Goal: Information Seeking & Learning: Learn about a topic

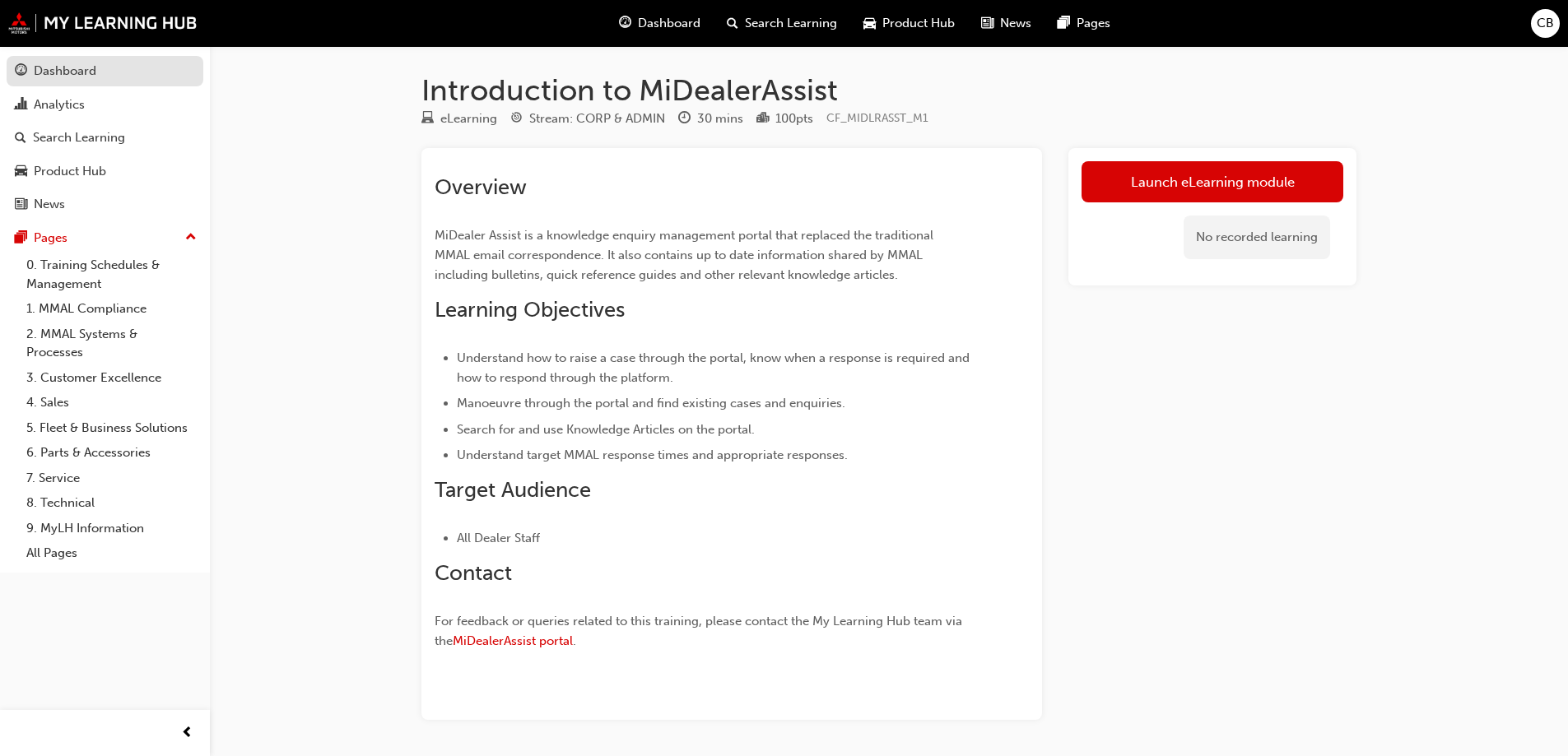
click at [72, 71] on div "Dashboard" at bounding box center [65, 72] width 62 height 19
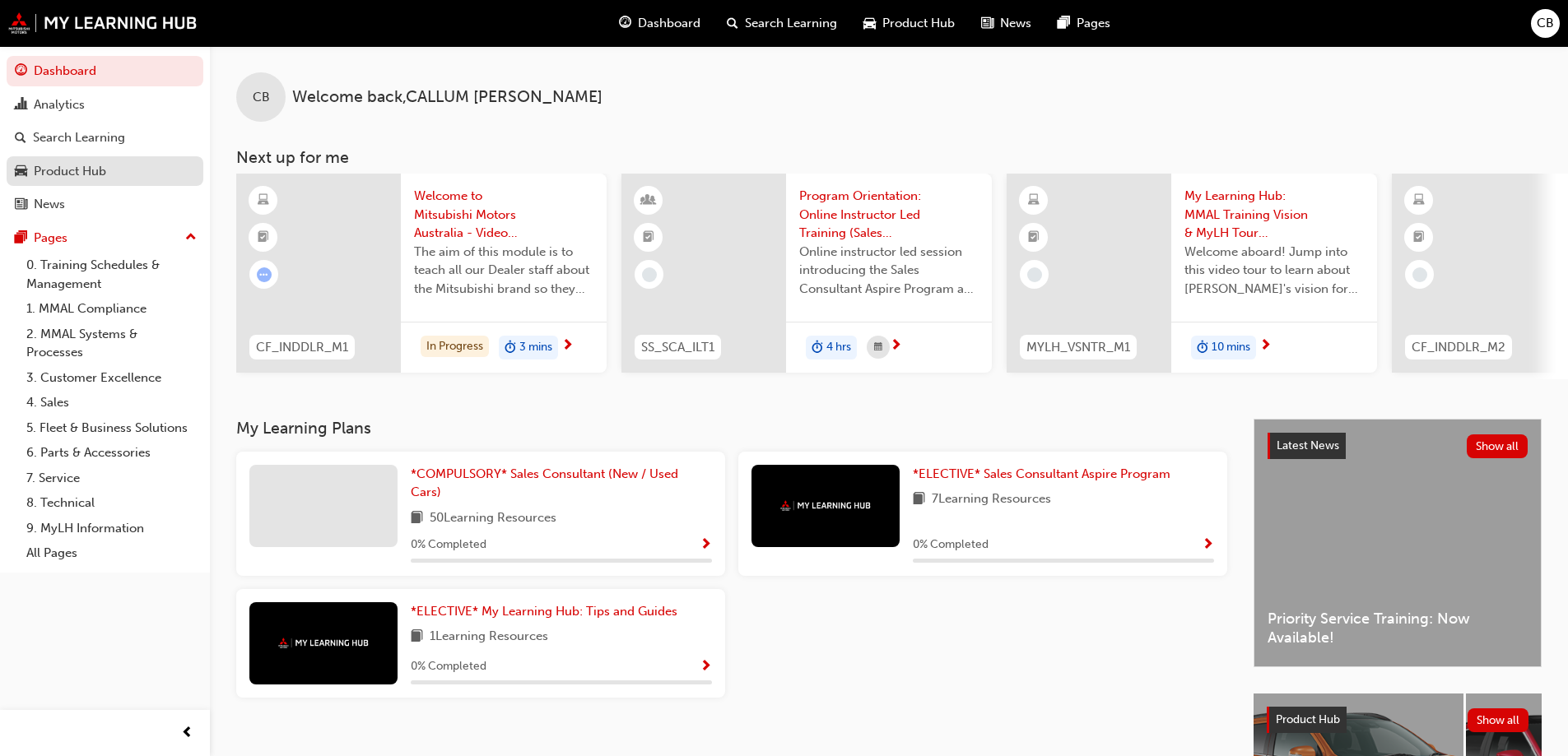
click at [58, 178] on div "Product Hub" at bounding box center [70, 172] width 72 height 19
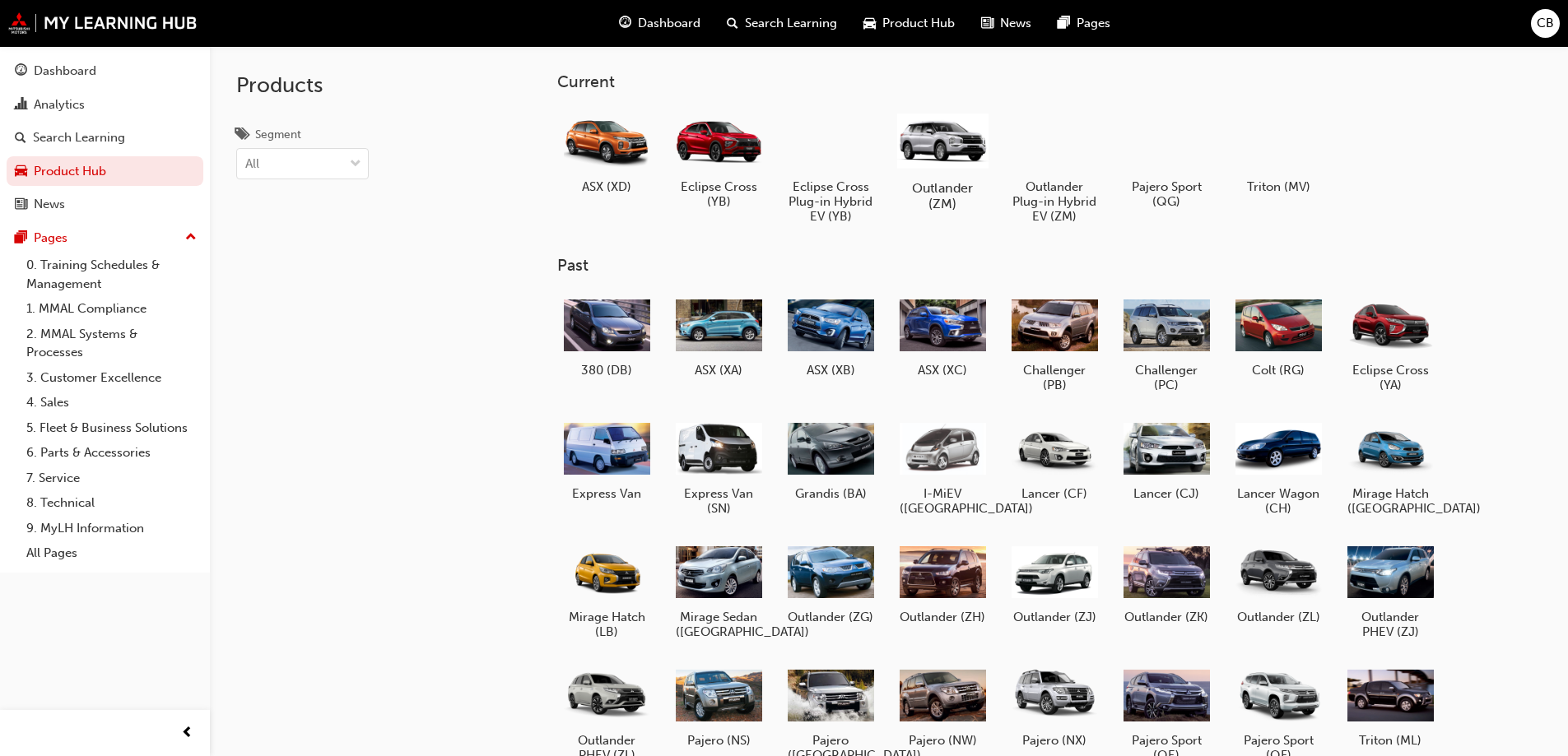
click at [949, 135] on div at bounding box center [941, 140] width 91 height 65
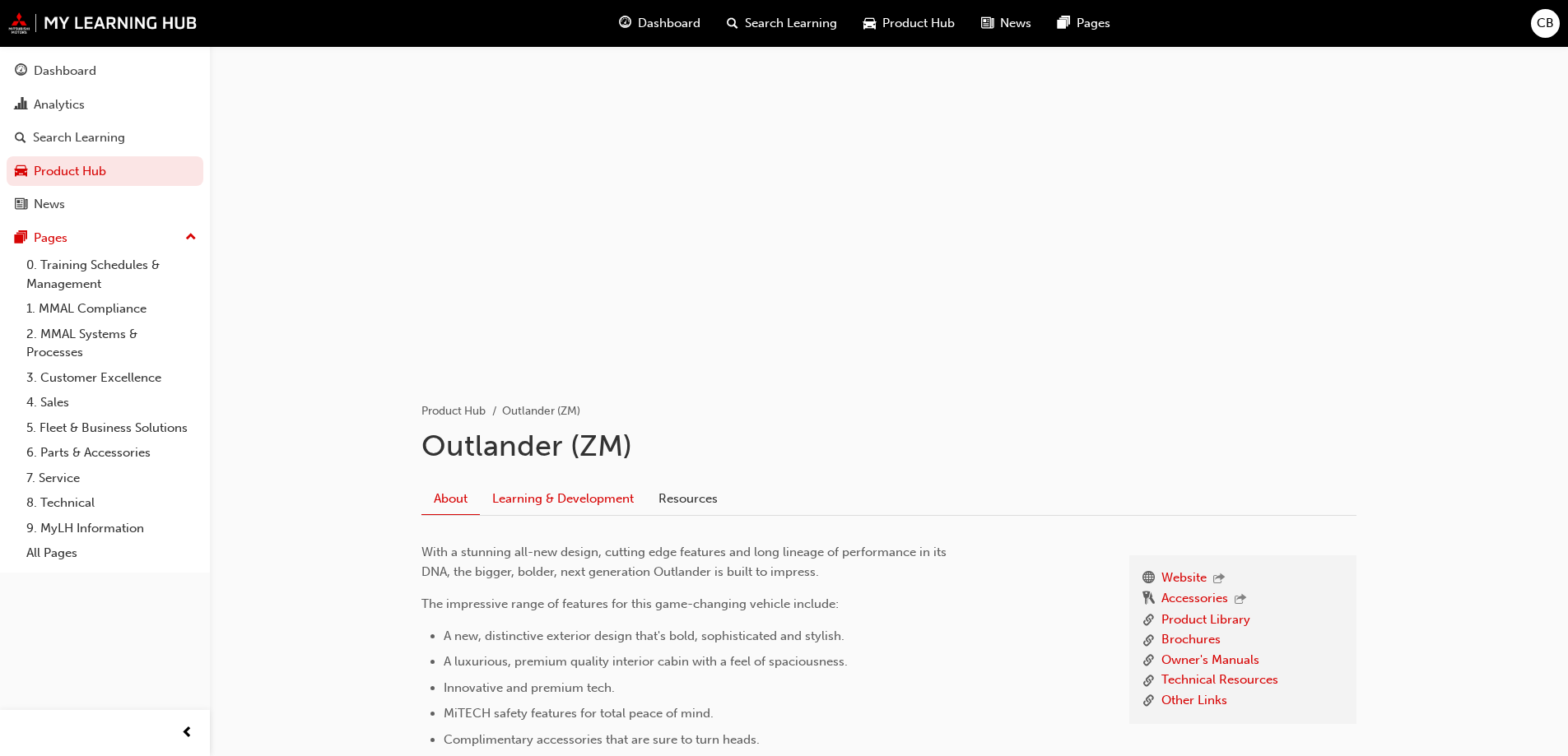
click at [599, 495] on link "Learning & Development" at bounding box center [563, 499] width 167 height 31
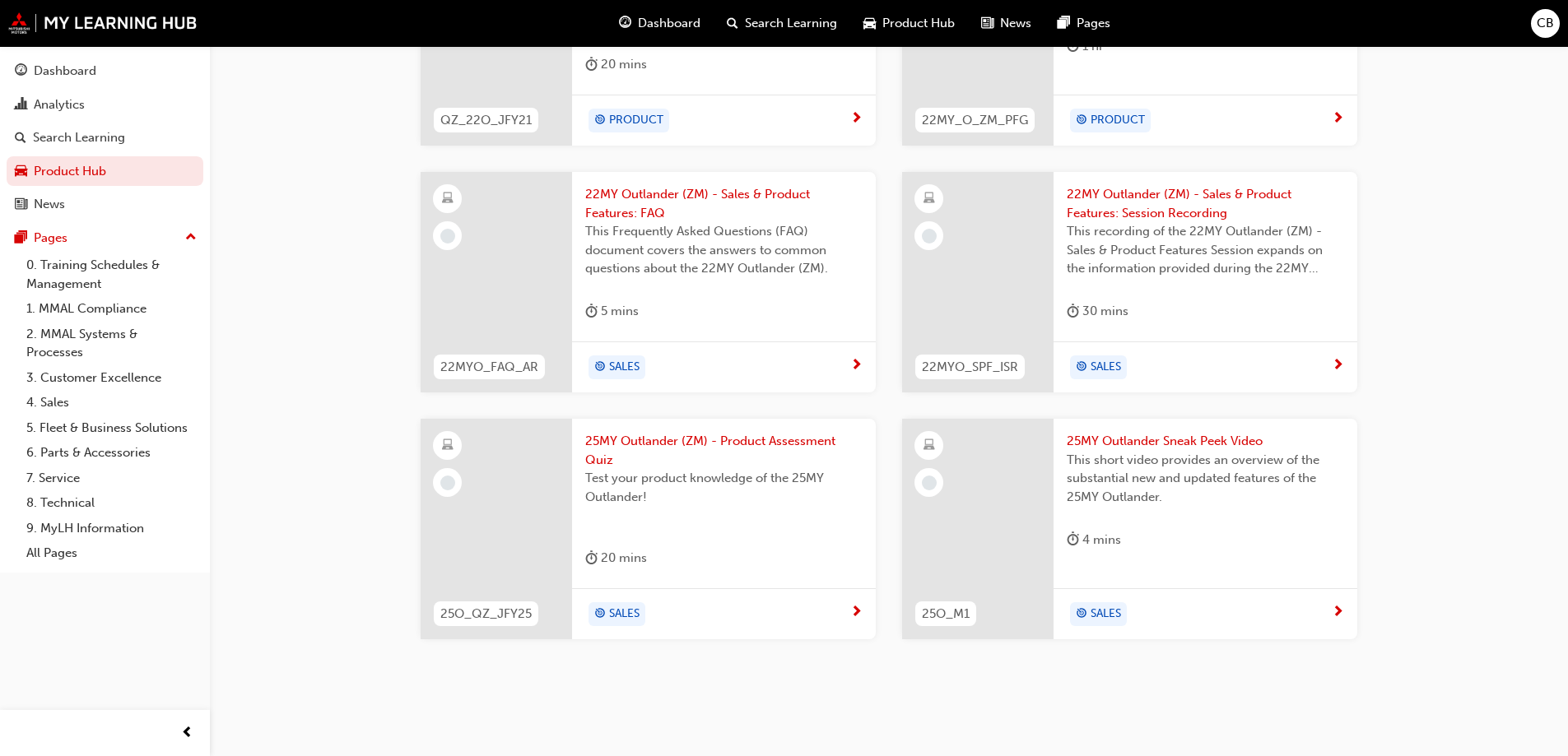
scroll to position [873, 0]
click at [1200, 604] on div "SALES" at bounding box center [1199, 611] width 265 height 25
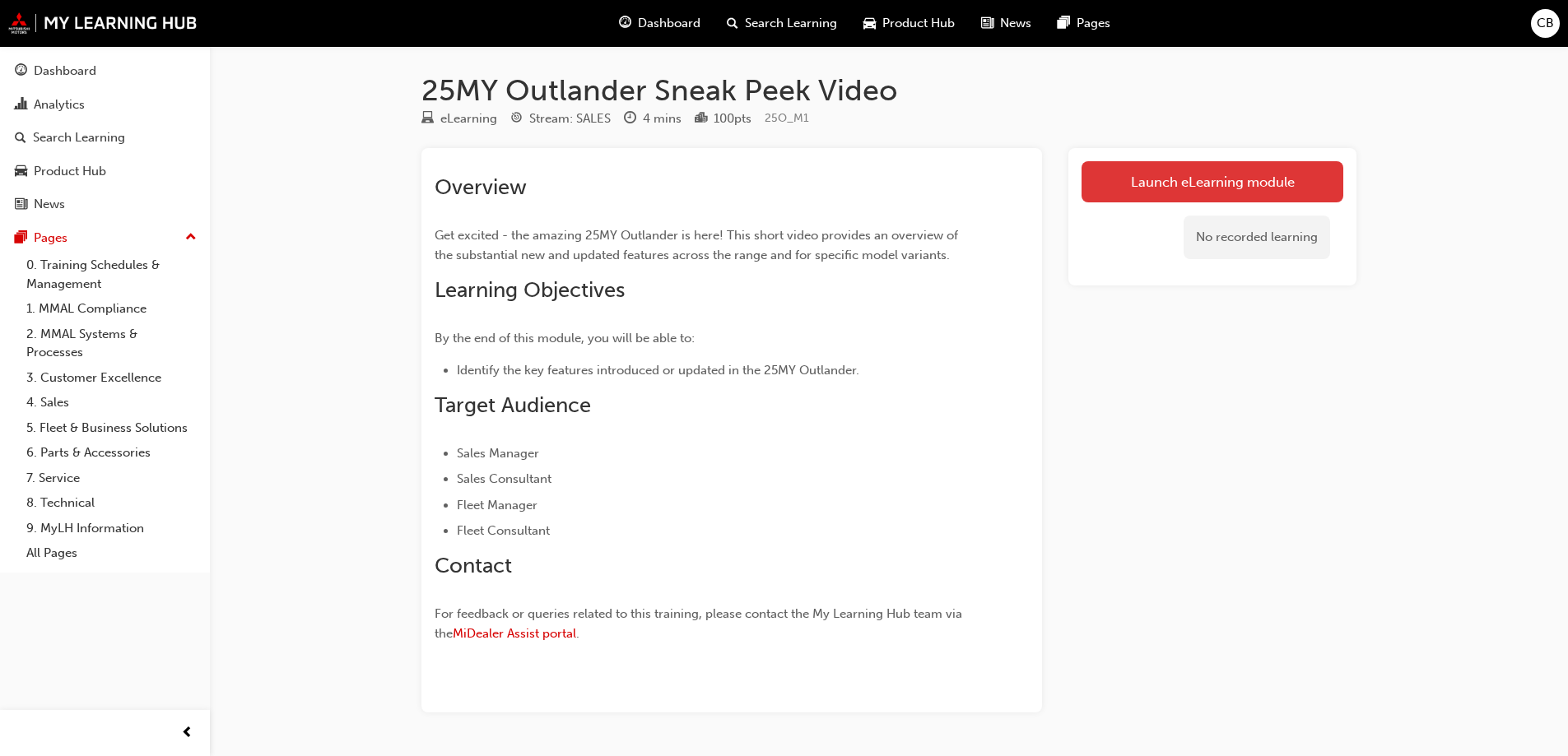
click at [1245, 176] on link "Launch eLearning module" at bounding box center [1212, 182] width 261 height 41
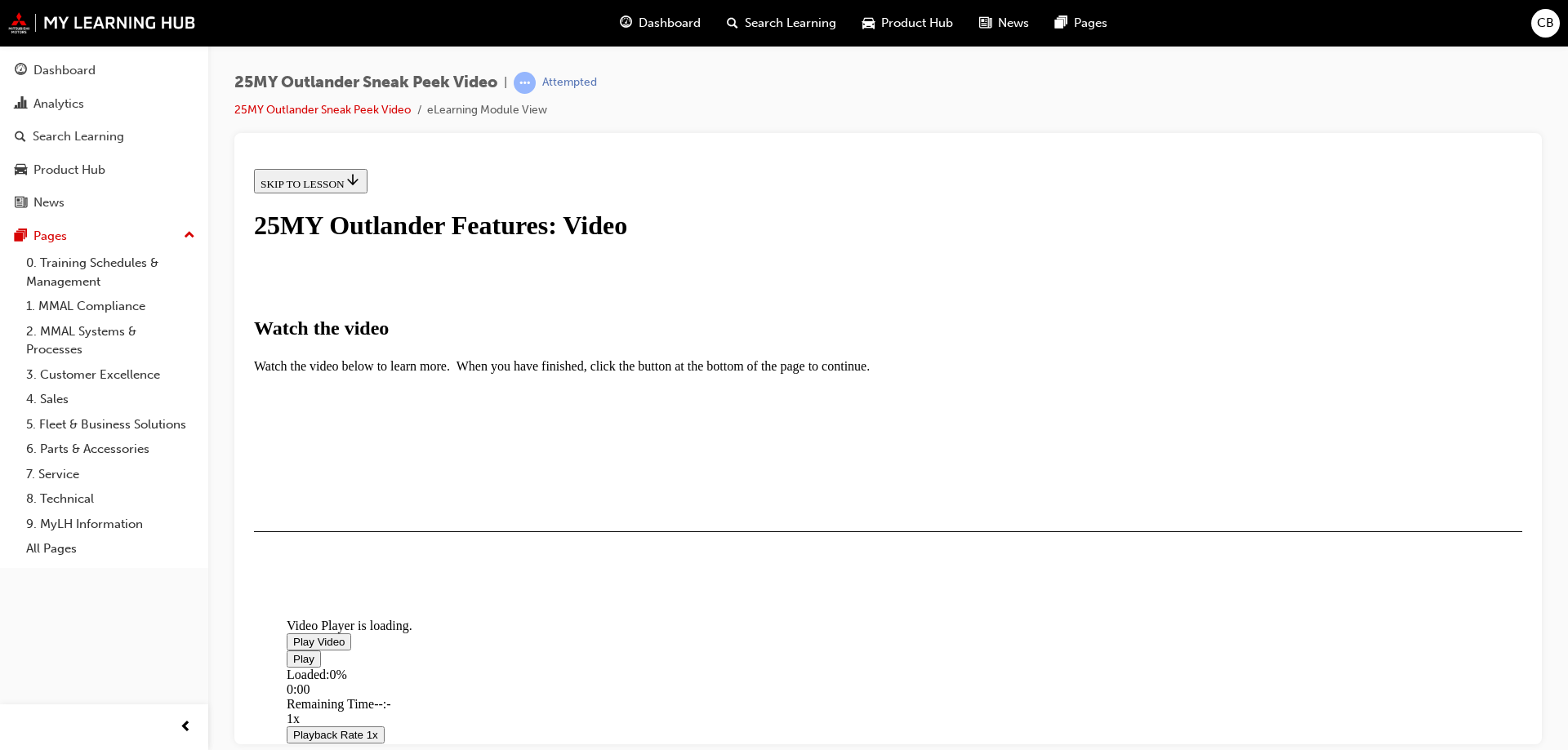
click at [293, 635] on span "Video player" at bounding box center [293, 641] width 0 height 12
click at [420, 588] on button "I HAVE WATCHED THIS VIDEO" at bounding box center [337, 579] width 166 height 18
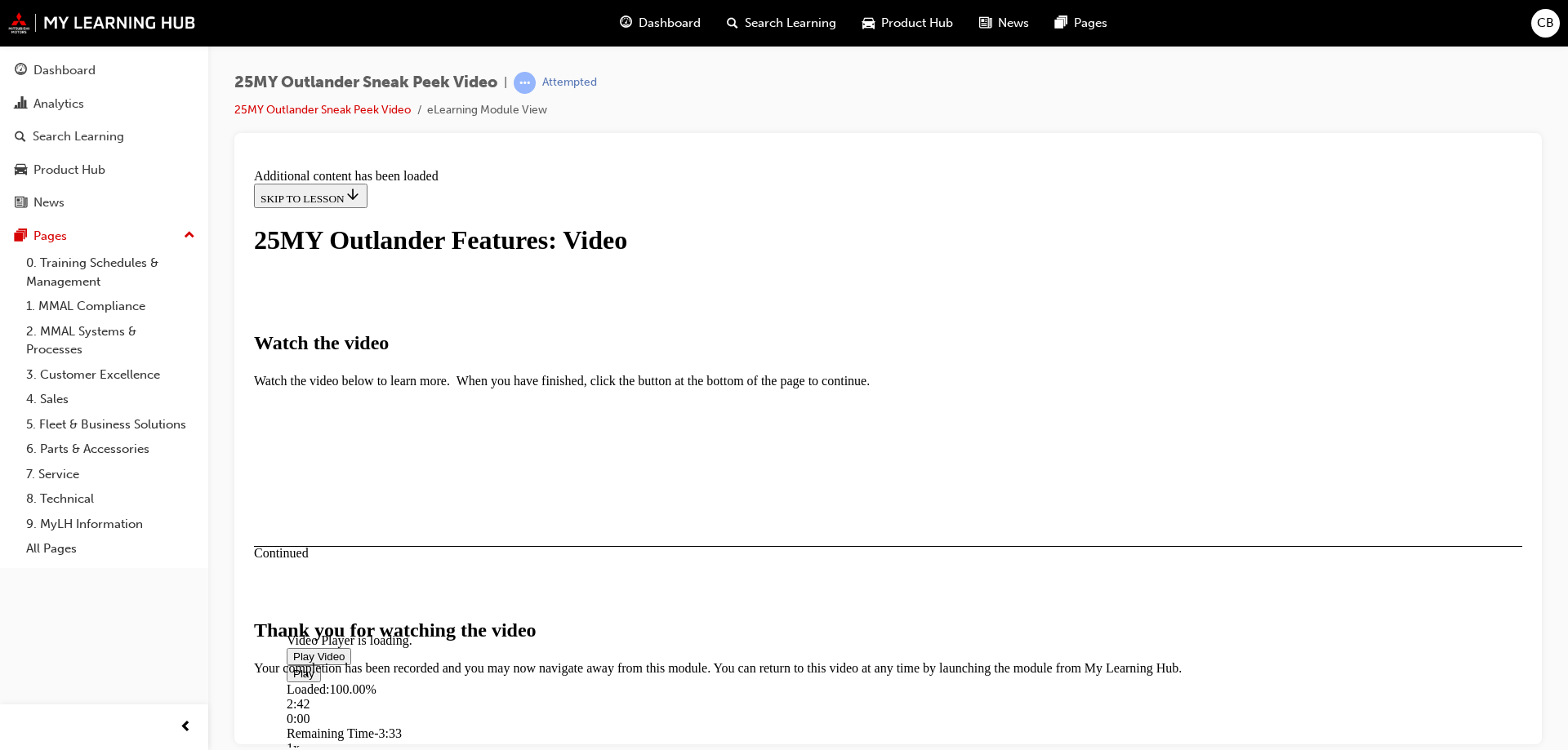
scroll to position [512, 0]
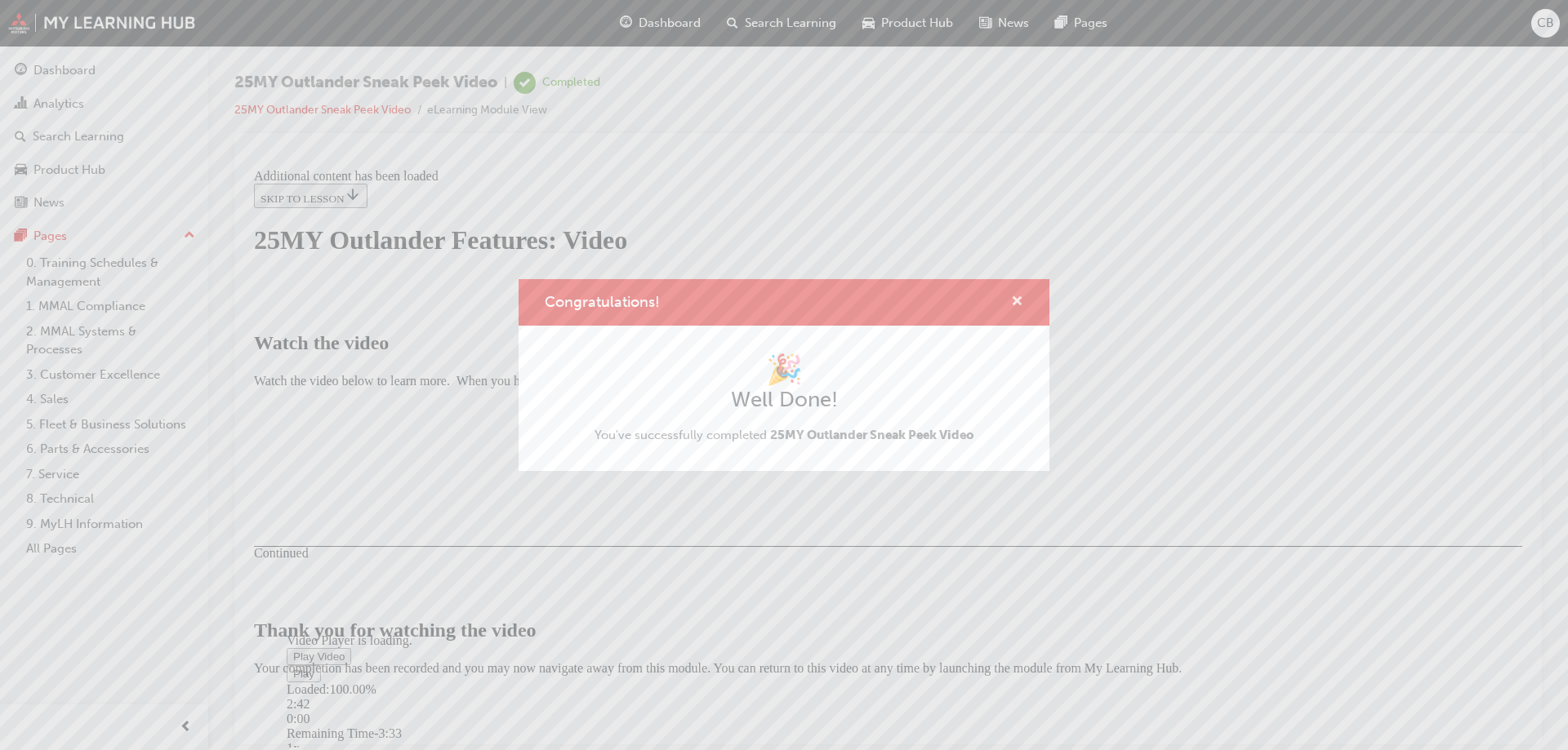
click at [1017, 302] on span "cross-icon" at bounding box center [1017, 302] width 12 height 15
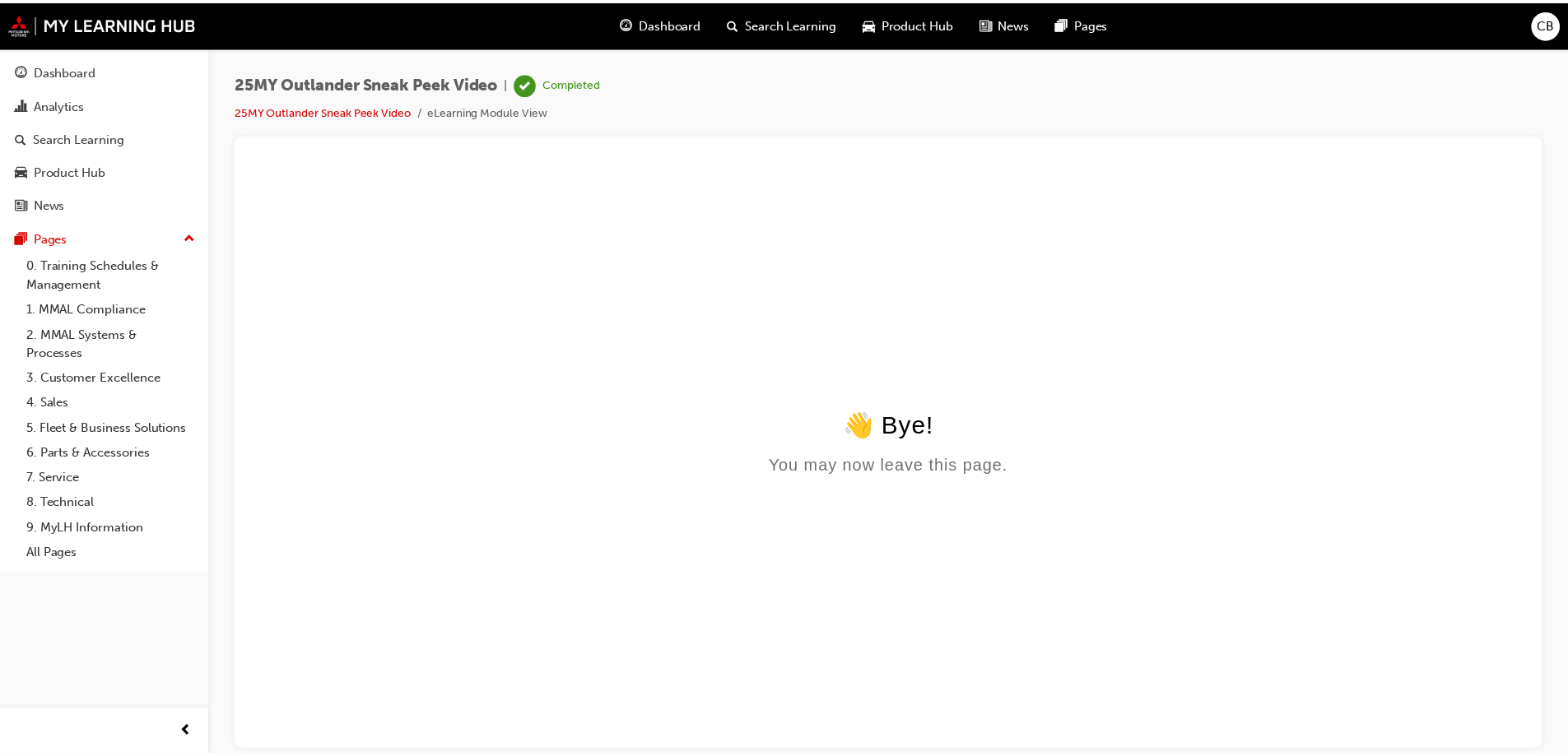
scroll to position [0, 0]
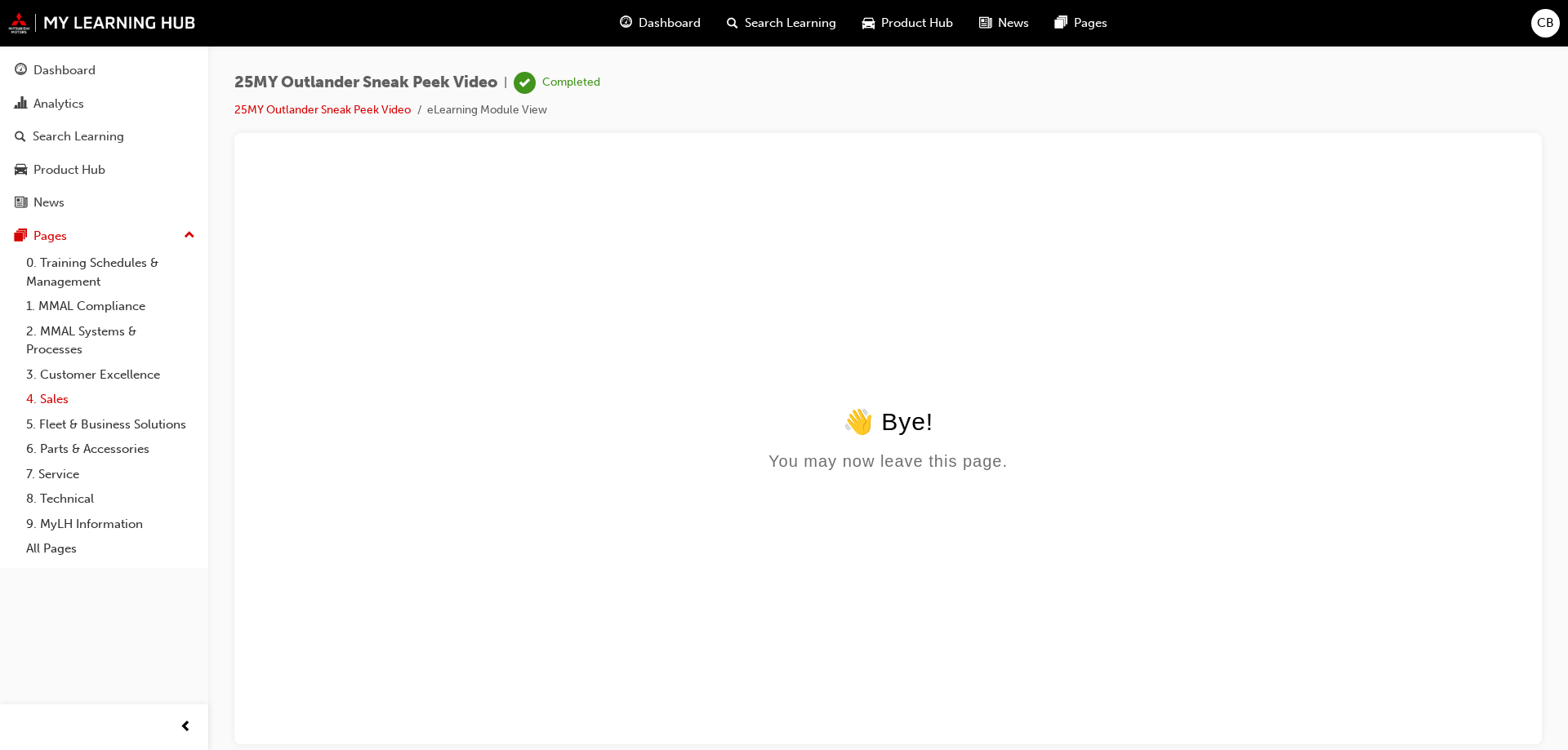
click at [59, 396] on link "4. Sales" at bounding box center [110, 400] width 182 height 26
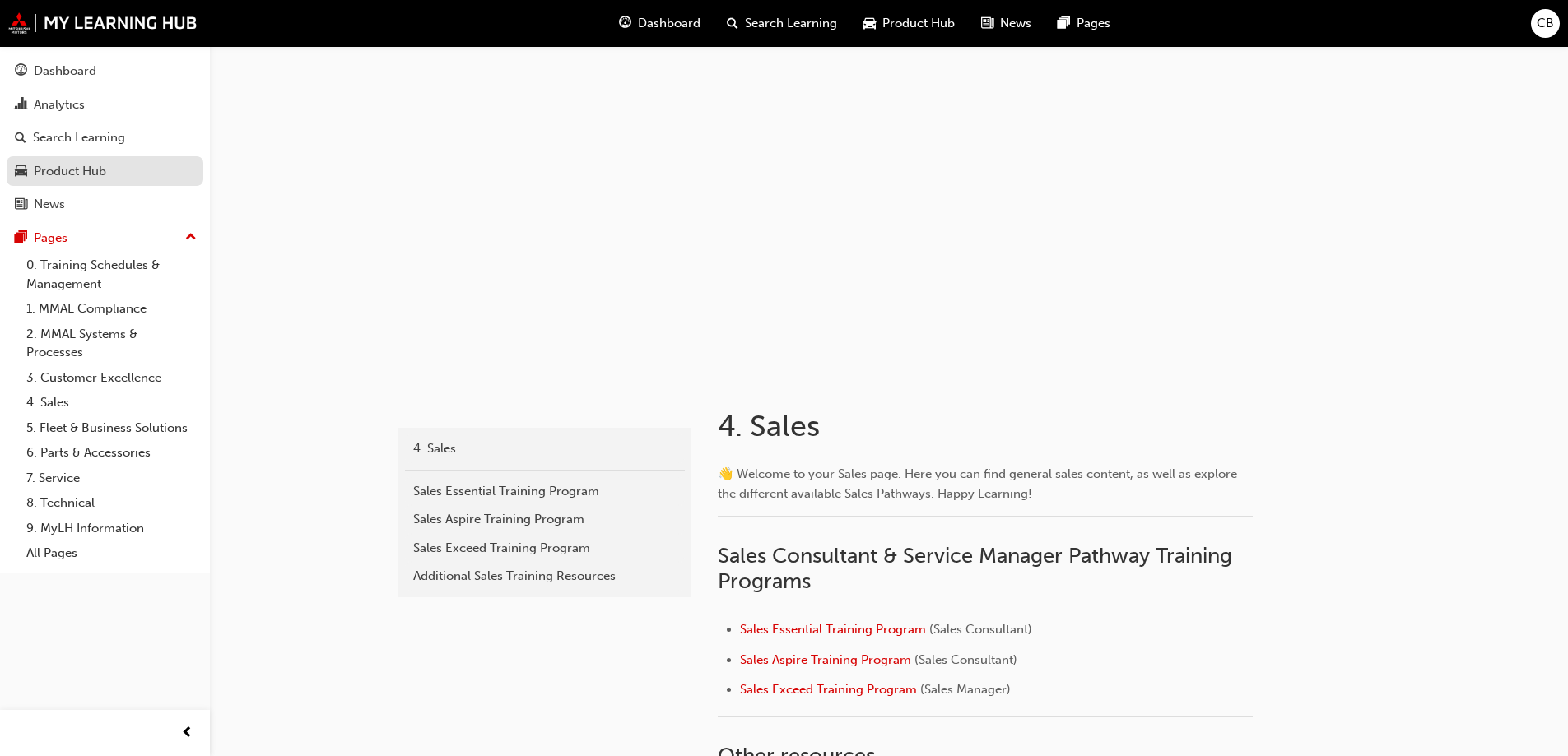
click at [92, 168] on div "Product Hub" at bounding box center [70, 172] width 72 height 19
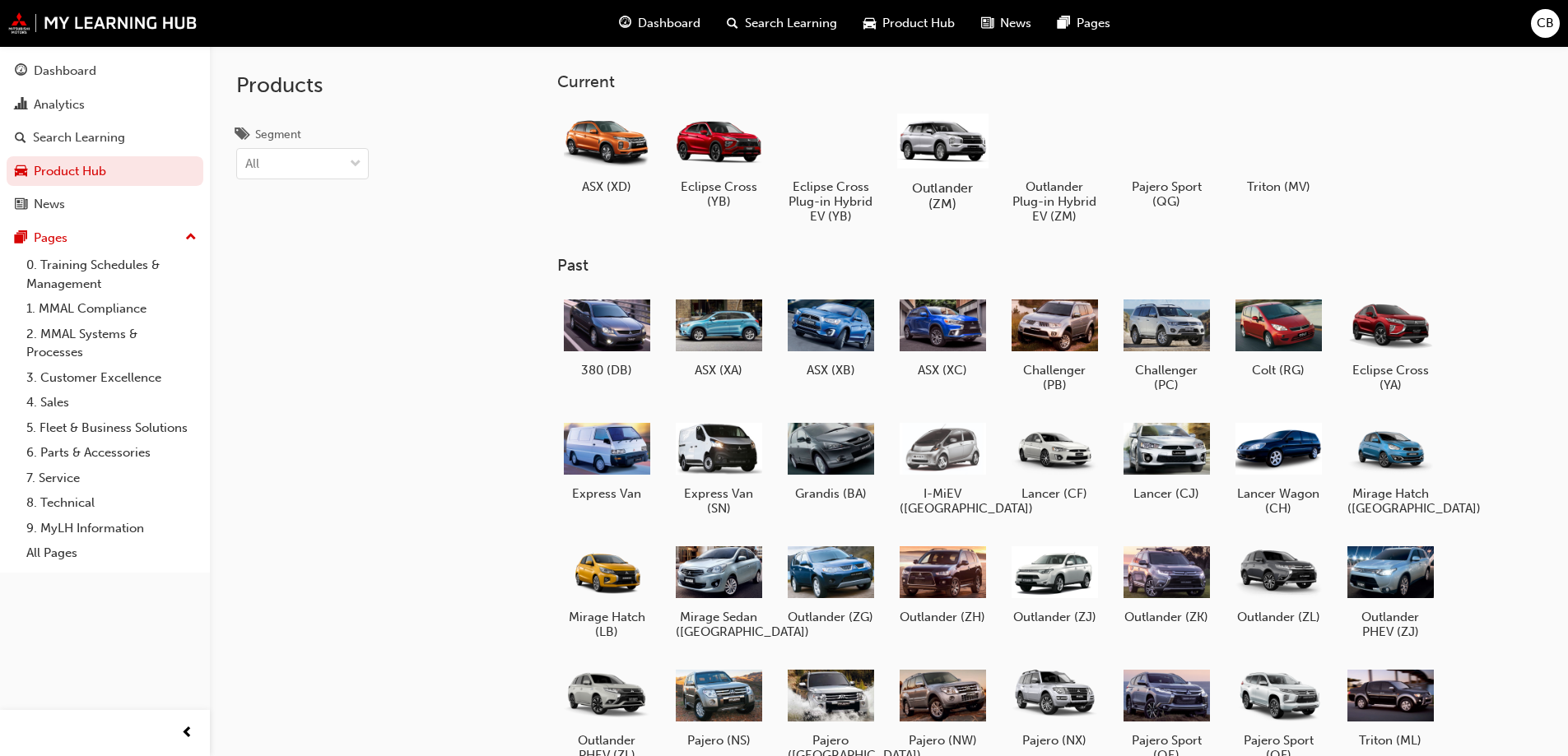
click at [945, 123] on div at bounding box center [941, 140] width 91 height 65
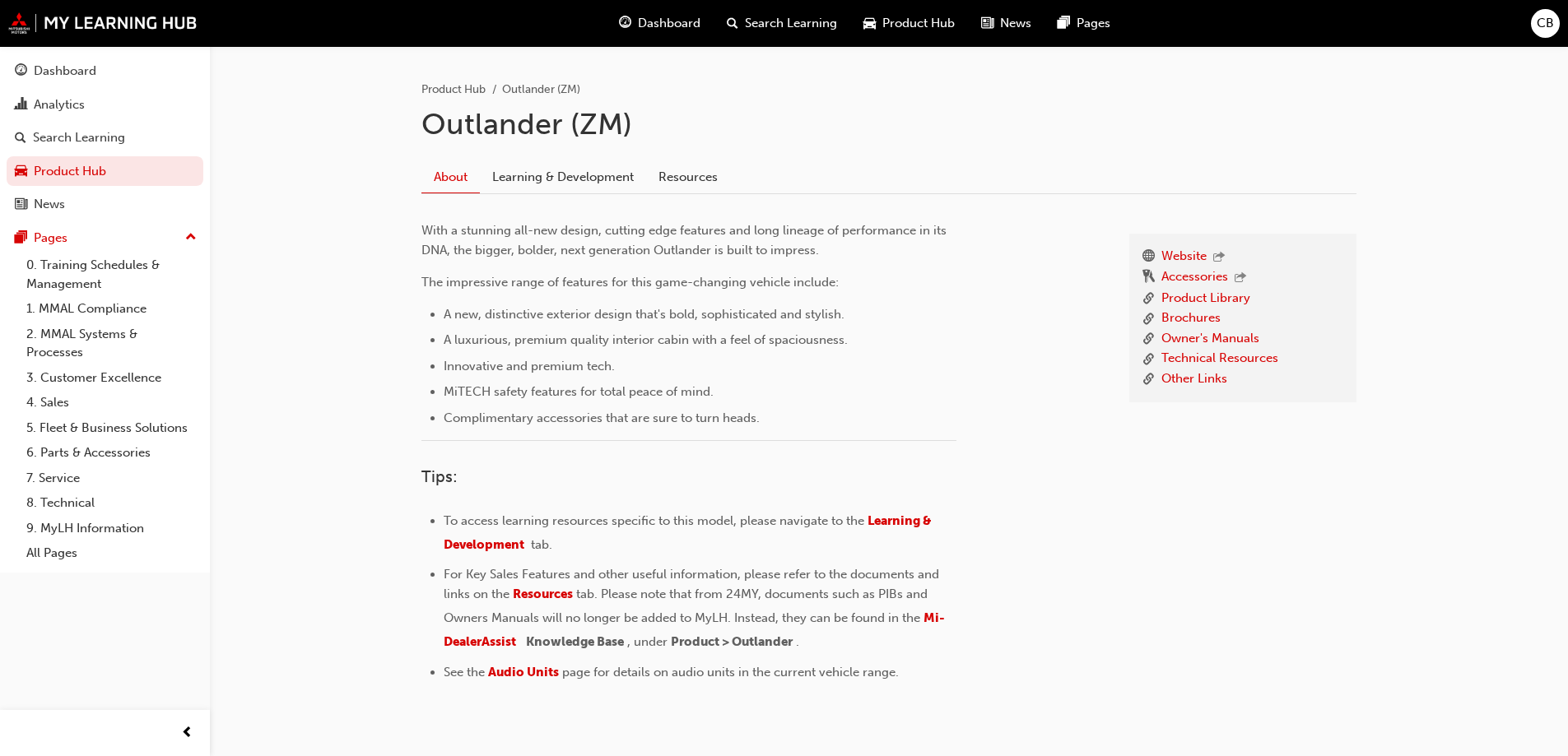
scroll to position [384, 0]
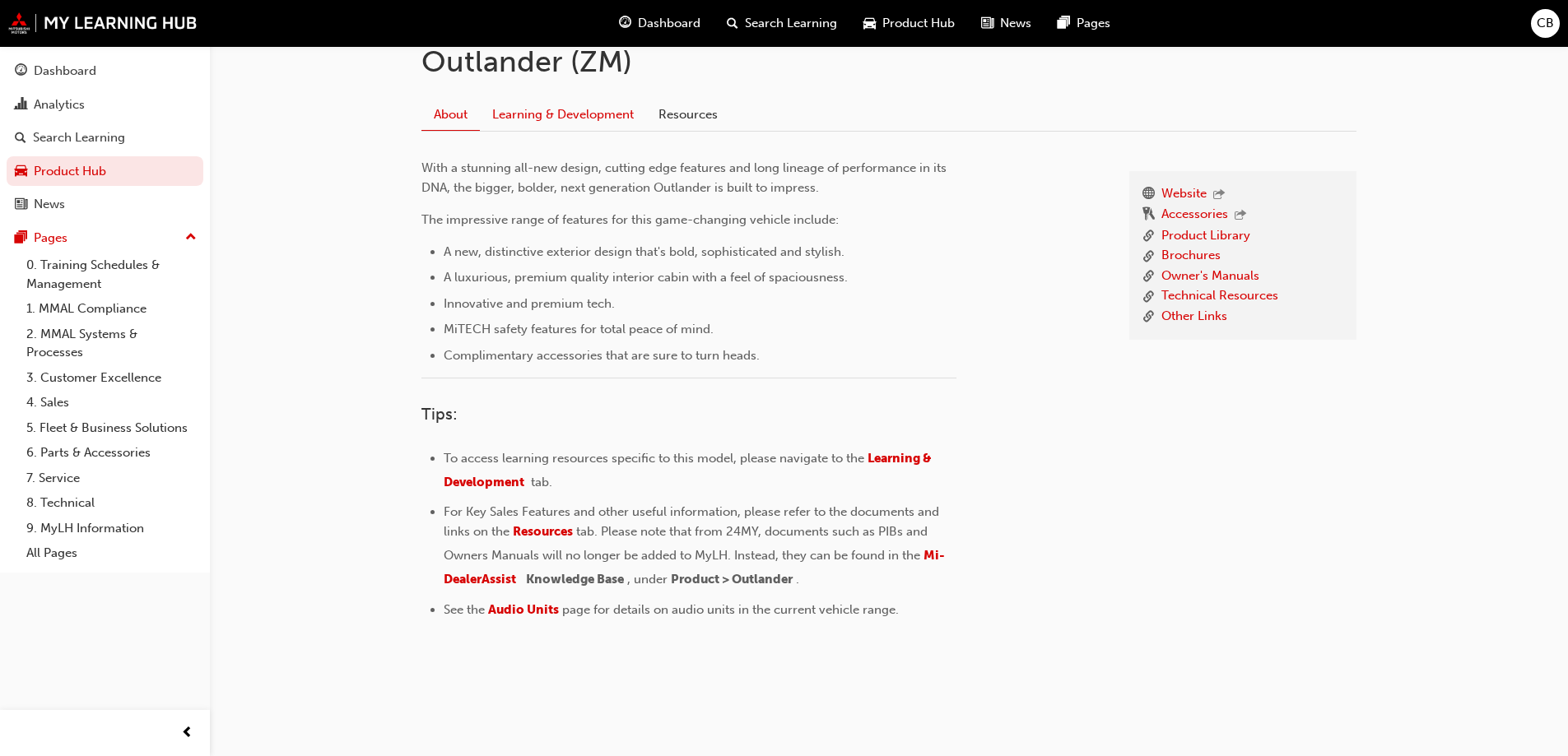
click at [588, 116] on link "Learning & Development" at bounding box center [563, 114] width 167 height 31
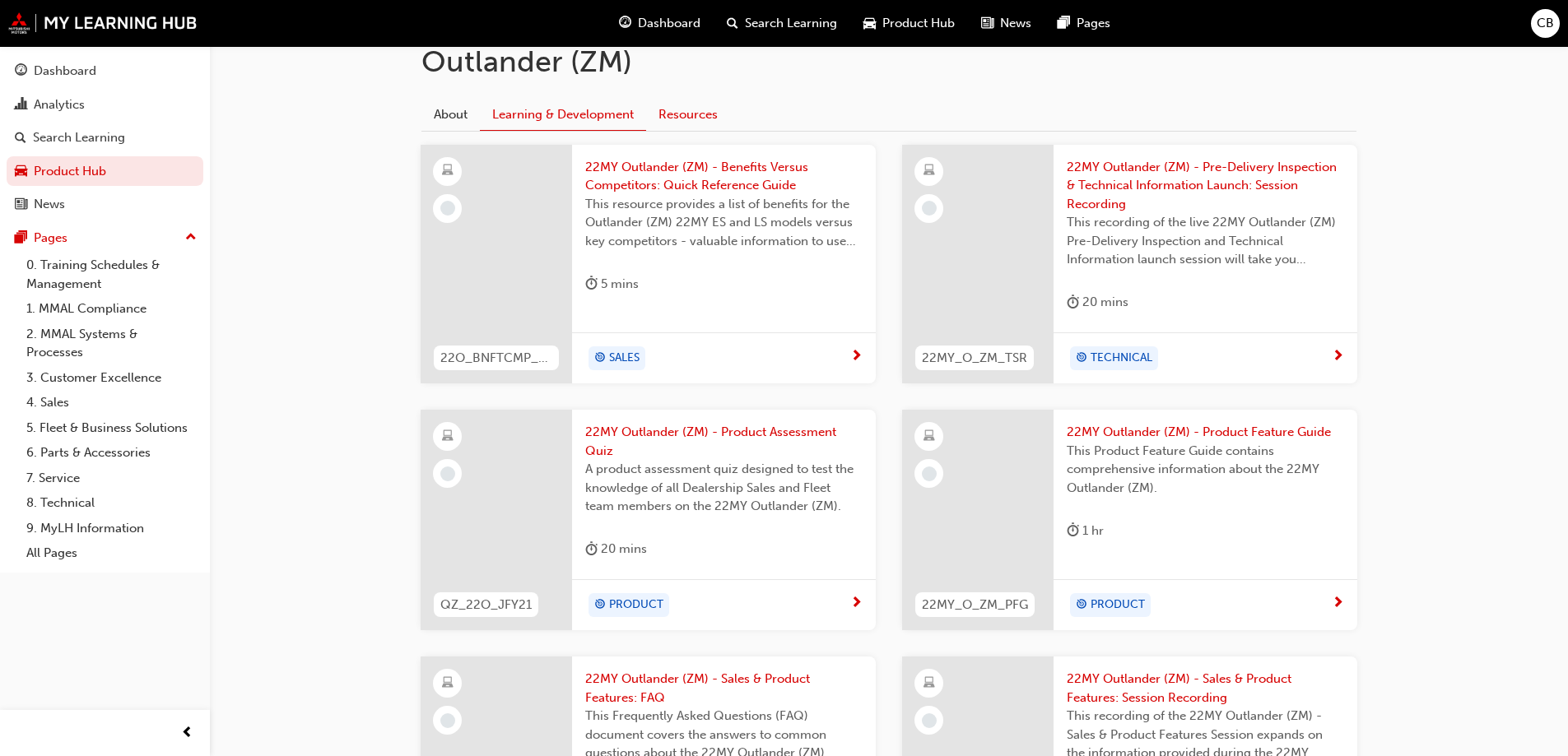
click at [677, 110] on link "Resources" at bounding box center [688, 114] width 84 height 31
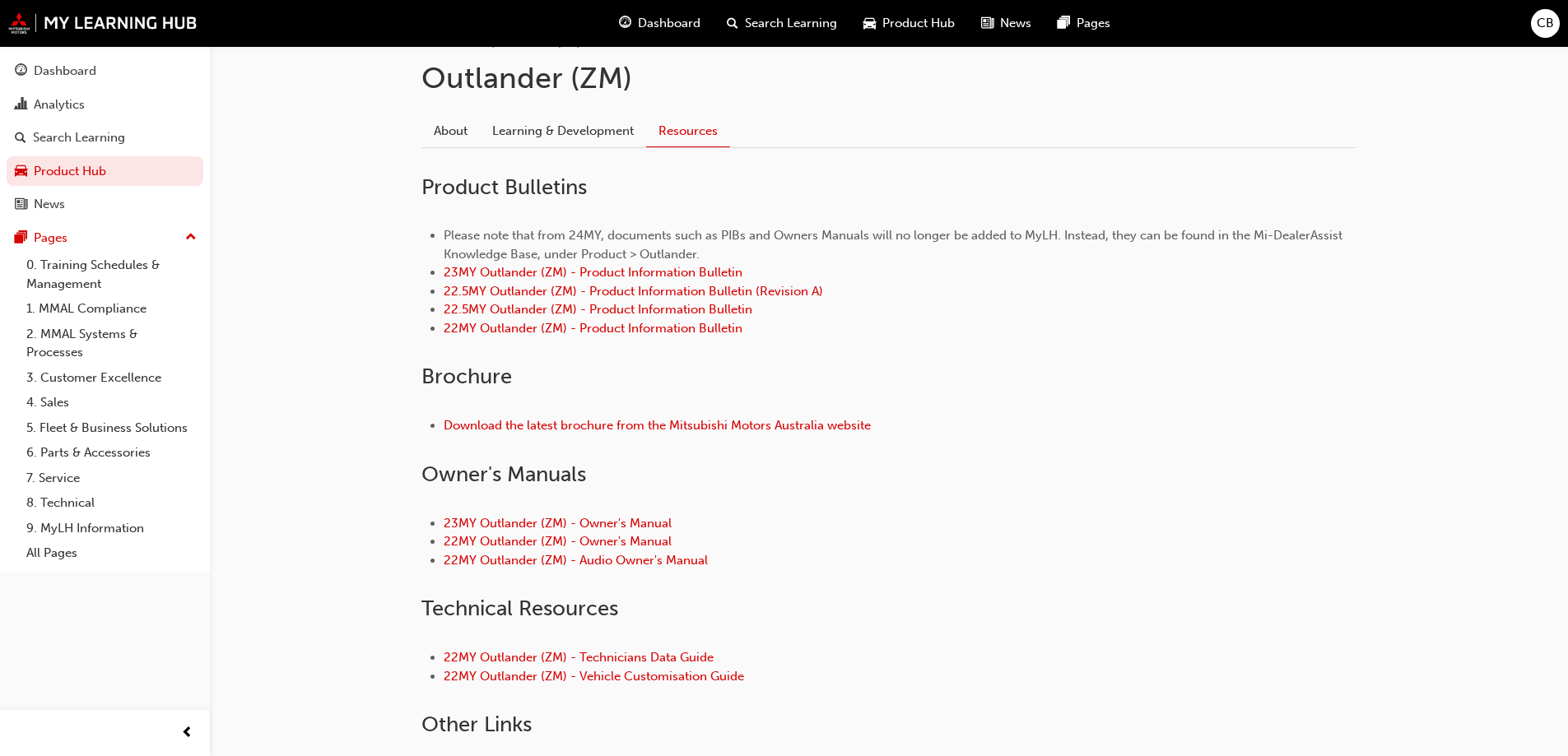
scroll to position [98, 0]
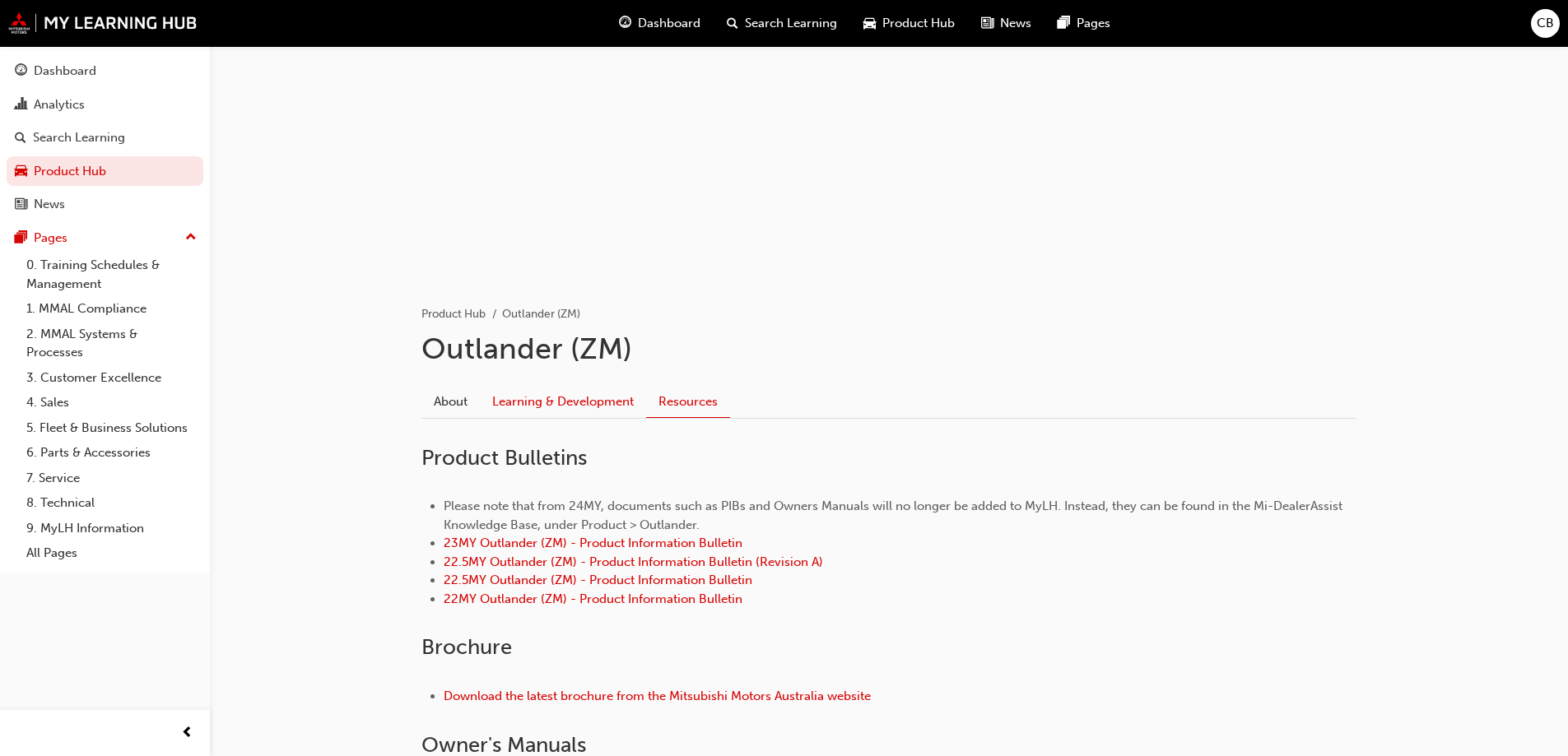
click at [559, 411] on link "Learning & Development" at bounding box center [563, 401] width 167 height 31
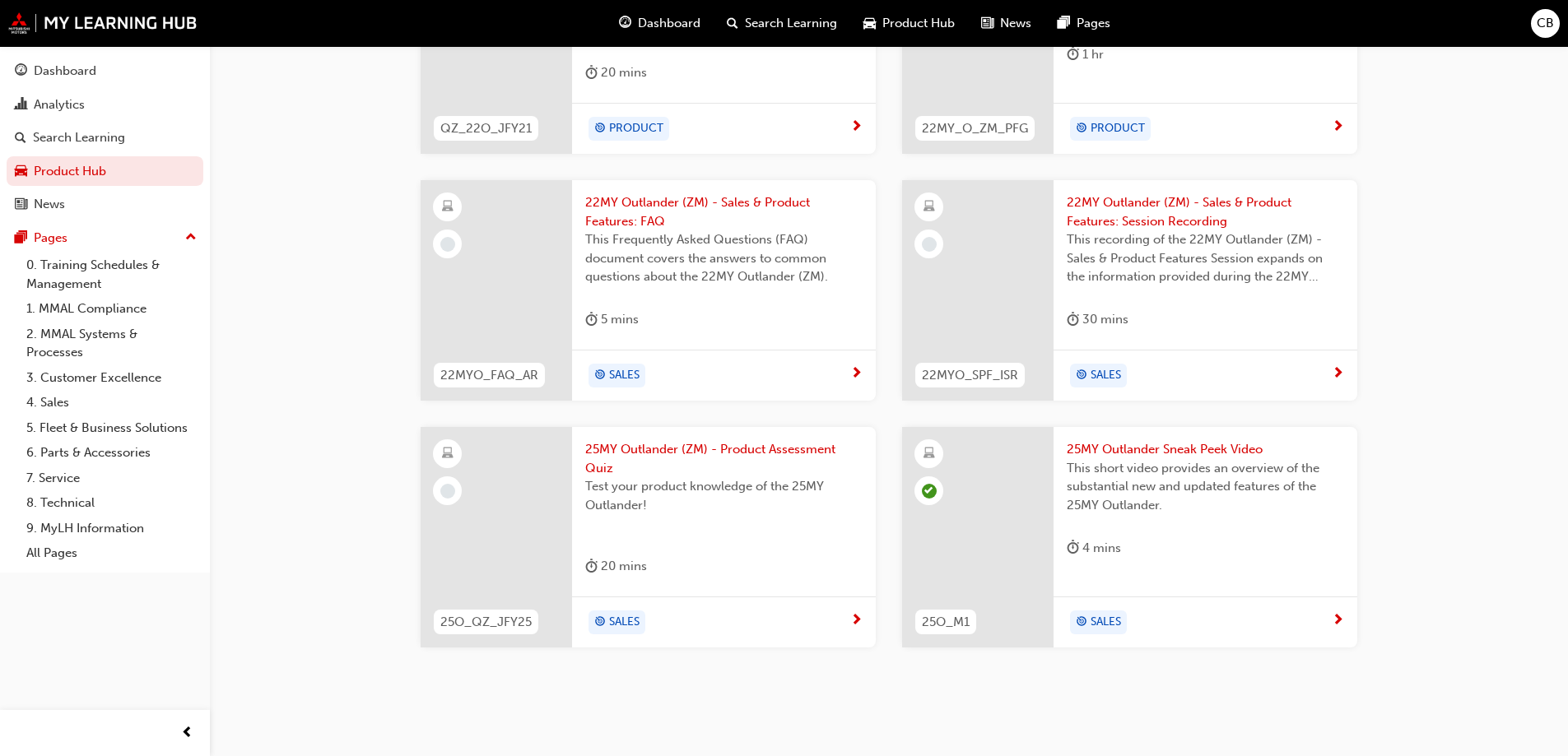
scroll to position [873, 0]
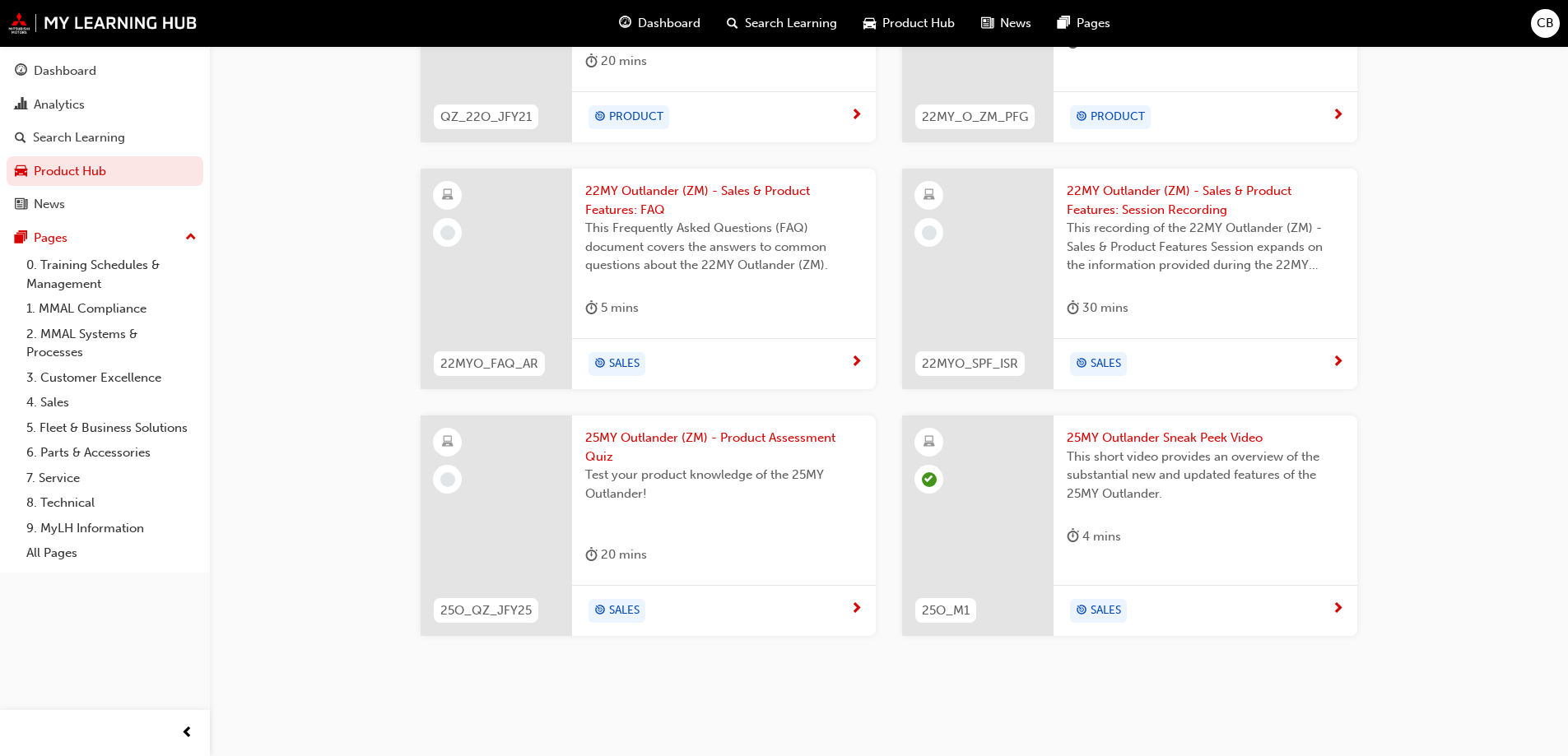
click at [711, 519] on div "Test your product knowledge of the 25MY Outlander!" at bounding box center [723, 499] width 277 height 66
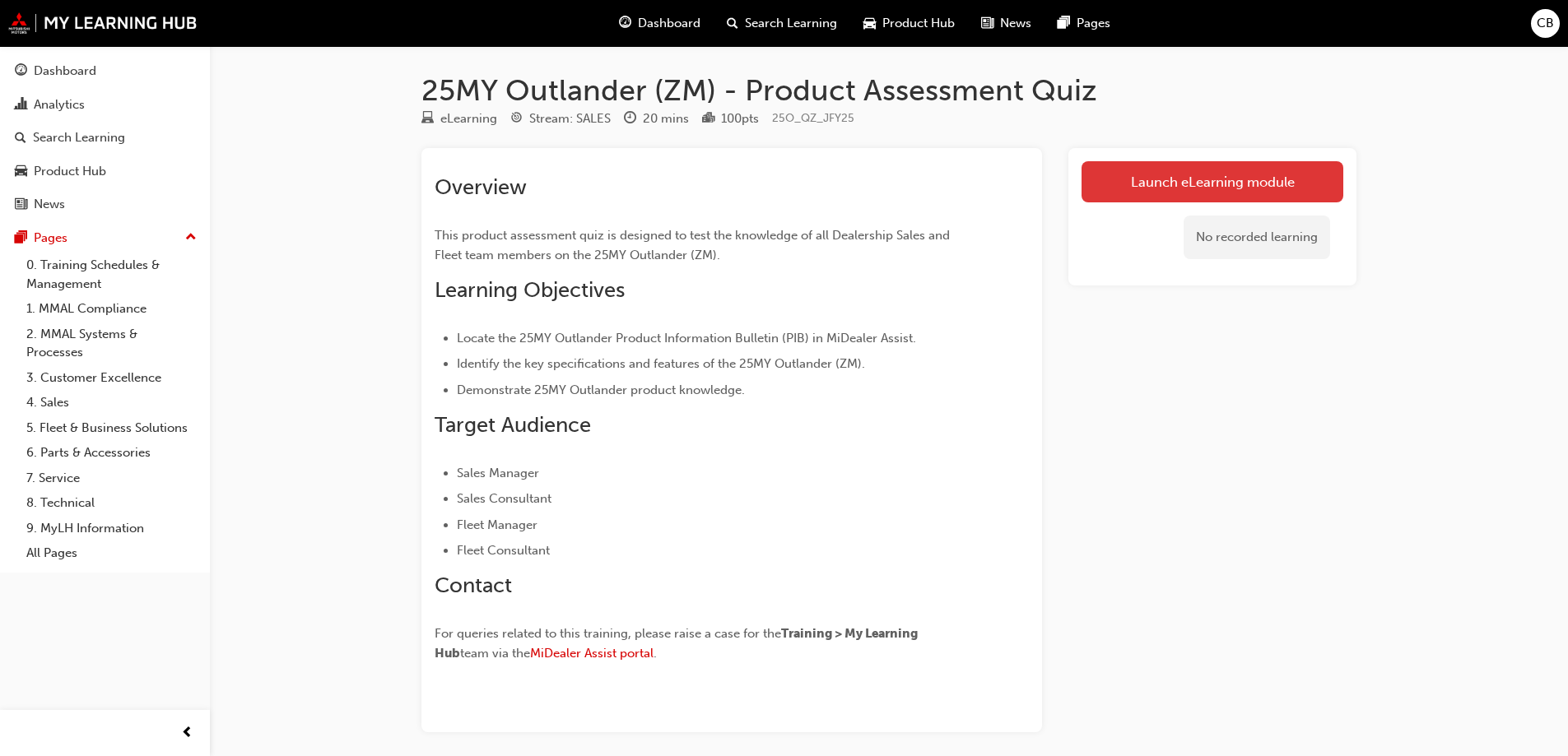
click at [1180, 180] on link "Launch eLearning module" at bounding box center [1212, 182] width 261 height 41
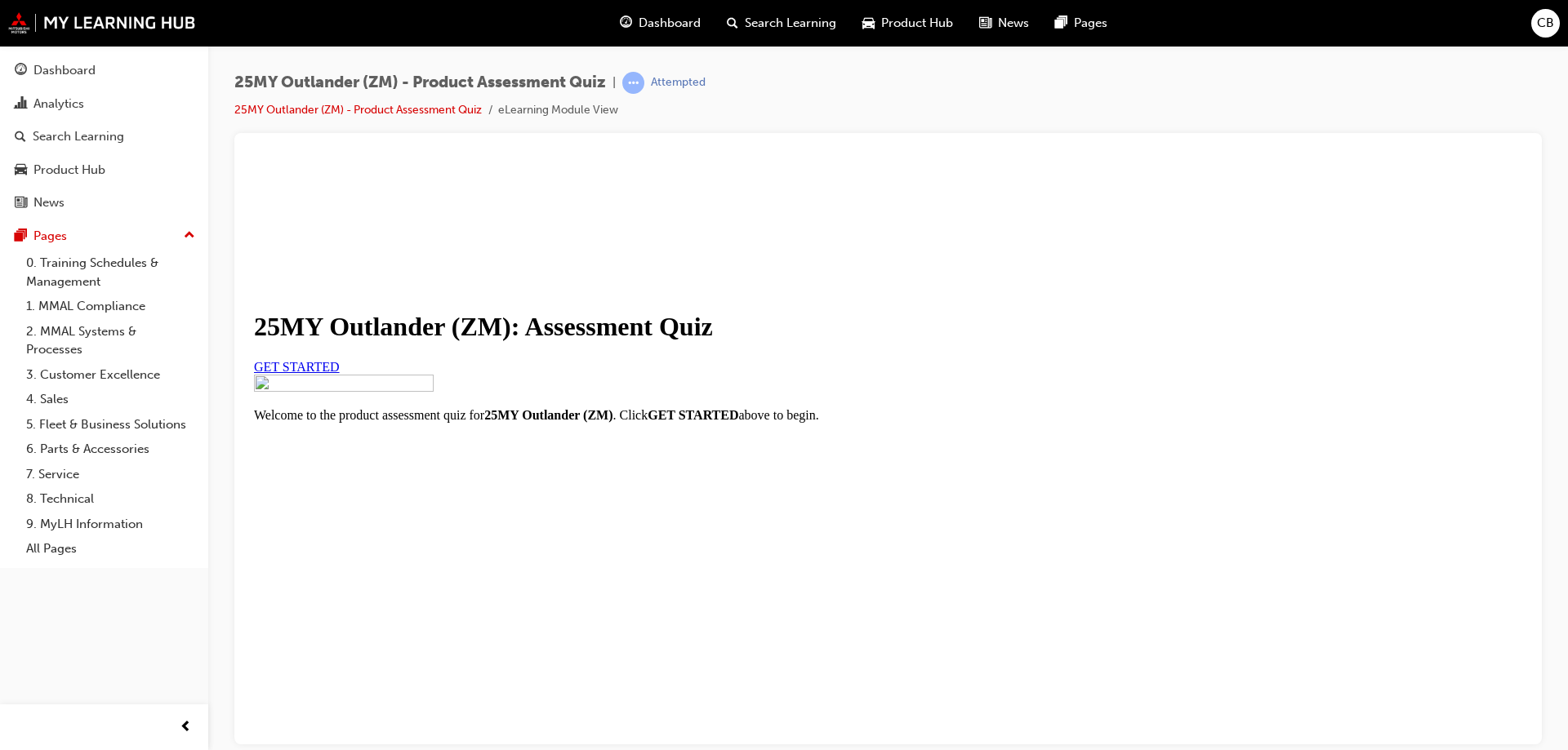
scroll to position [185, 0]
click at [340, 360] on link "GET STARTED" at bounding box center [297, 366] width 86 height 14
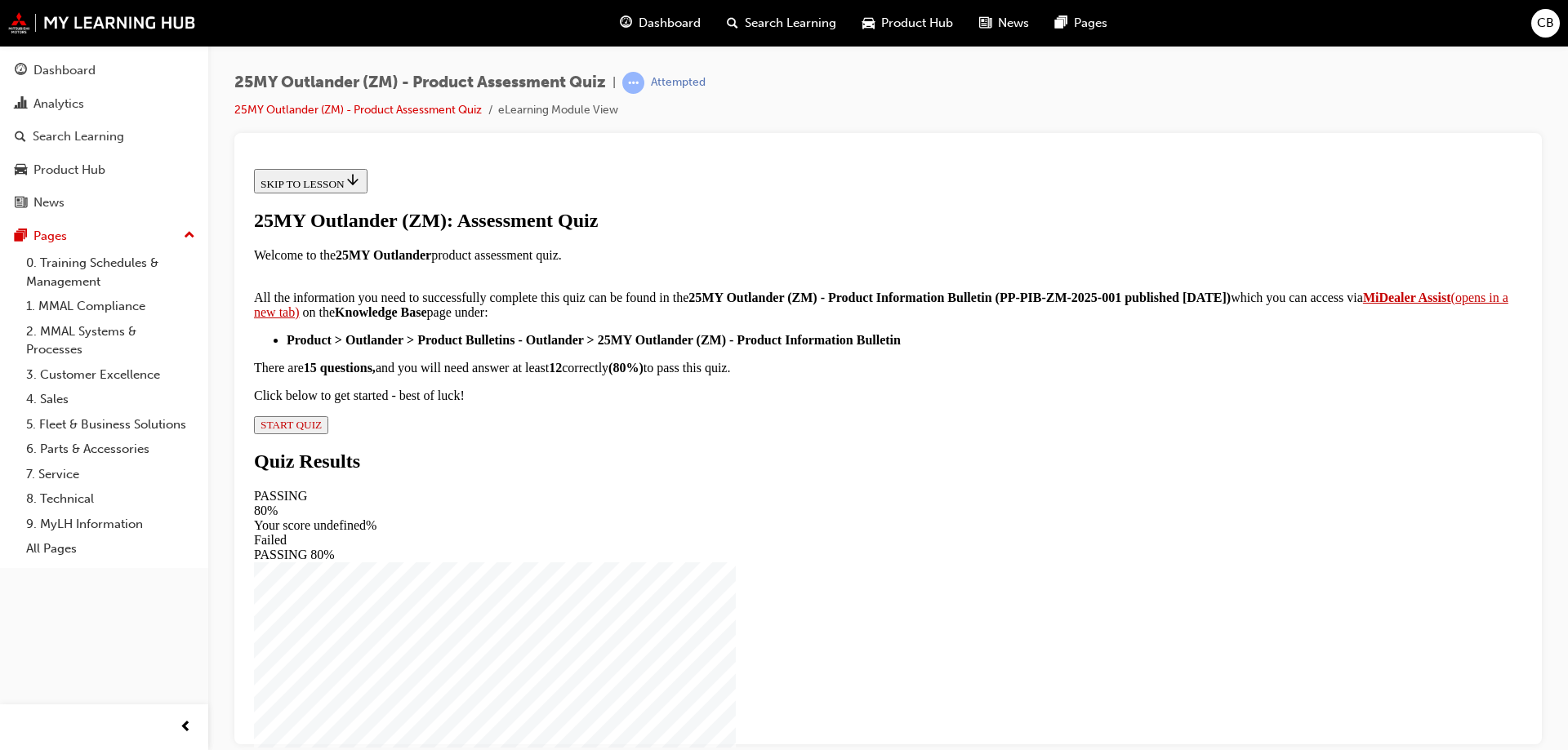
scroll to position [265, 0]
click at [322, 431] on span "START QUIZ" at bounding box center [291, 424] width 62 height 12
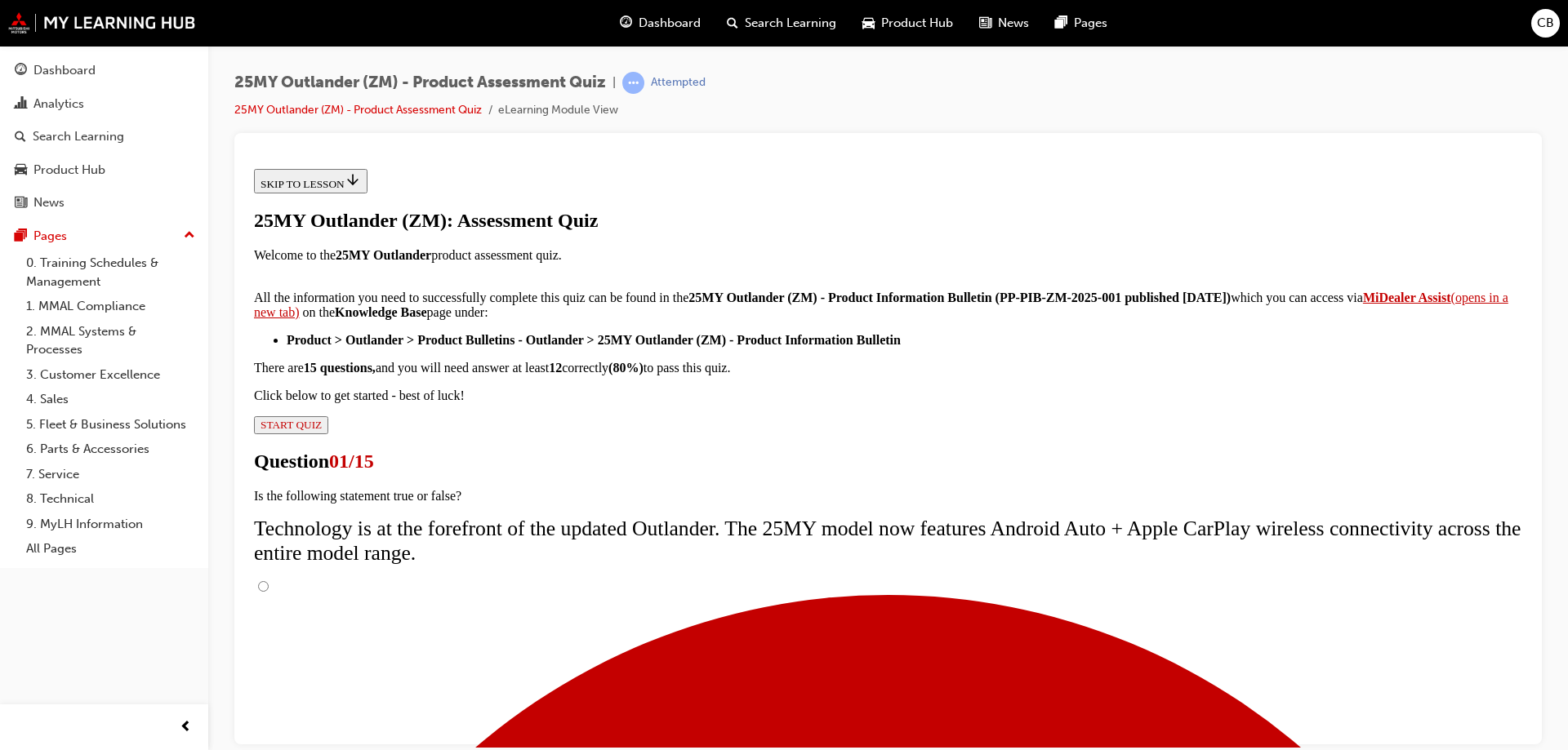
drag, startPoint x: 1121, startPoint y: 354, endPoint x: 541, endPoint y: 335, distance: 580.3
click at [269, 580] on input "True" at bounding box center [263, 586] width 10 height 10
radio input "true"
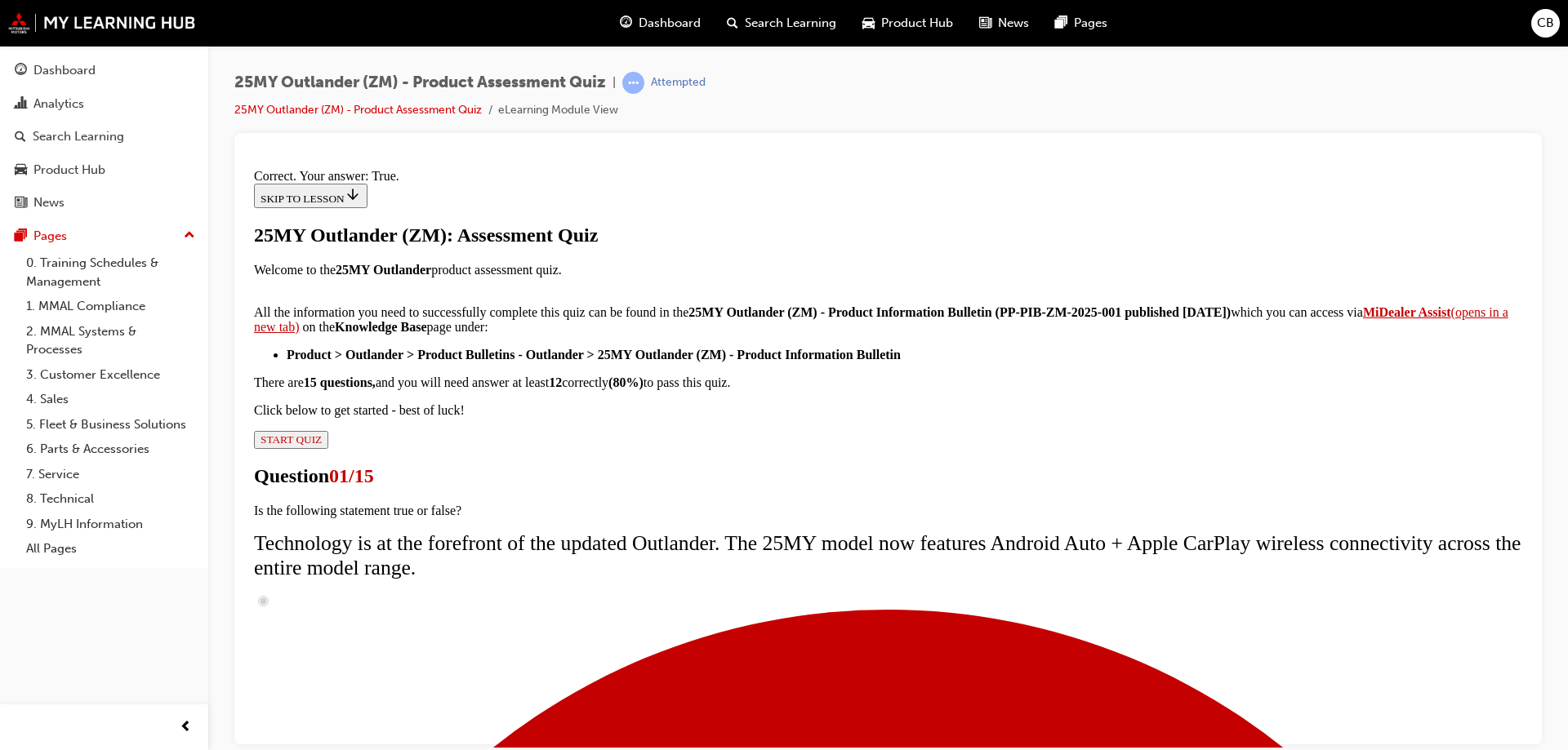
scroll to position [191, 0]
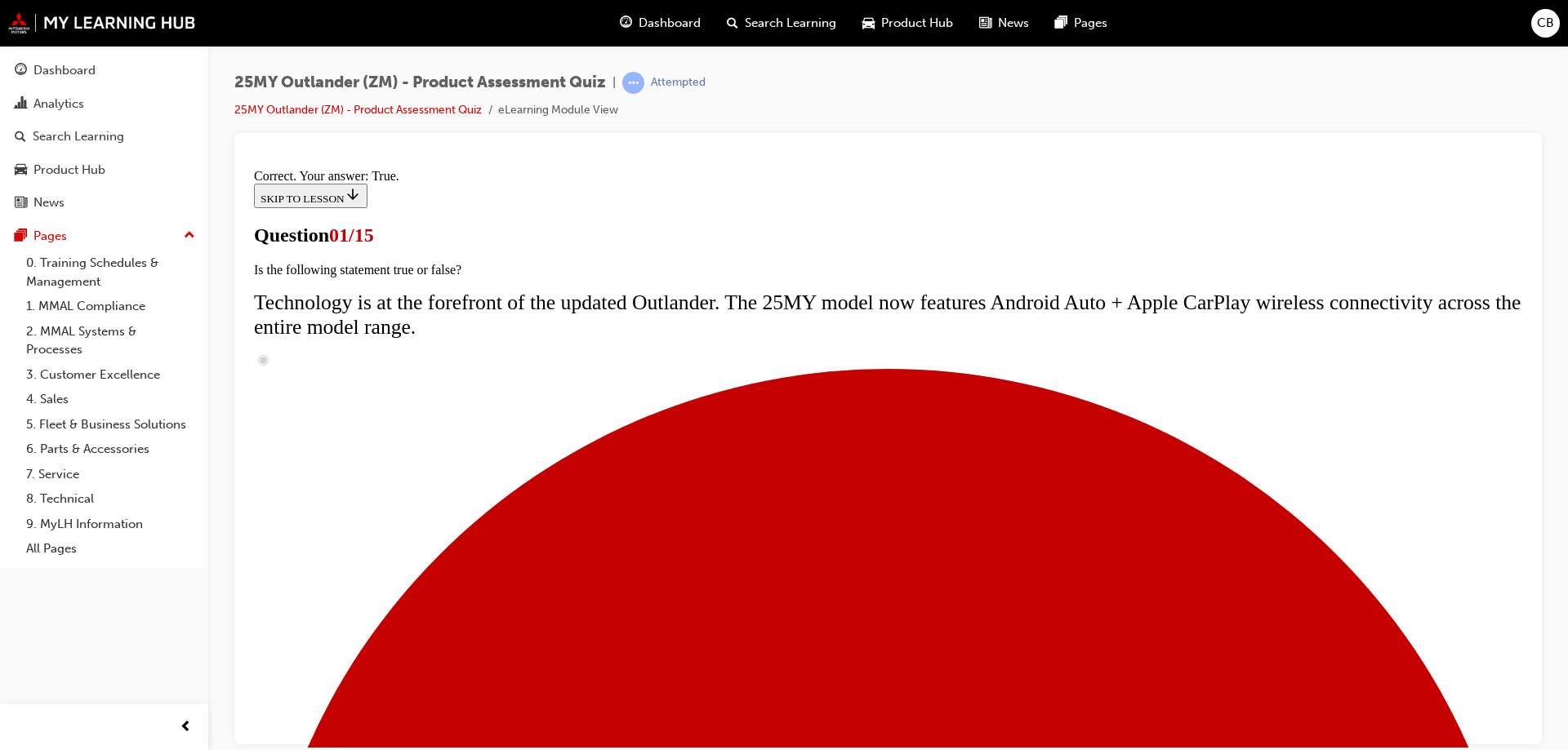
scroll to position [0, 0]
drag, startPoint x: 1102, startPoint y: 426, endPoint x: 596, endPoint y: 402, distance: 506.6
copy span "Adding to its already sleek and distinct styling, which colour is a brand-new a…"
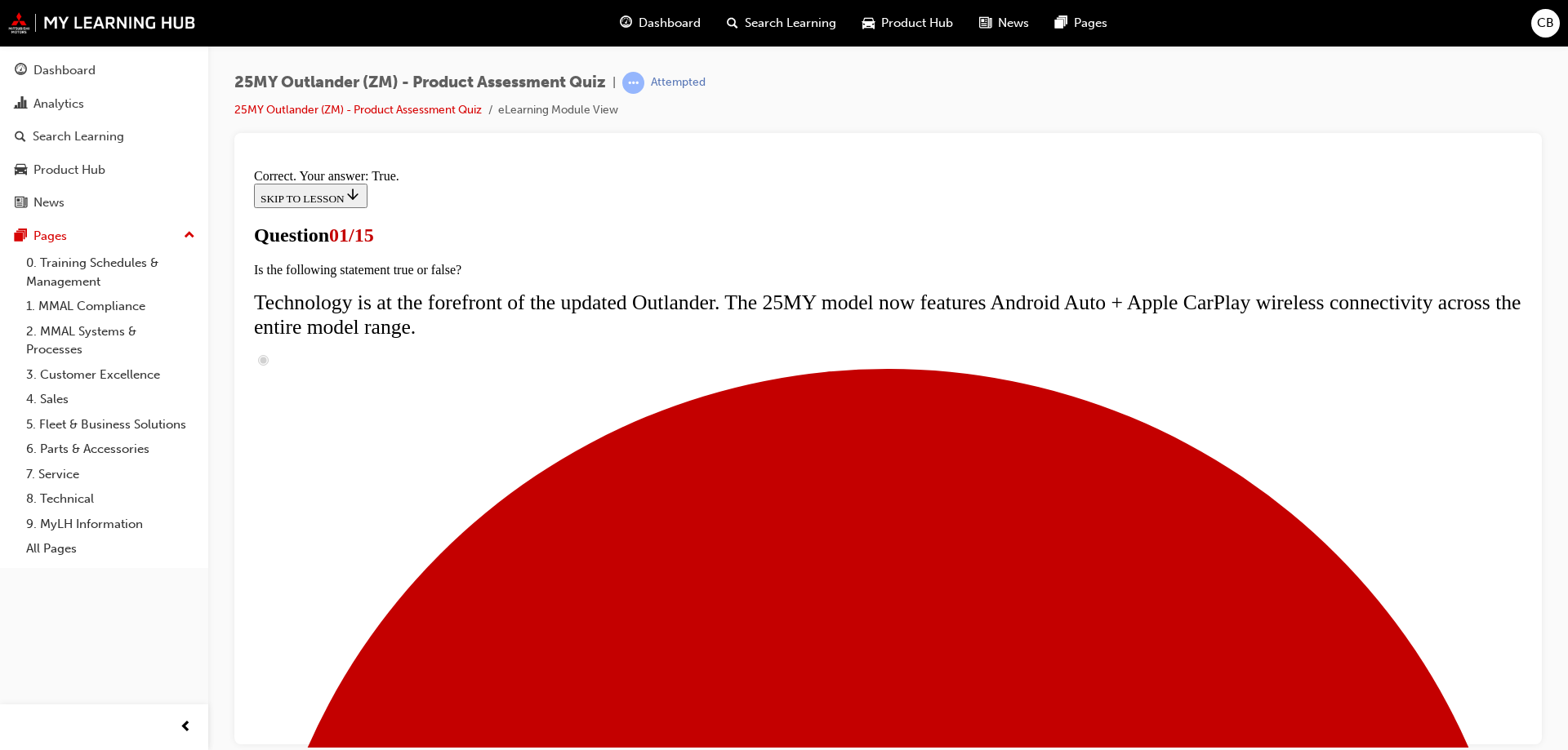
scroll to position [245, 0]
radio input "true"
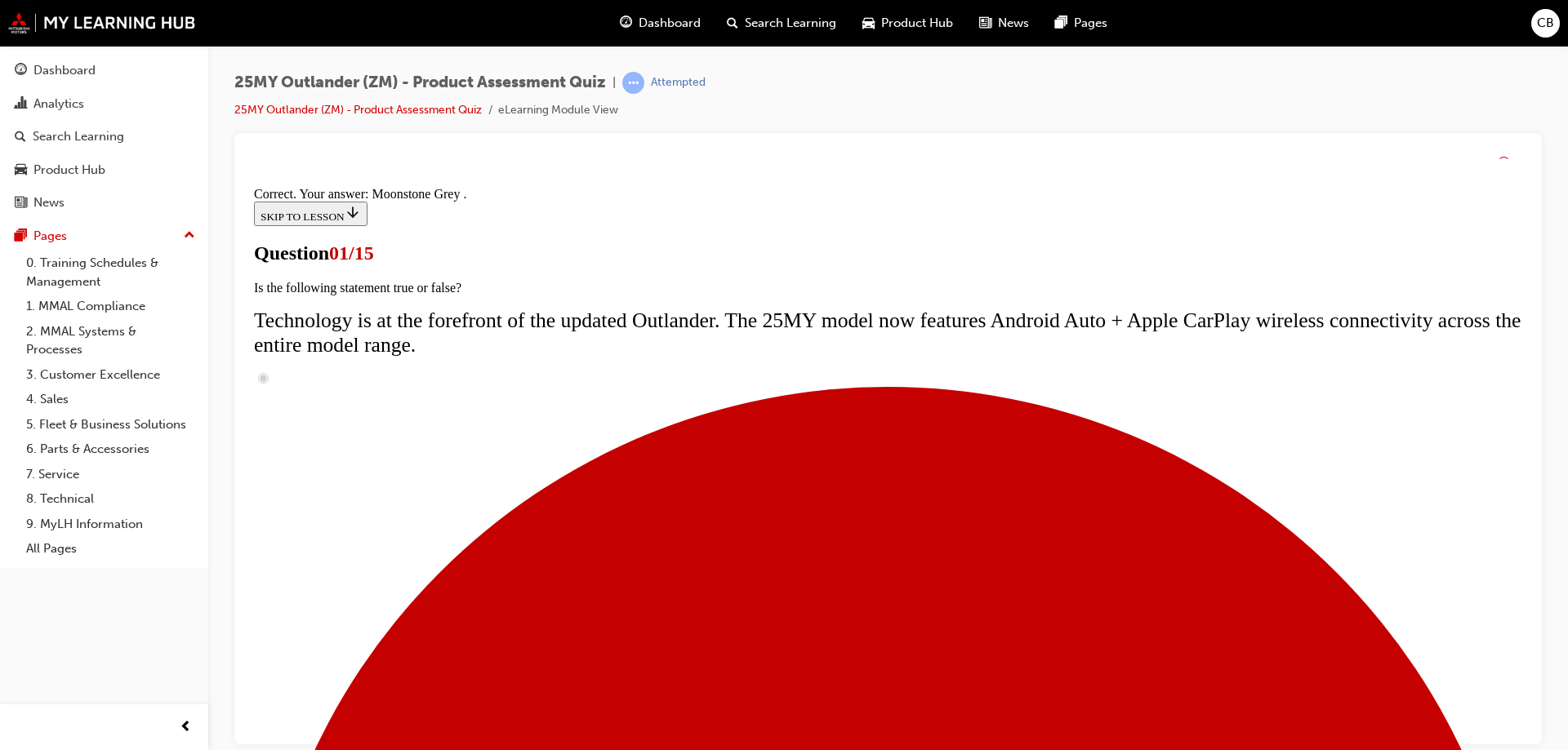
scroll to position [396, 0]
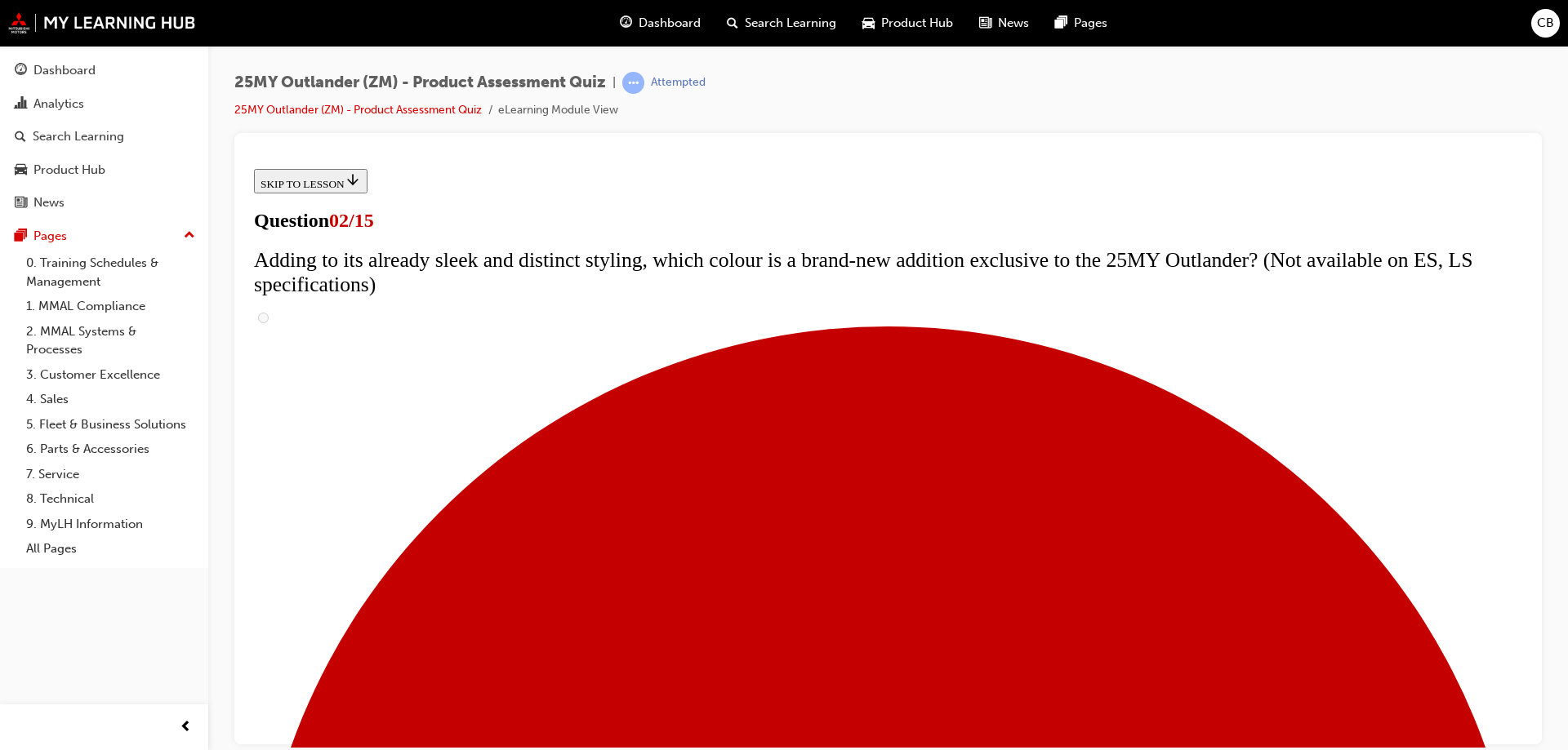
scroll to position [0, 0]
drag, startPoint x: 869, startPoint y: 428, endPoint x: 592, endPoint y: 394, distance: 279.1
copy span "The upgrades for the 25MY Outlander are not just superficial. Which mechanical …"
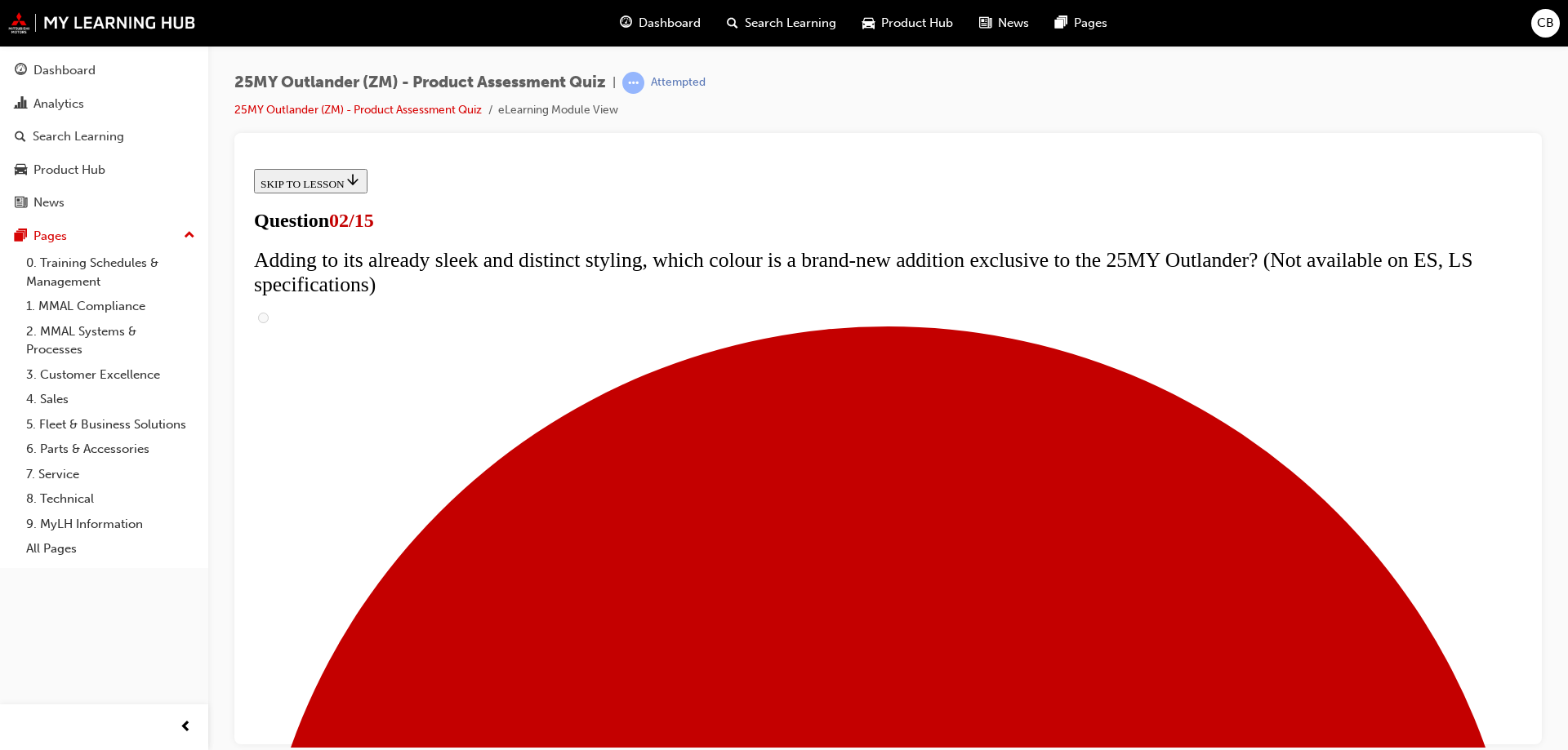
scroll to position [245, 0]
checkbox input "true"
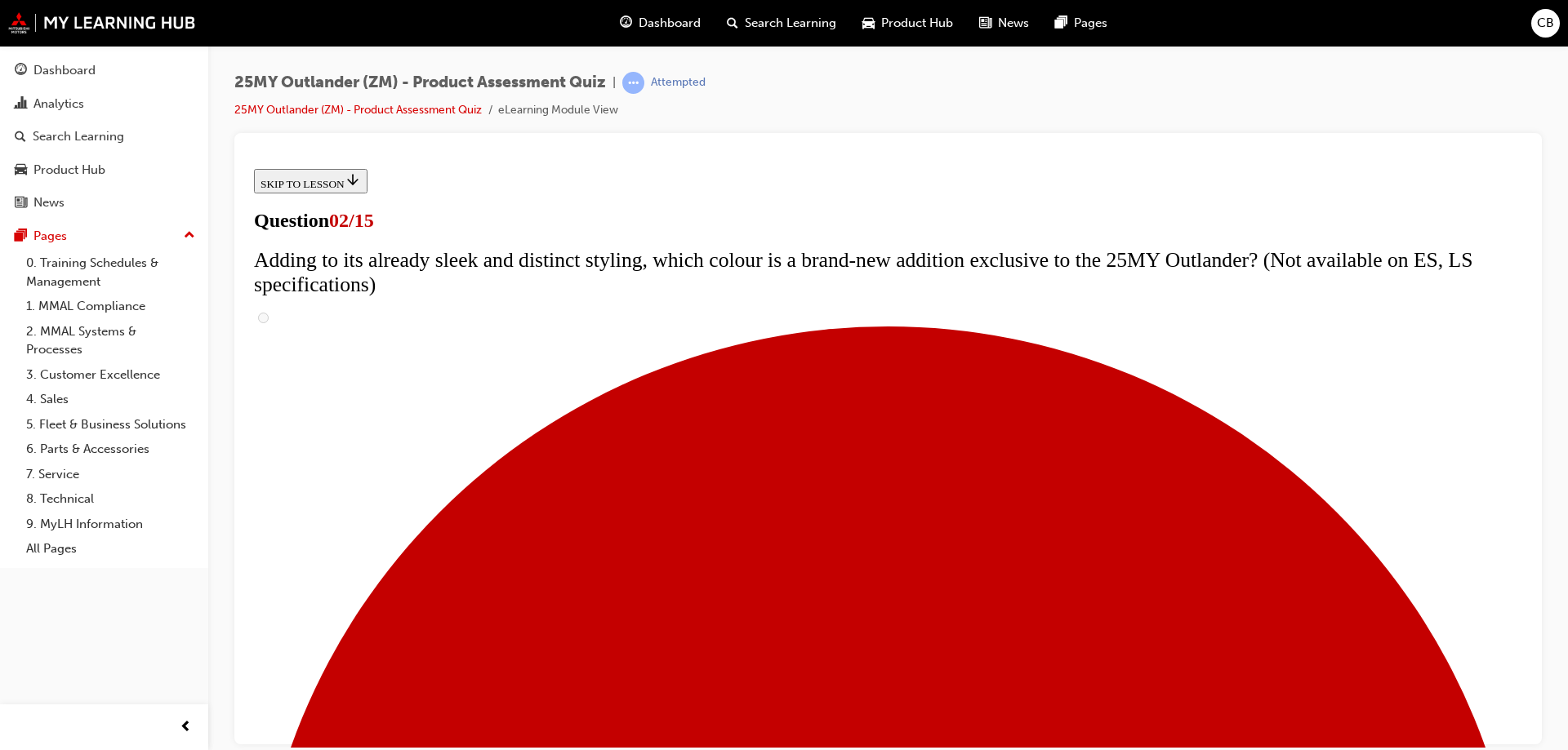
checkbox input "true"
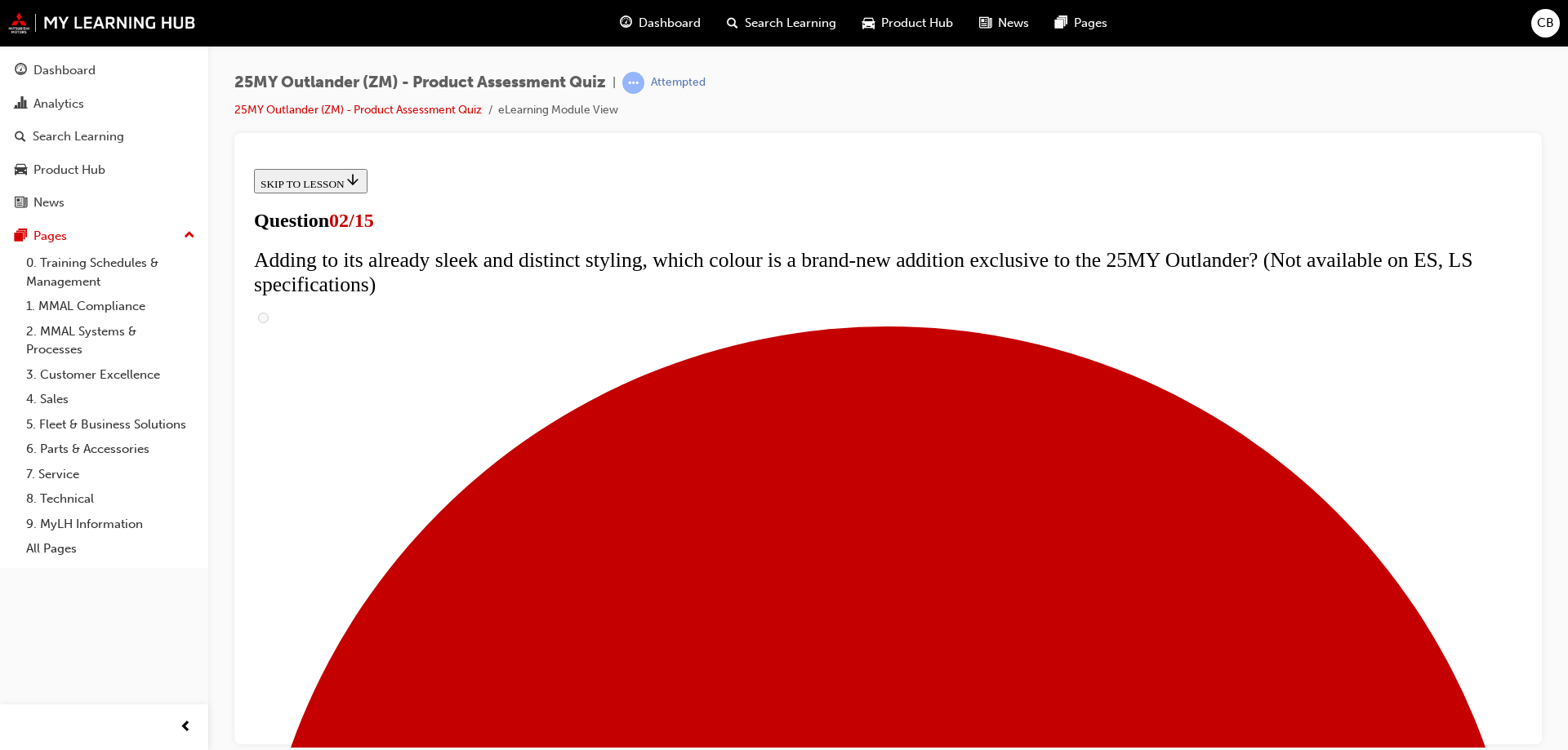
scroll to position [326, 0]
checkbox input "true"
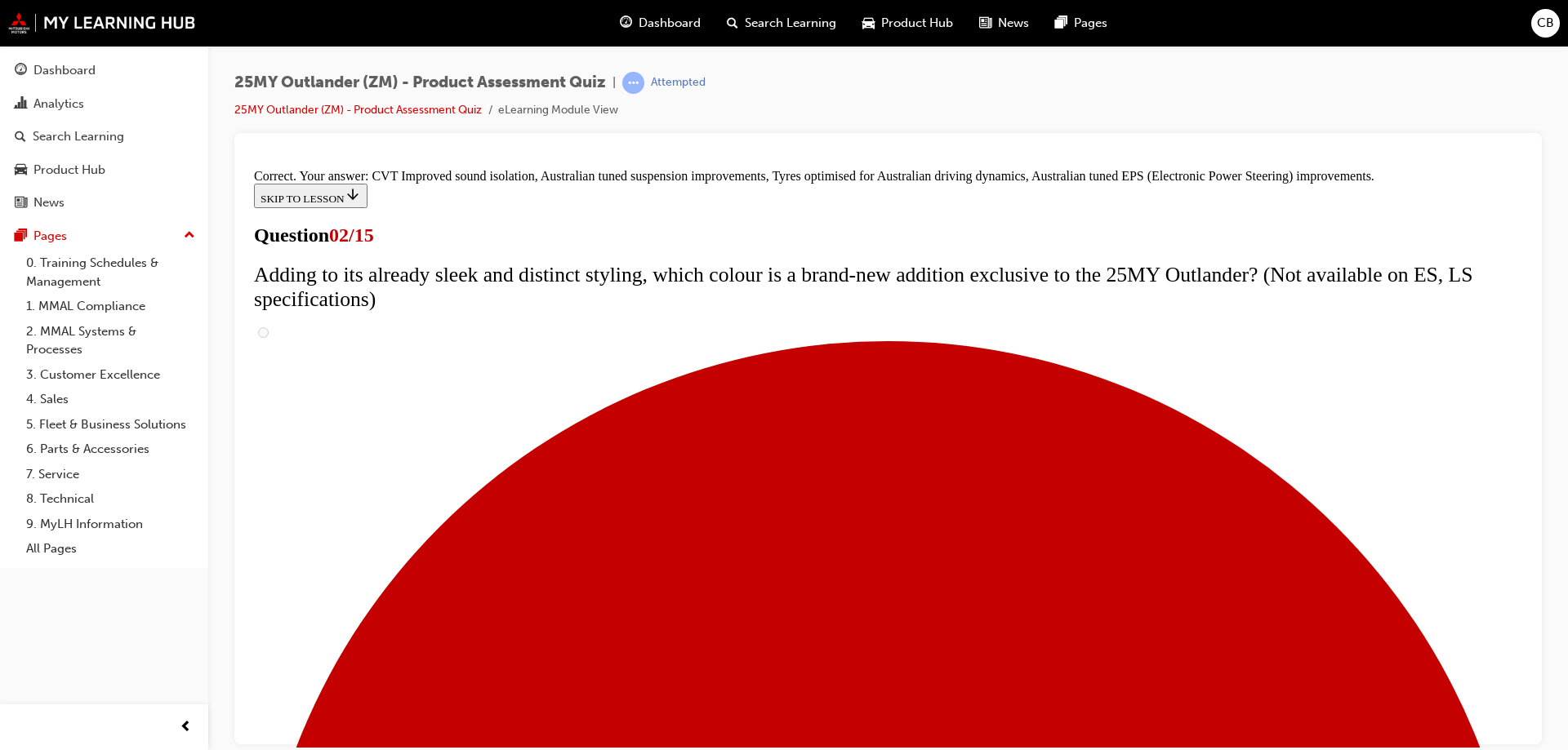
scroll to position [452, 0]
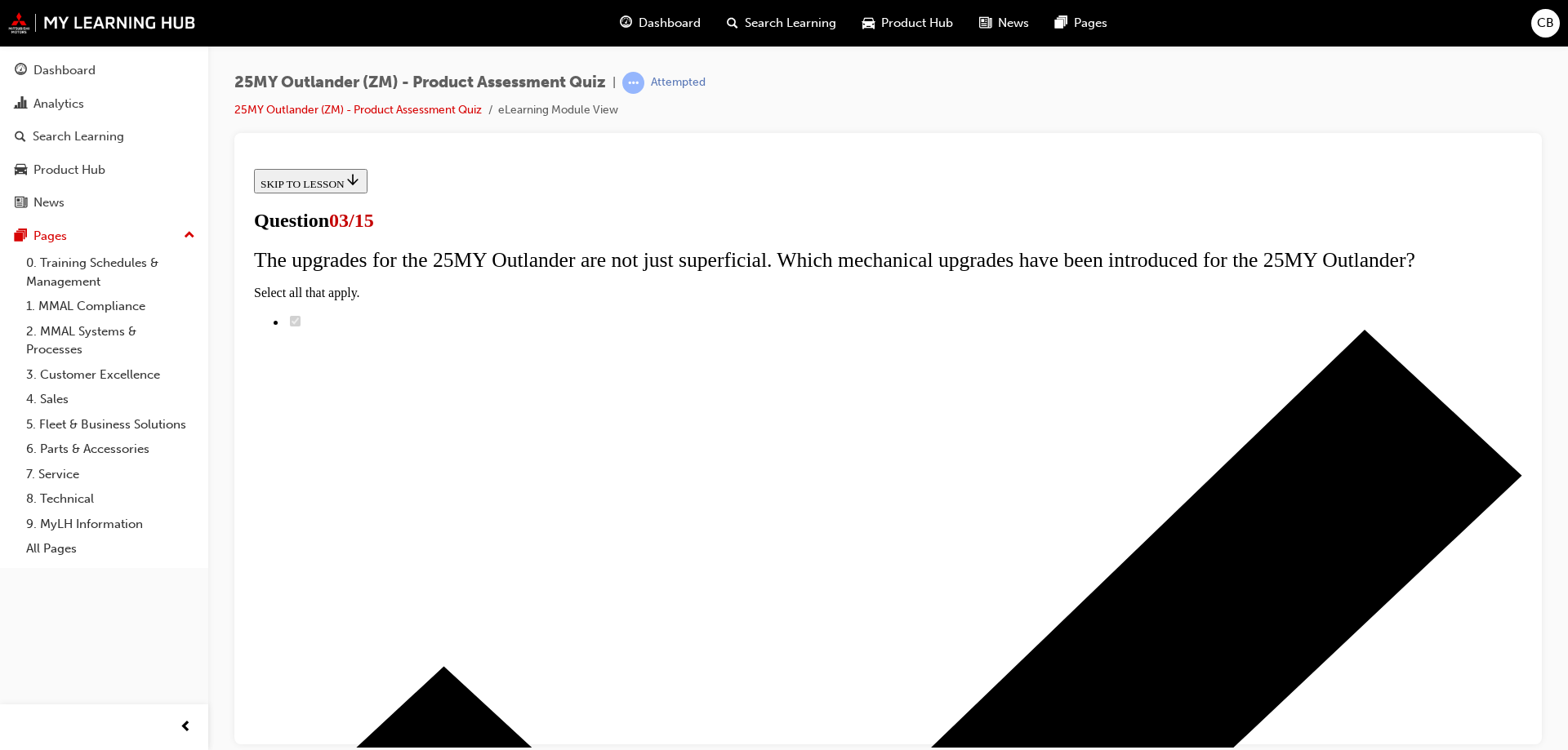
drag, startPoint x: 829, startPoint y: 429, endPoint x: 601, endPoint y: 395, distance: 230.5
copy span "Adding to what is already a value focused line up, what is the speaker system n…"
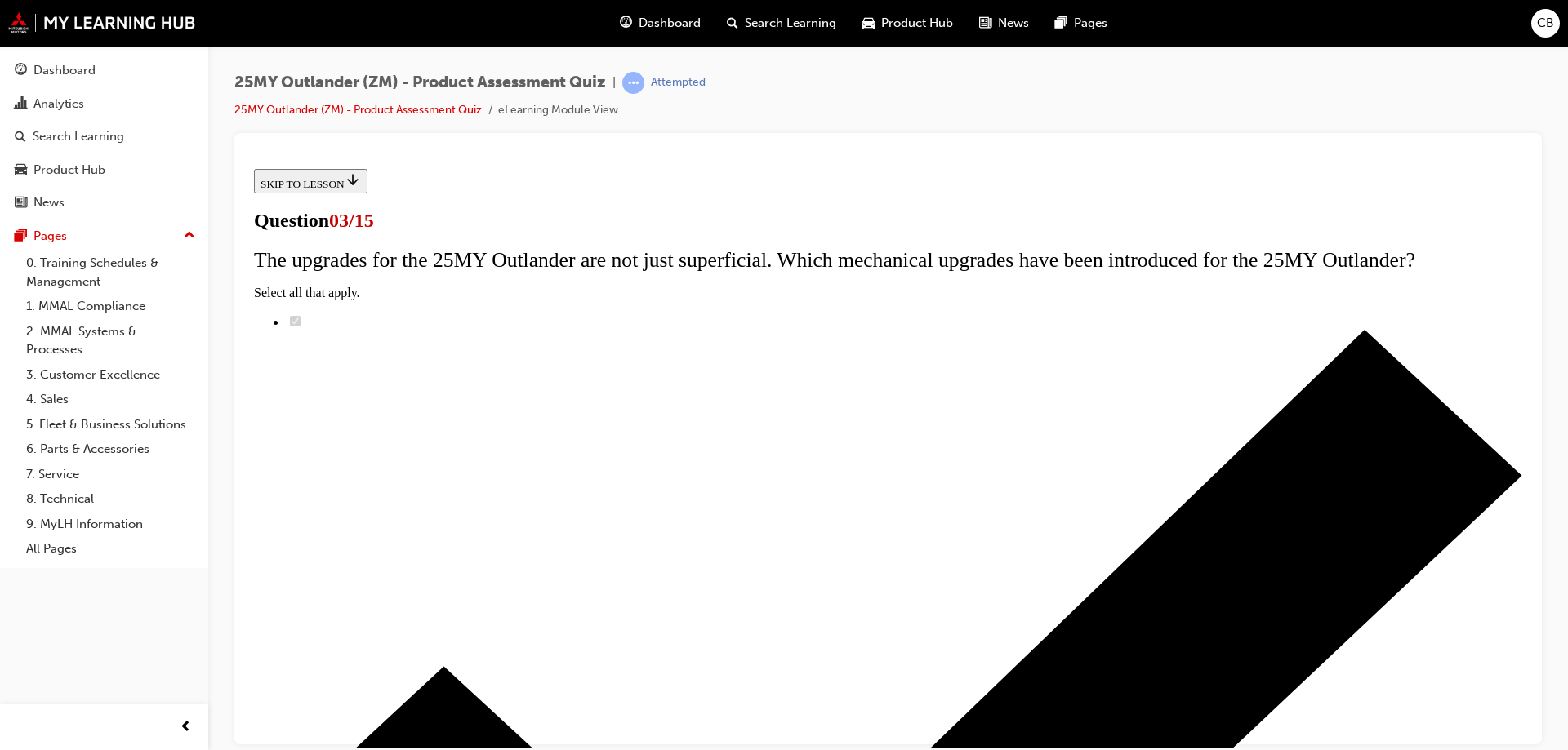
radio input "true"
drag, startPoint x: 844, startPoint y: 260, endPoint x: 567, endPoint y: 212, distance: 281.1
copy span "Adding to what is already a value focused line up, what is the speaker system n…"
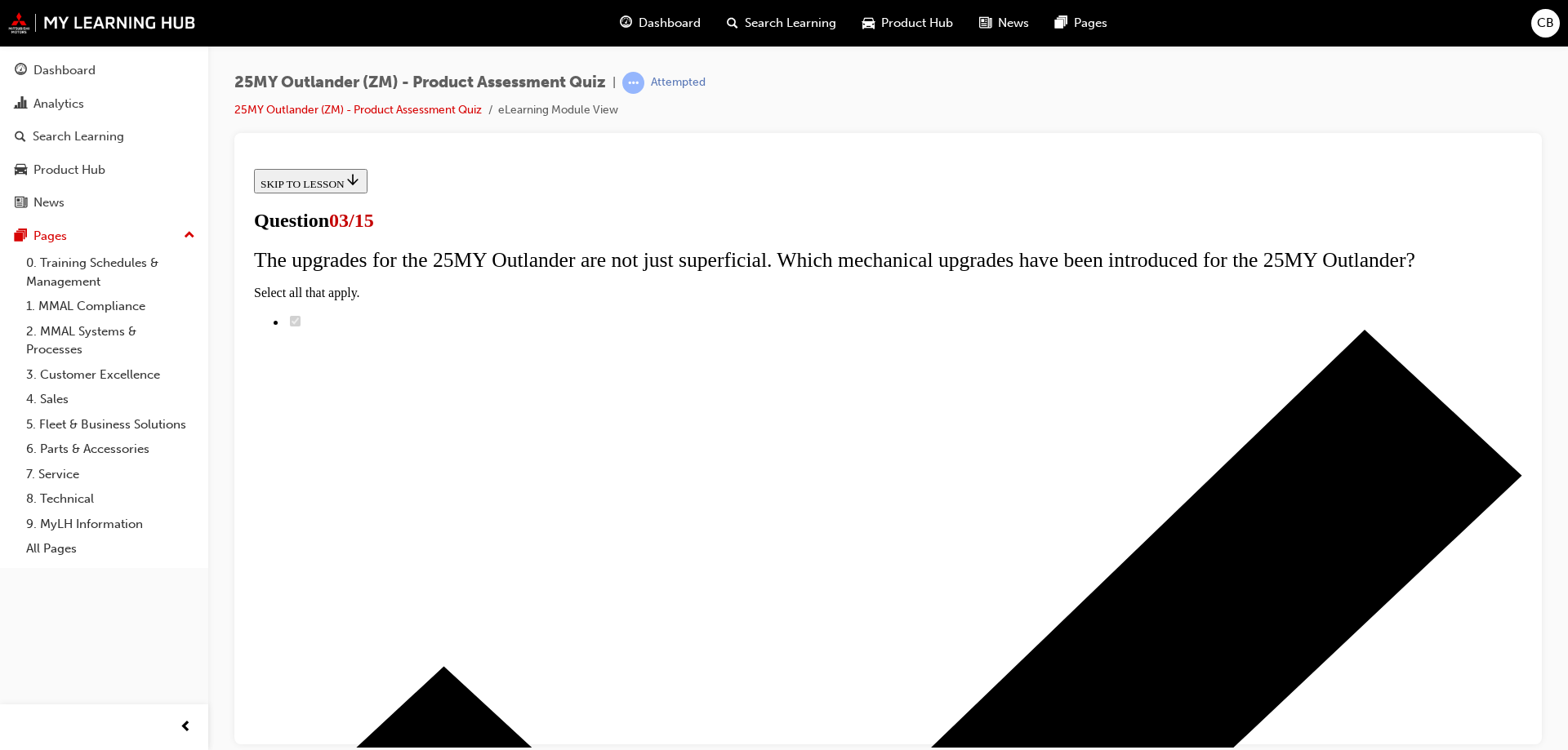
radio input "true"
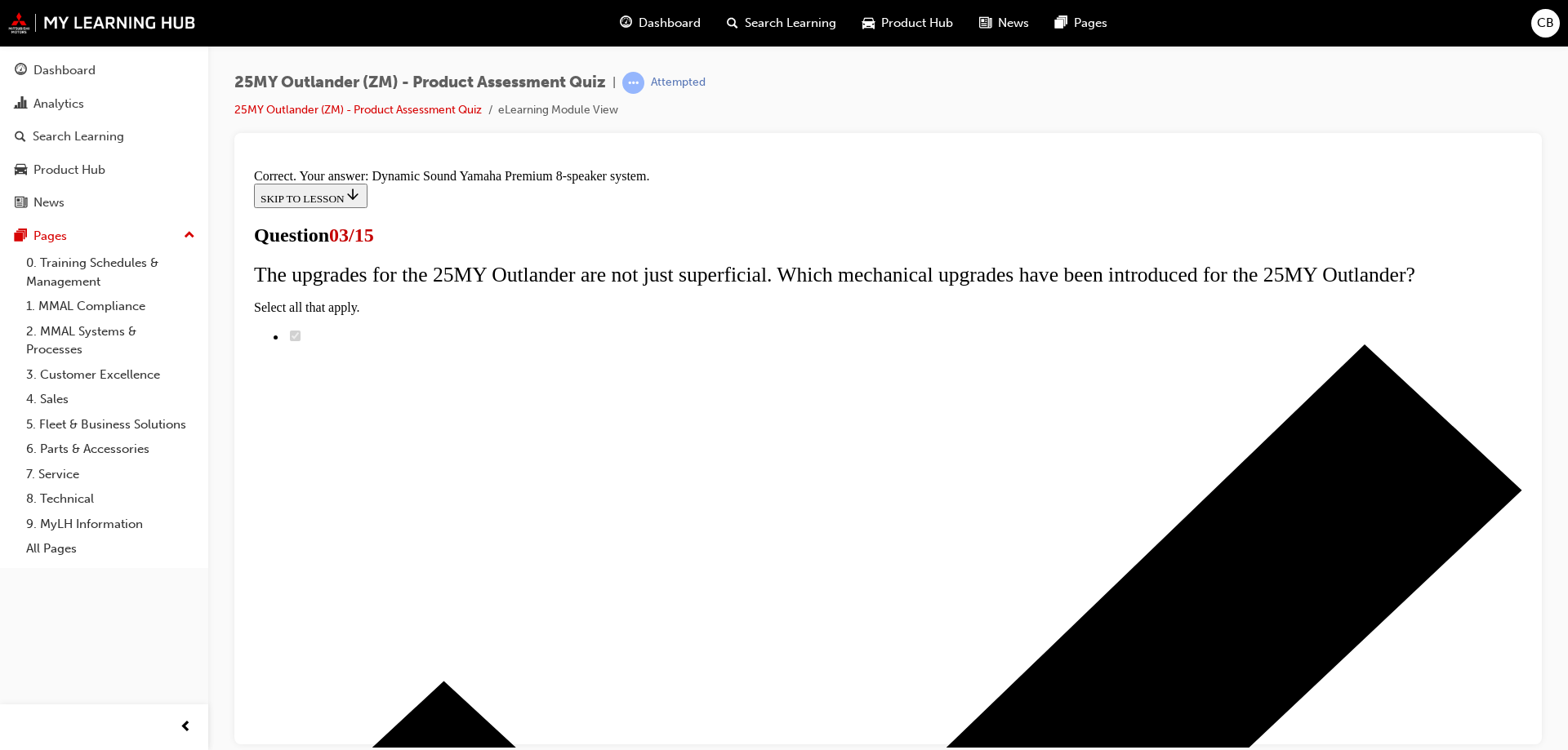
scroll to position [266, 0]
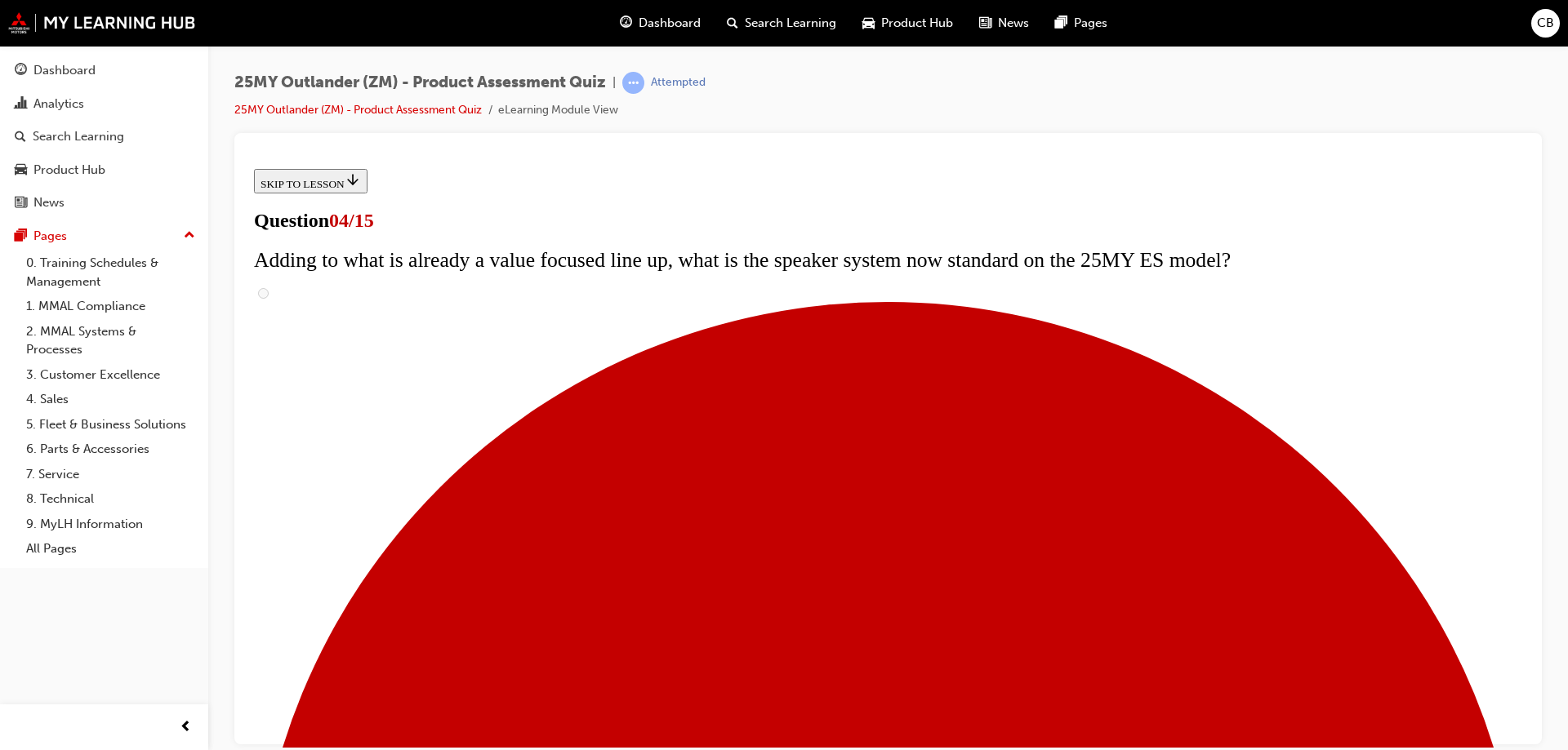
scroll to position [0, 0]
drag, startPoint x: 1164, startPoint y: 420, endPoint x: 509, endPoint y: 399, distance: 655.3
copy span "The Exceed and Exceed Tourer reach new heights of luxury and class. Which upgra…"
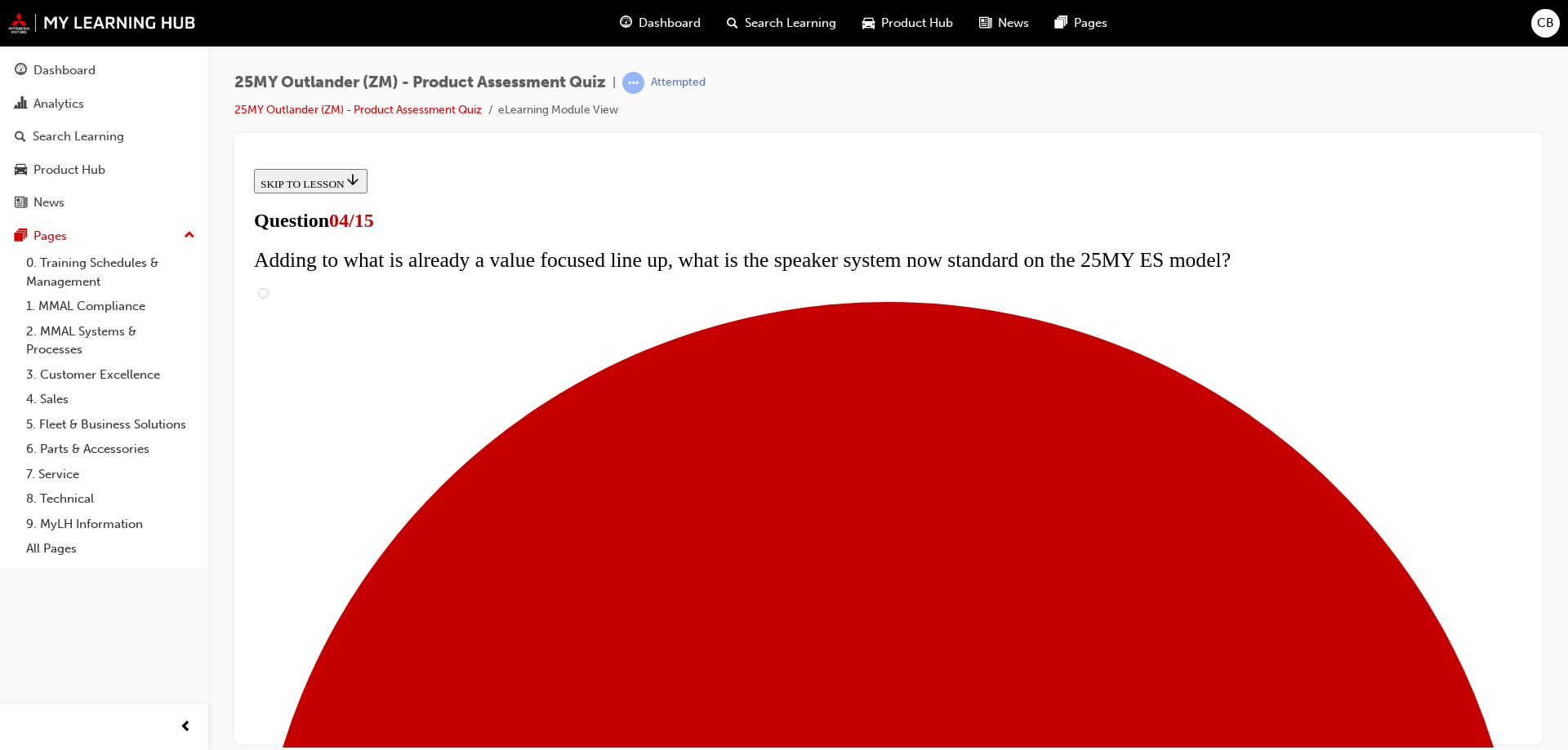
scroll to position [326, 0]
checkbox input "true"
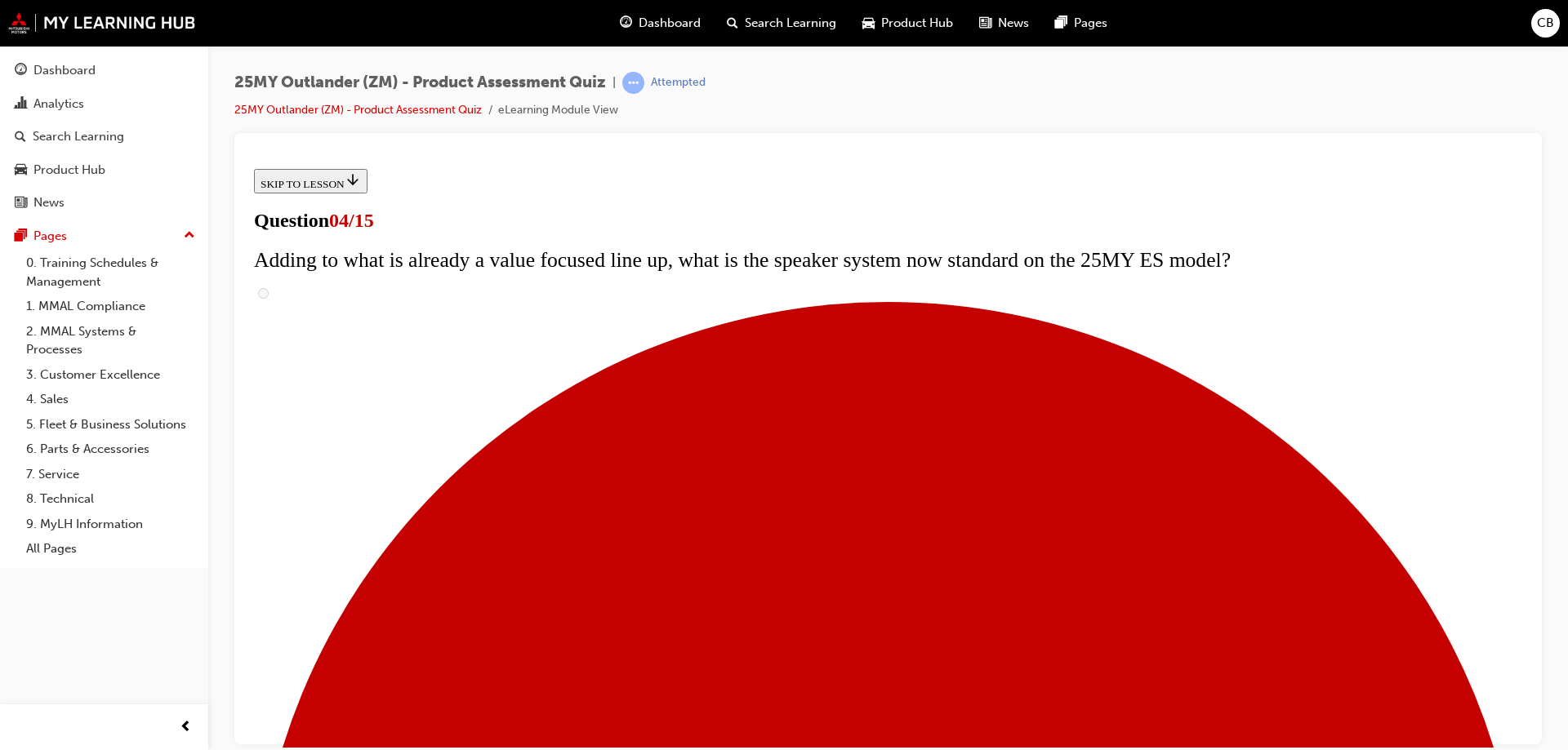
checkbox input "true"
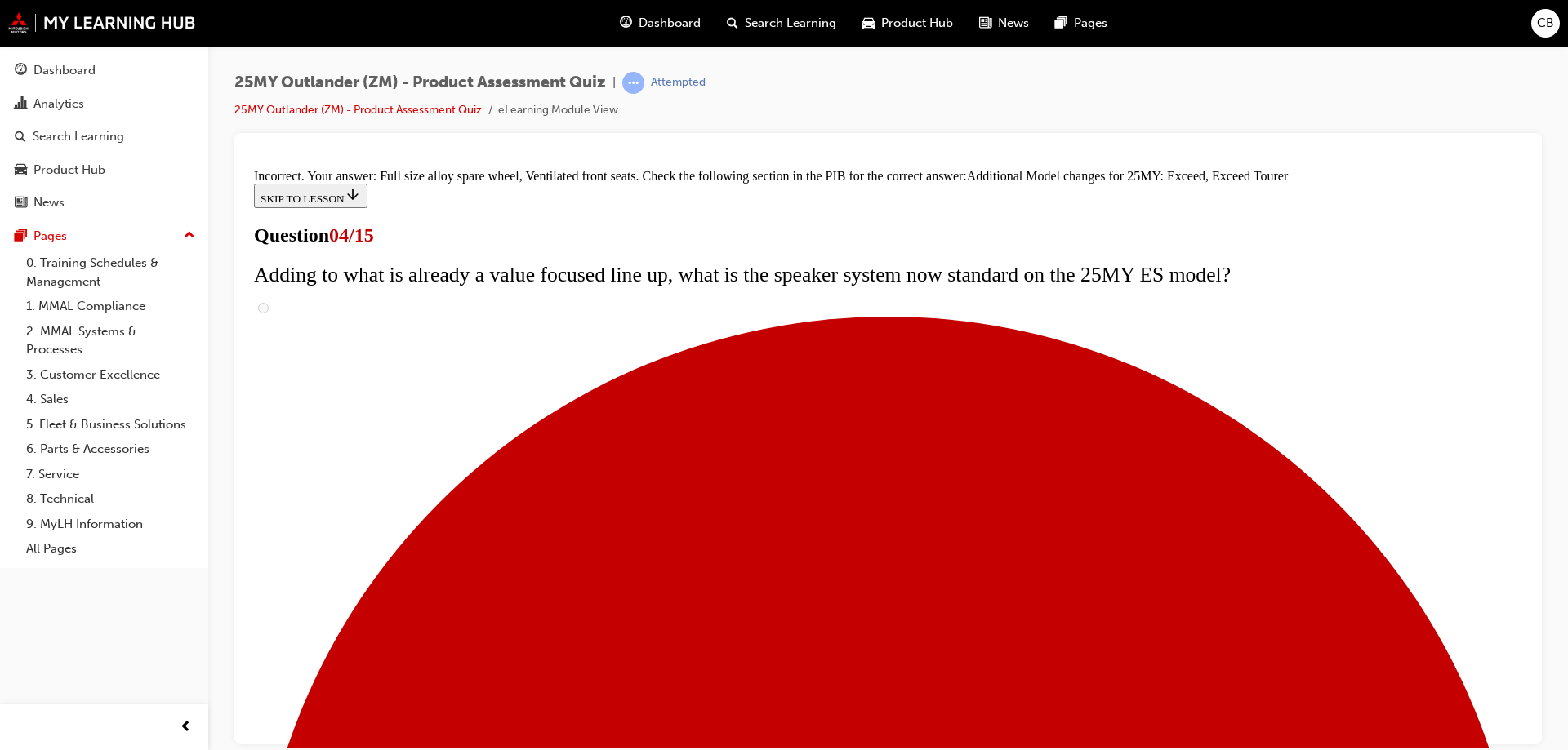
scroll to position [618, 0]
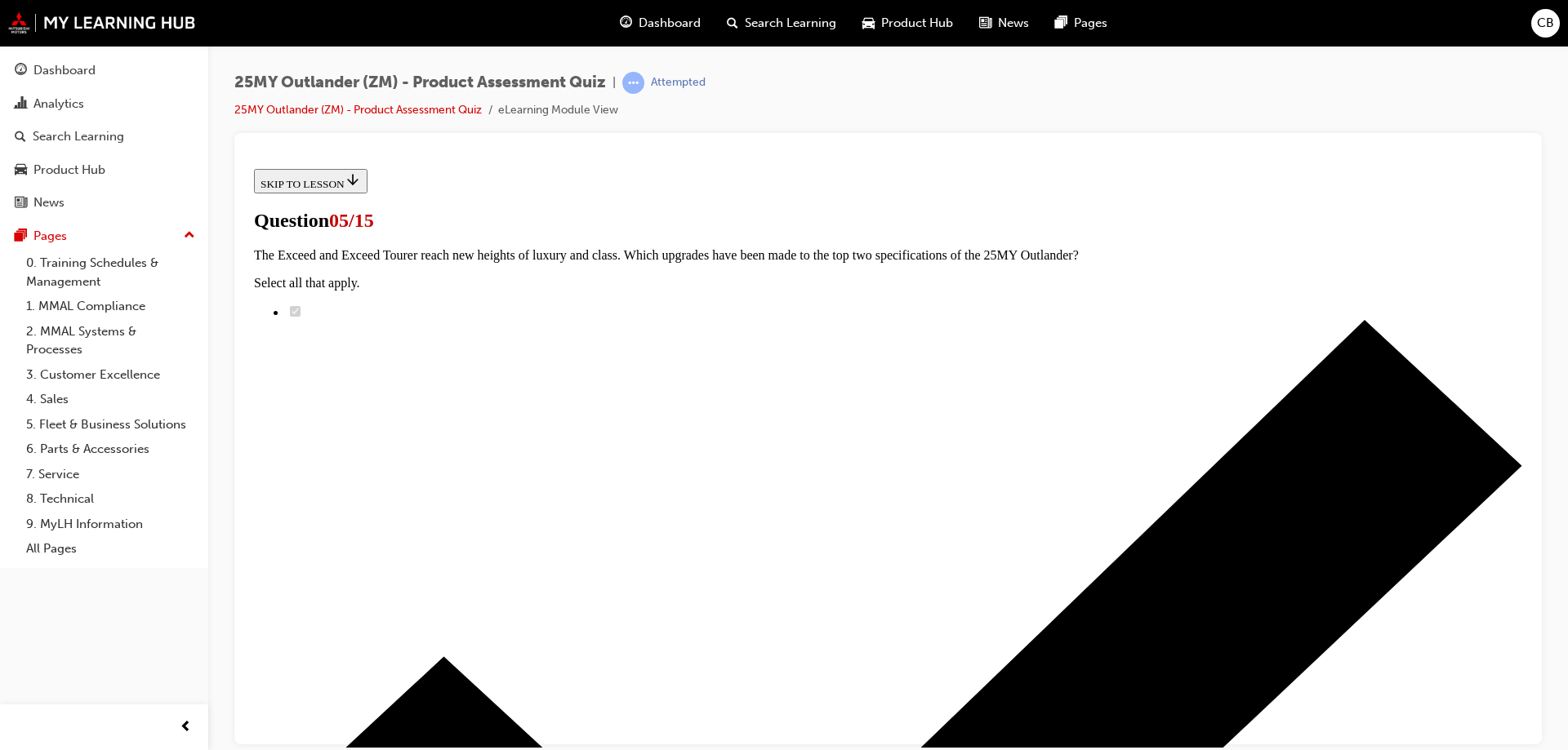
scroll to position [164, 0]
drag, startPoint x: 1093, startPoint y: 262, endPoint x: 595, endPoint y: 229, distance: 499.1
copy span "Convenience has not been overlooked in this update. Which lamps have now been u…"
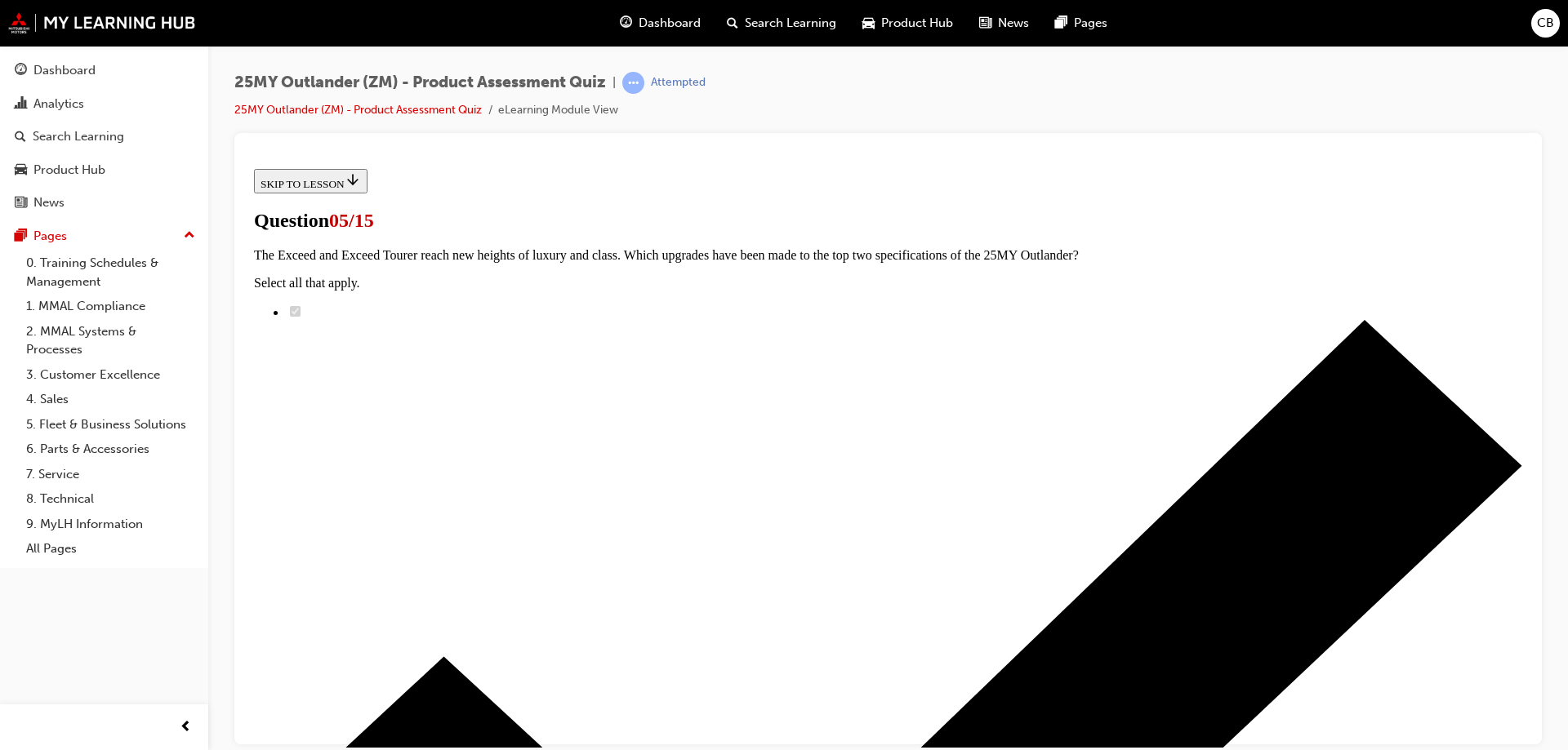
radio input "true"
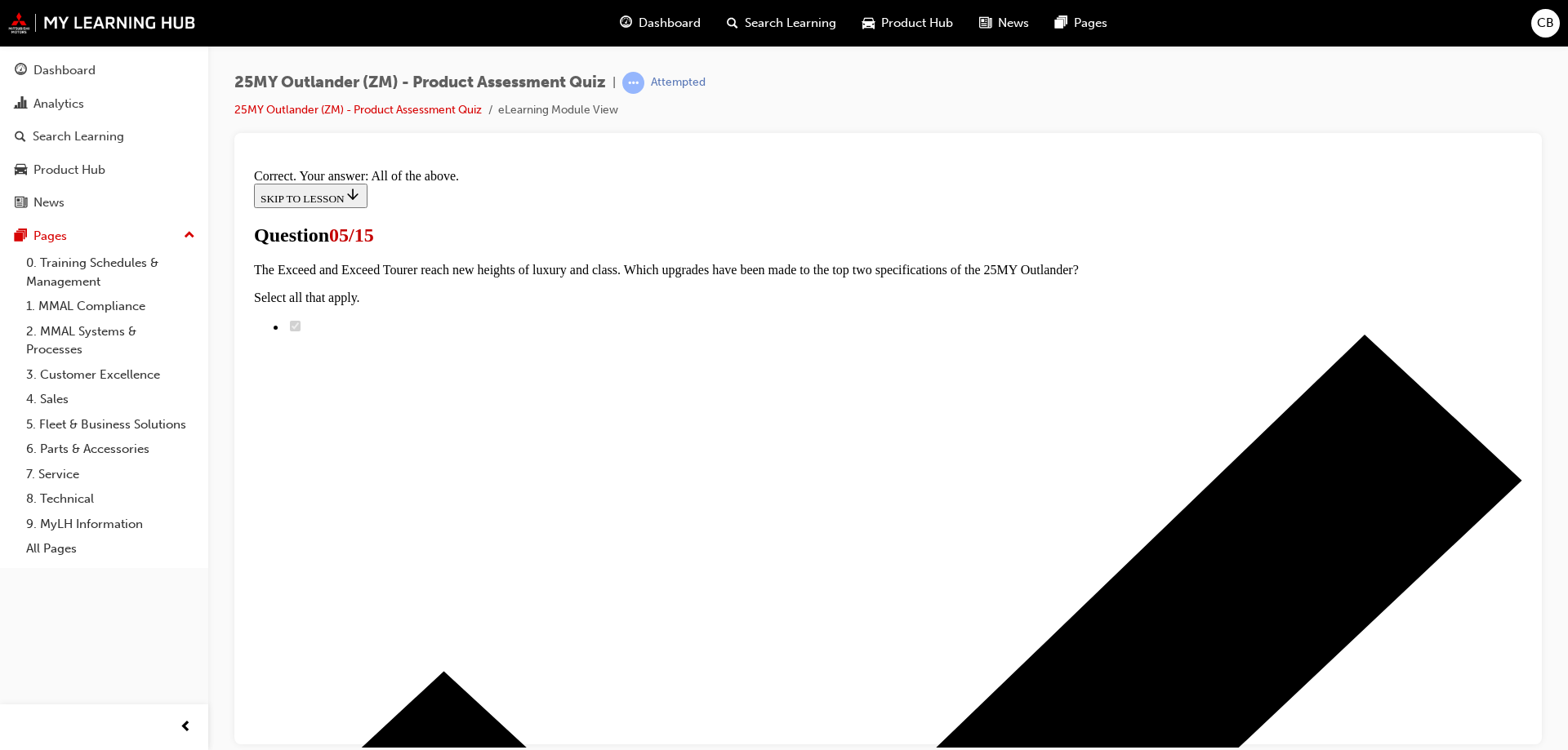
scroll to position [396, 0]
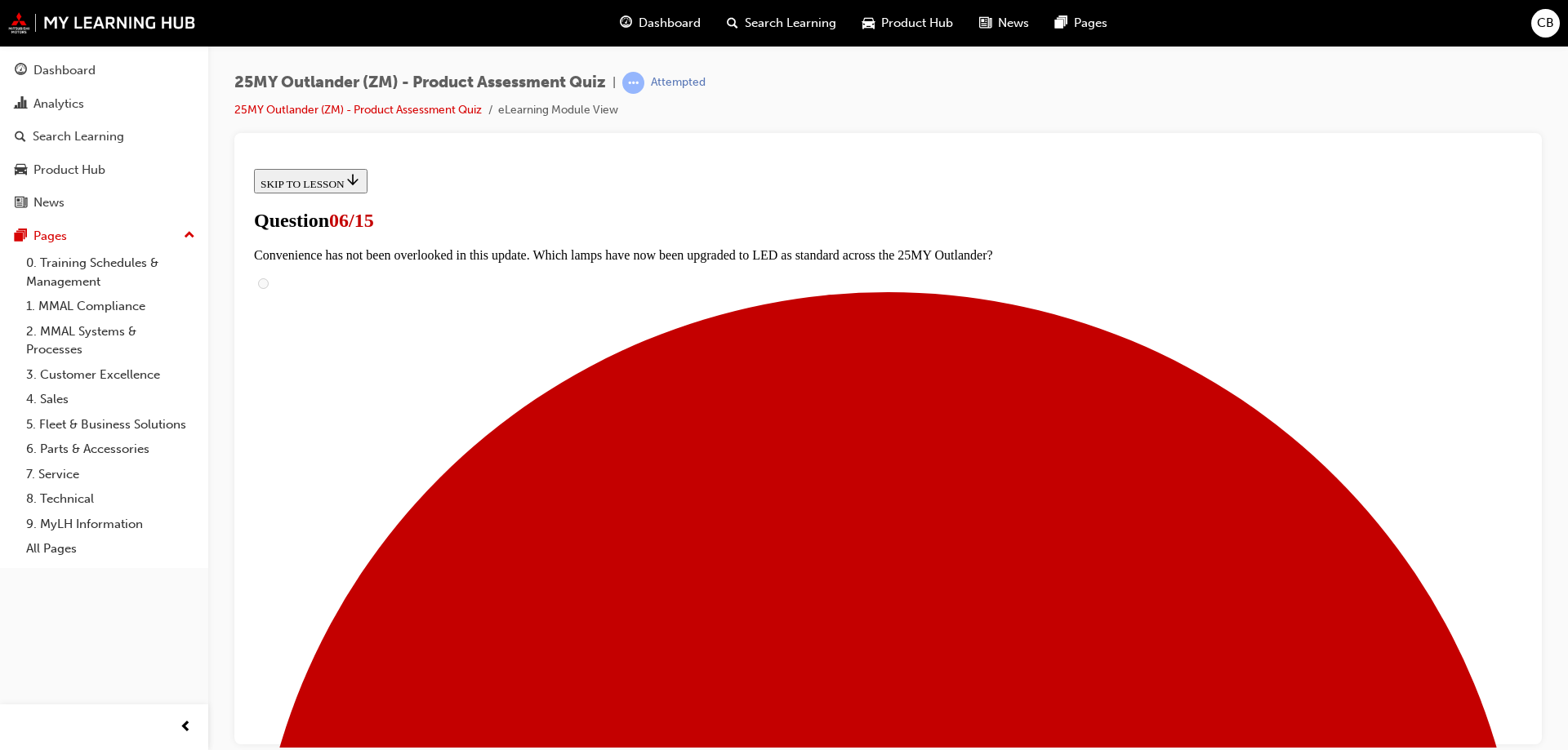
scroll to position [0, 0]
drag, startPoint x: 740, startPoint y: 408, endPoint x: 535, endPoint y: 400, distance: 205.2
copy span "Sophistication and accessibility have reached new heights inside the car. The 2…"
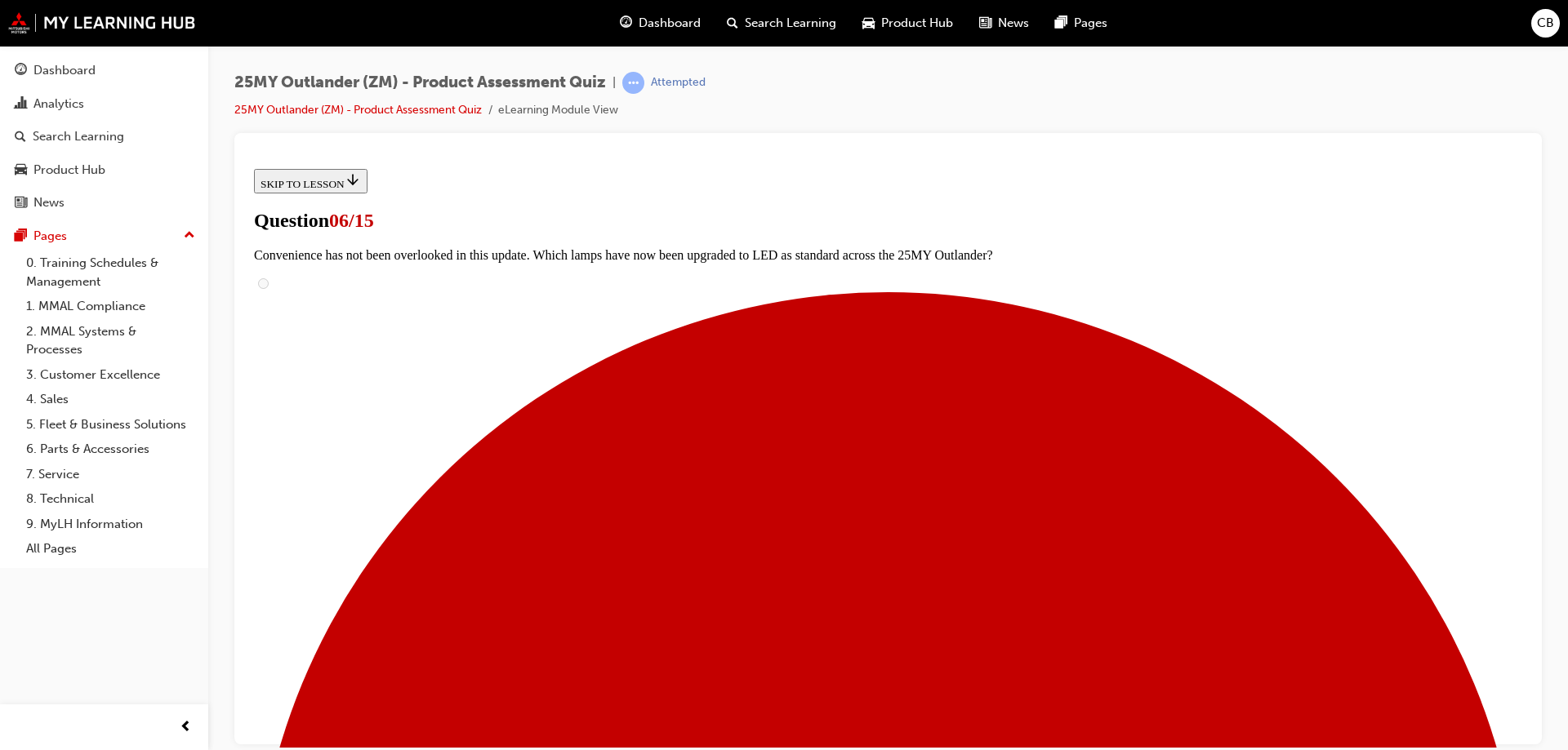
radio input "true"
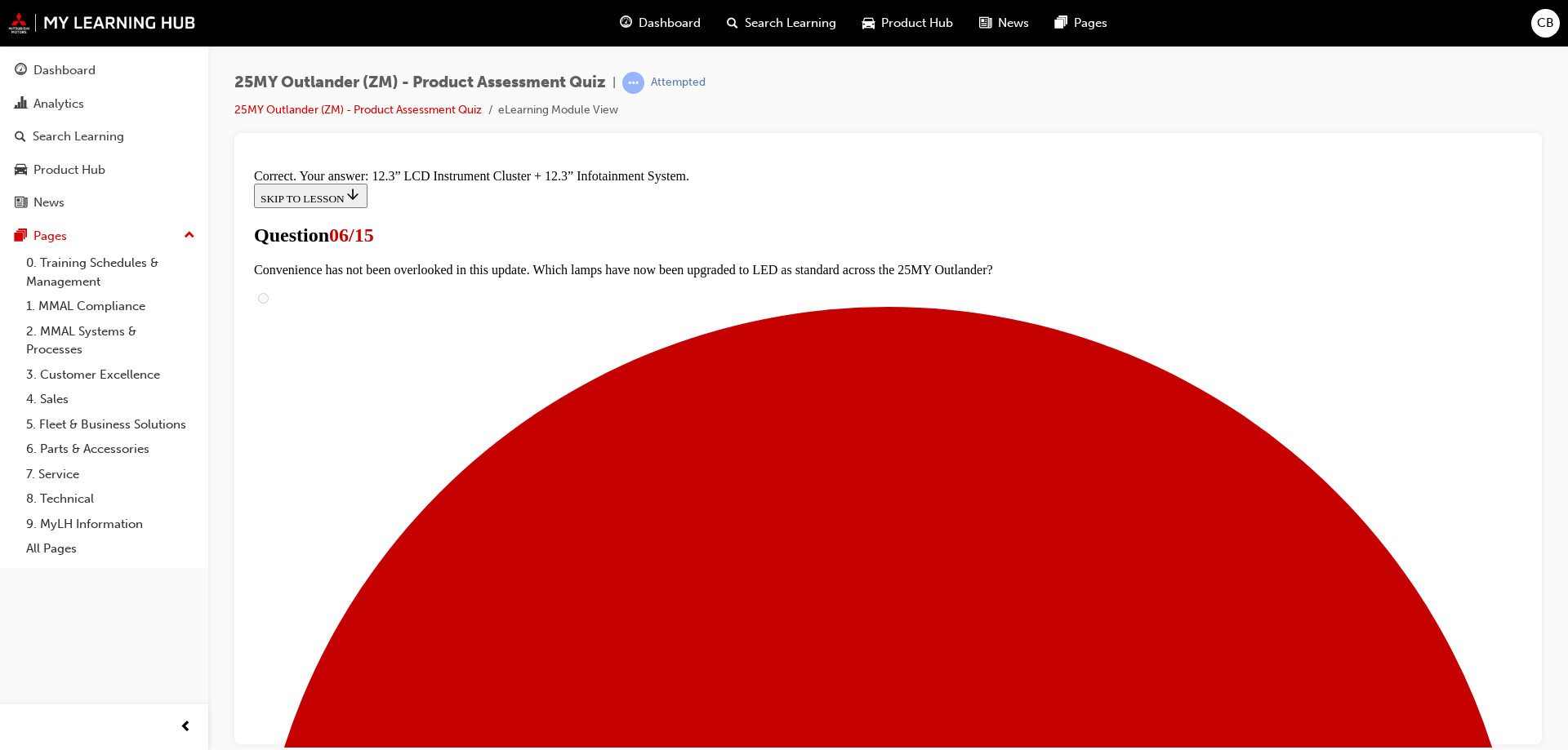
scroll to position [551, 0]
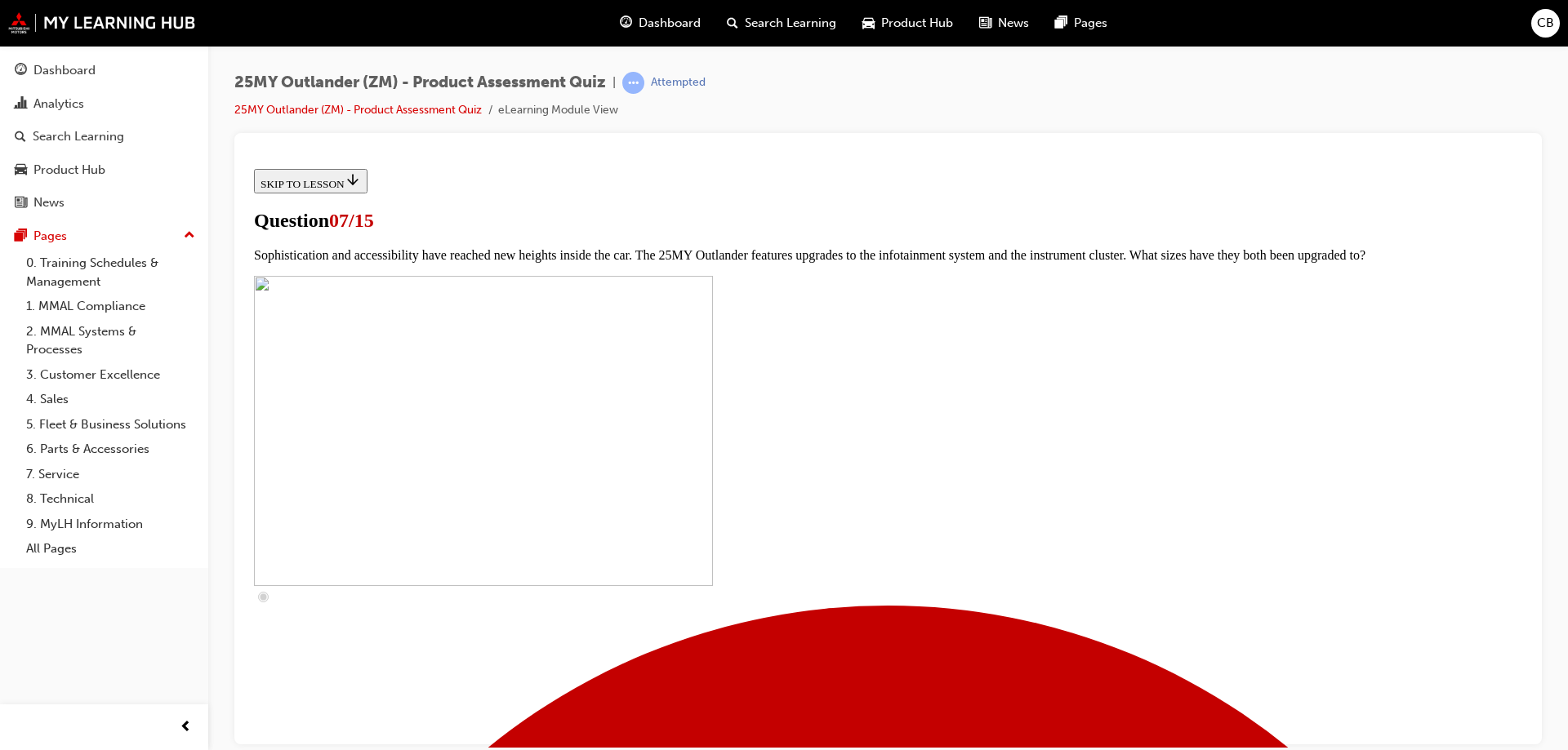
scroll to position [81, 0]
drag, startPoint x: 820, startPoint y: 376, endPoint x: 578, endPoint y: 316, distance: 249.3
copy span "The 25MY Outlander will feature new levels of connectivity with Mitsubishi Conn…"
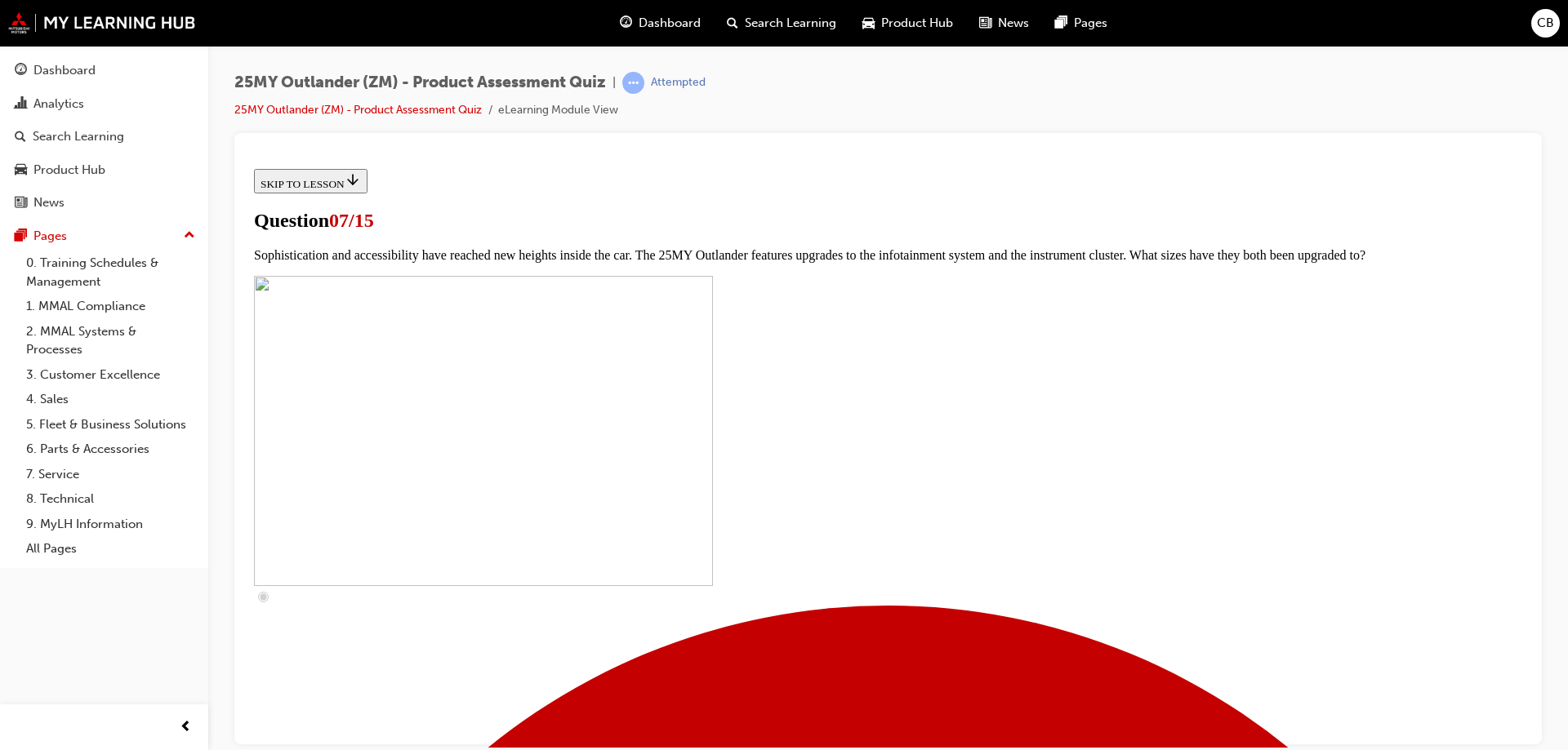
scroll to position [572, 0]
checkbox input "true"
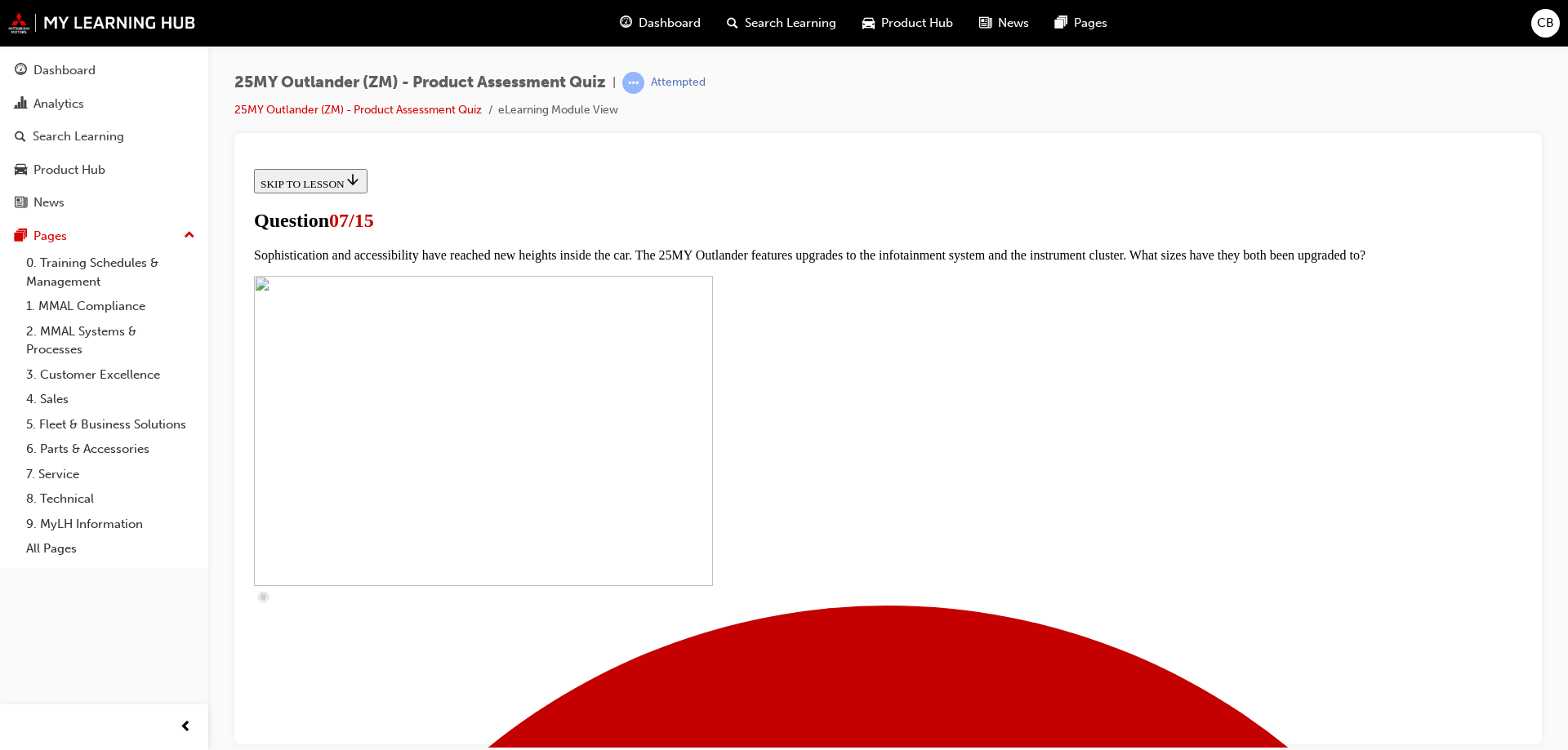
checkbox input "true"
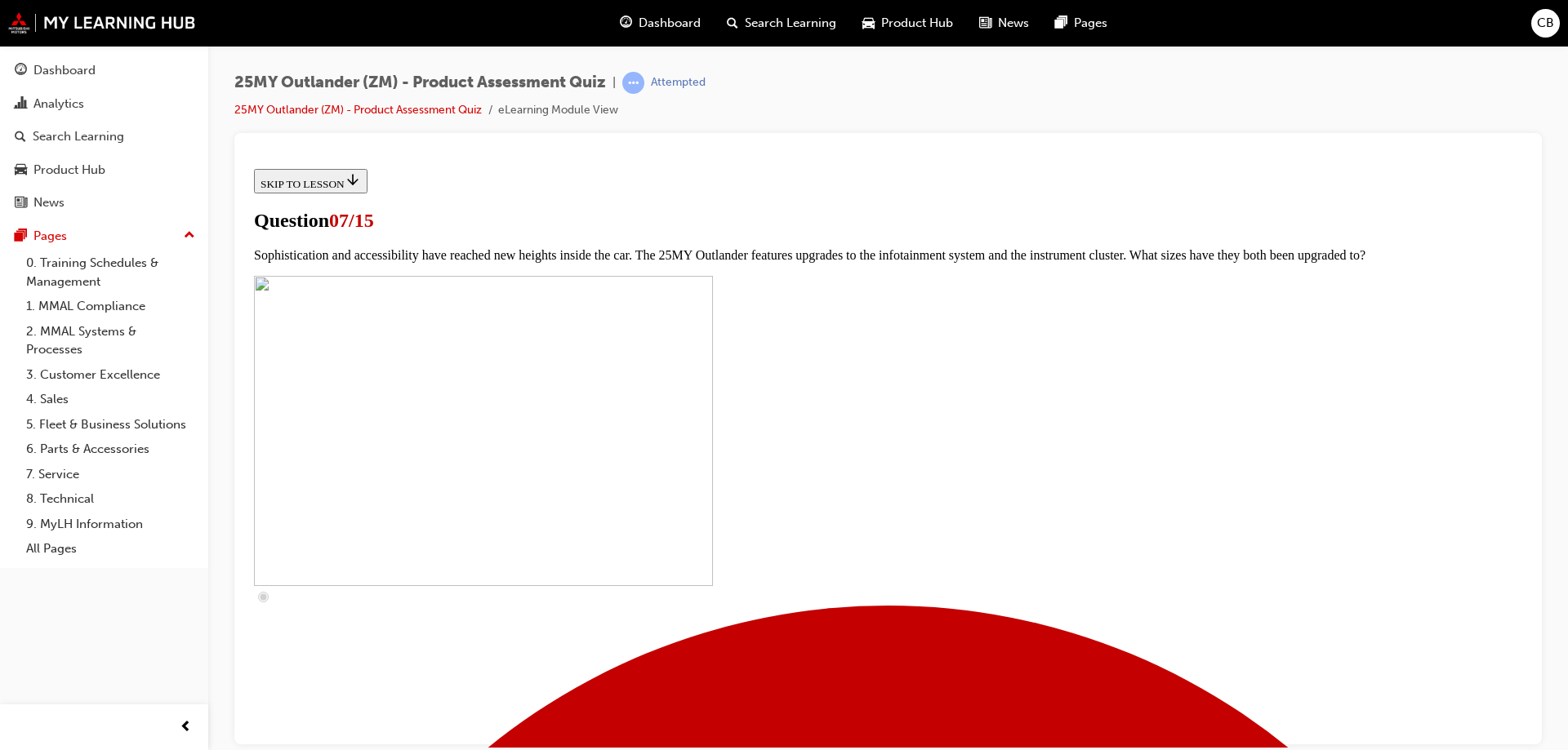
checkbox input "true"
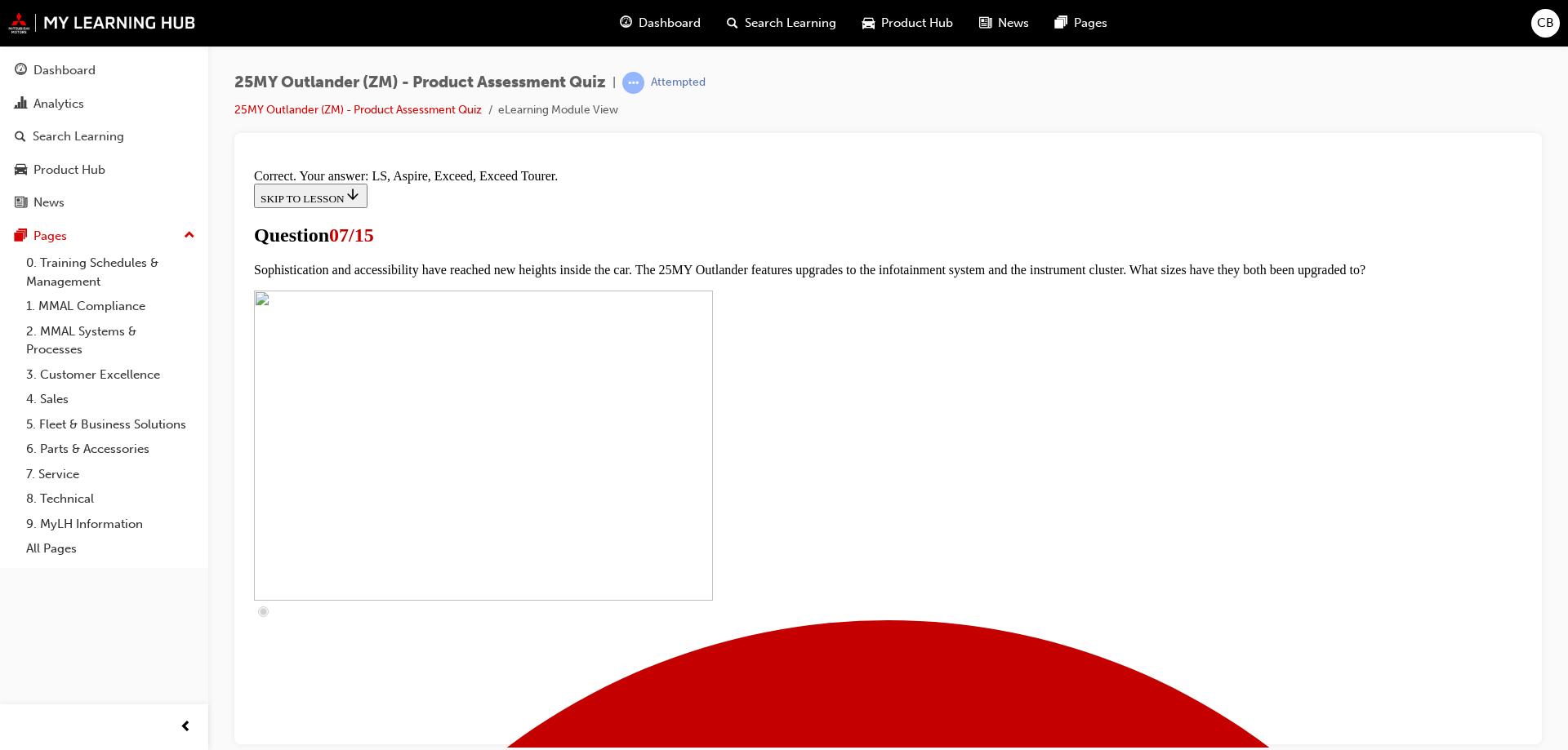
scroll to position [737, 0]
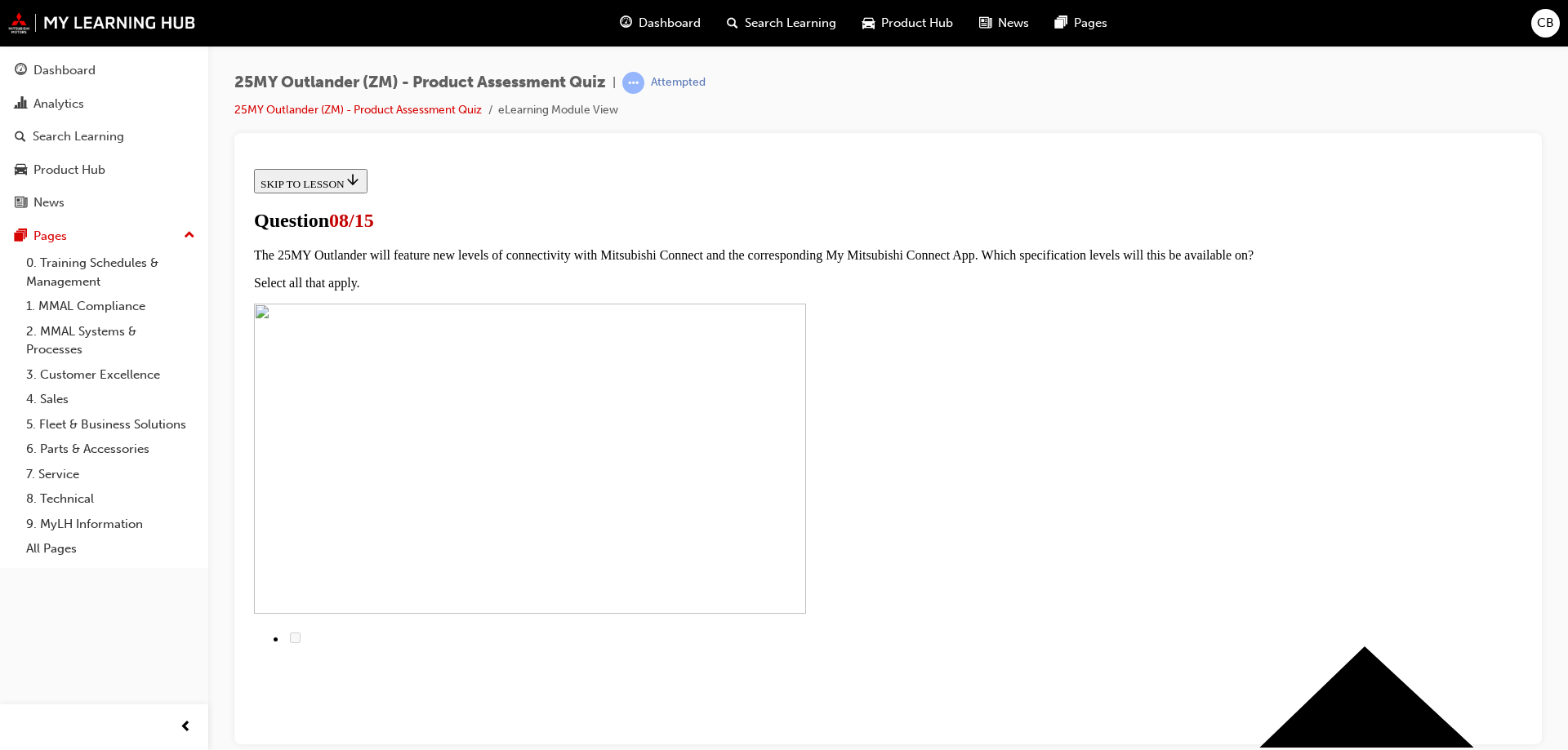
drag, startPoint x: 1156, startPoint y: 422, endPoint x: 581, endPoint y: 376, distance: 576.8
copy span "The top grade Exceed Tourer features a new sound system called Dynamic Sound YA…"
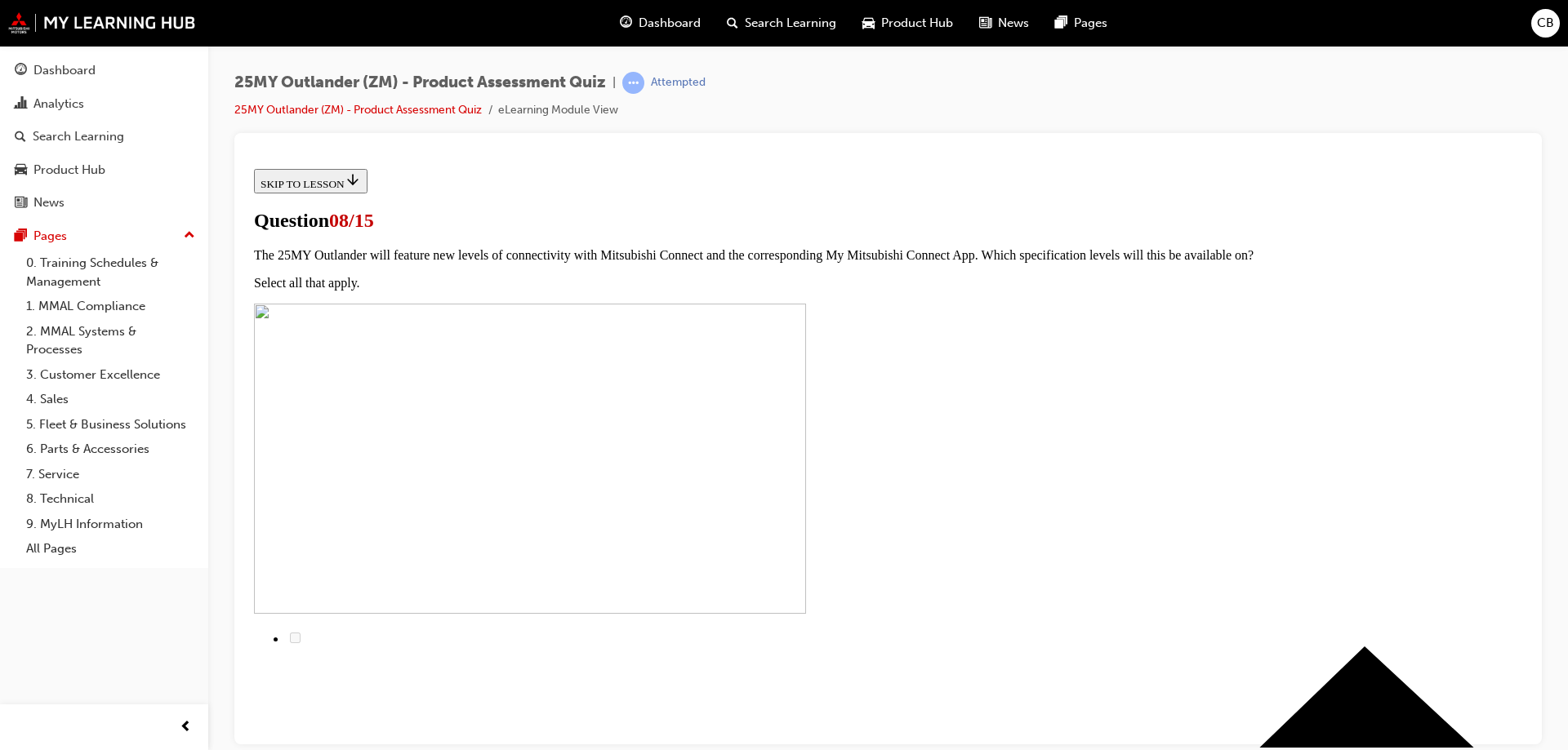
radio input "true"
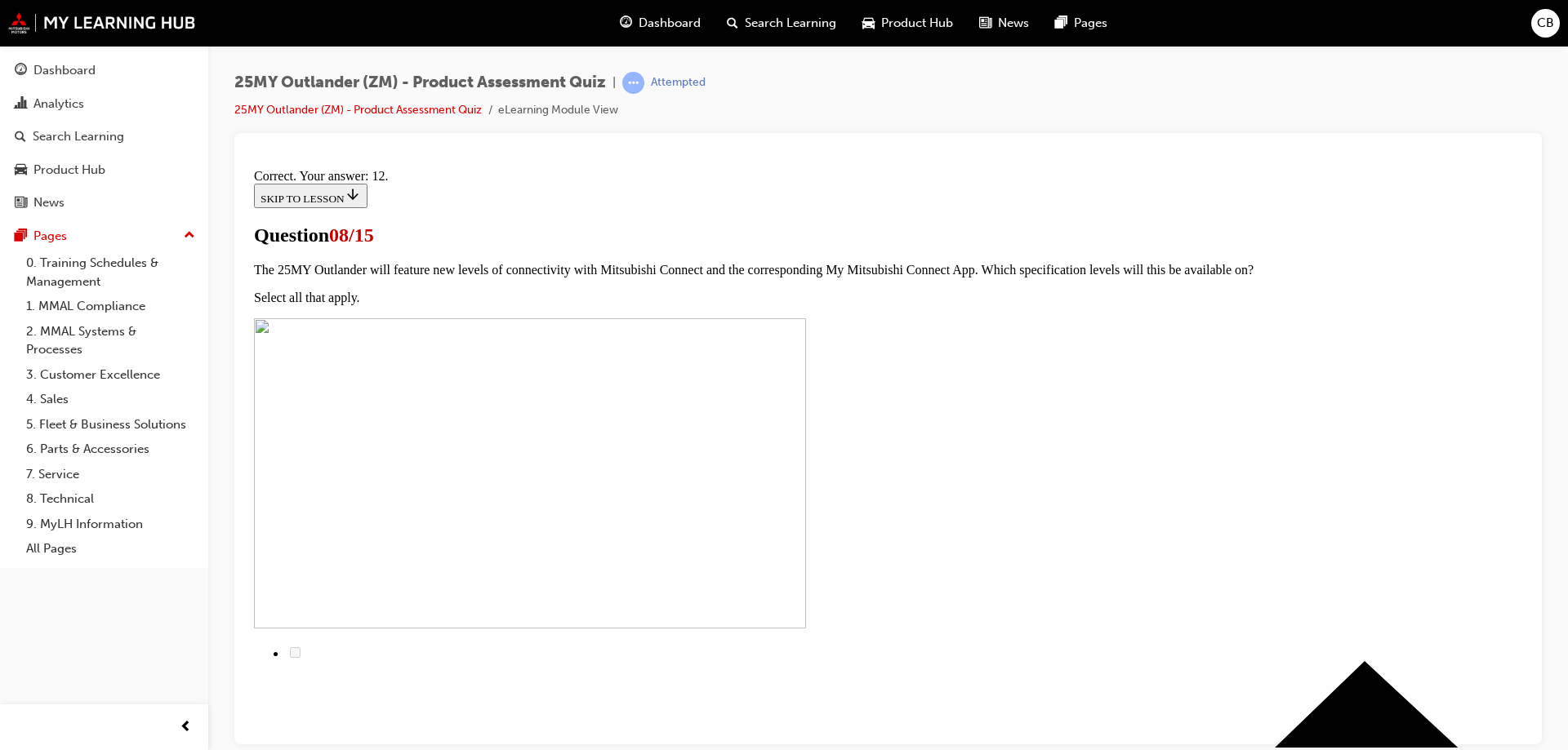
scroll to position [266, 0]
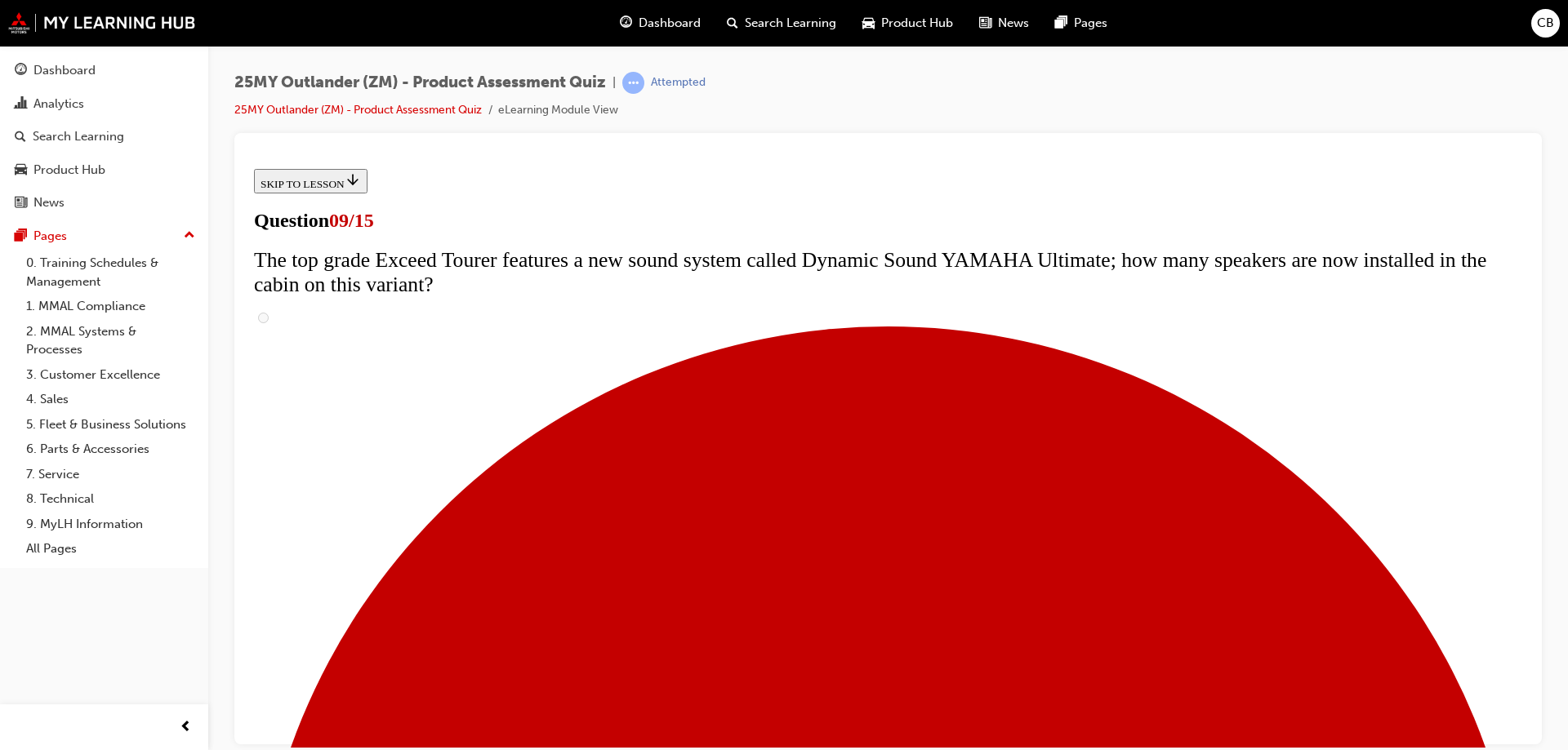
scroll to position [0, 0]
drag, startPoint x: 1124, startPoint y: 431, endPoint x: 502, endPoint y: 379, distance: 624.2
copy span "The 25MY Outlander comes with a raft of new safety features to ensure it is one…"
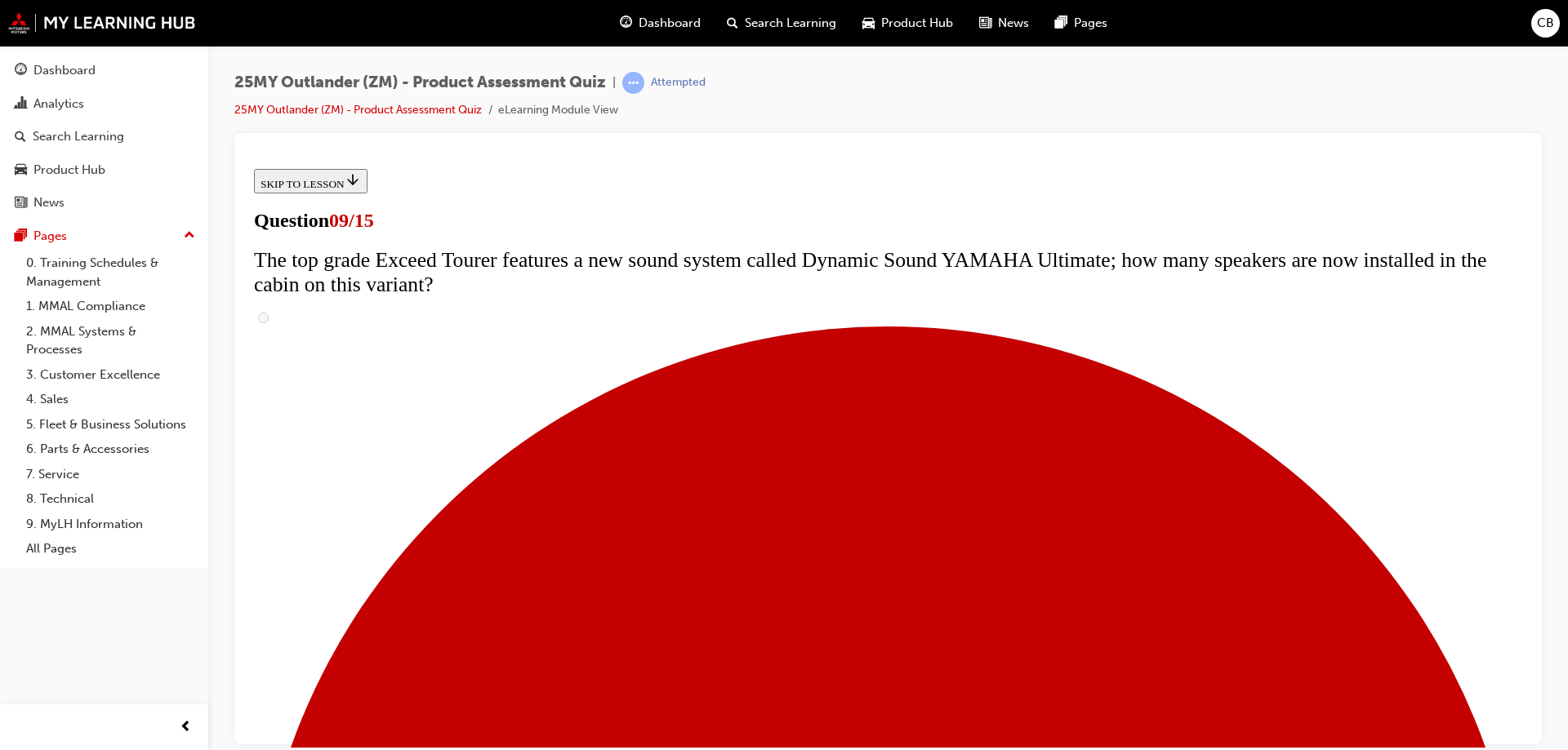
radio input "true"
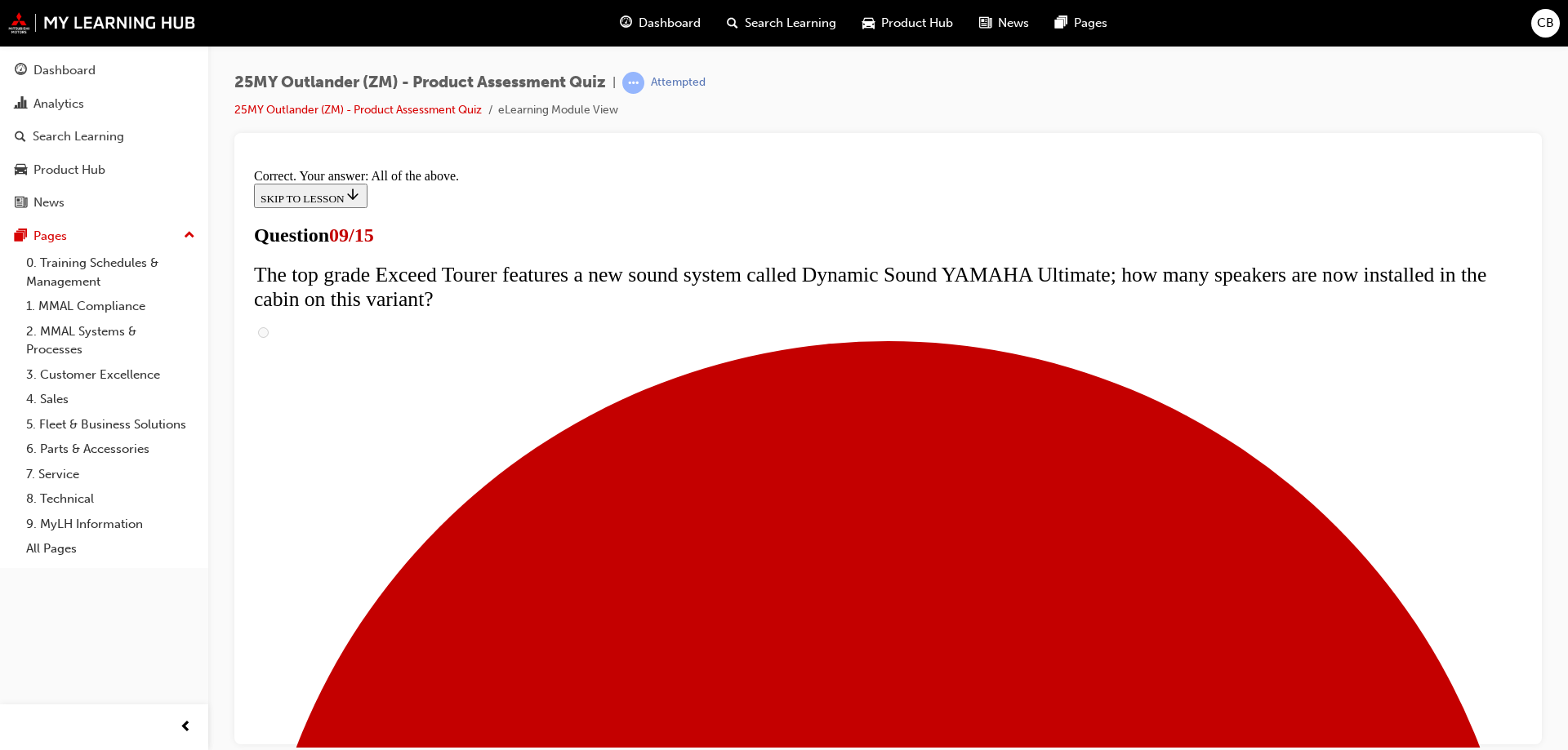
scroll to position [850, 0]
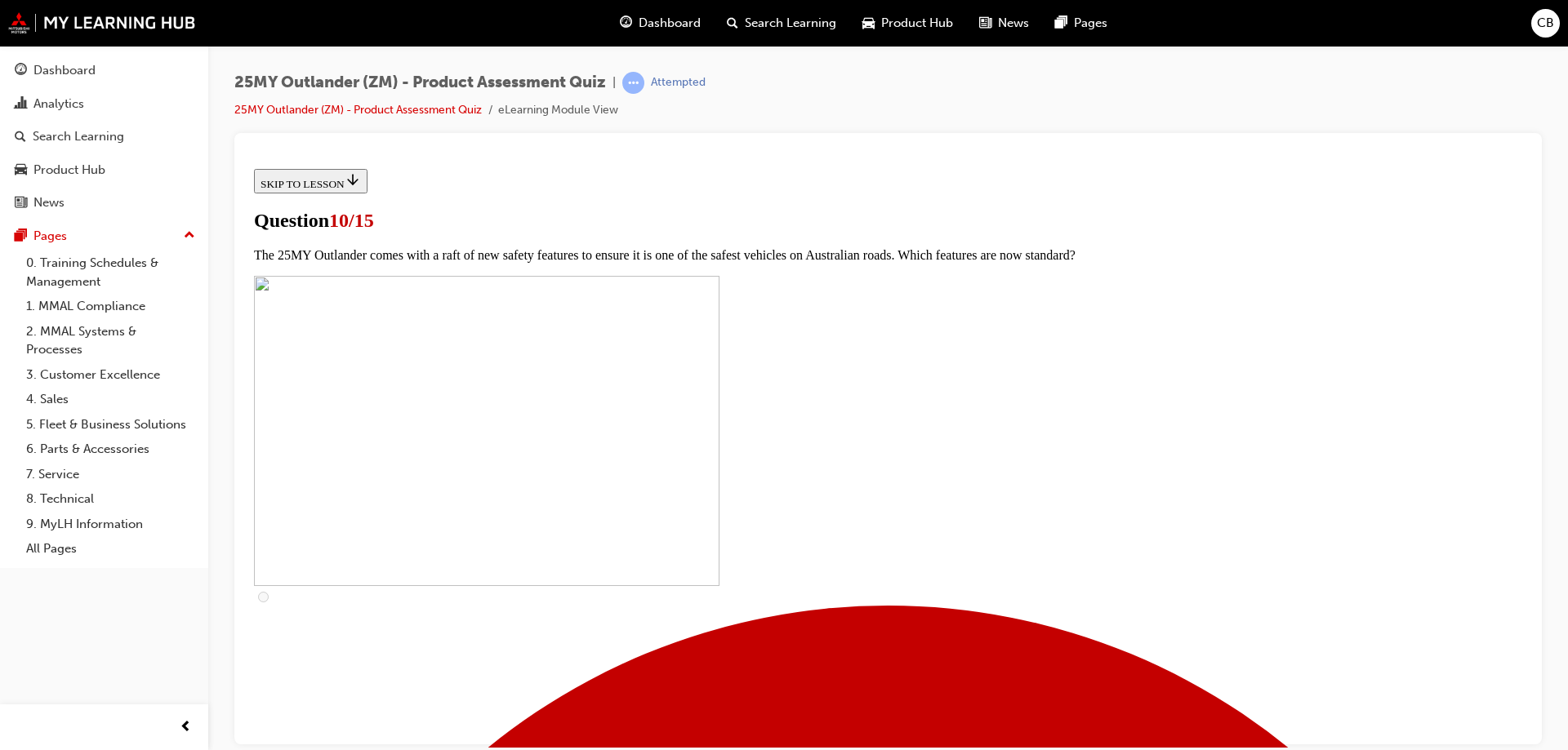
drag, startPoint x: 966, startPoint y: 427, endPoint x: 581, endPoint y: 392, distance: 386.6
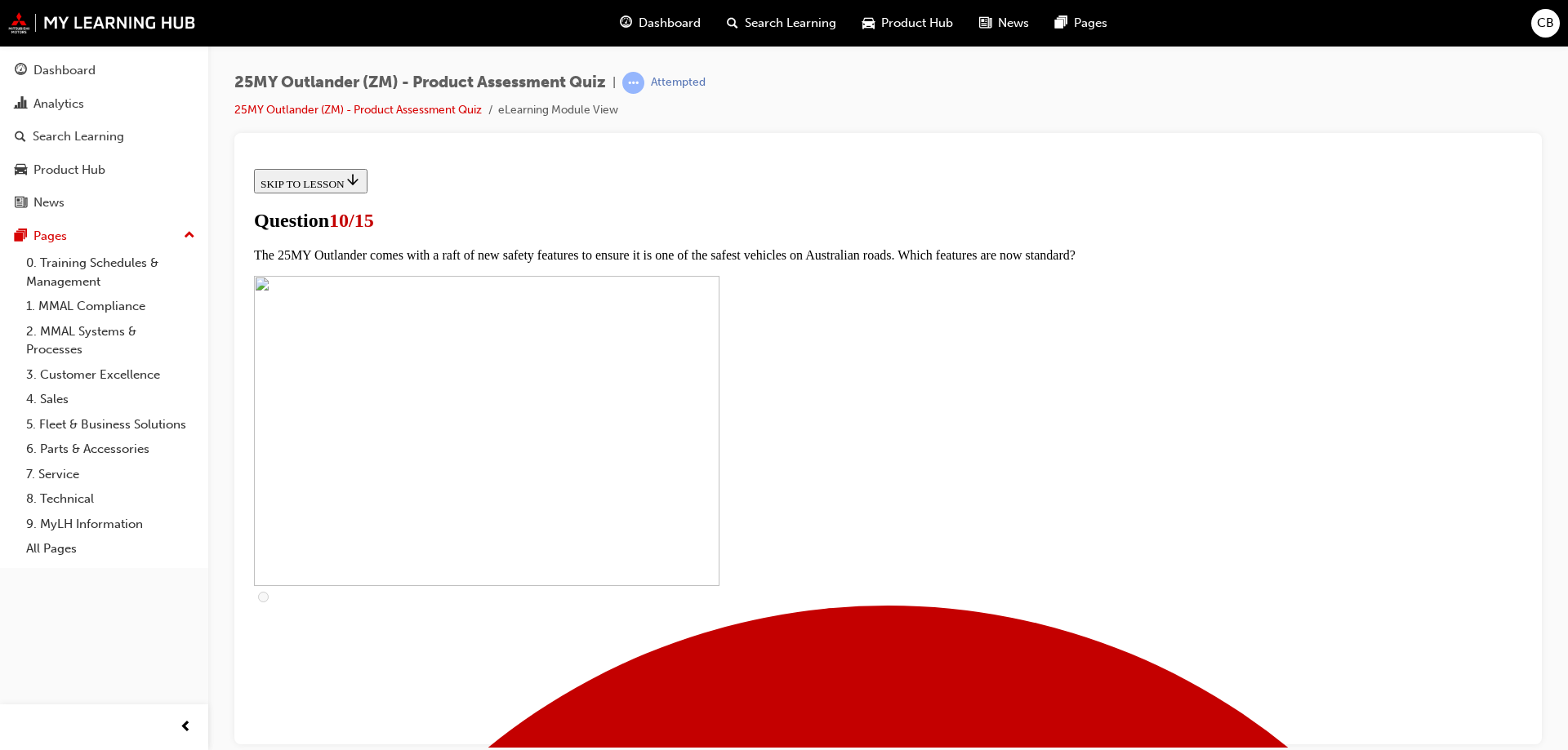
checkbox input "true"
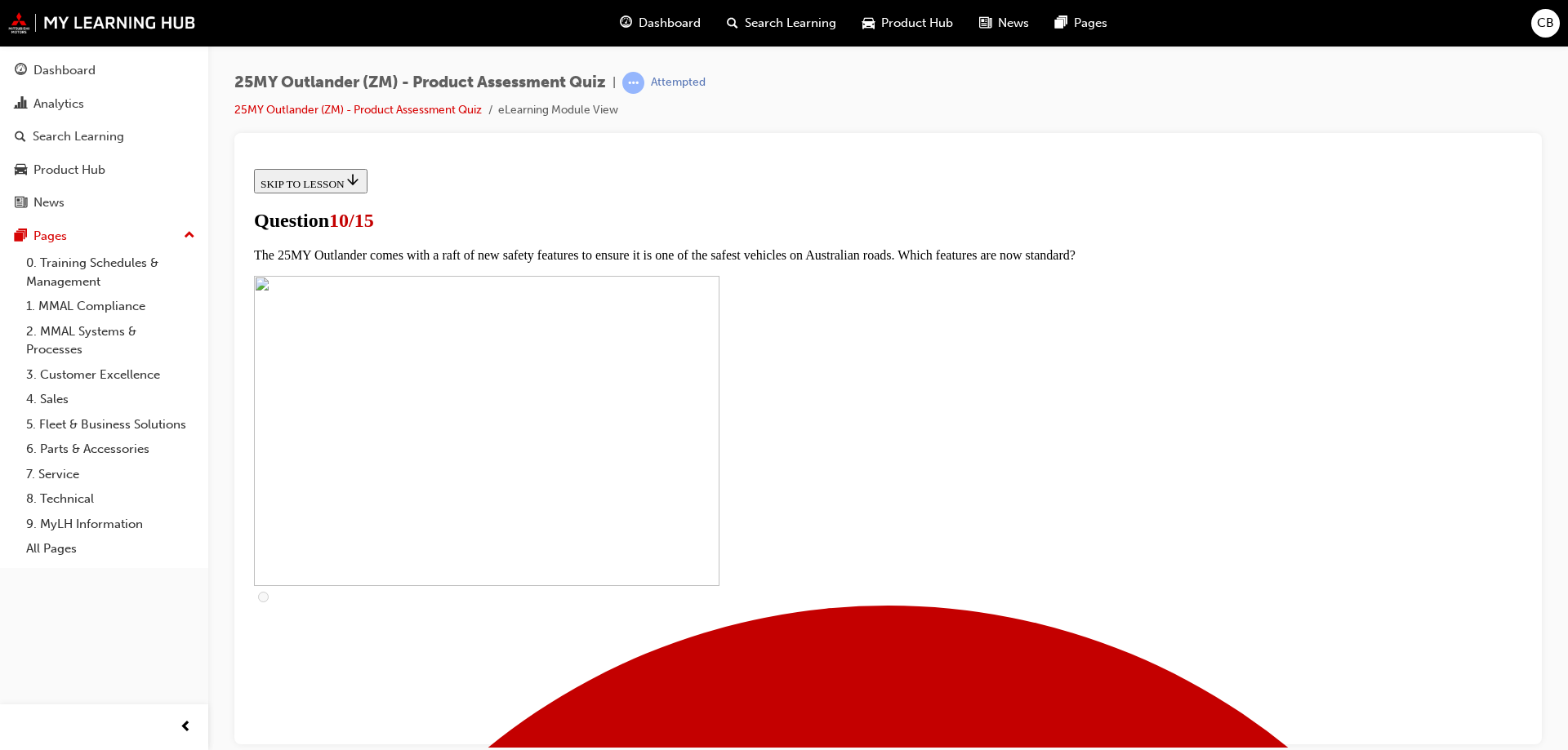
checkbox input "true"
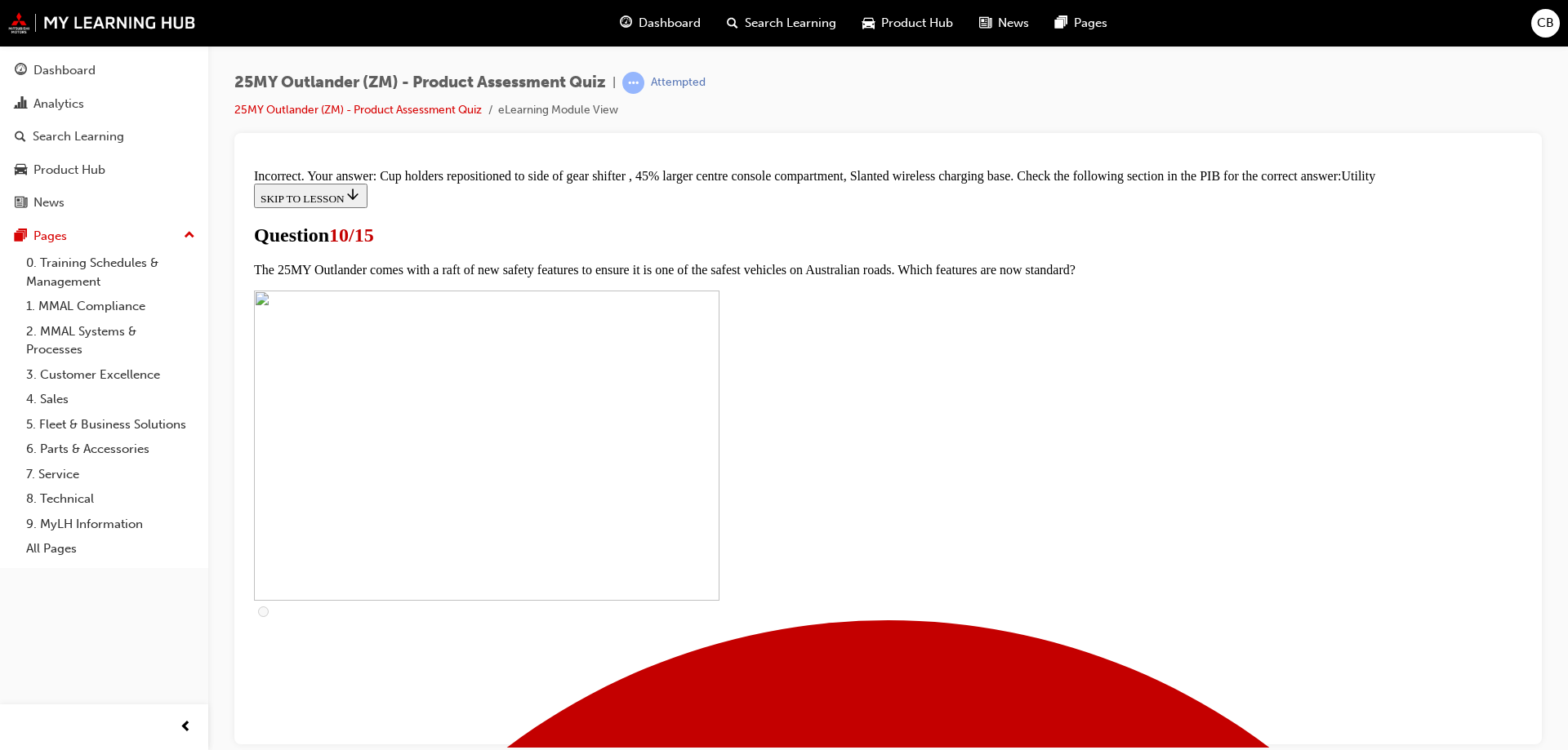
scroll to position [798, 0]
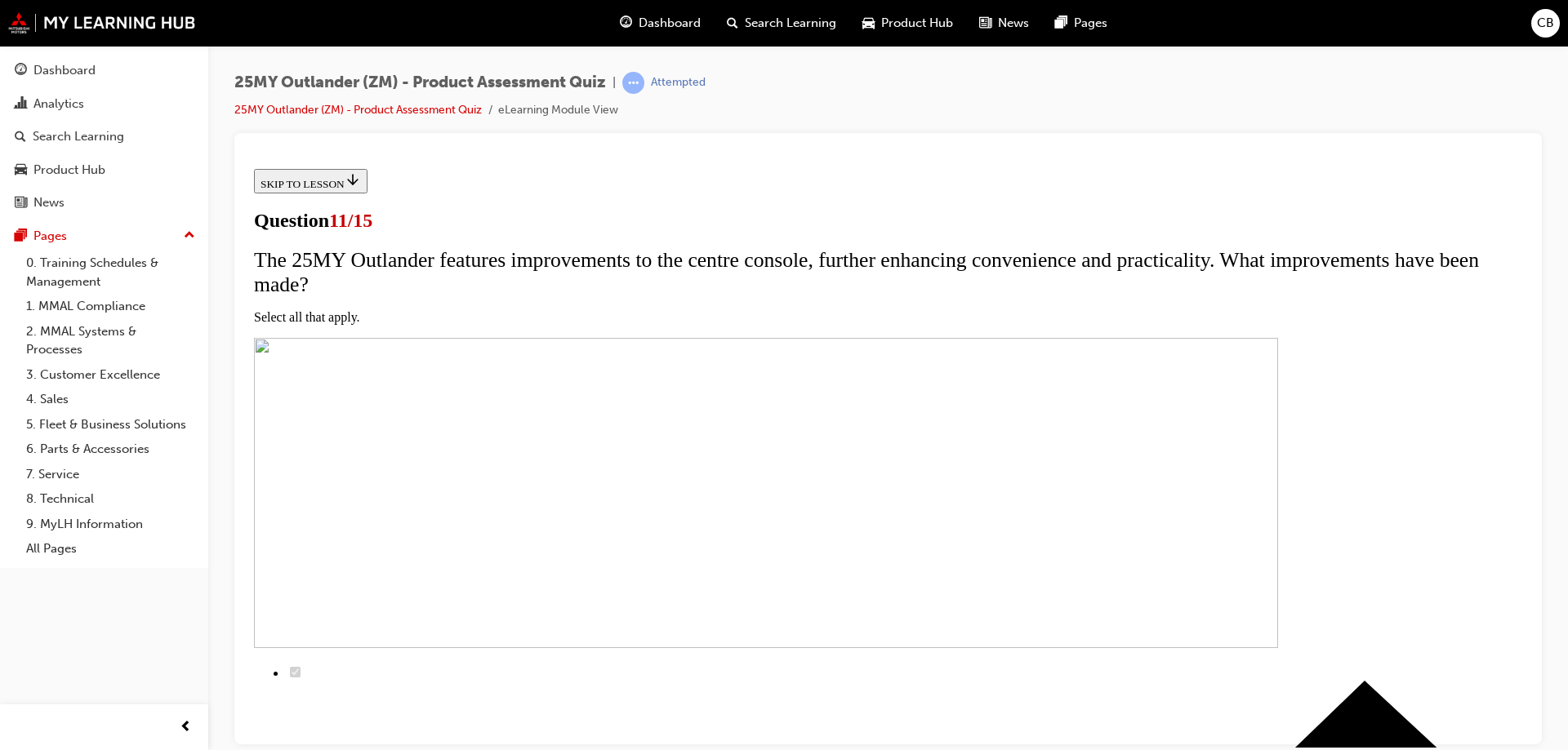
scroll to position [164, 0]
drag, startPoint x: 746, startPoint y: 262, endPoint x: 573, endPoint y: 228, distance: 176.3
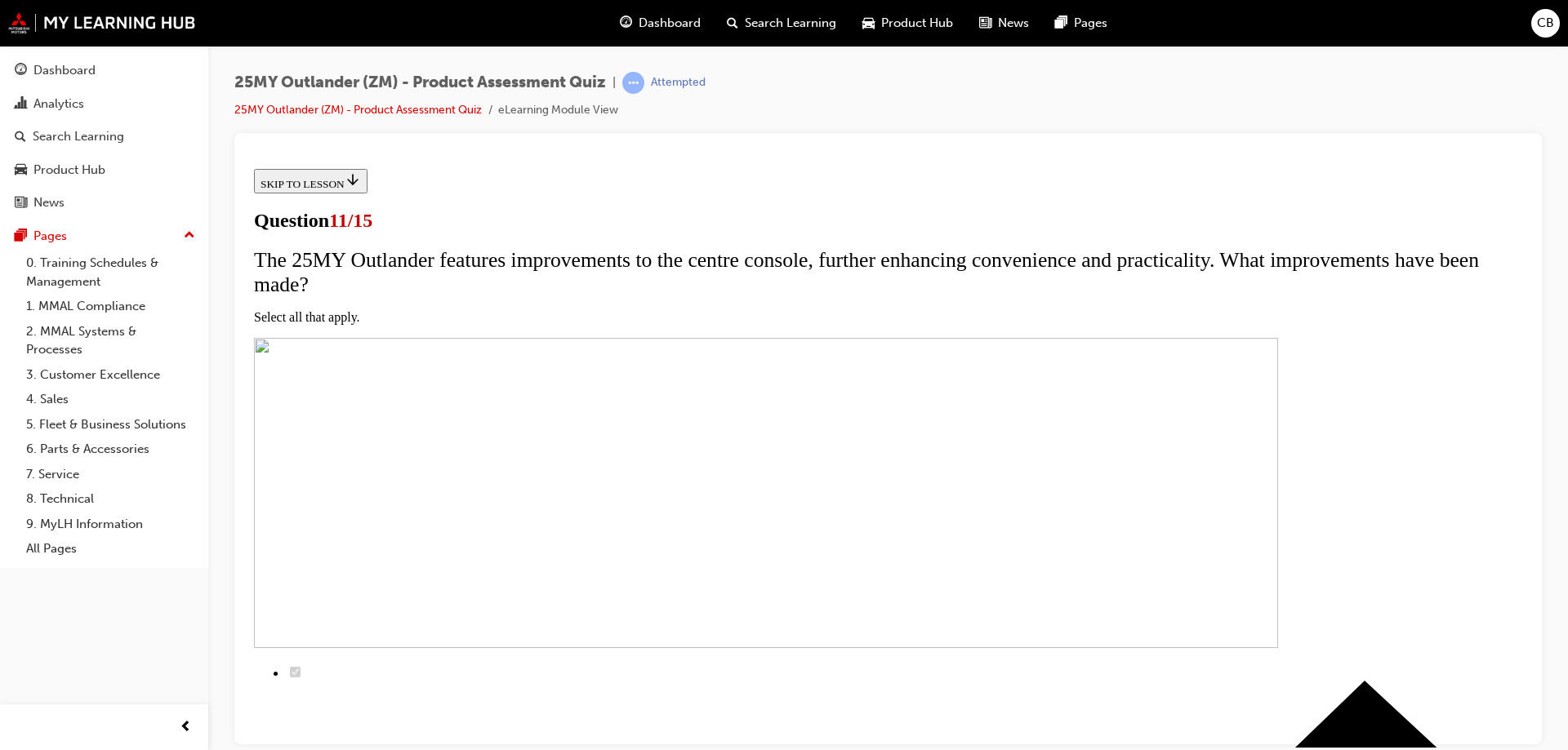
checkbox input "true"
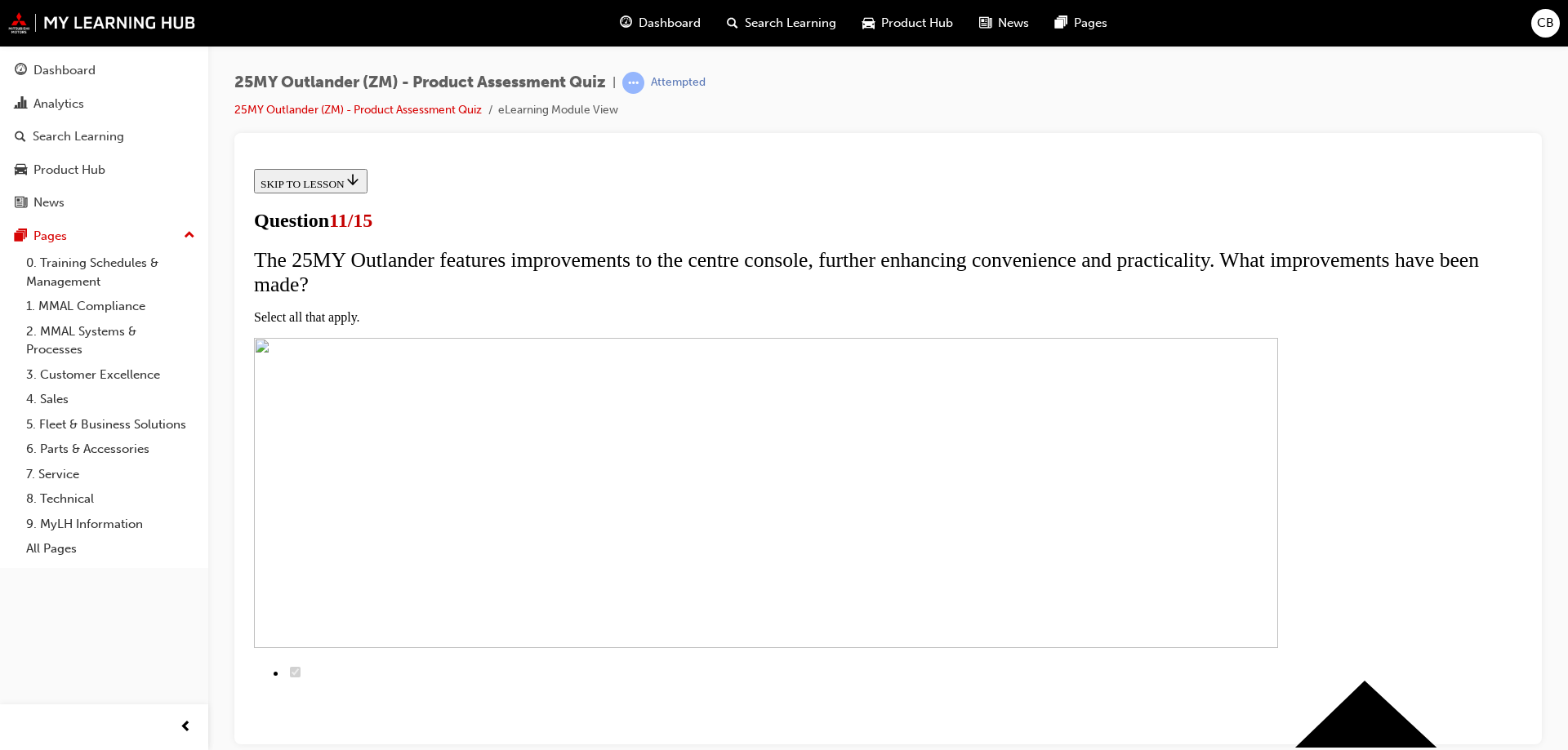
checkbox input "true"
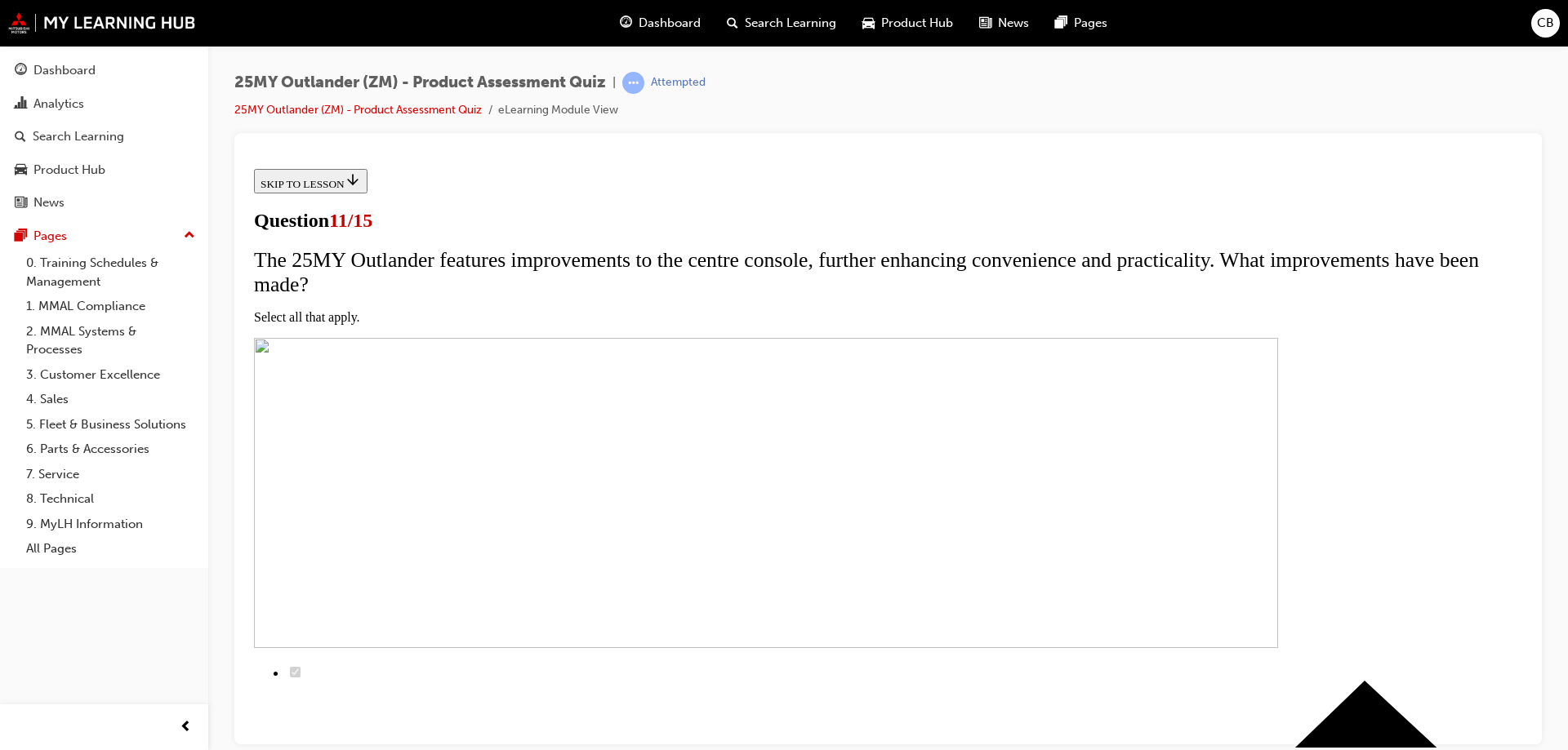
checkbox input "true"
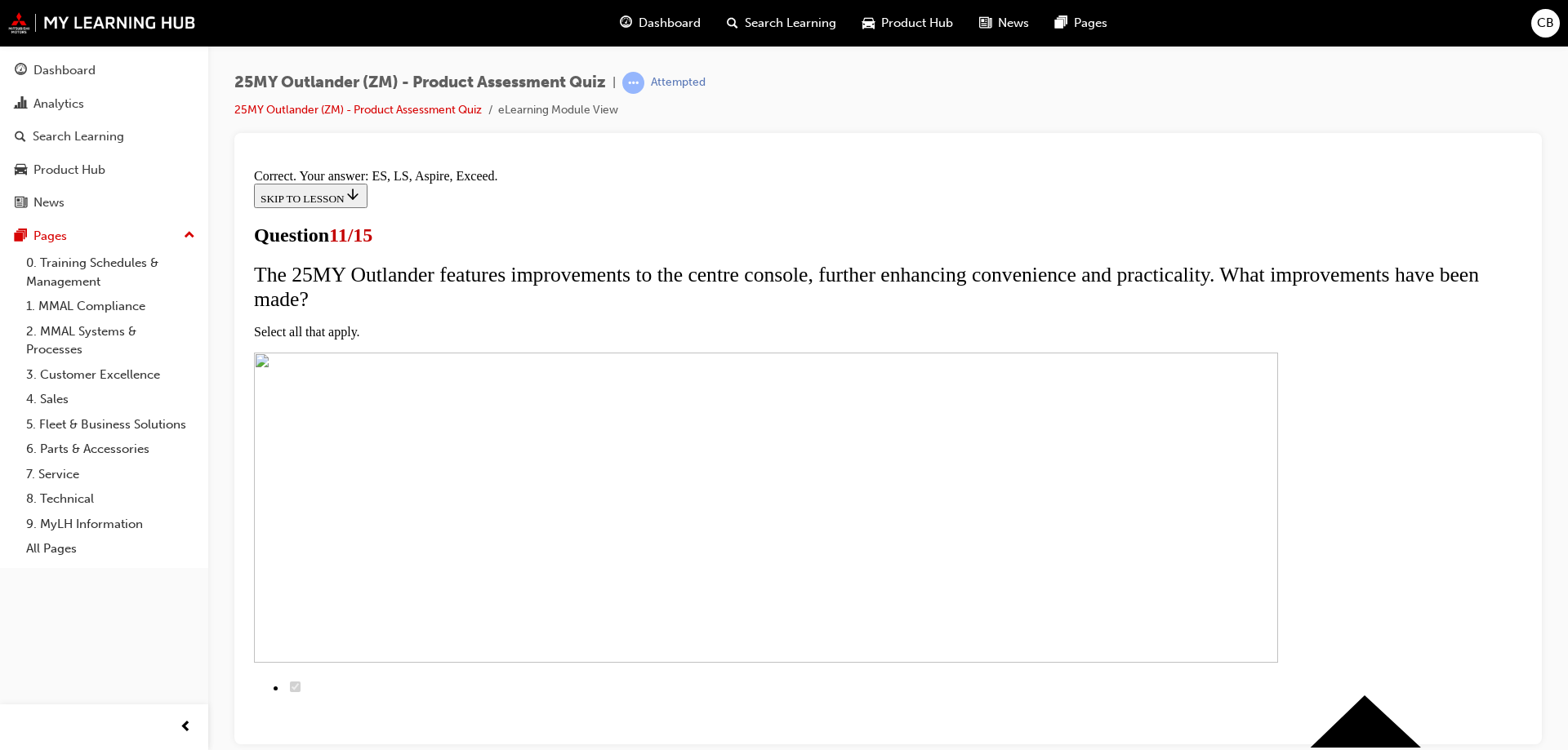
scroll to position [387, 0]
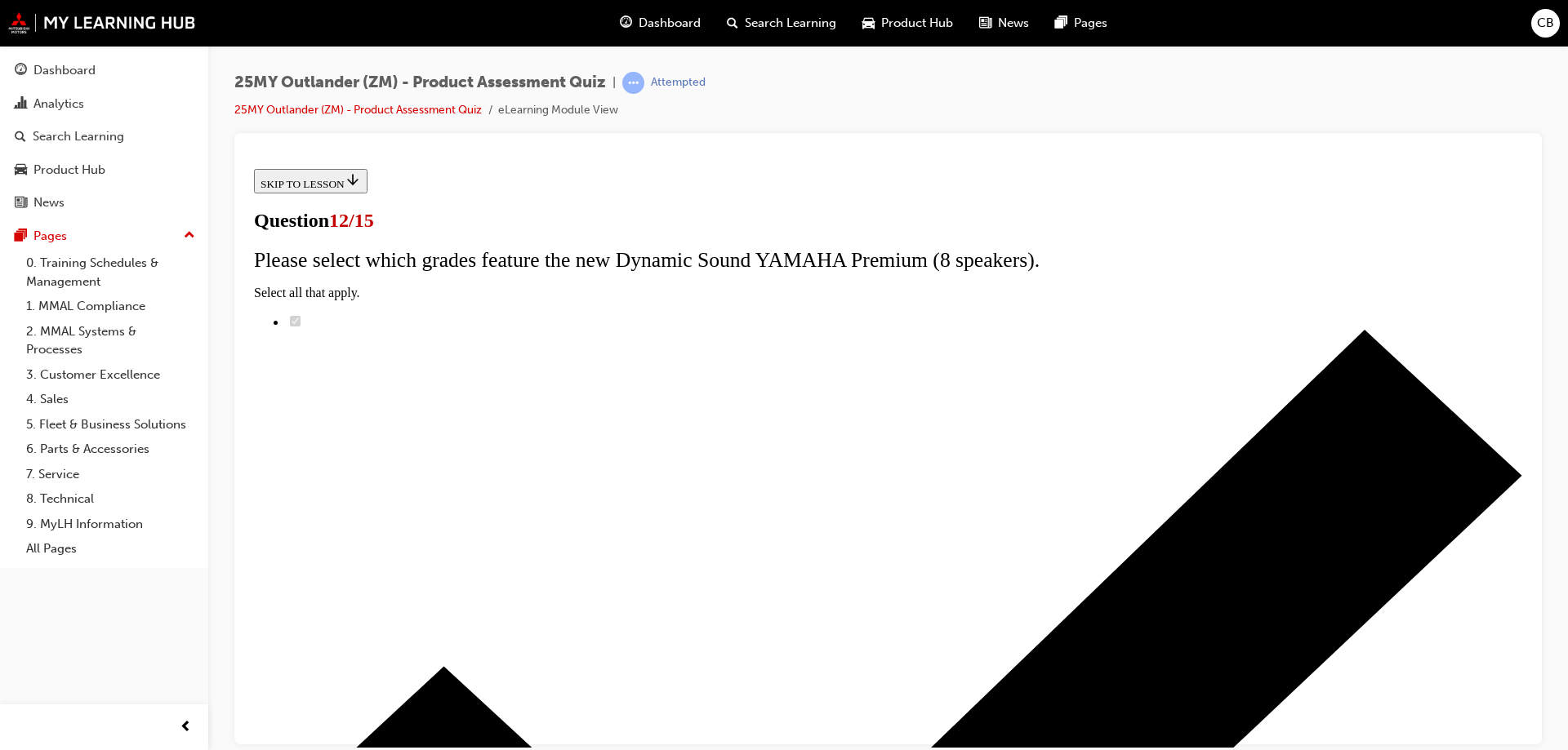
scroll to position [48, 0]
drag, startPoint x: 988, startPoint y: 437, endPoint x: 498, endPoint y: 413, distance: 490.6
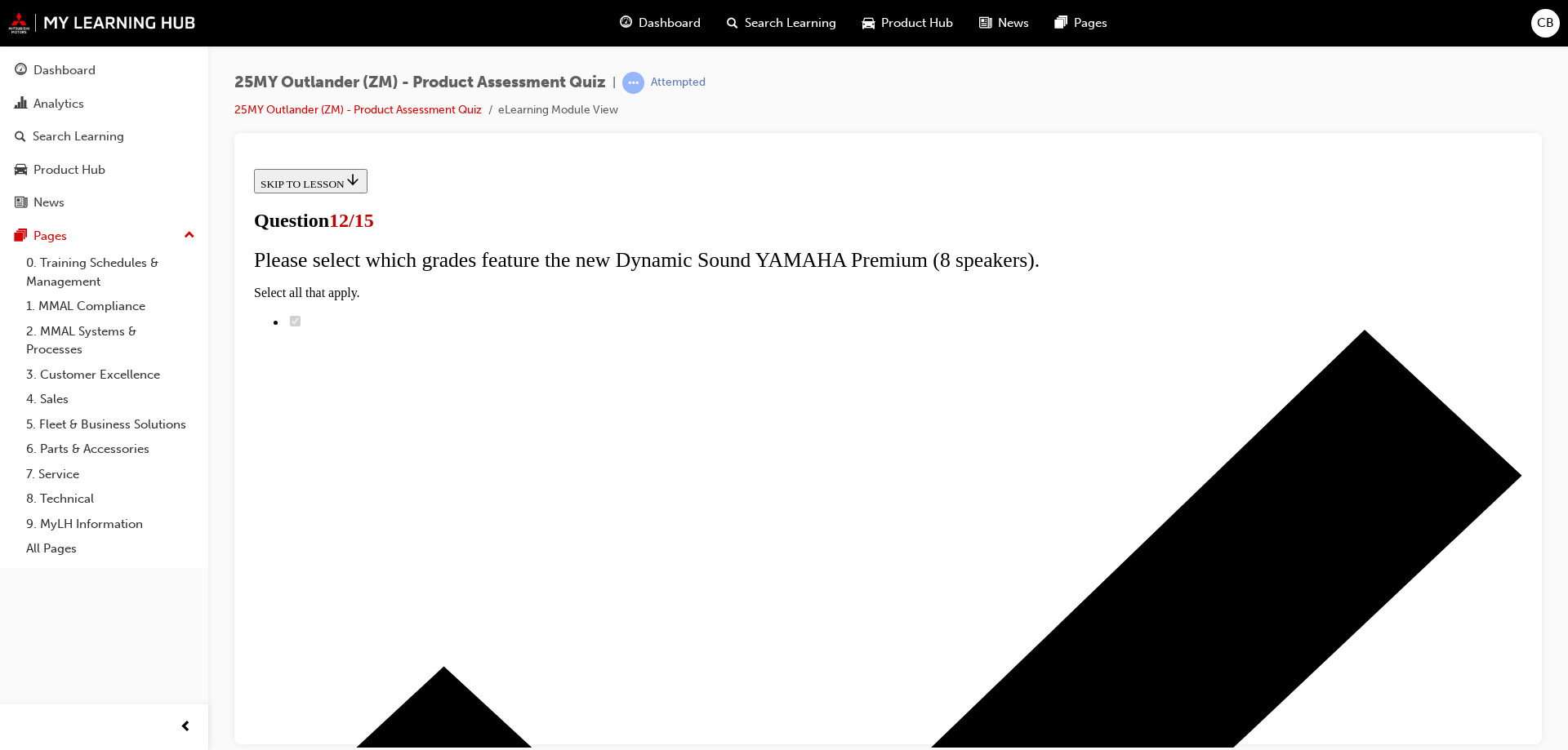
radio input "true"
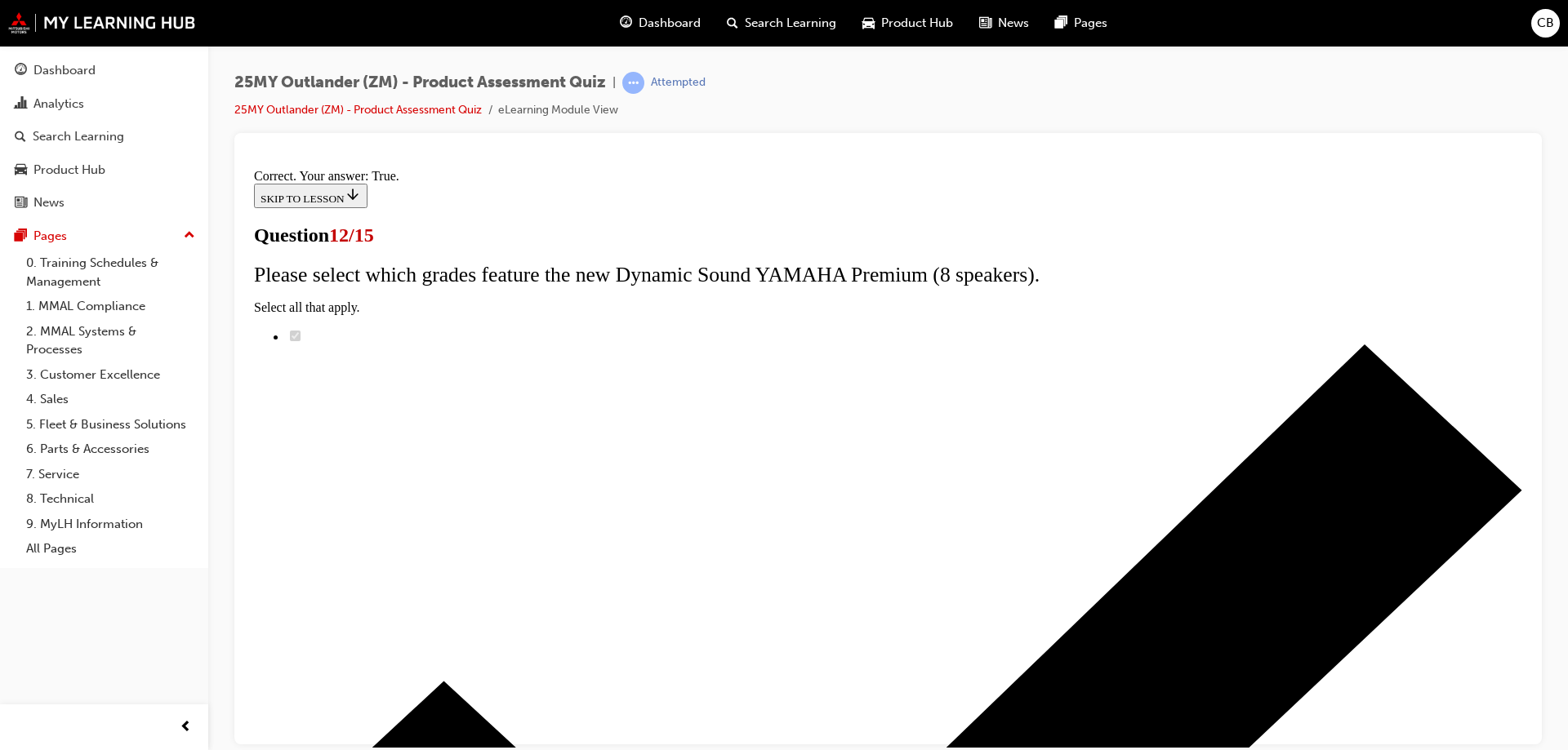
scroll to position [191, 0]
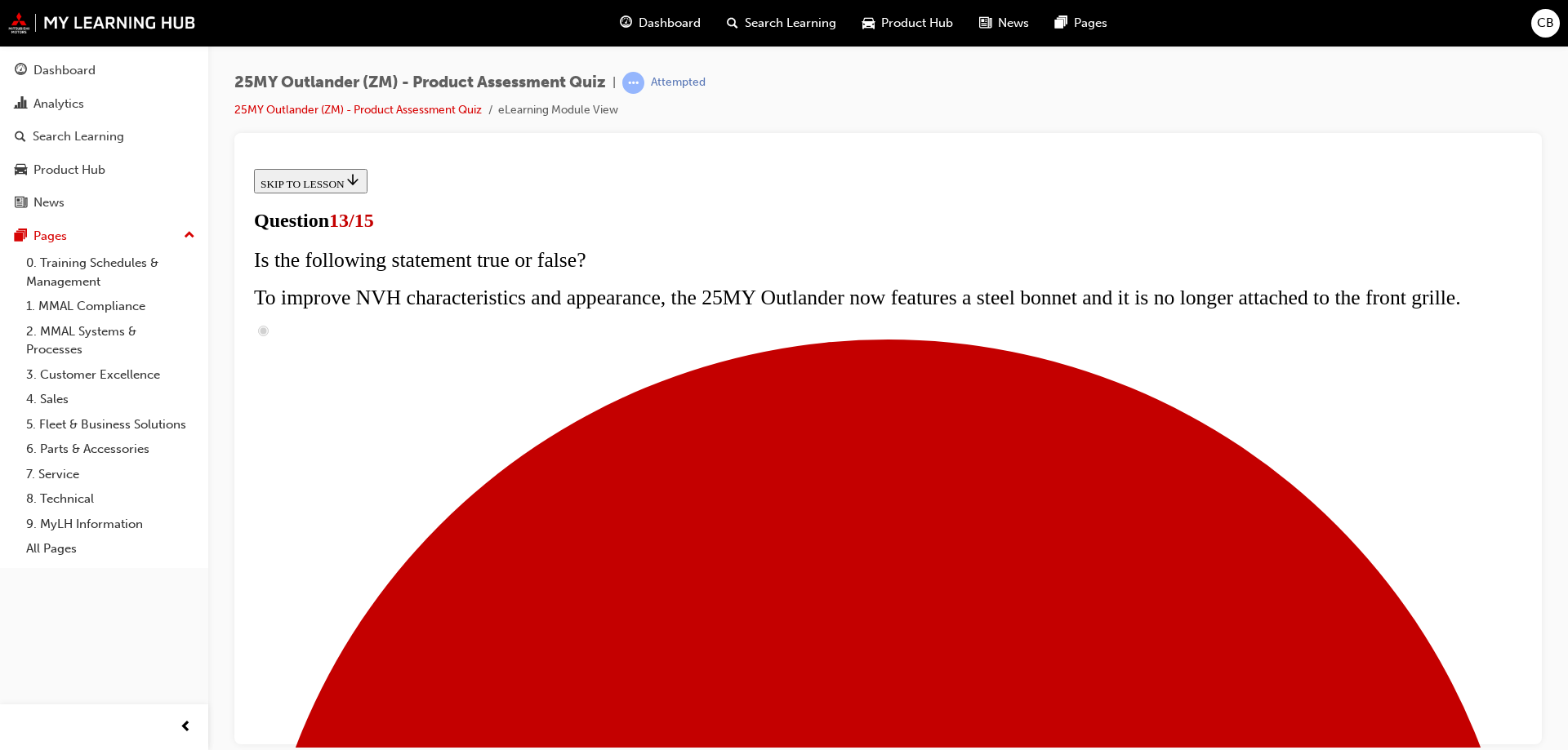
scroll to position [0, 0]
drag, startPoint x: 1125, startPoint y: 421, endPoint x: 617, endPoint y: 418, distance: 508.0
drag, startPoint x: 682, startPoint y: 450, endPoint x: 562, endPoint y: 389, distance: 134.6
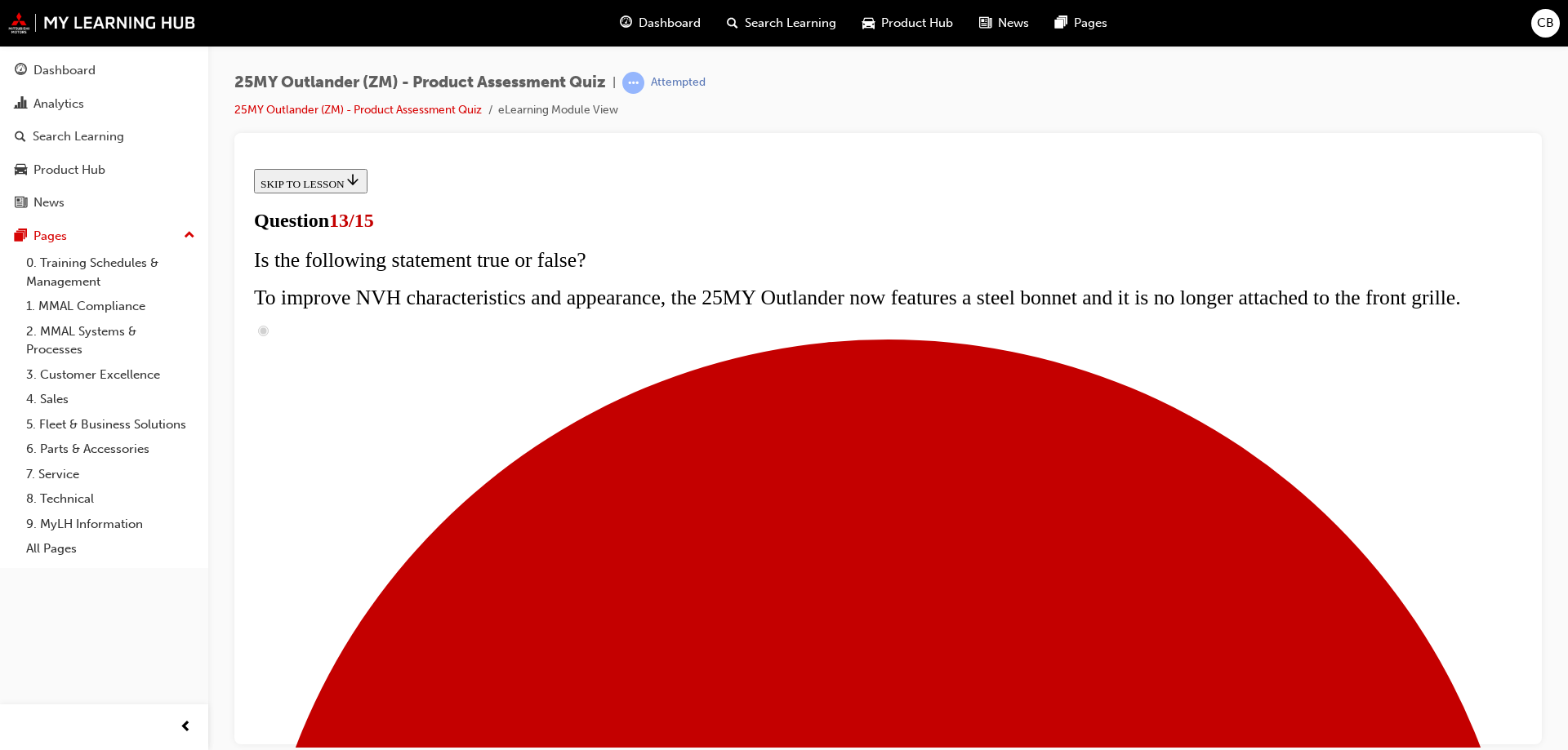
radio input "true"
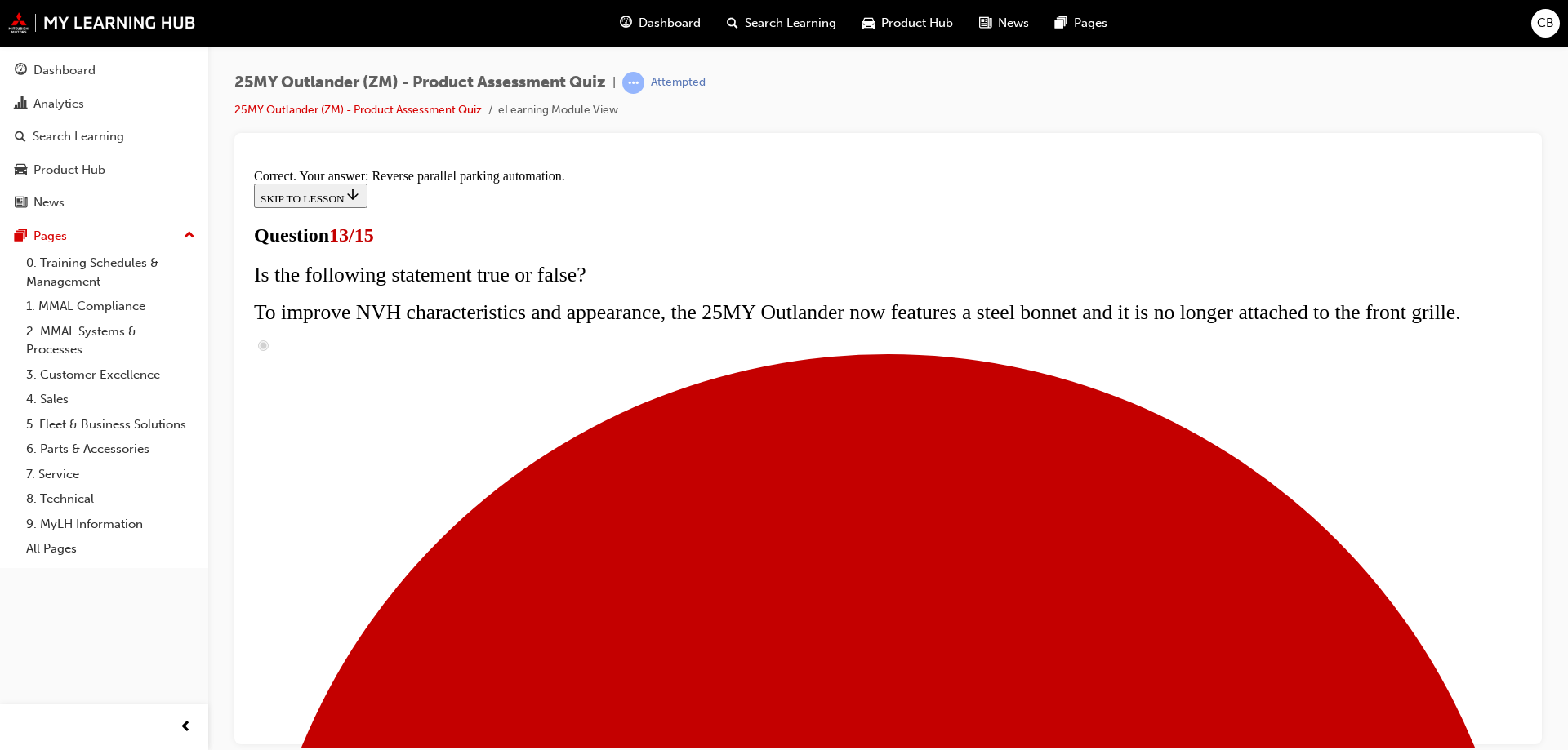
scroll to position [425, 0]
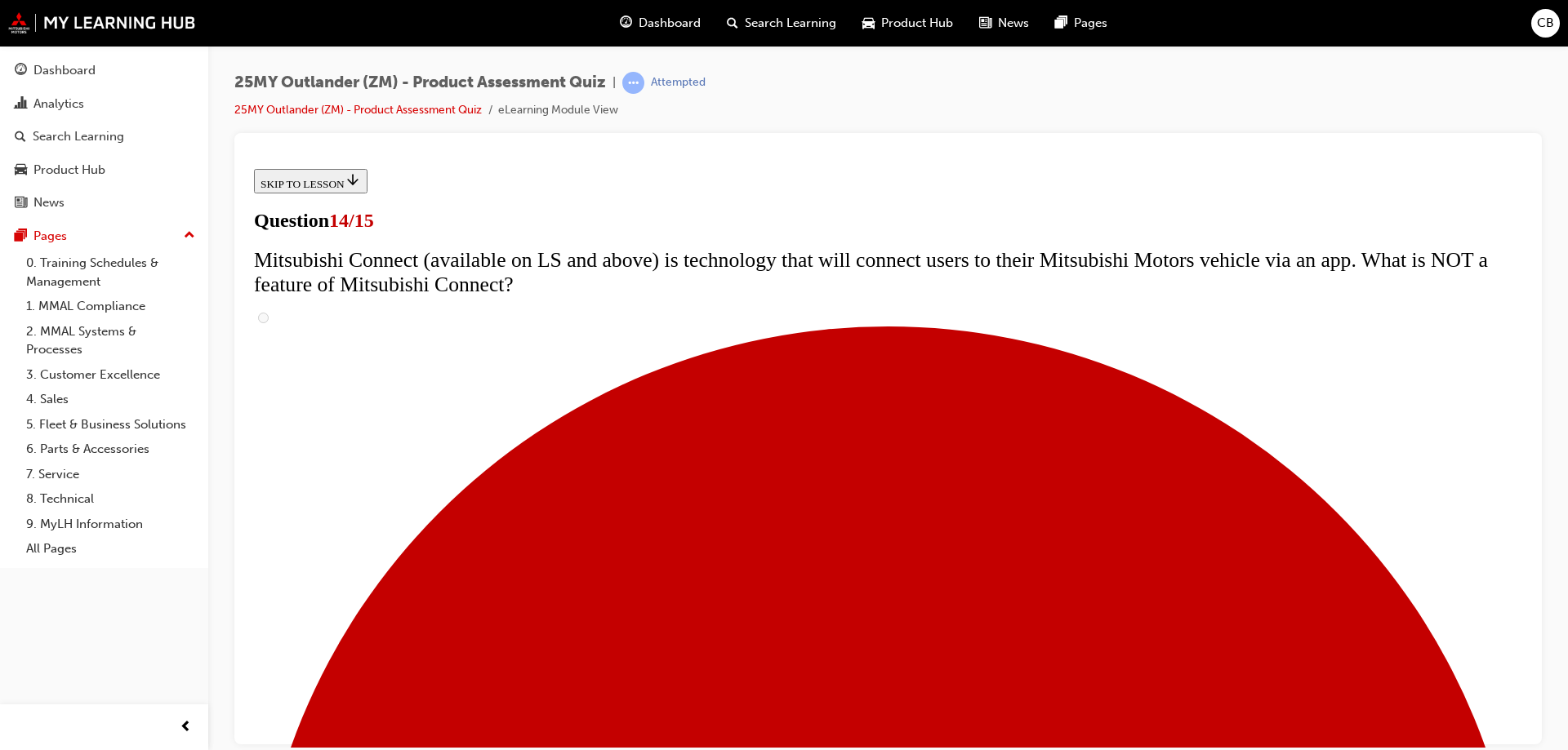
scroll to position [81, 0]
drag, startPoint x: 808, startPoint y: 362, endPoint x: 582, endPoint y: 313, distance: 231.3
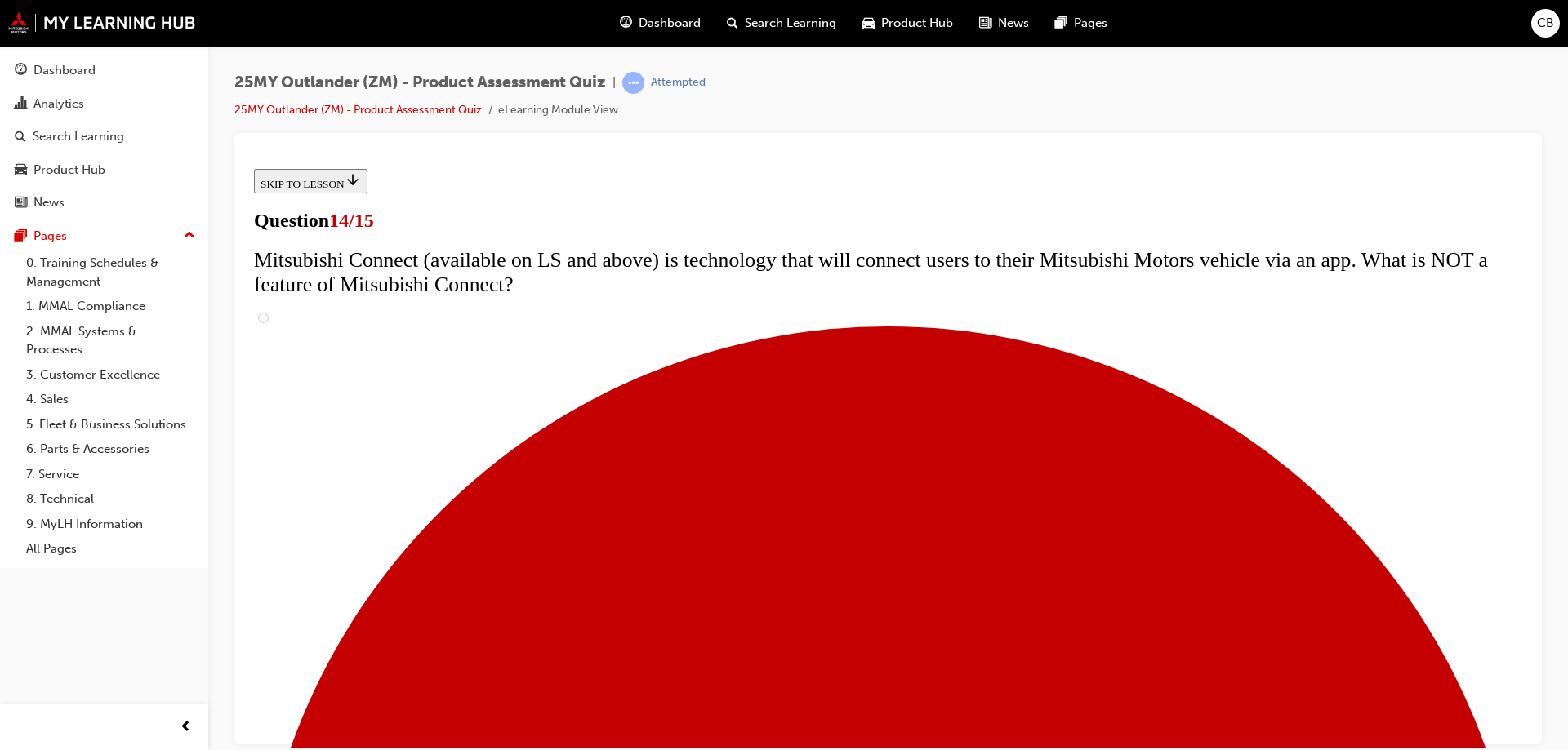
radio input "true"
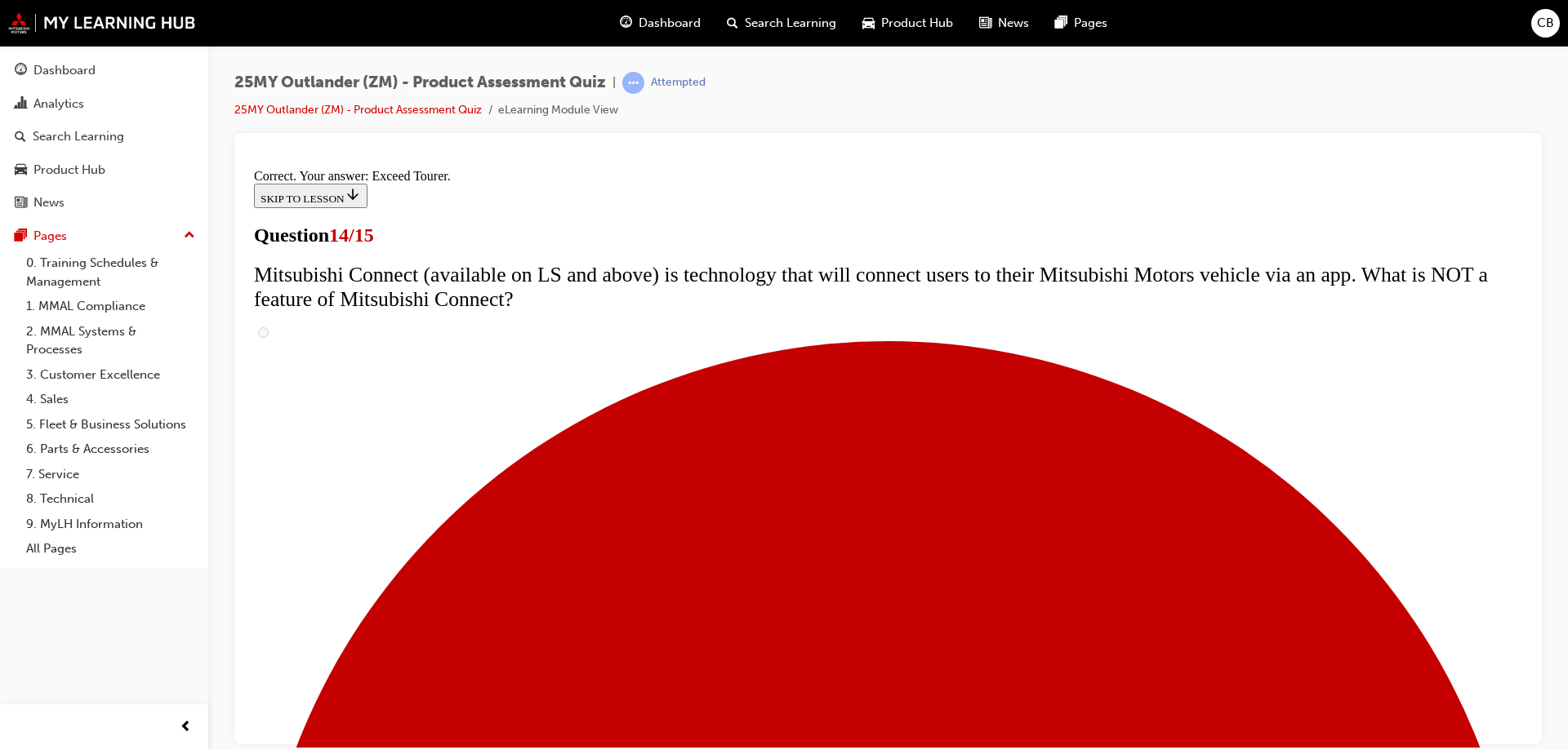
scroll to position [682, 0]
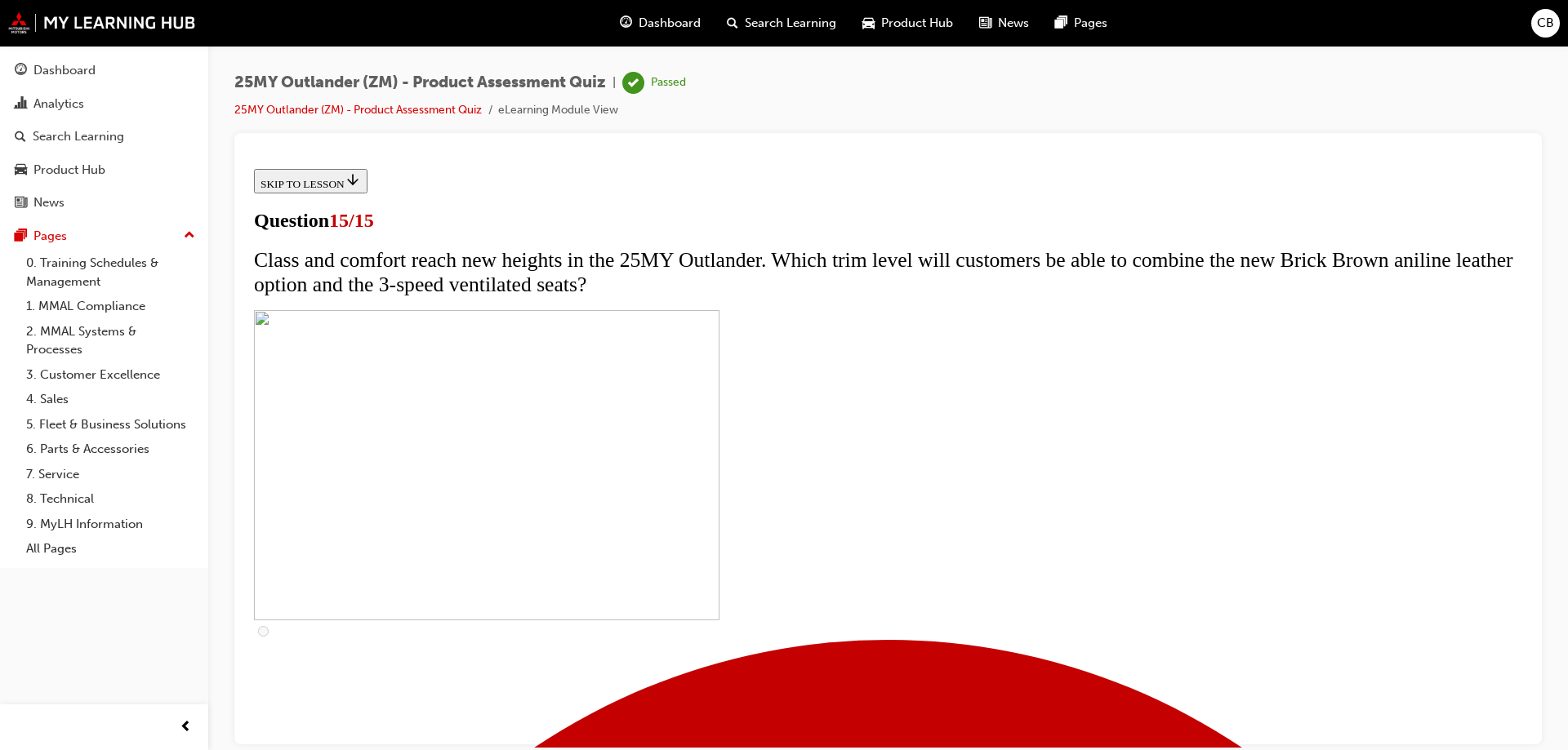
scroll to position [247, 0]
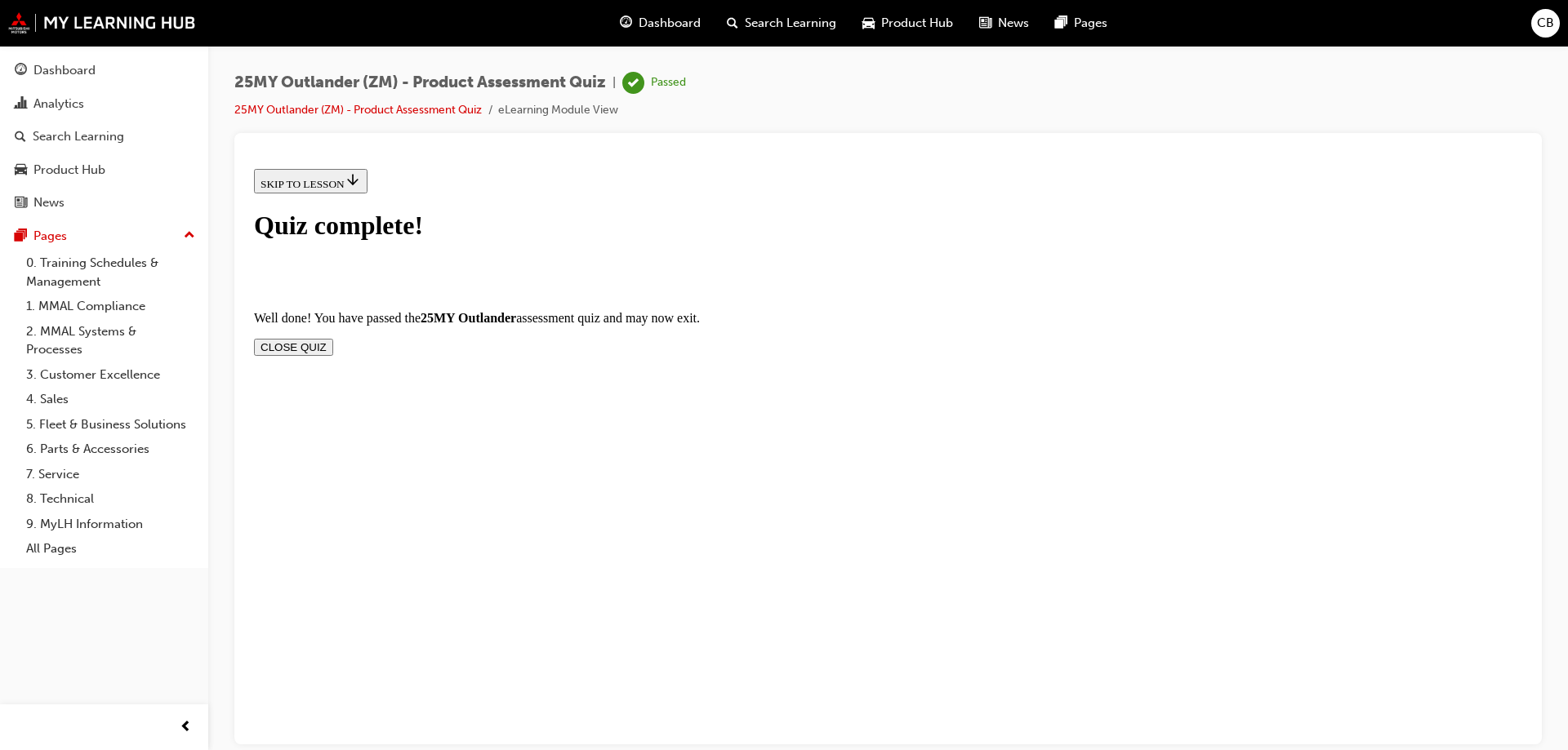
click at [333, 338] on button "CLOSE QUIZ" at bounding box center [294, 347] width 80 height 17
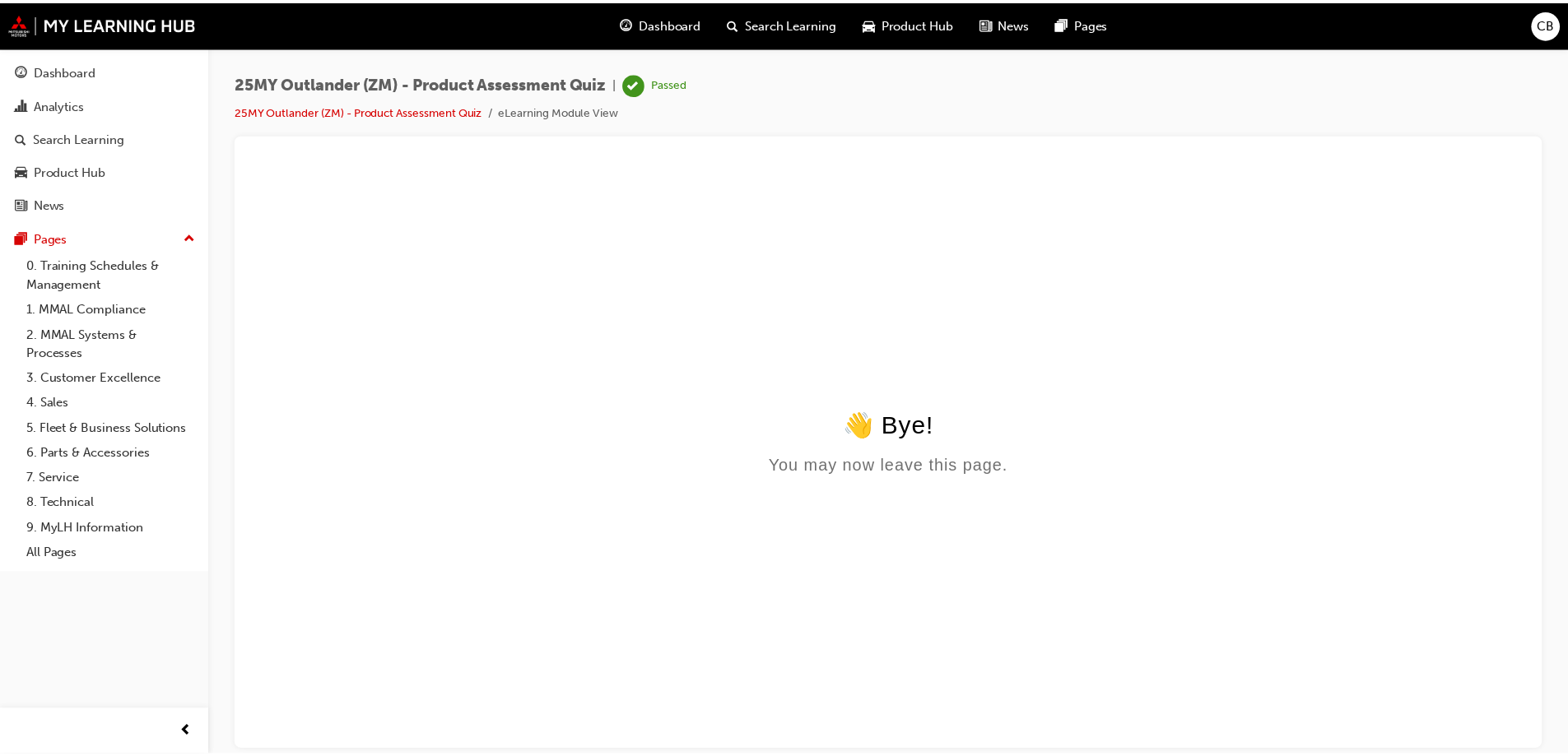
scroll to position [0, 0]
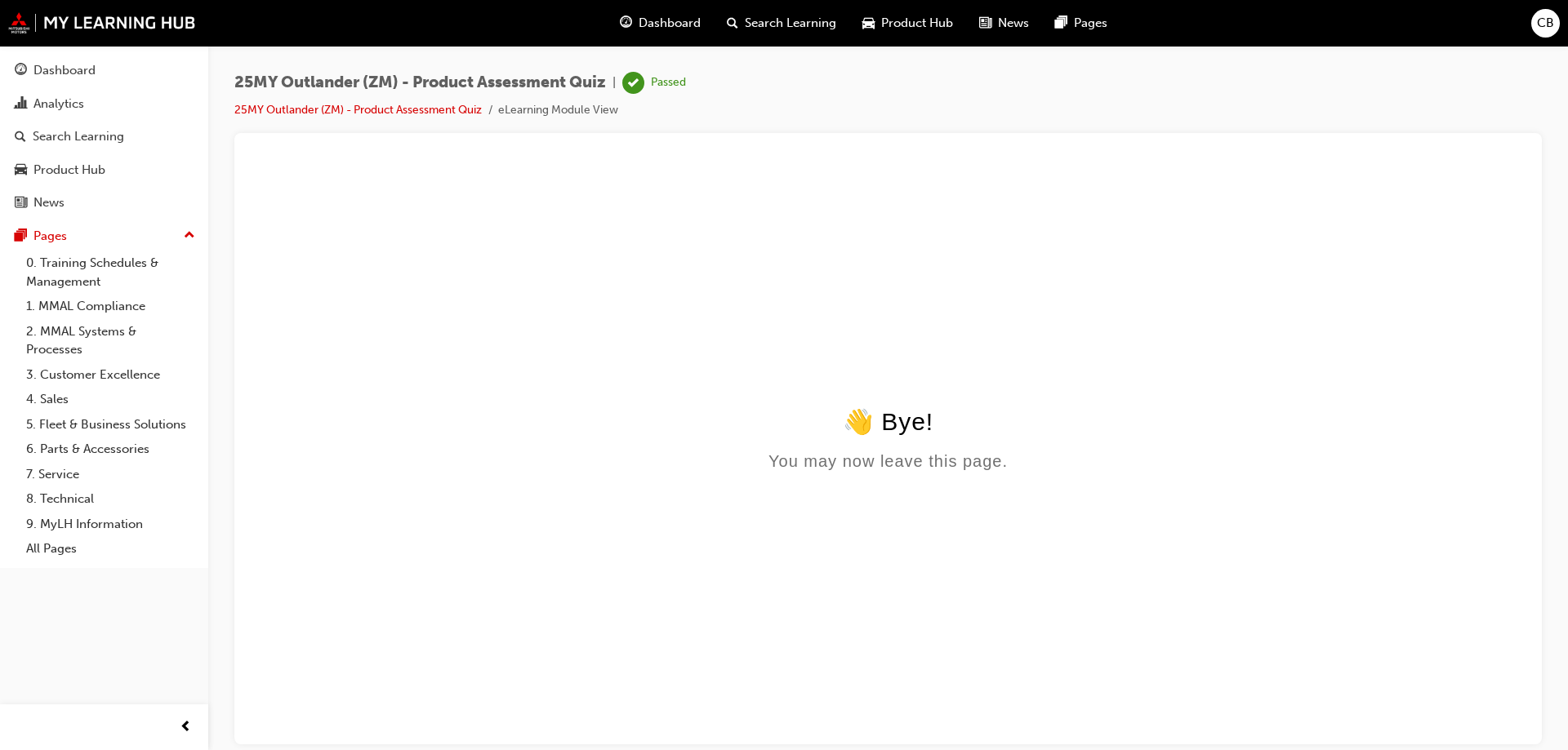
click at [788, 26] on span "Search Learning" at bounding box center [790, 23] width 92 height 19
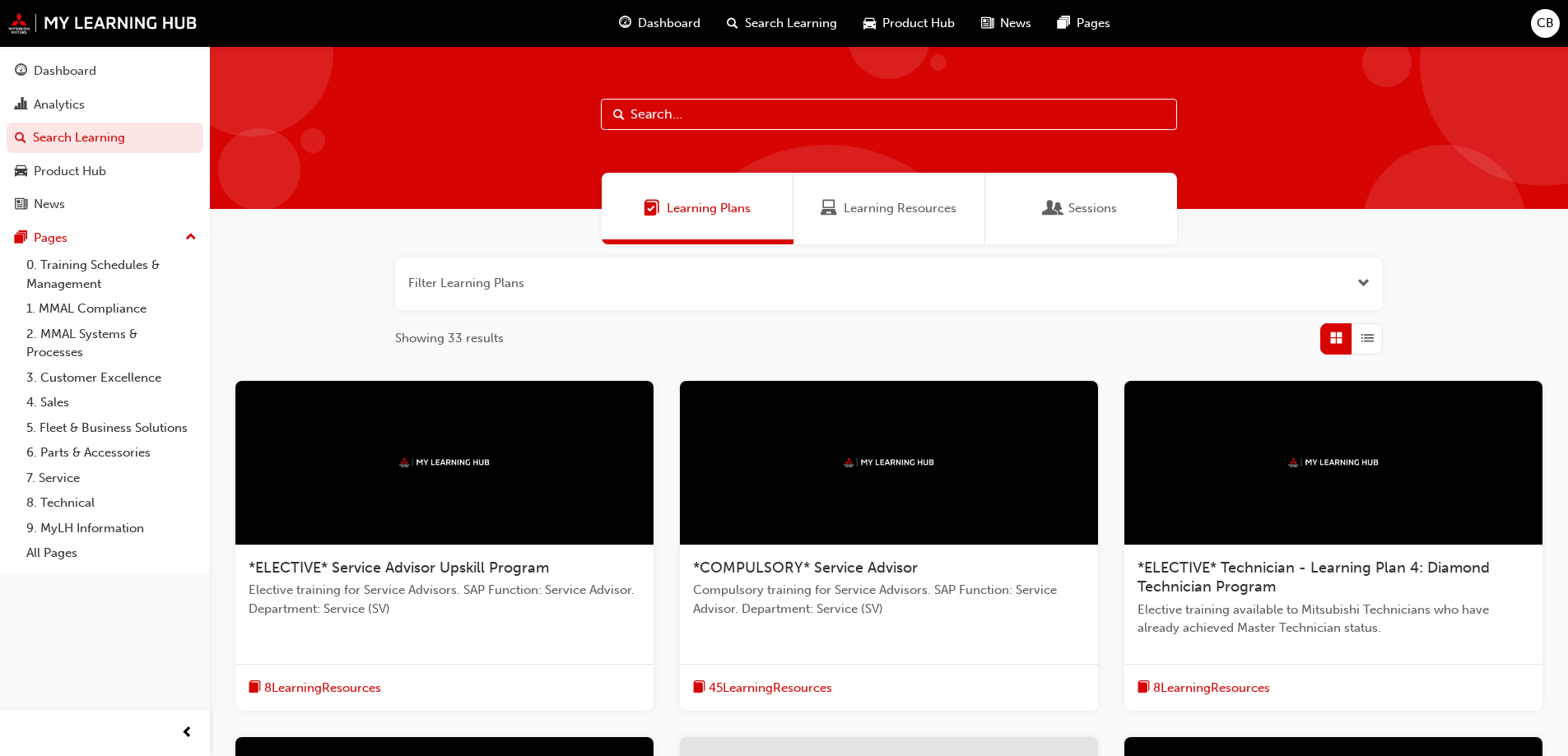
click at [769, 115] on input "text" at bounding box center [889, 114] width 576 height 31
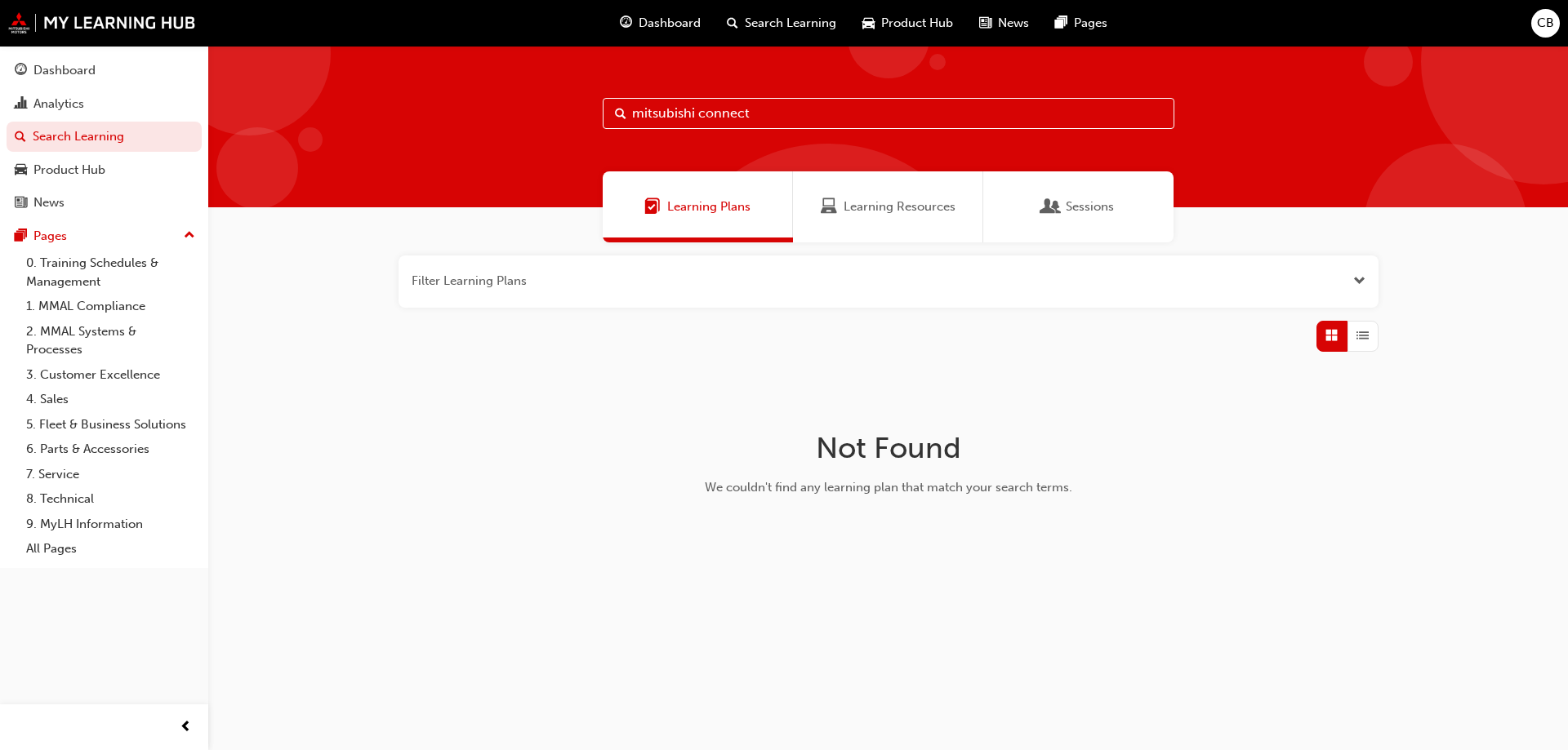
drag, startPoint x: 802, startPoint y: 96, endPoint x: 800, endPoint y: 112, distance: 16.1
click at [800, 96] on div "mitsubishi connect" at bounding box center [888, 126] width 1360 height 162
drag, startPoint x: 800, startPoint y: 113, endPoint x: 486, endPoint y: 80, distance: 315.7
click at [486, 80] on div "mitsubishi connect" at bounding box center [888, 126] width 1360 height 162
paste input "Mitsubishi C"
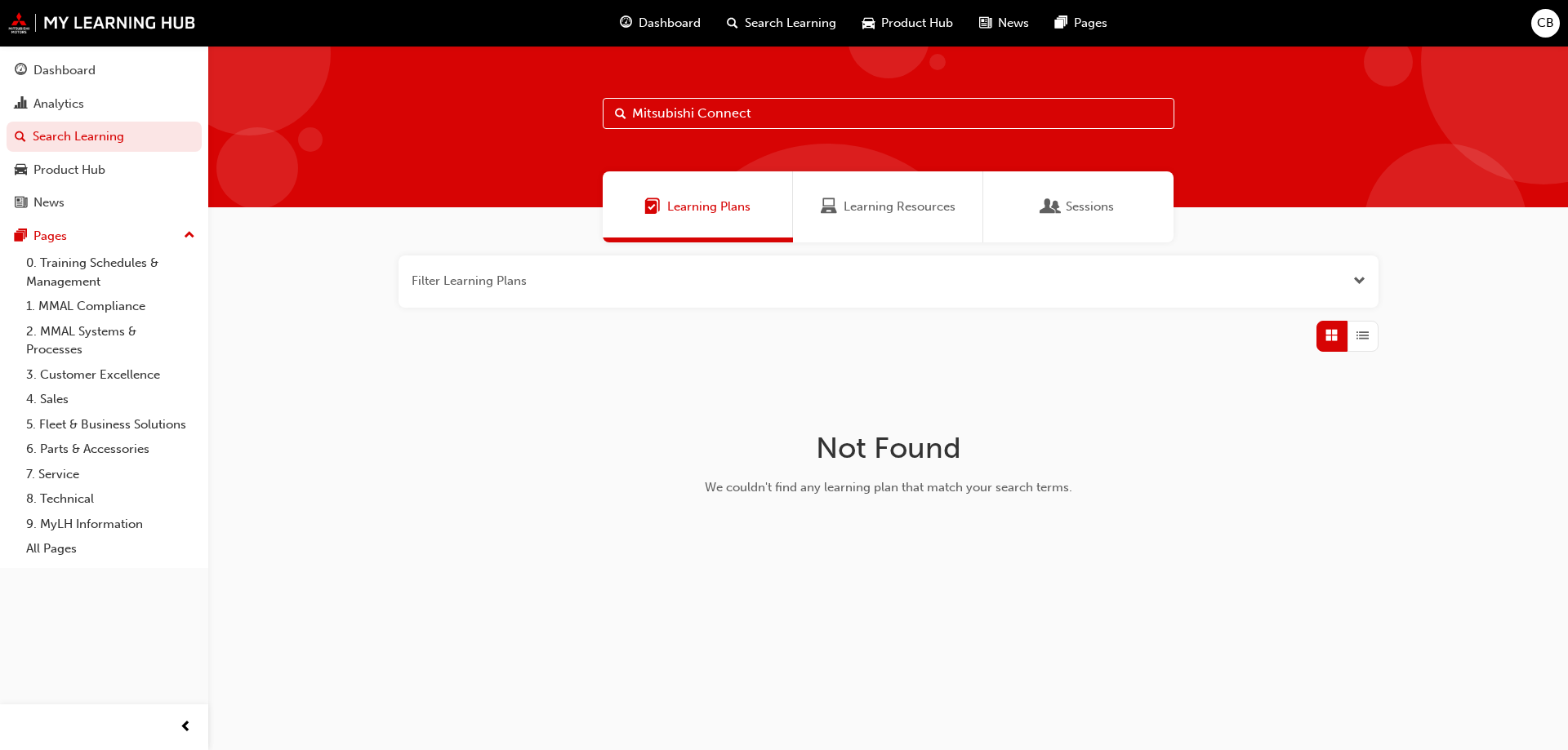
type input "Mitsubishi Connect"
click at [848, 190] on div "Learning Resources" at bounding box center [888, 206] width 190 height 71
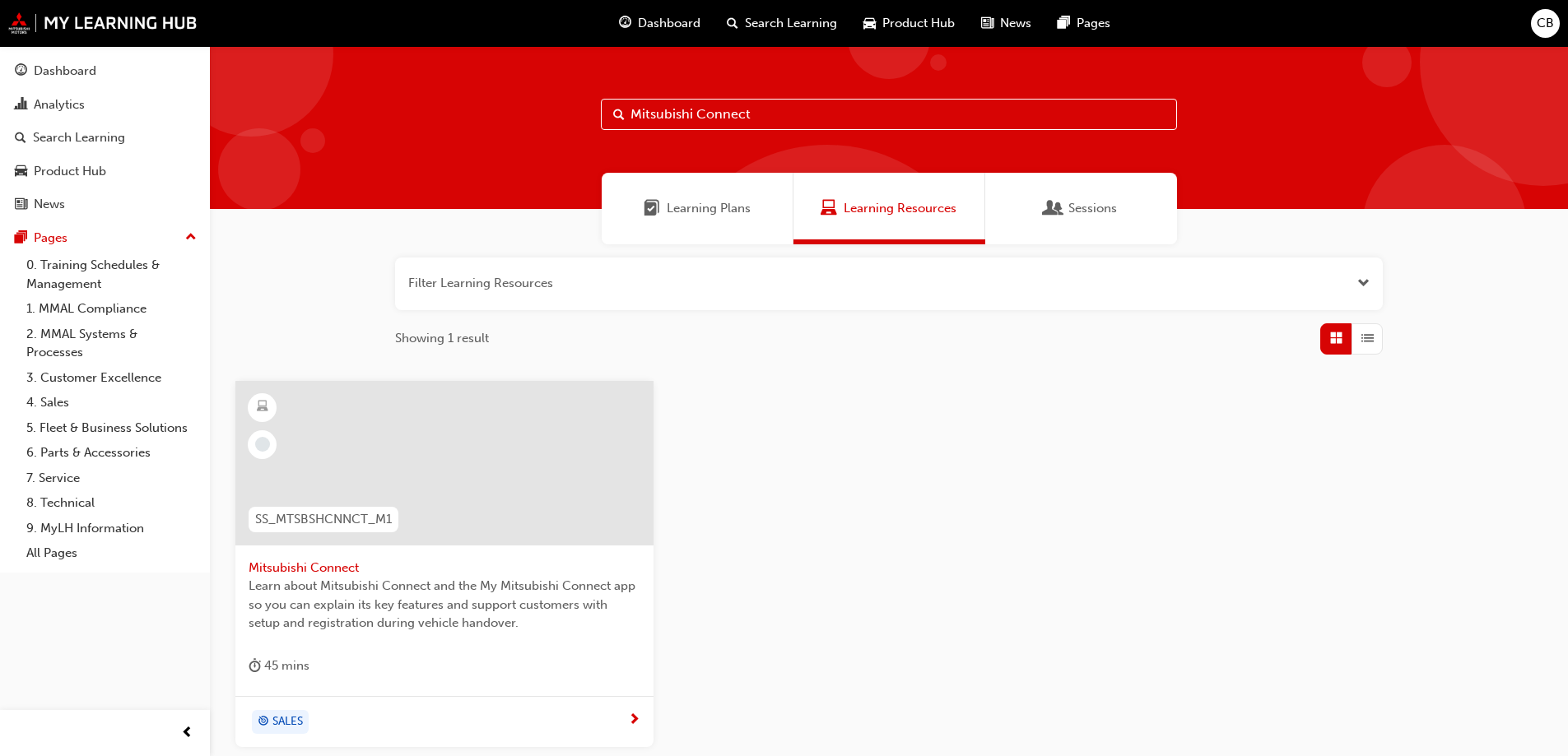
scroll to position [82, 0]
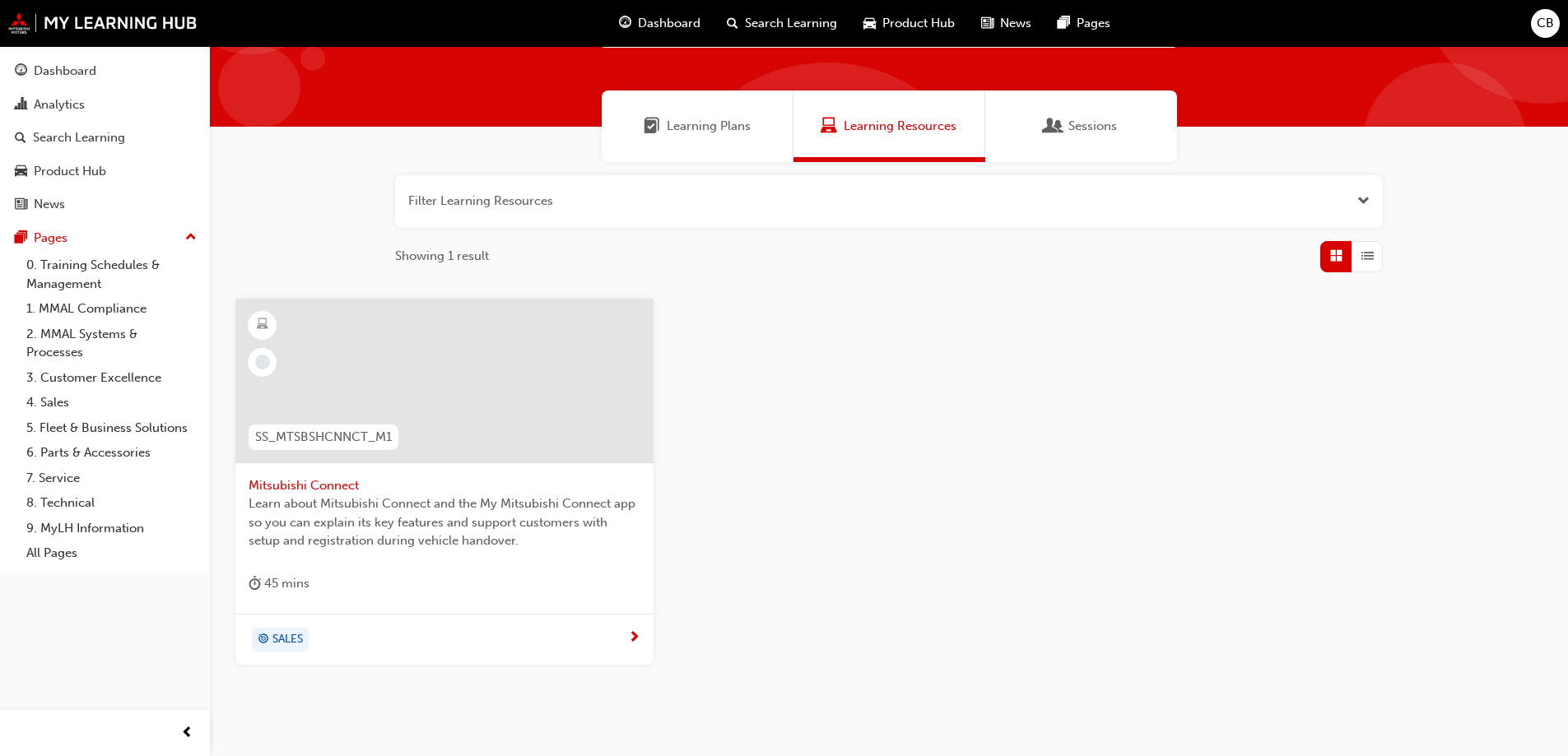
click at [471, 526] on span "Learn about Mitsubishi Connect and the My Mitsubishi Connect app so you can exp…" at bounding box center [444, 522] width 392 height 56
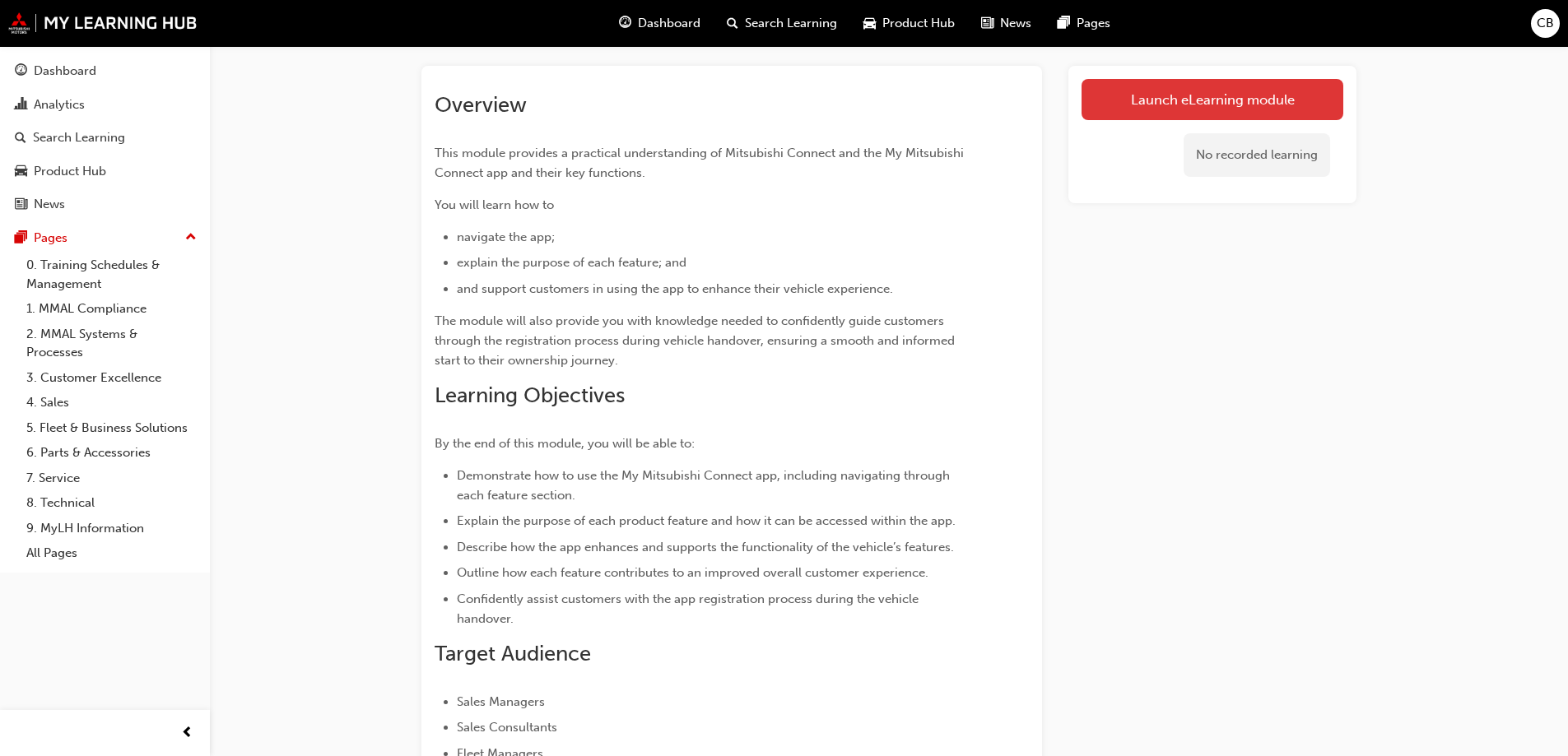
click at [1224, 90] on link "Launch eLearning module" at bounding box center [1212, 100] width 261 height 41
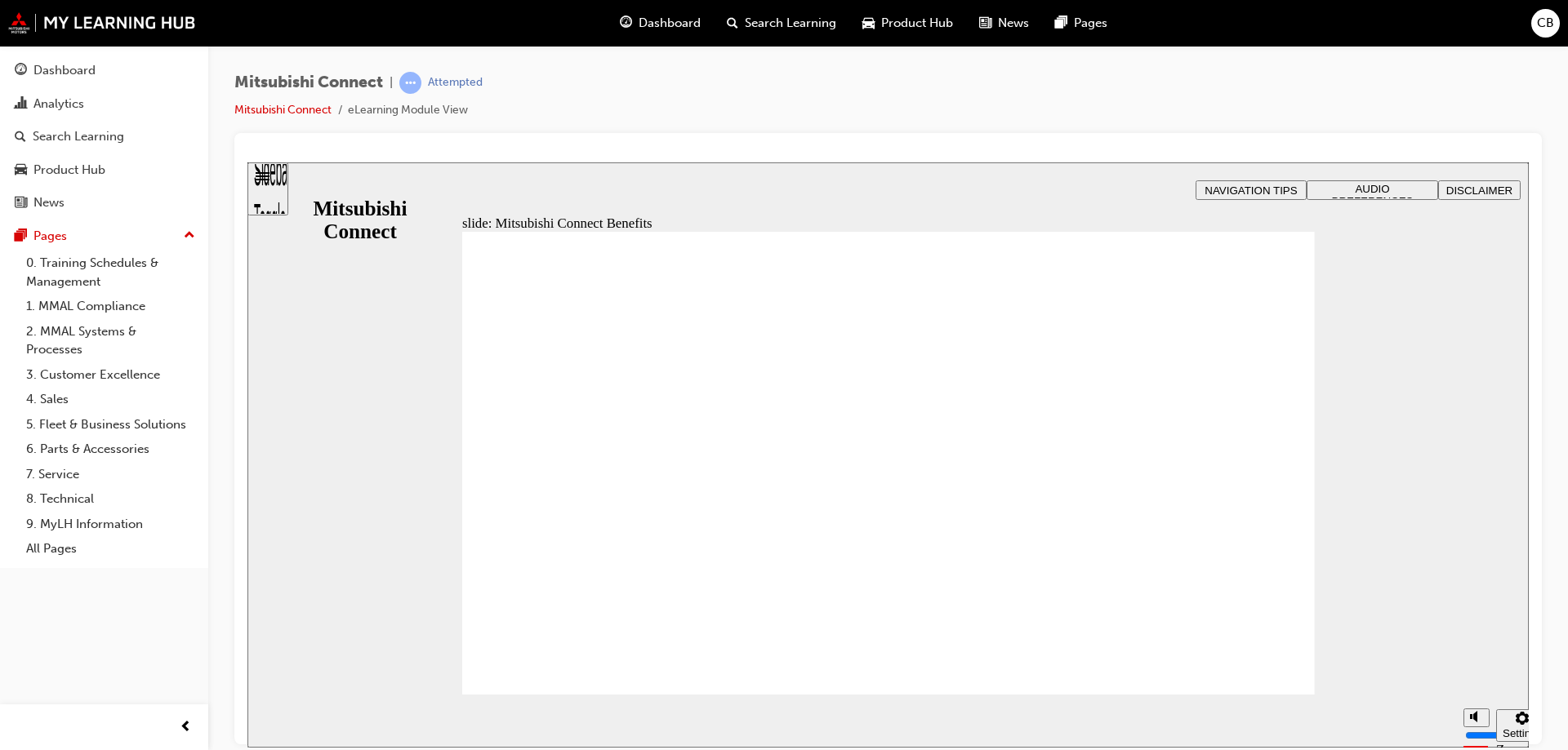
drag, startPoint x: 807, startPoint y: 473, endPoint x: 889, endPoint y: 480, distance: 82.3
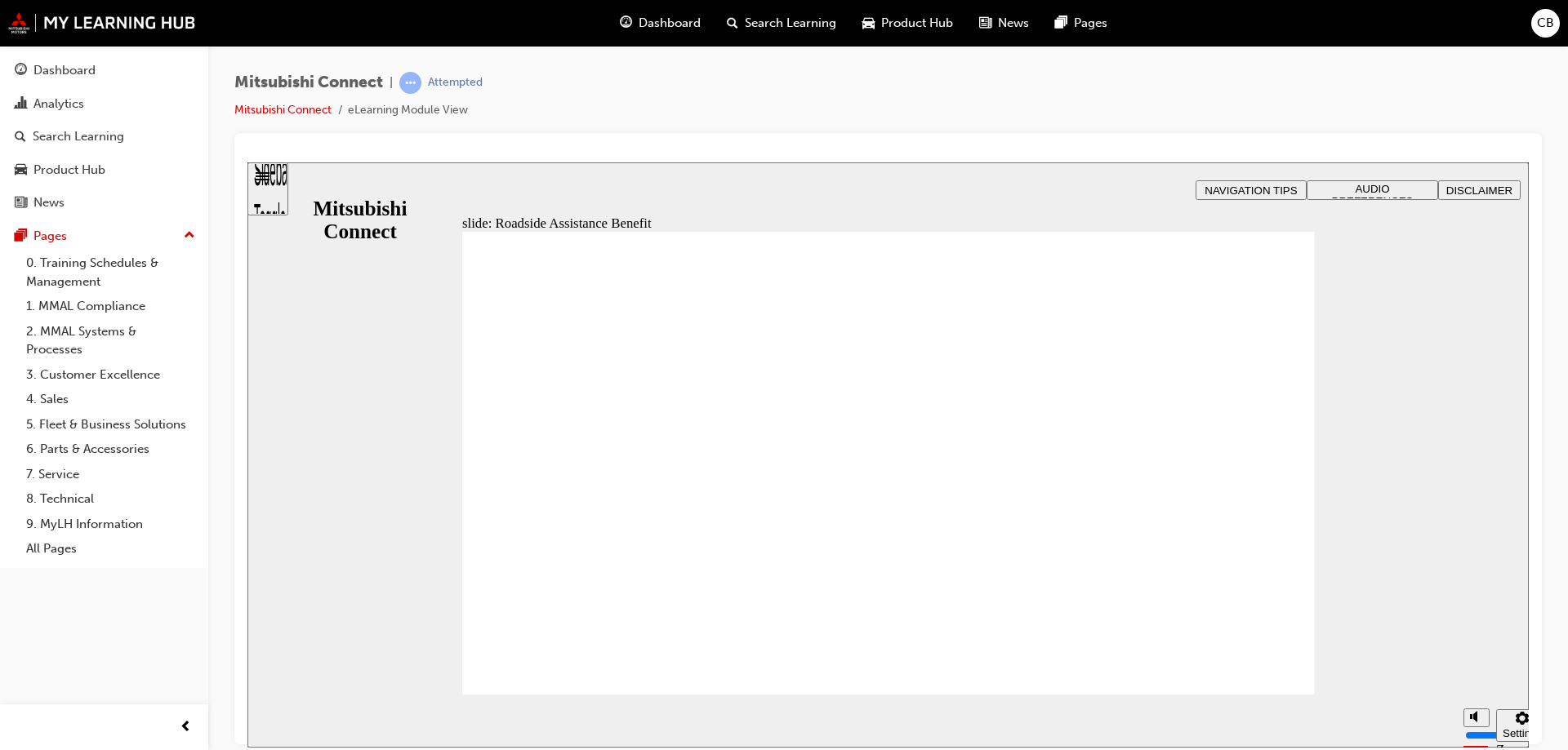
drag, startPoint x: 758, startPoint y: 384, endPoint x: 994, endPoint y: 384, distance: 236.0
drag, startPoint x: 910, startPoint y: 386, endPoint x: 625, endPoint y: 364, distance: 285.8
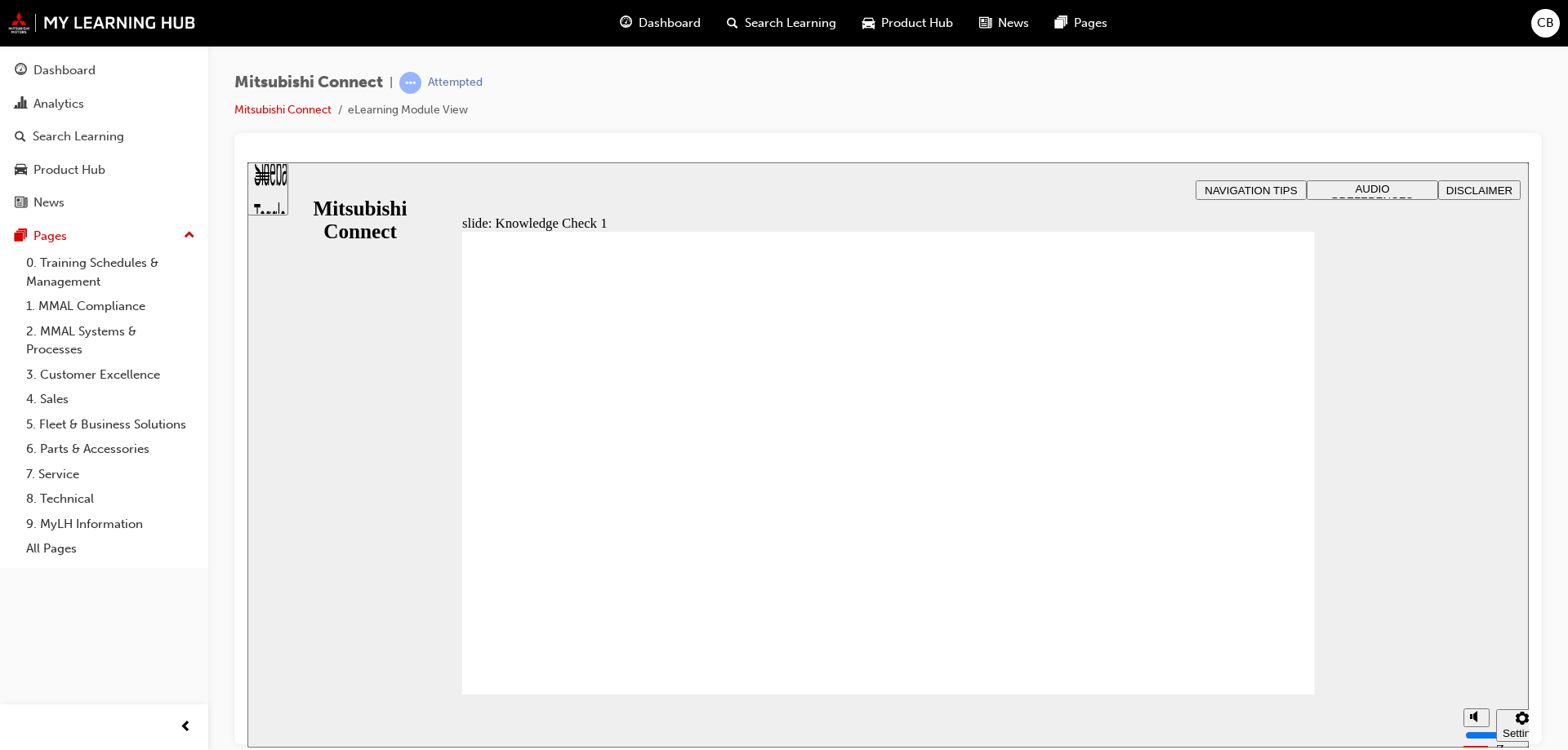
checkbox input "true"
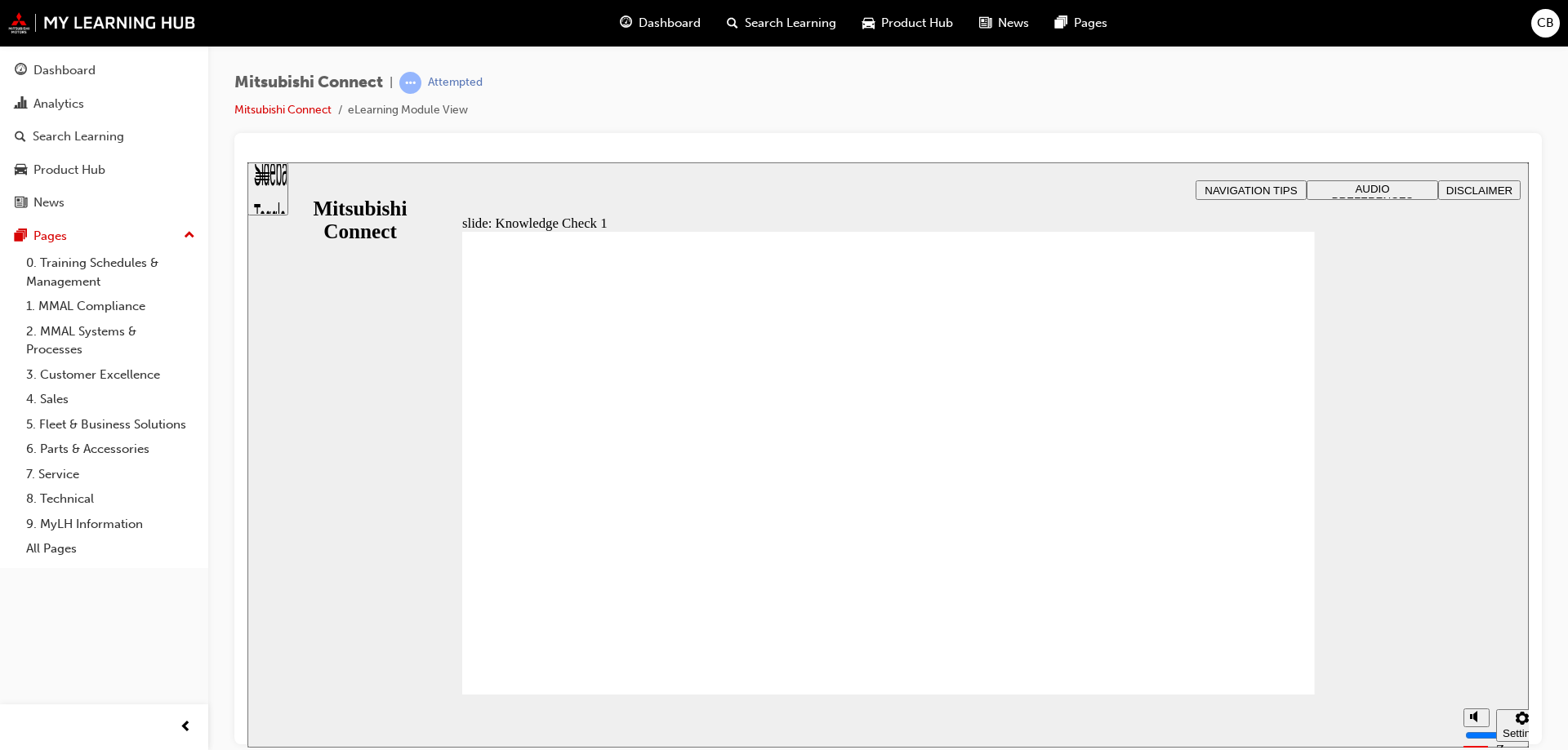
checkbox input "false"
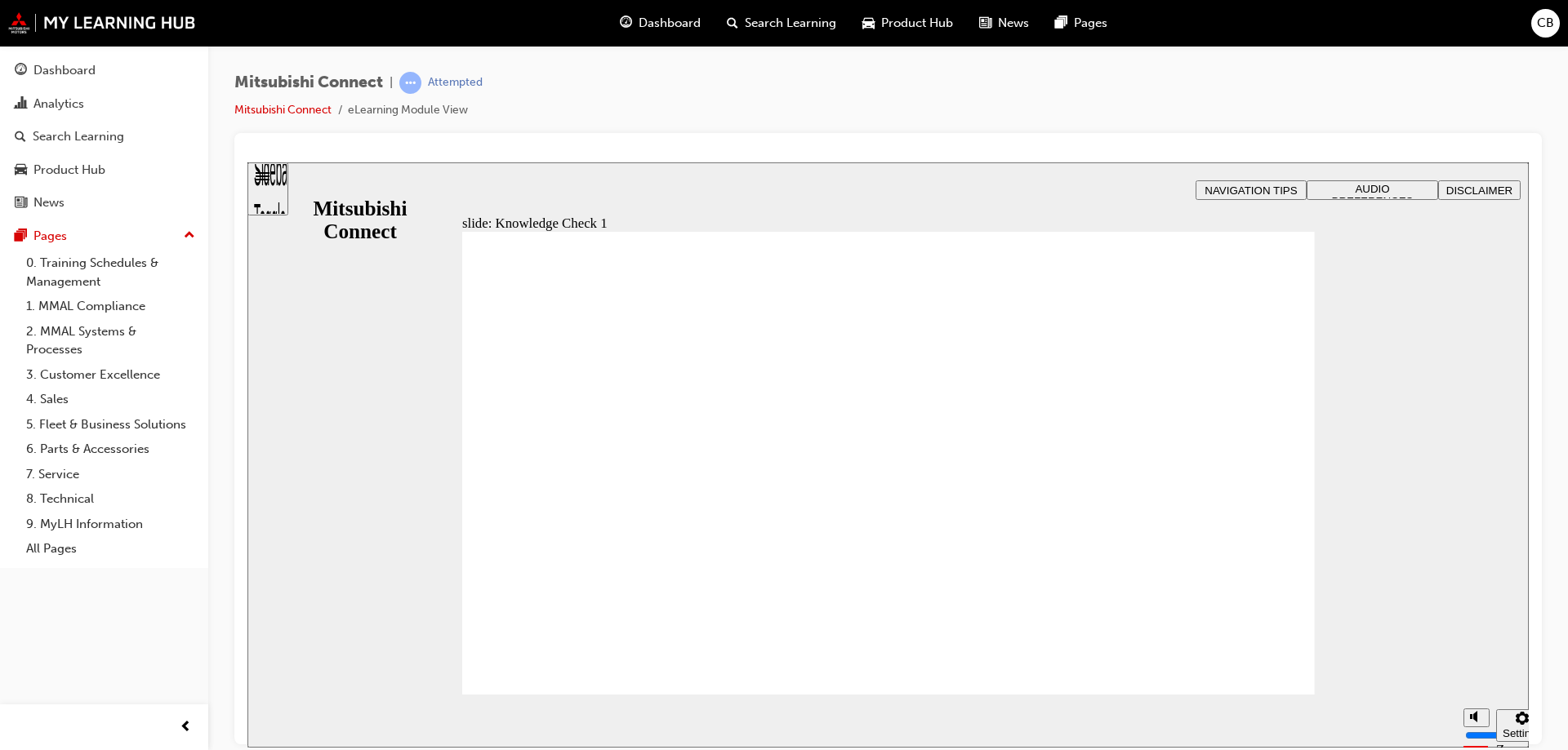
checkbox input "false"
checkbox input "true"
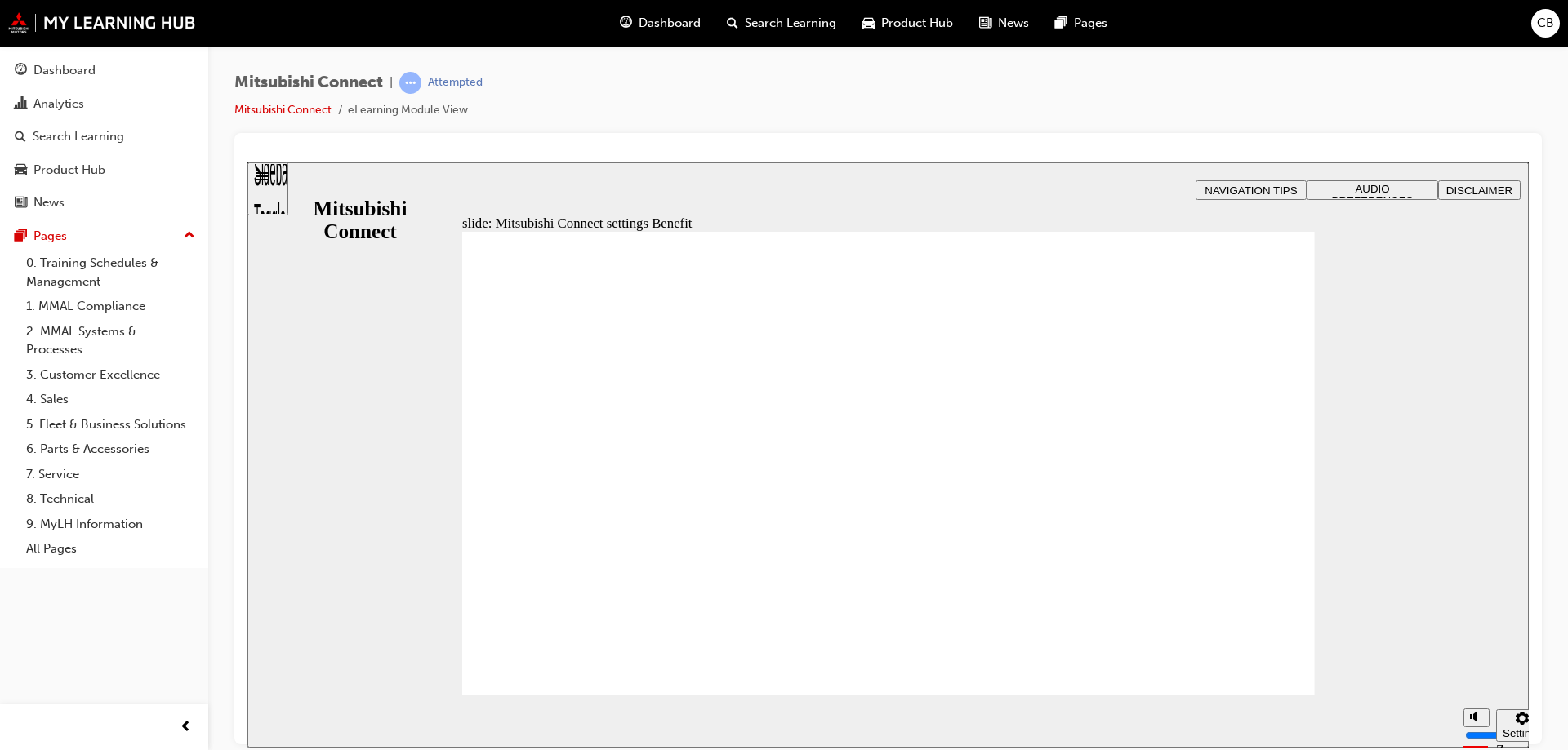
radio input "true"
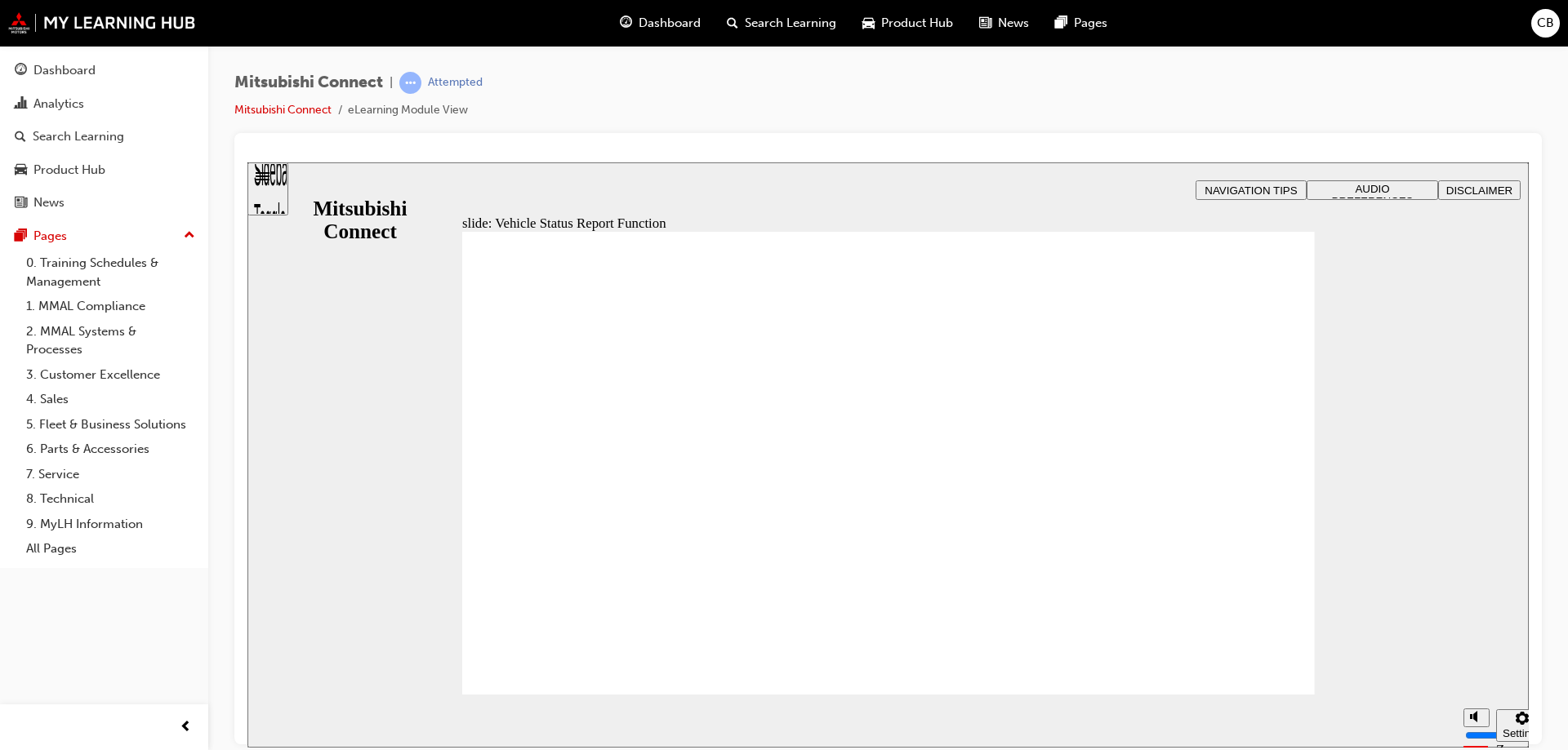
drag, startPoint x: 505, startPoint y: 390, endPoint x: 716, endPoint y: 544, distance: 261.2
drag, startPoint x: 747, startPoint y: 533, endPoint x: 498, endPoint y: 432, distance: 268.7
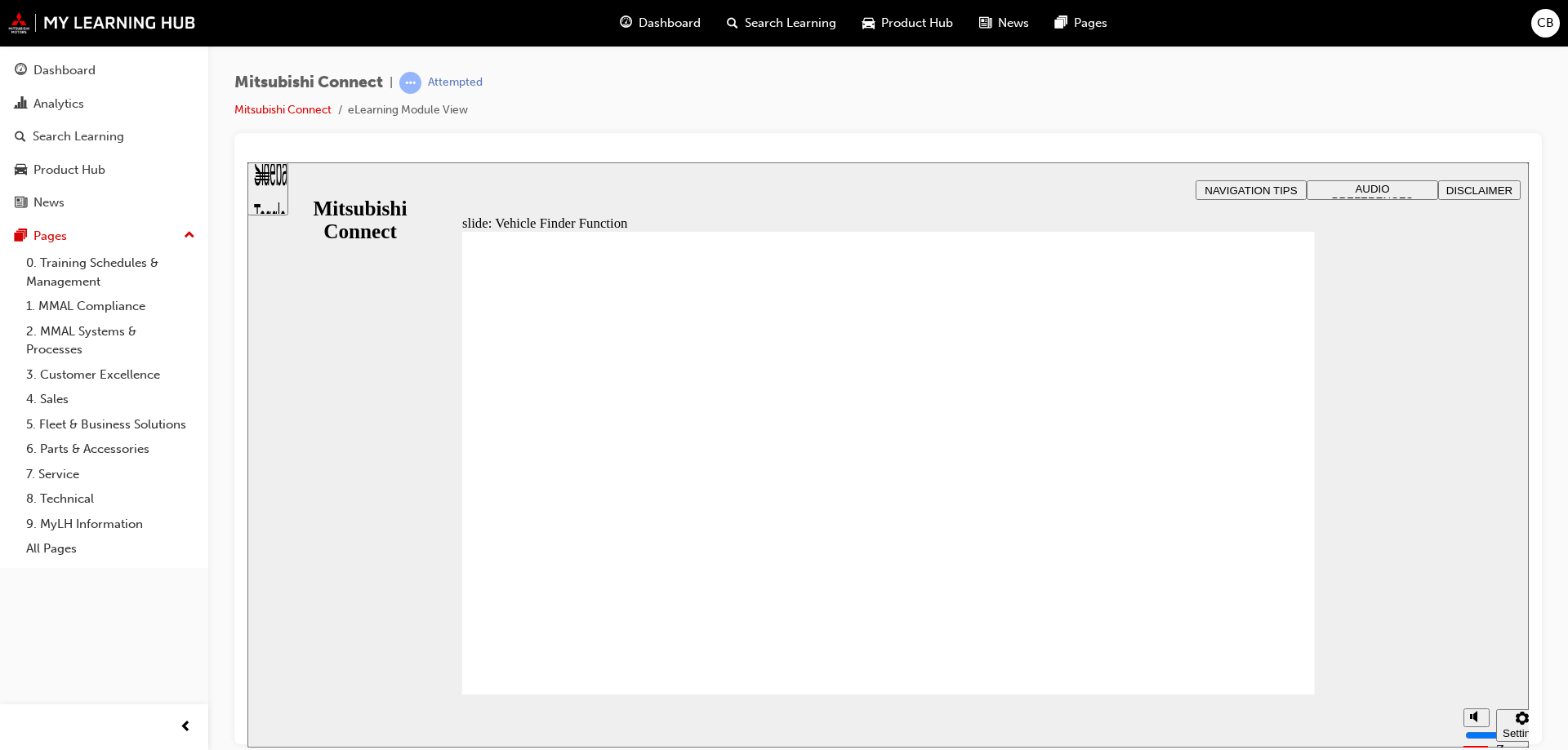
checkbox input "true"
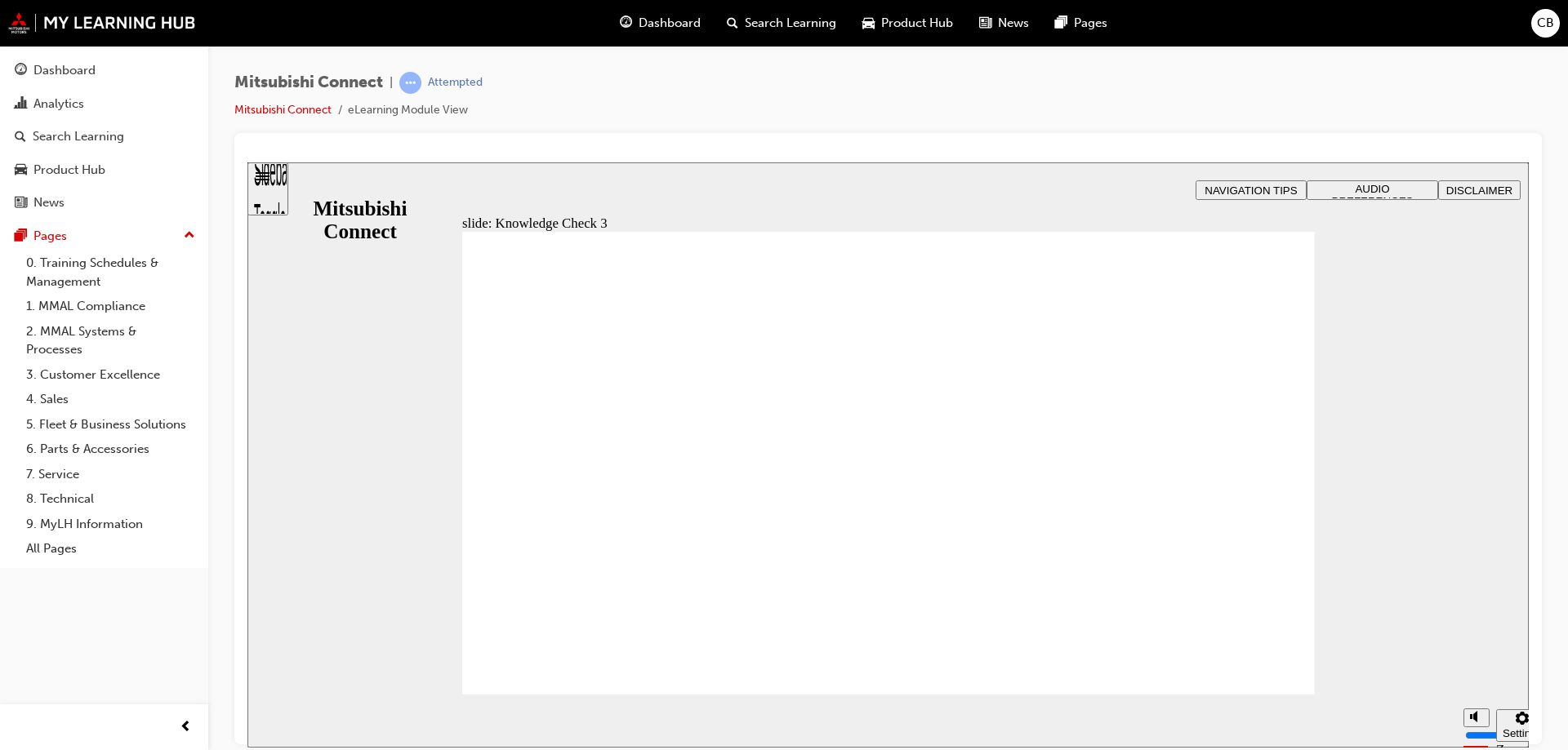
checkbox input "false"
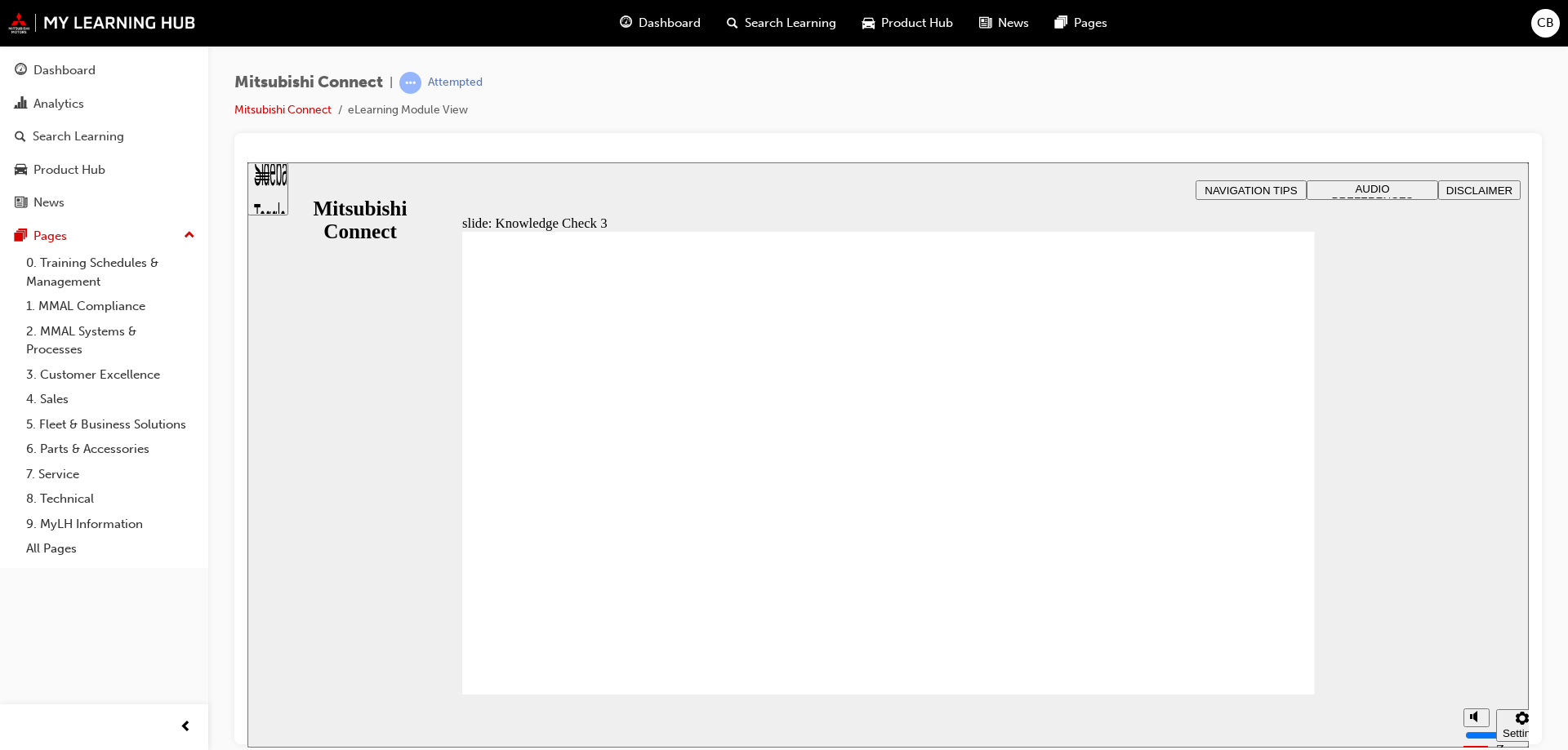
checkbox input "false"
checkbox input "true"
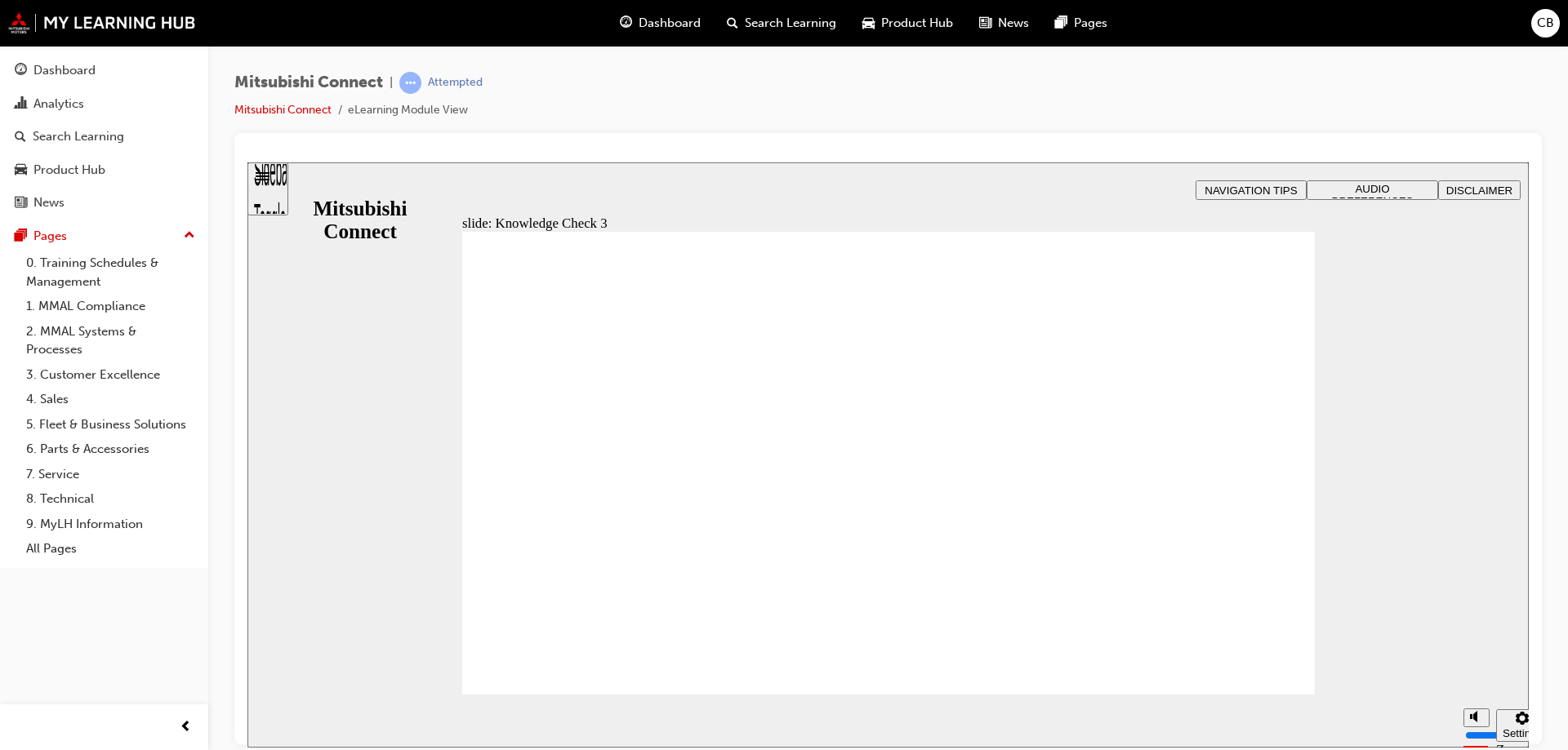
checkbox input "false"
checkbox input "true"
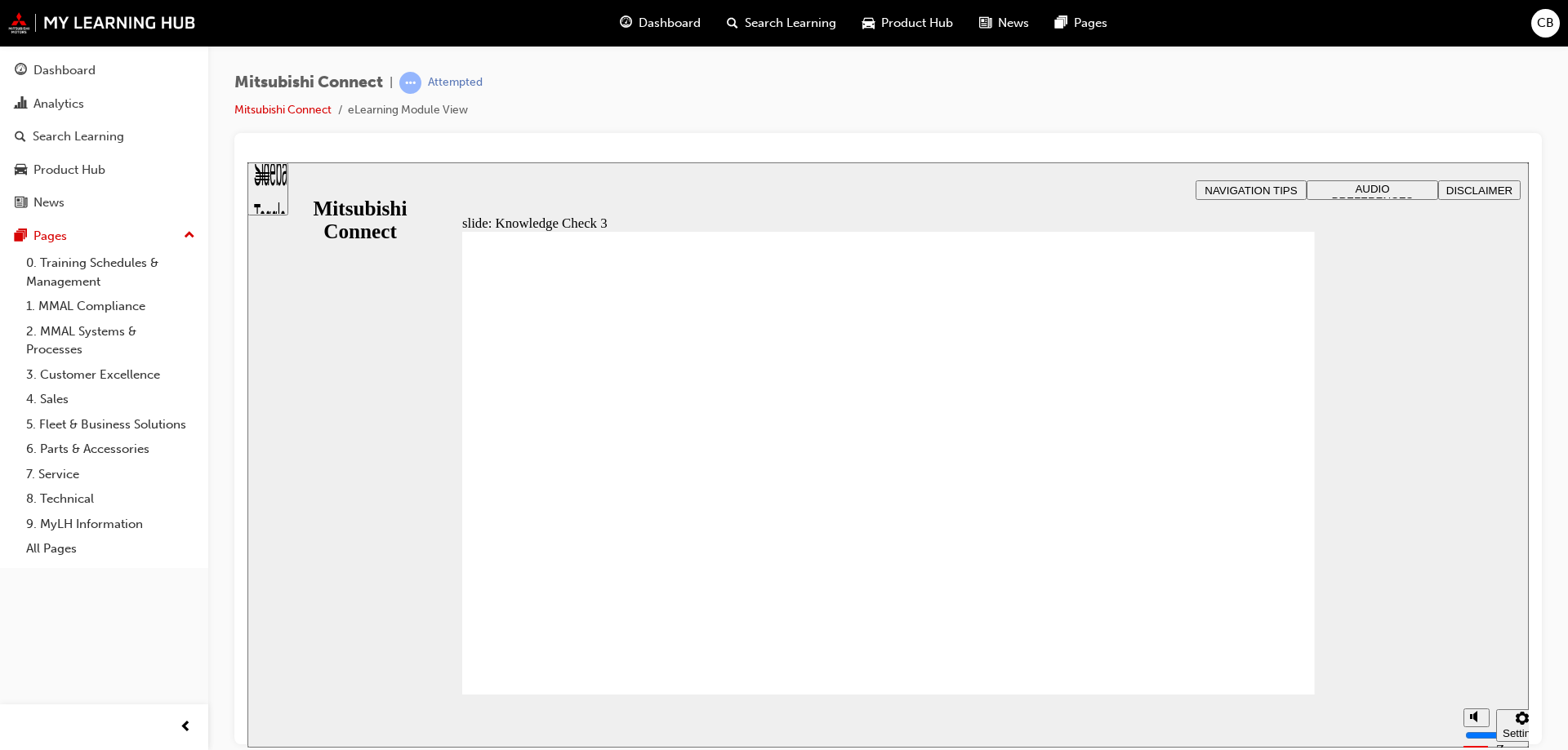
checkbox input "true"
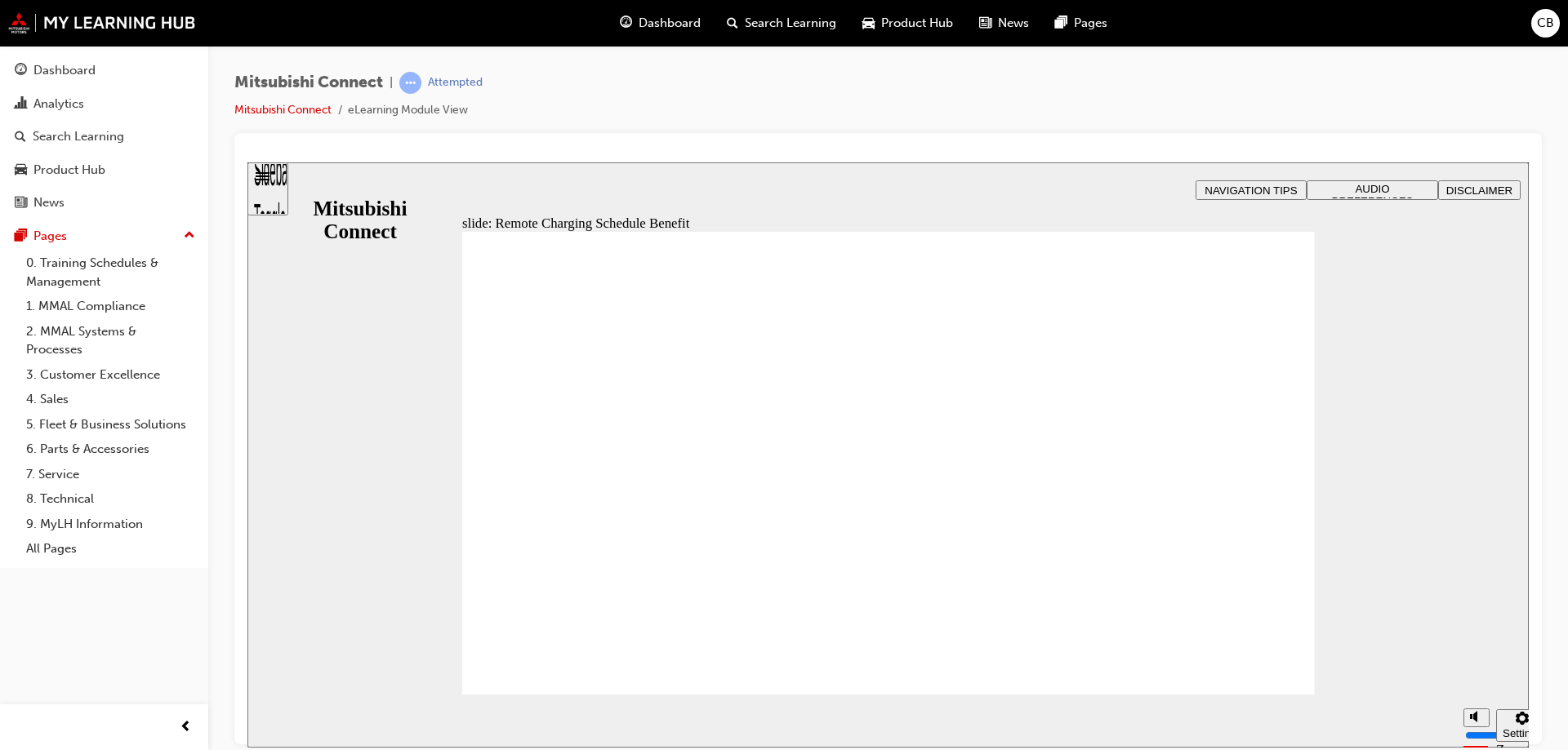
drag, startPoint x: 548, startPoint y: 380, endPoint x: 534, endPoint y: 332, distance: 50.0
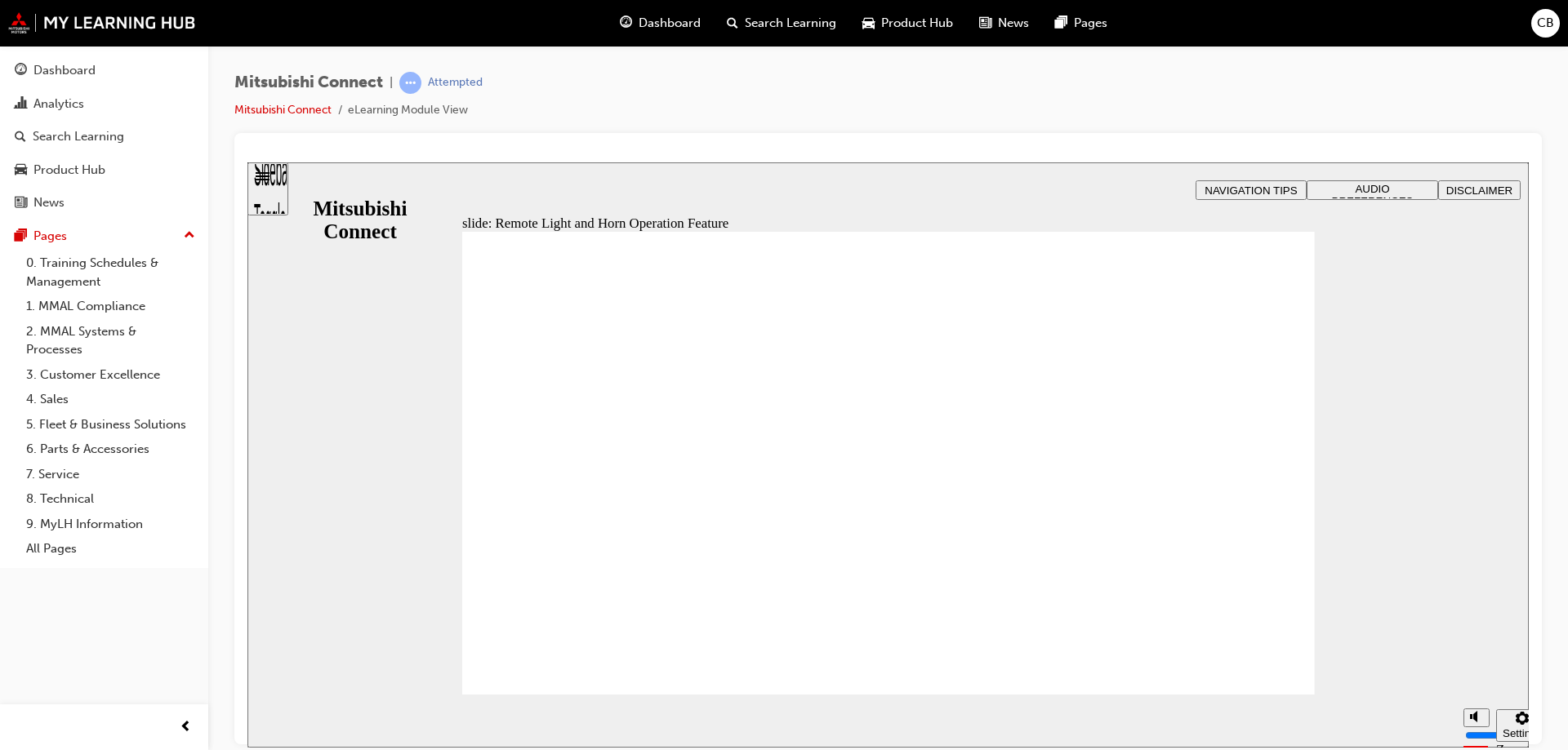
radio input "true"
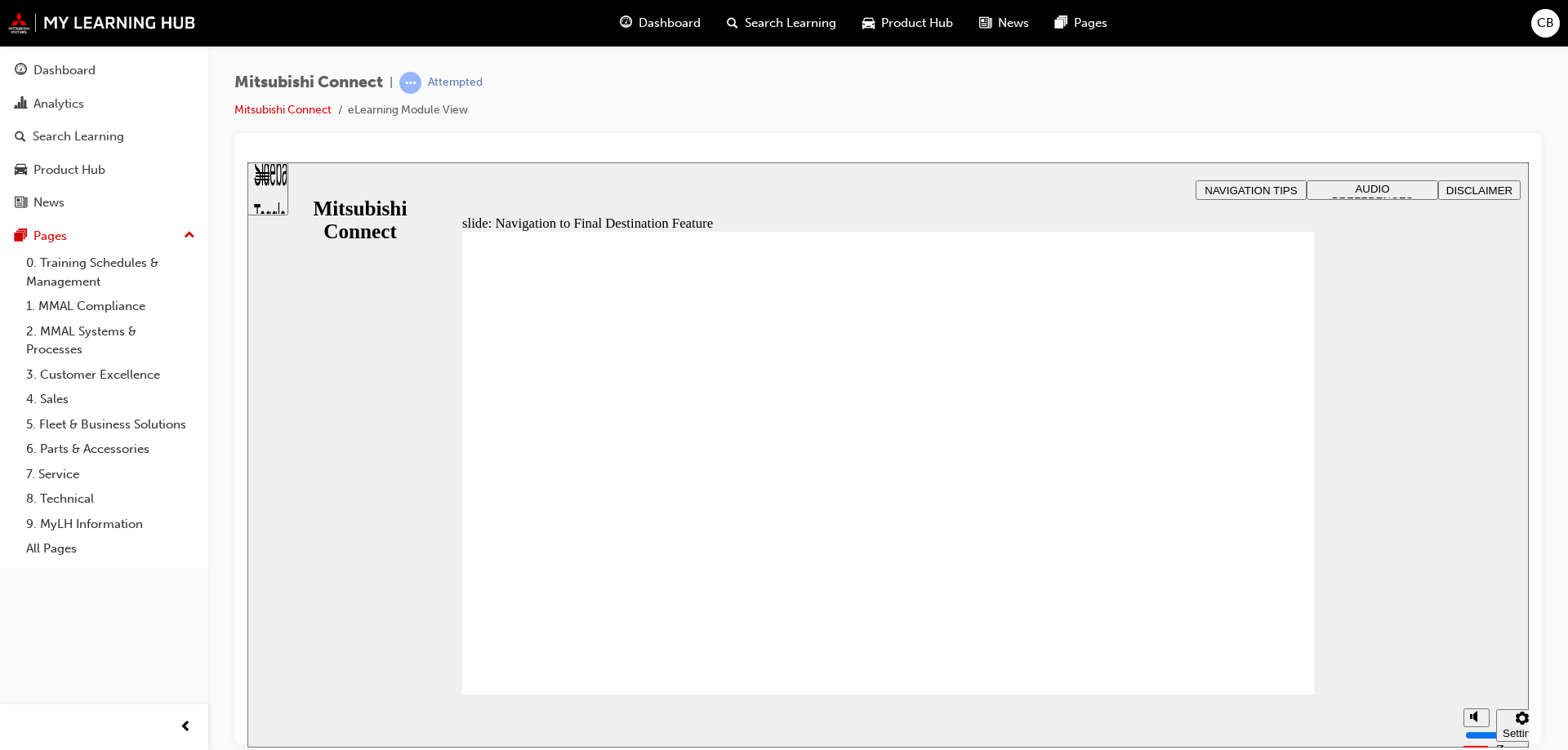
drag, startPoint x: 1213, startPoint y: 524, endPoint x: 784, endPoint y: 459, distance: 433.9
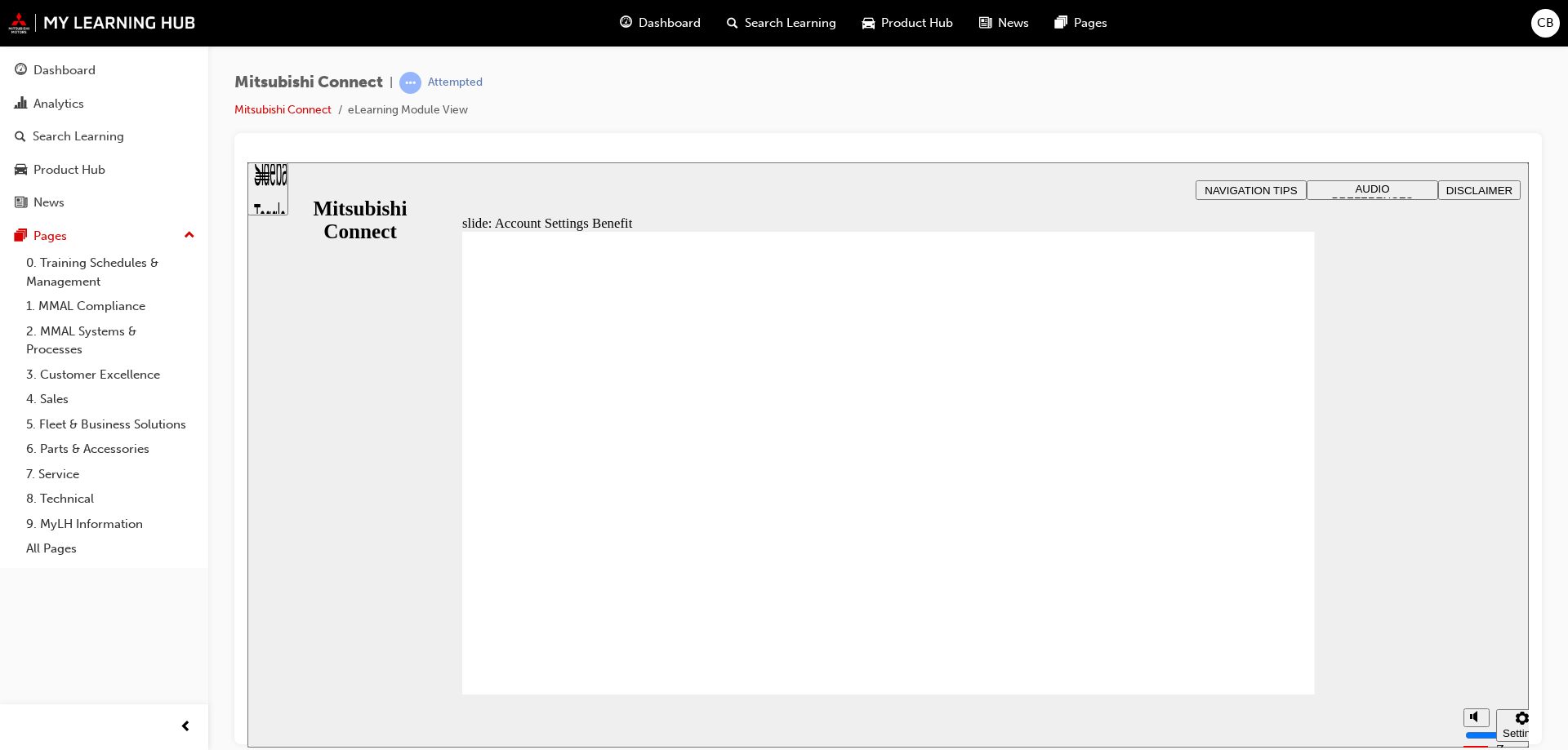
checkbox input "true"
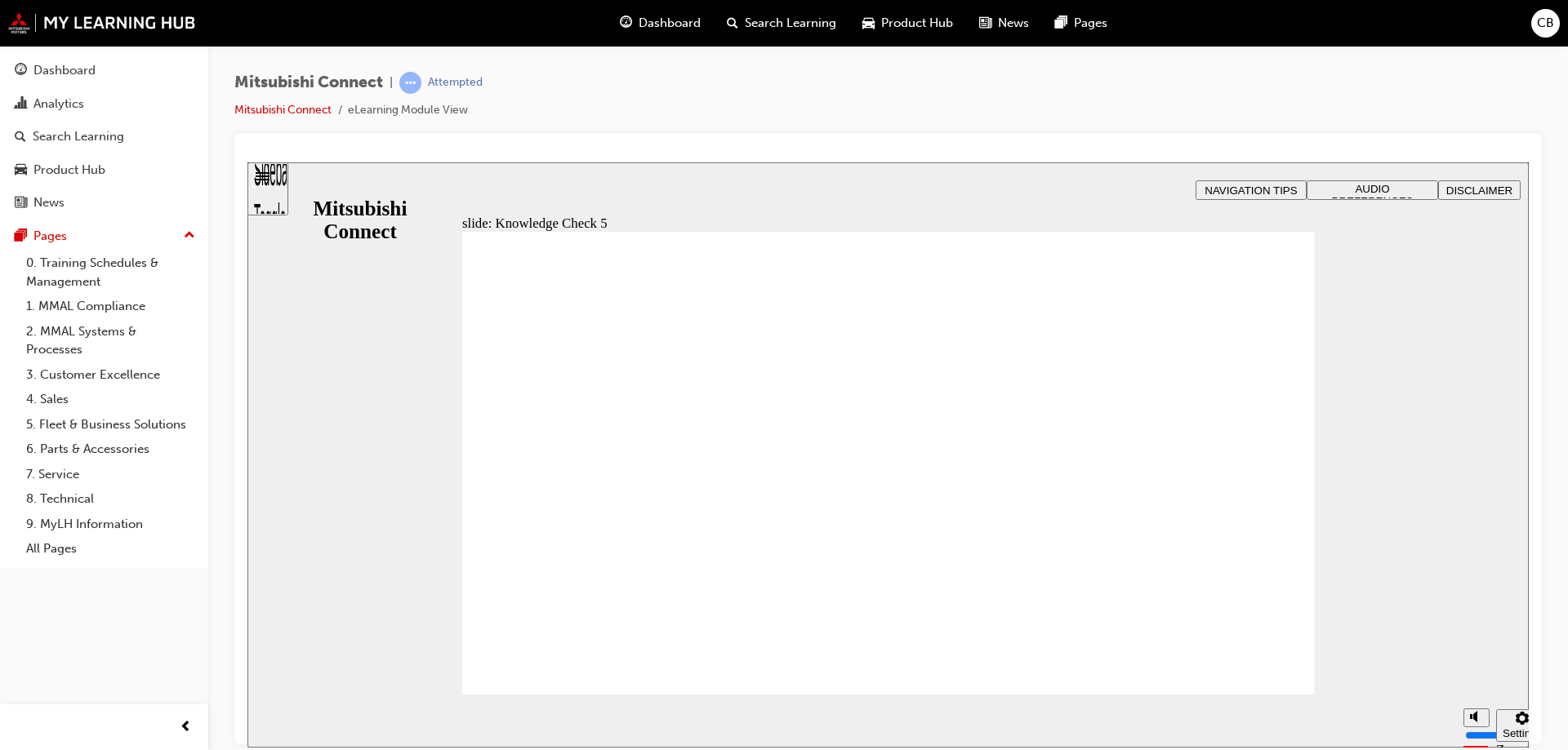
checkbox input "false"
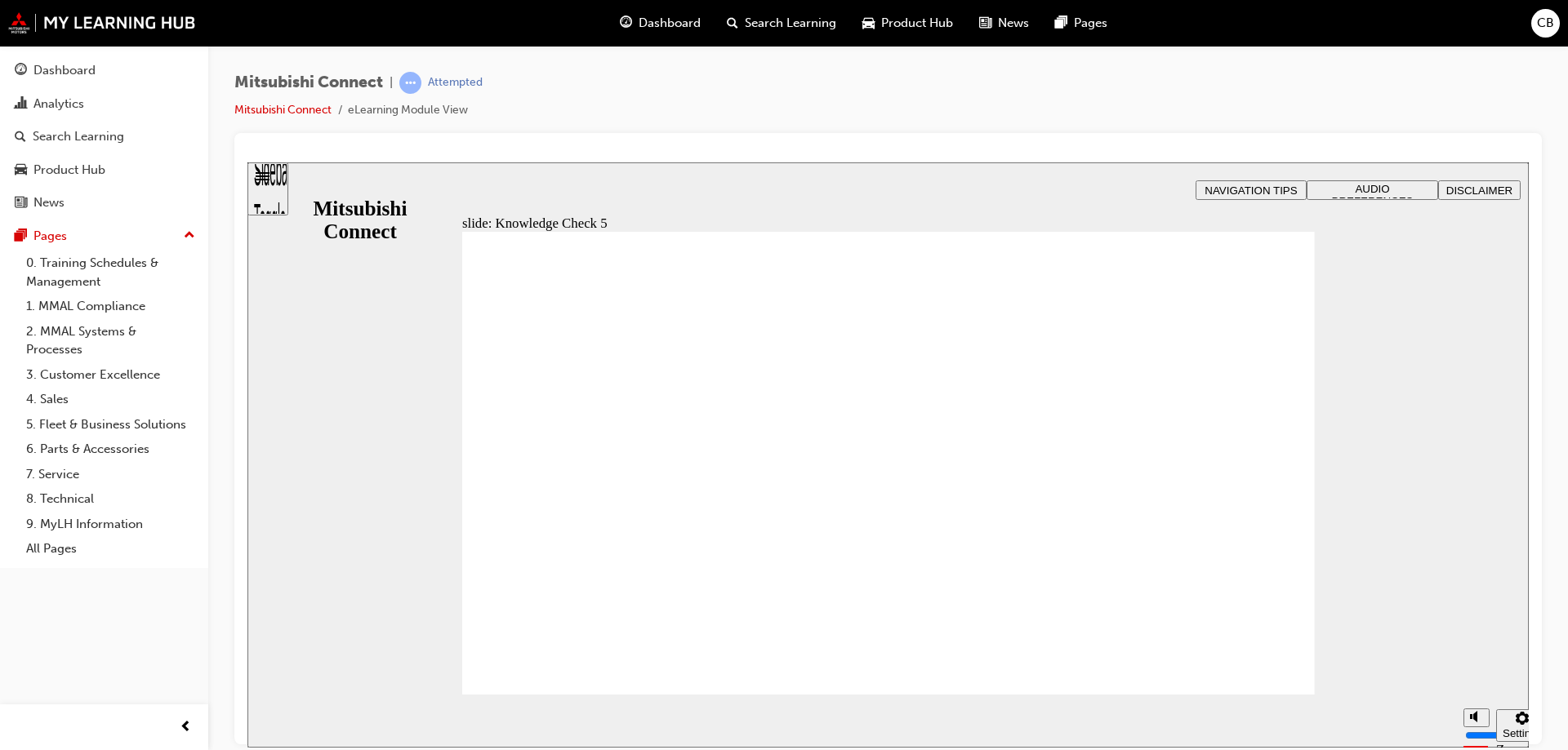
checkbox input "false"
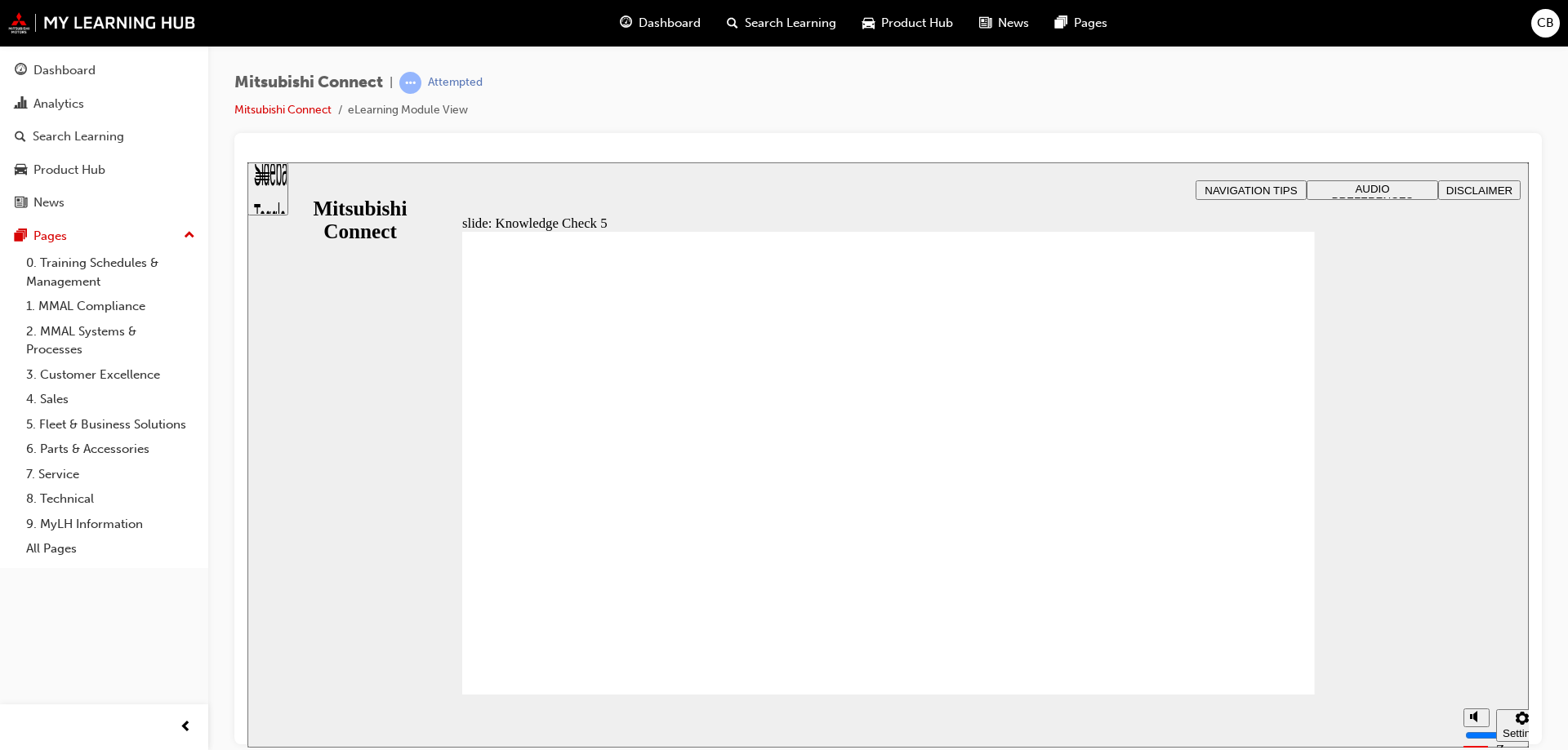
checkbox input "true"
drag, startPoint x: 576, startPoint y: 497, endPoint x: 577, endPoint y: 651, distance: 154.0
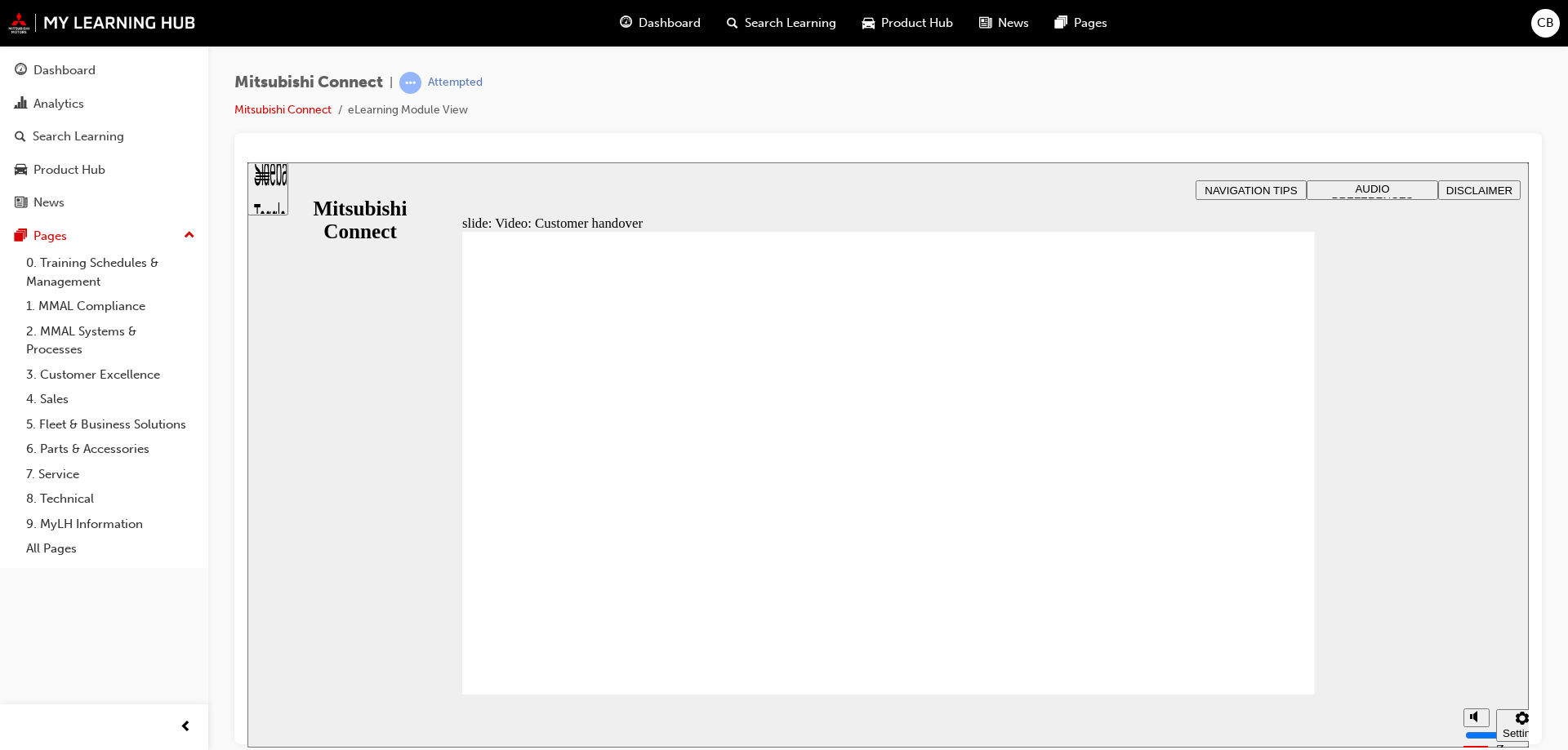
radio input "true"
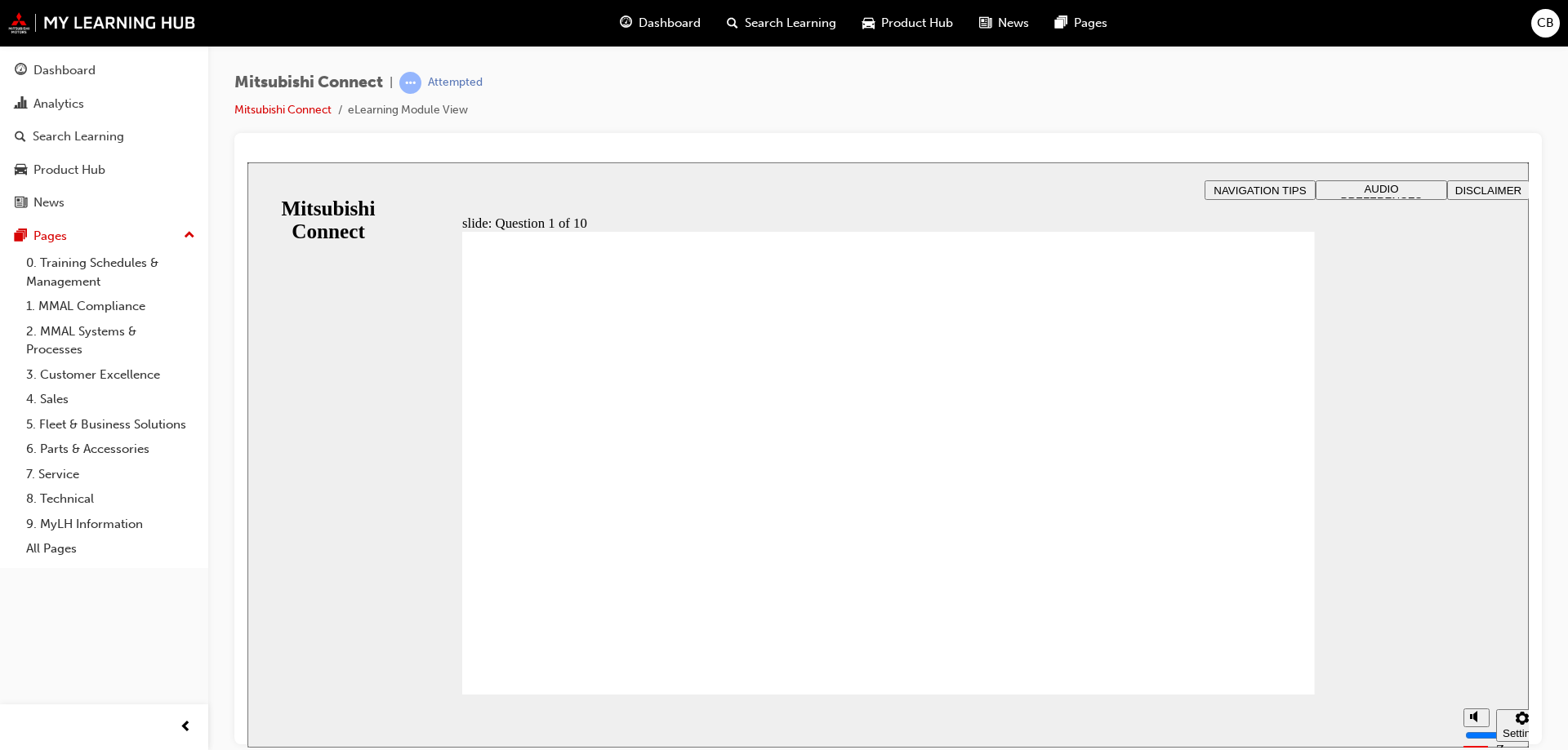
drag, startPoint x: 850, startPoint y: 338, endPoint x: 498, endPoint y: 325, distance: 352.2
click at [401, 449] on div "slide: Question 2 of 10 Rectangle 1 B N Rectangle 2 Rectangle 3 Question 2 of 1…" at bounding box center [888, 455] width 1281 height 586
checkbox input "true"
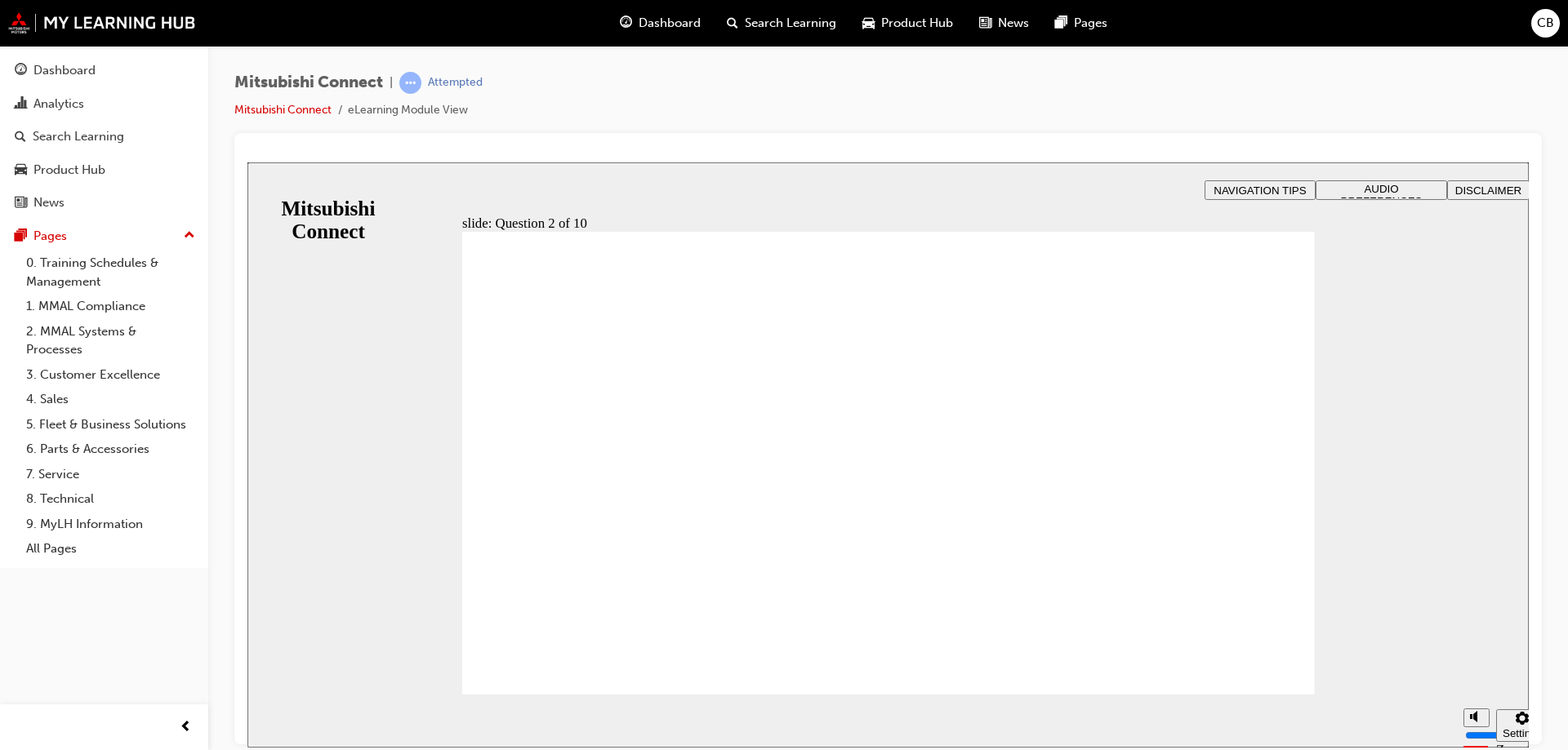
checkbox input "true"
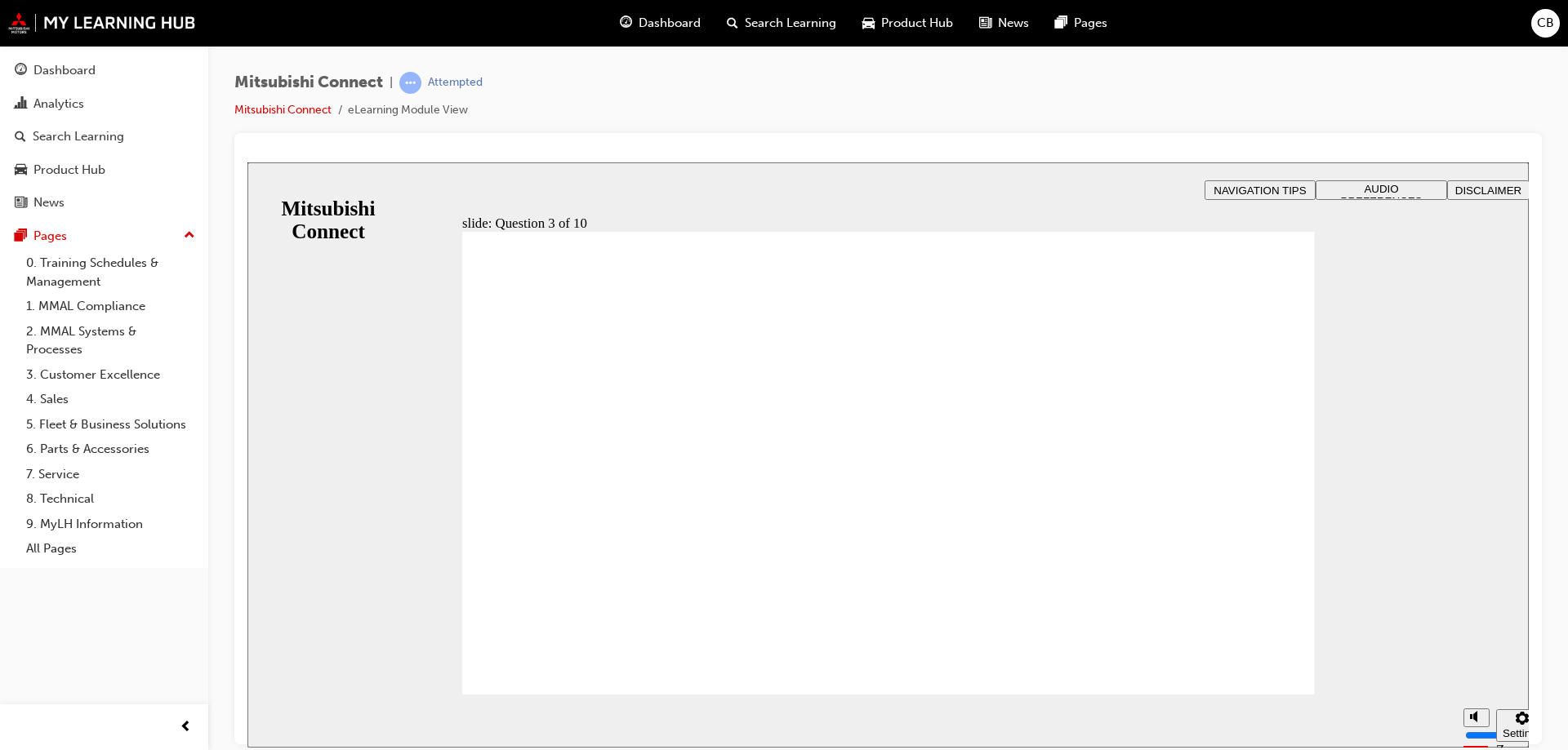
checkbox input "true"
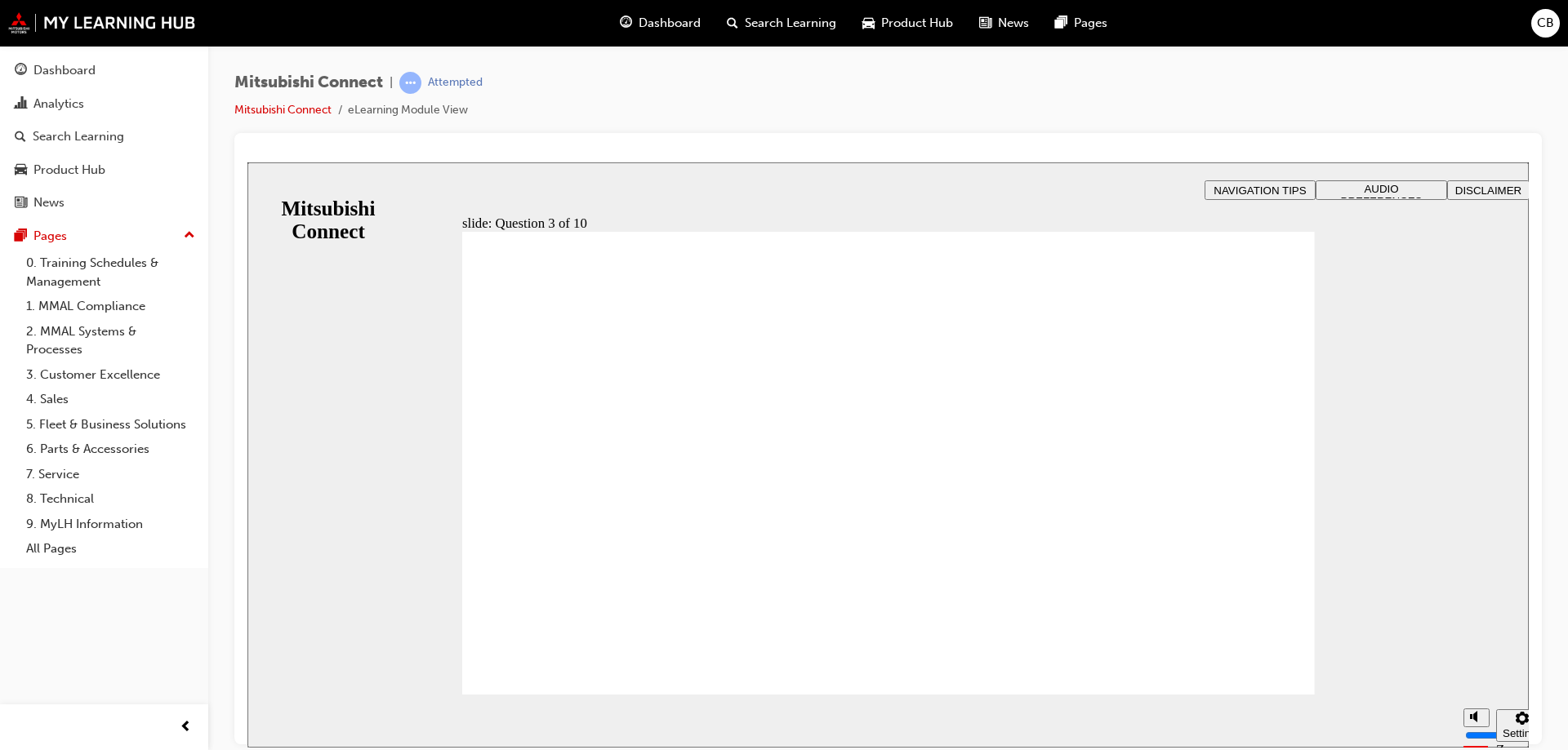
radio input "false"
radio input "true"
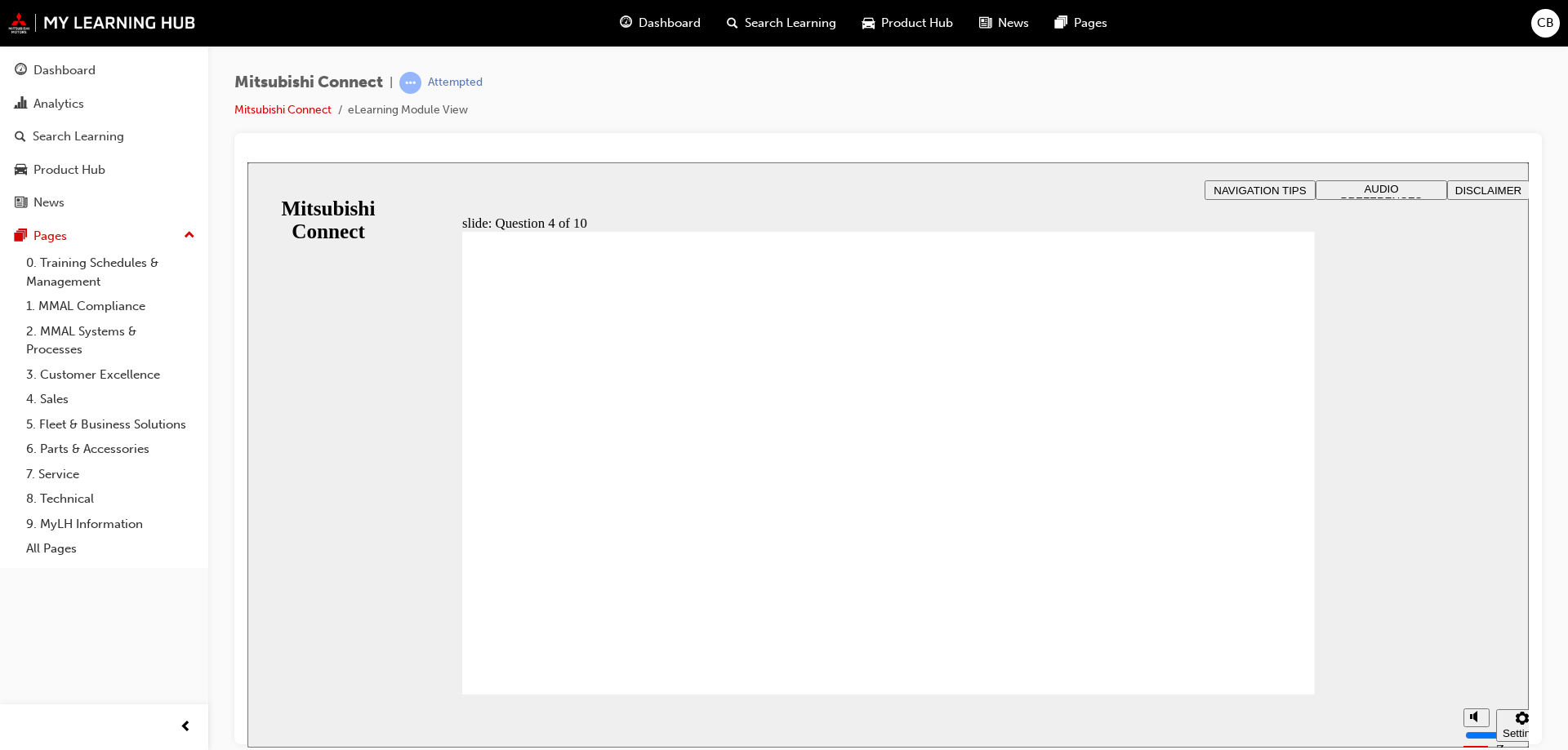
checkbox input "true"
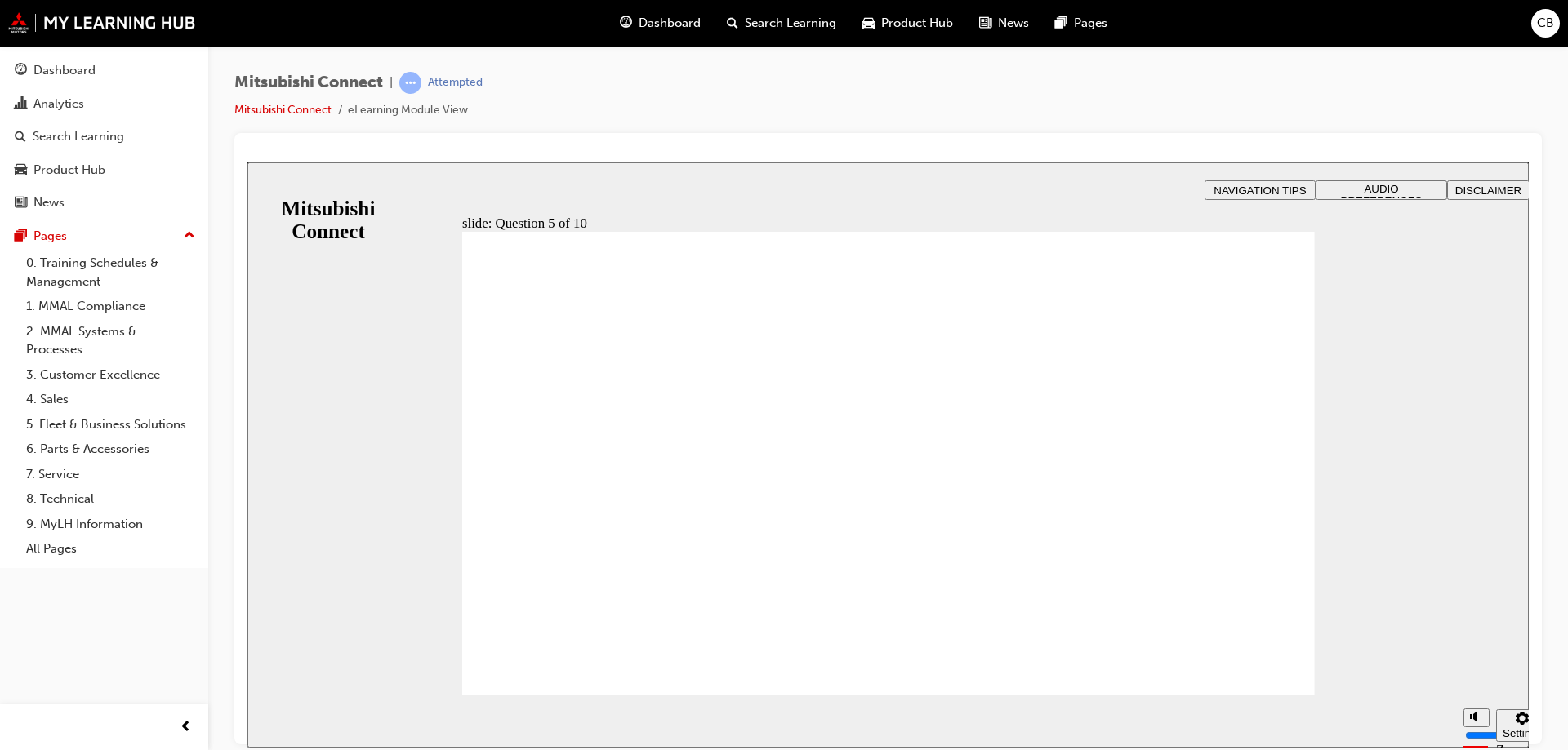
click at [1215, 106] on div "Mitsubishi Connect | Attempted Mitsubishi Connect eLearning Module View" at bounding box center [888, 103] width 1308 height 62
checkbox input "true"
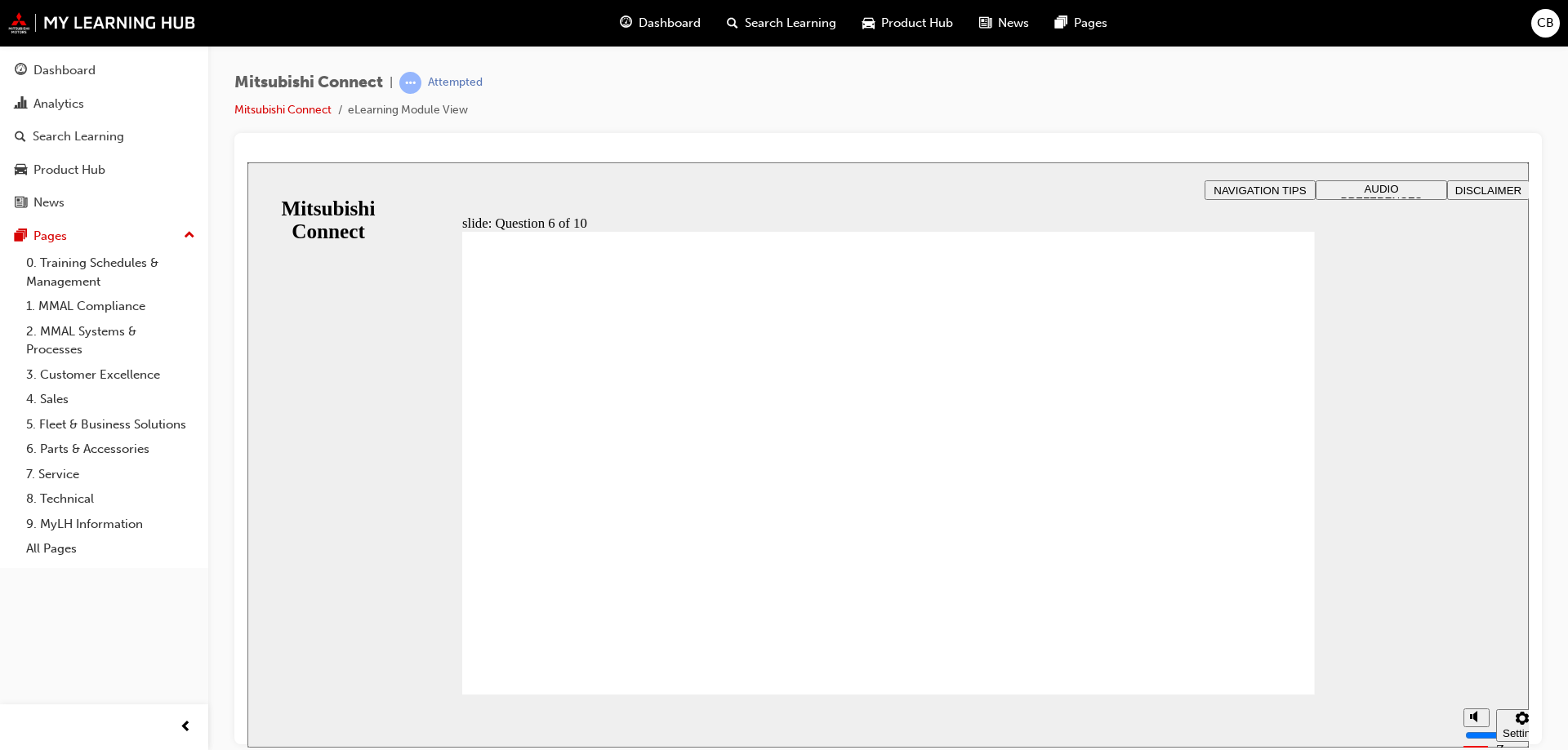
checkbox input "true"
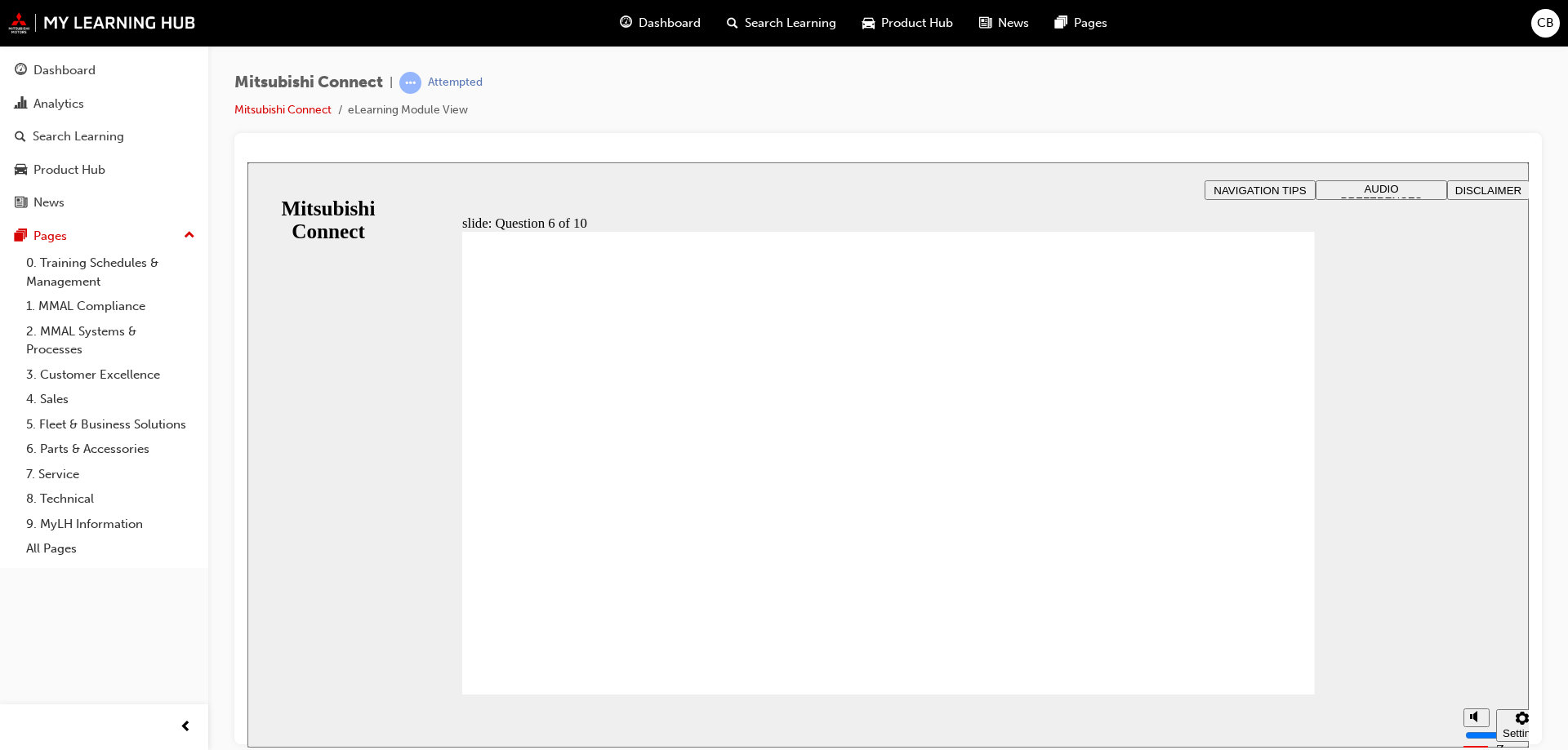
checkbox input "true"
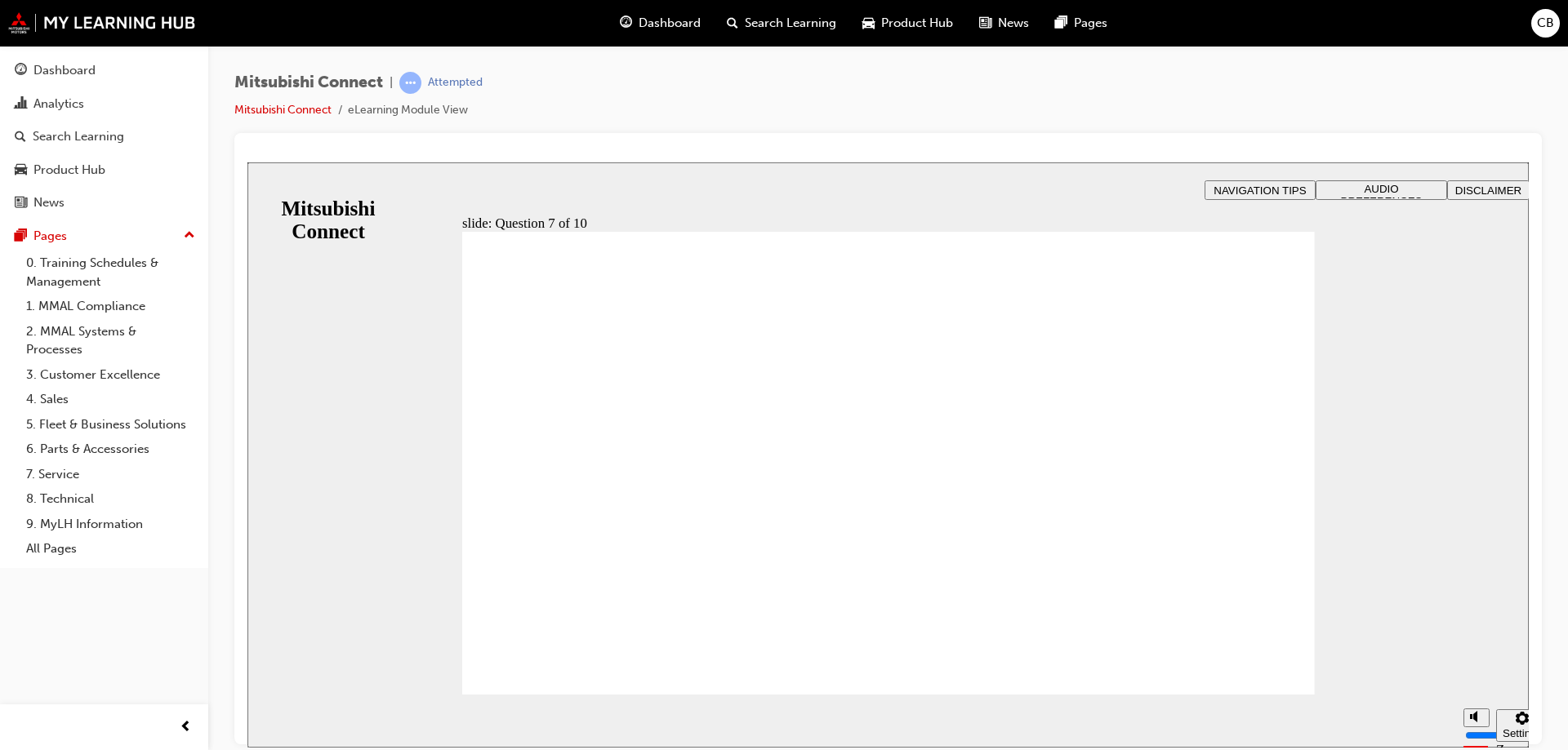
radio input "true"
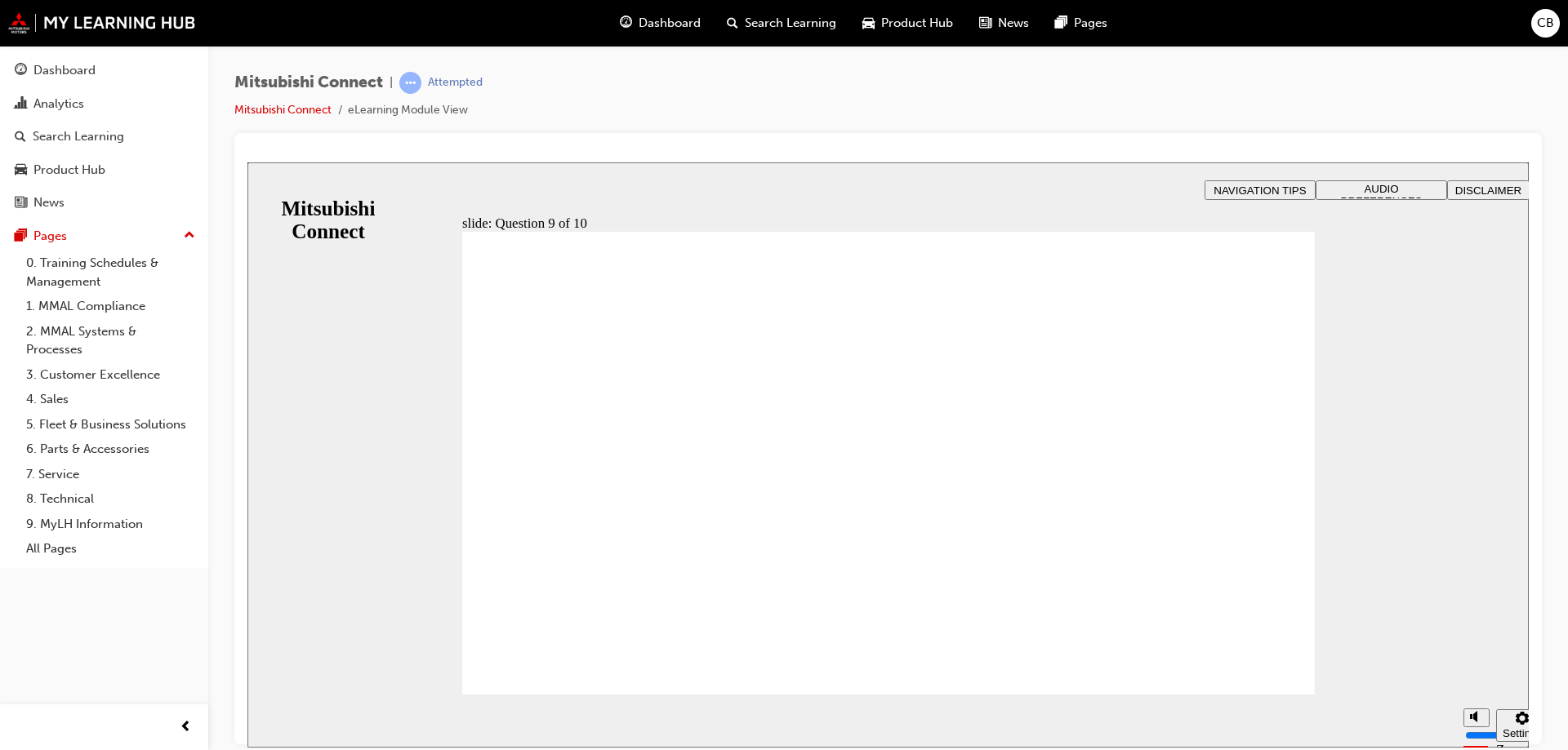
radio input "false"
radio input "true"
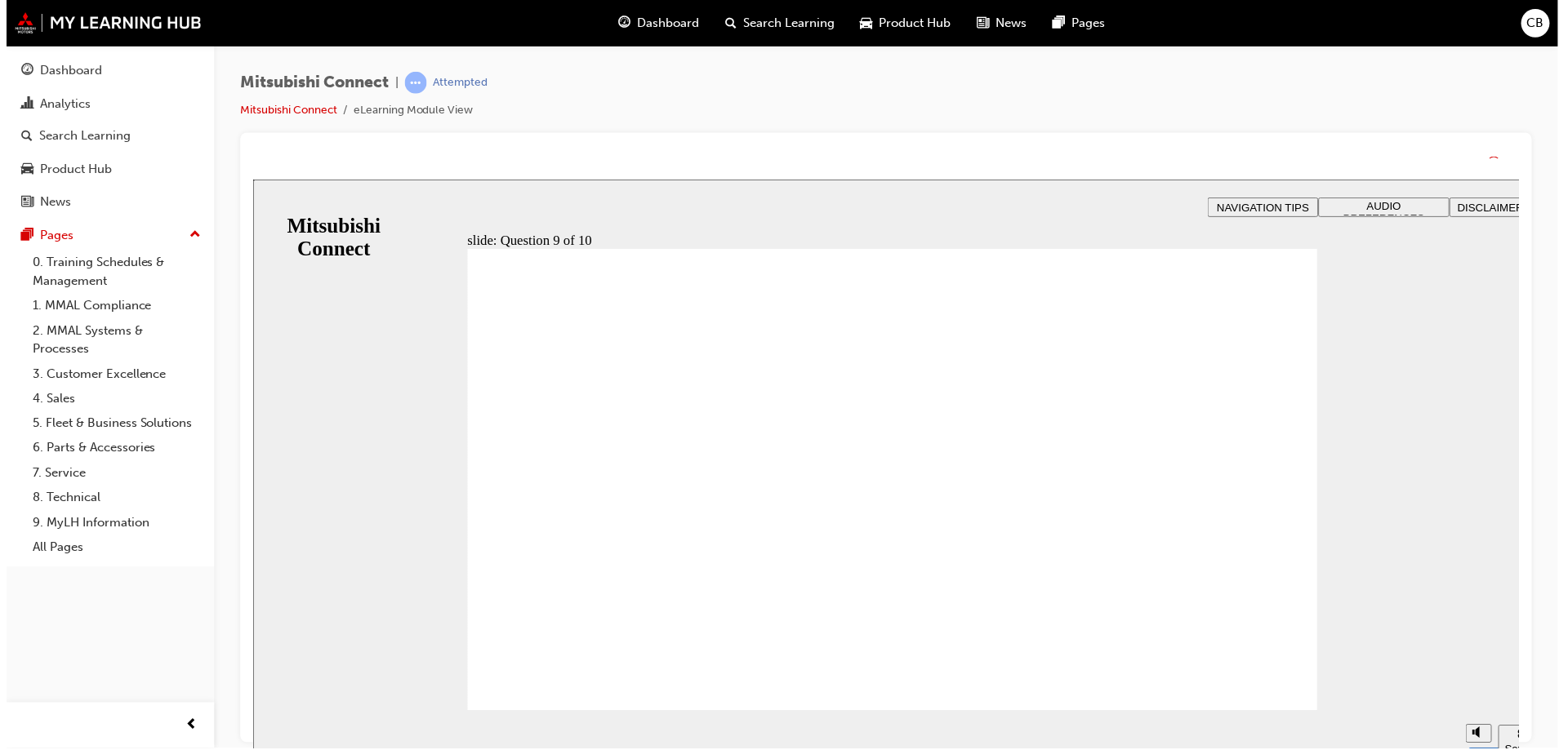
drag, startPoint x: 849, startPoint y: 587, endPoint x: 854, endPoint y: 570, distance: 17.7
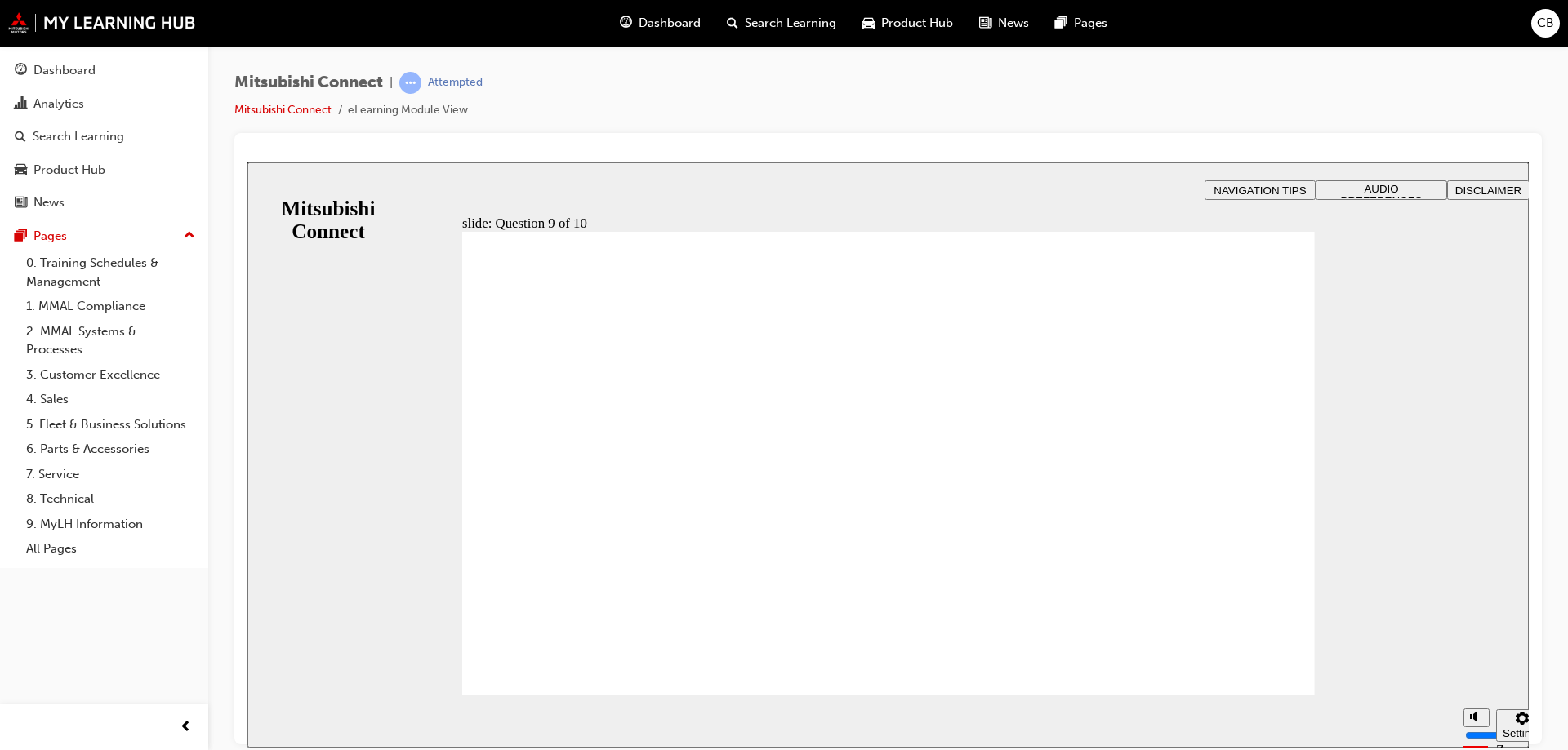
checkbox input "true"
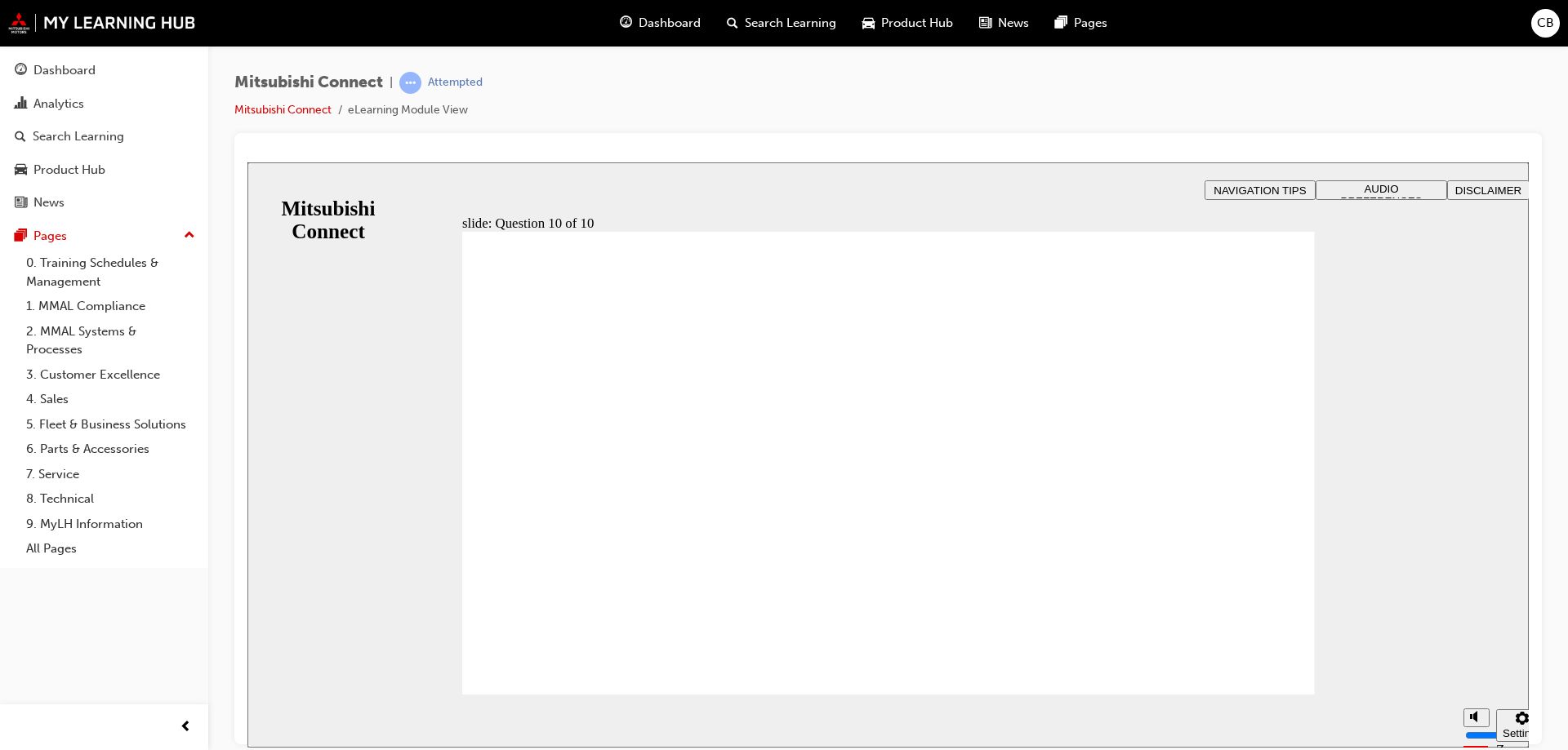
click at [659, 24] on span "Dashboard" at bounding box center [670, 23] width 62 height 19
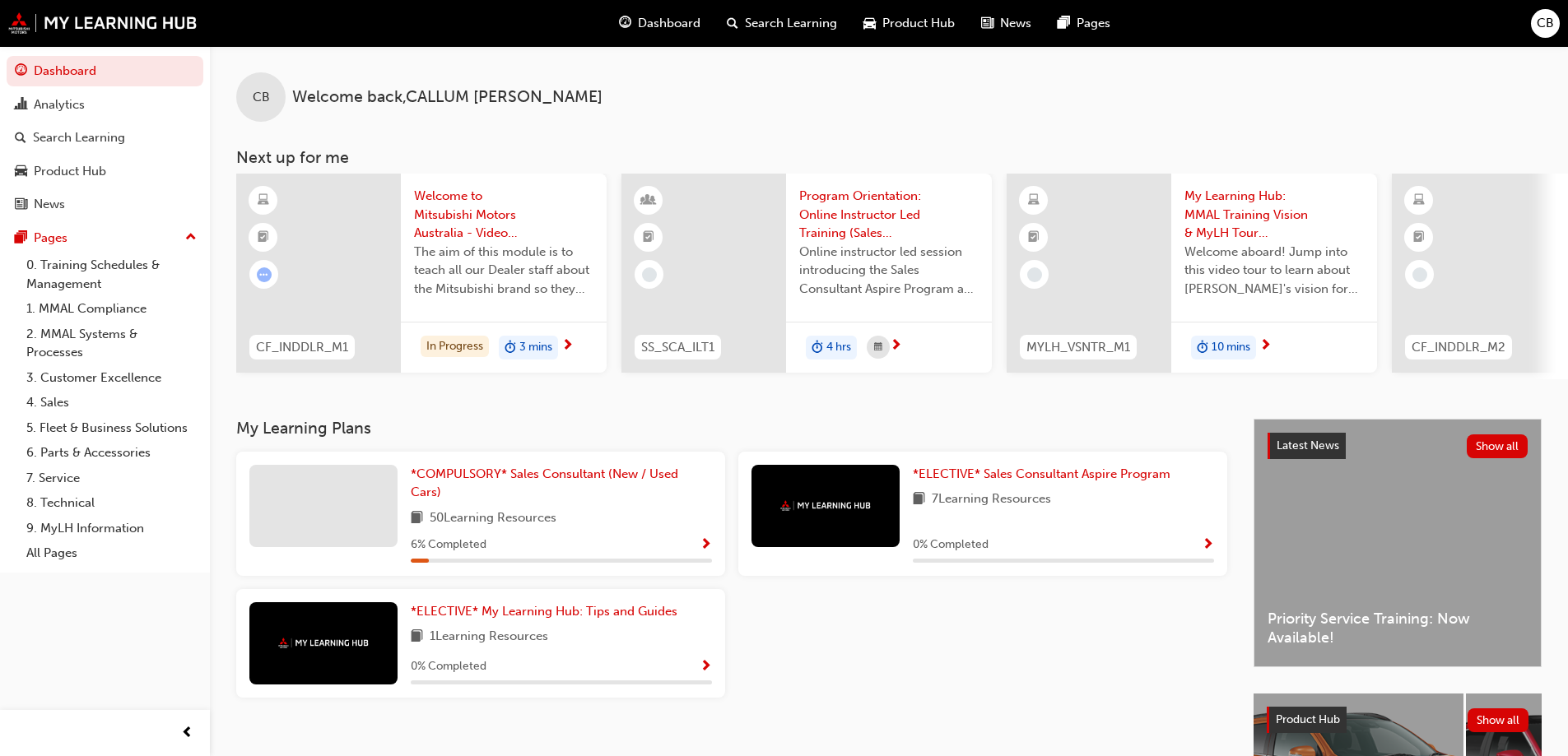
click at [1547, 37] on div "CB" at bounding box center [1545, 22] width 28 height 28
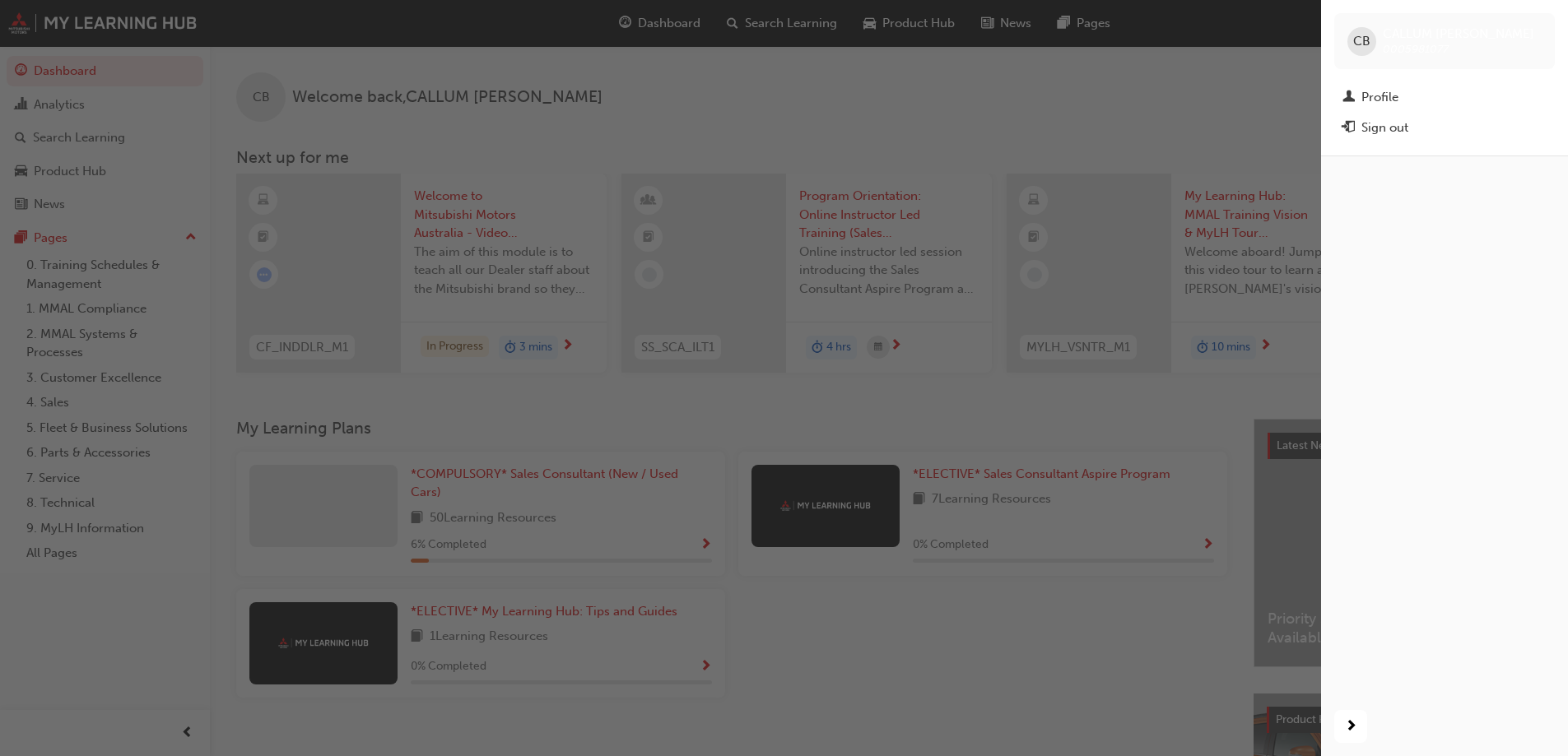
click at [1065, 99] on div "button" at bounding box center [660, 378] width 1321 height 756
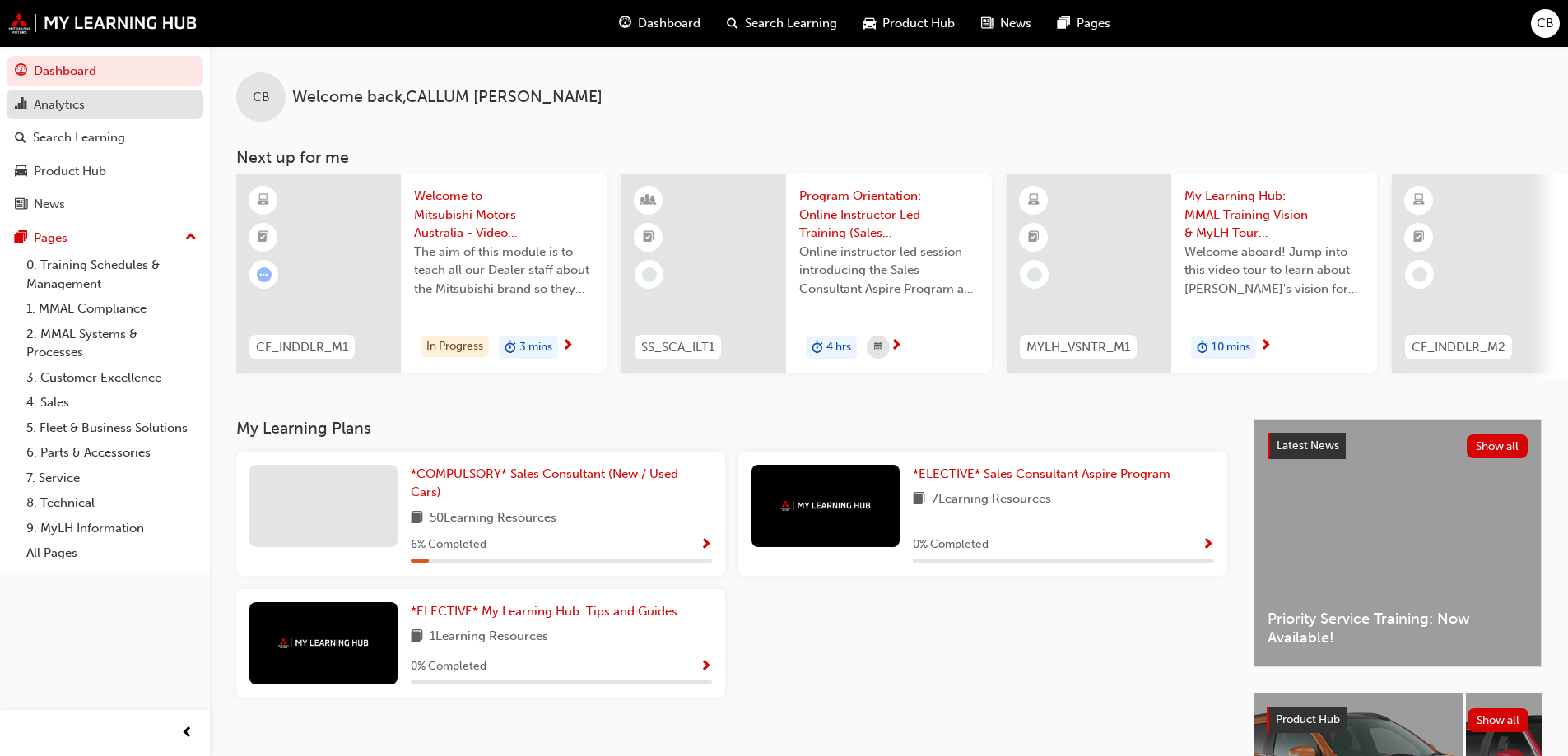
click at [126, 98] on div "Analytics" at bounding box center [104, 105] width 180 height 21
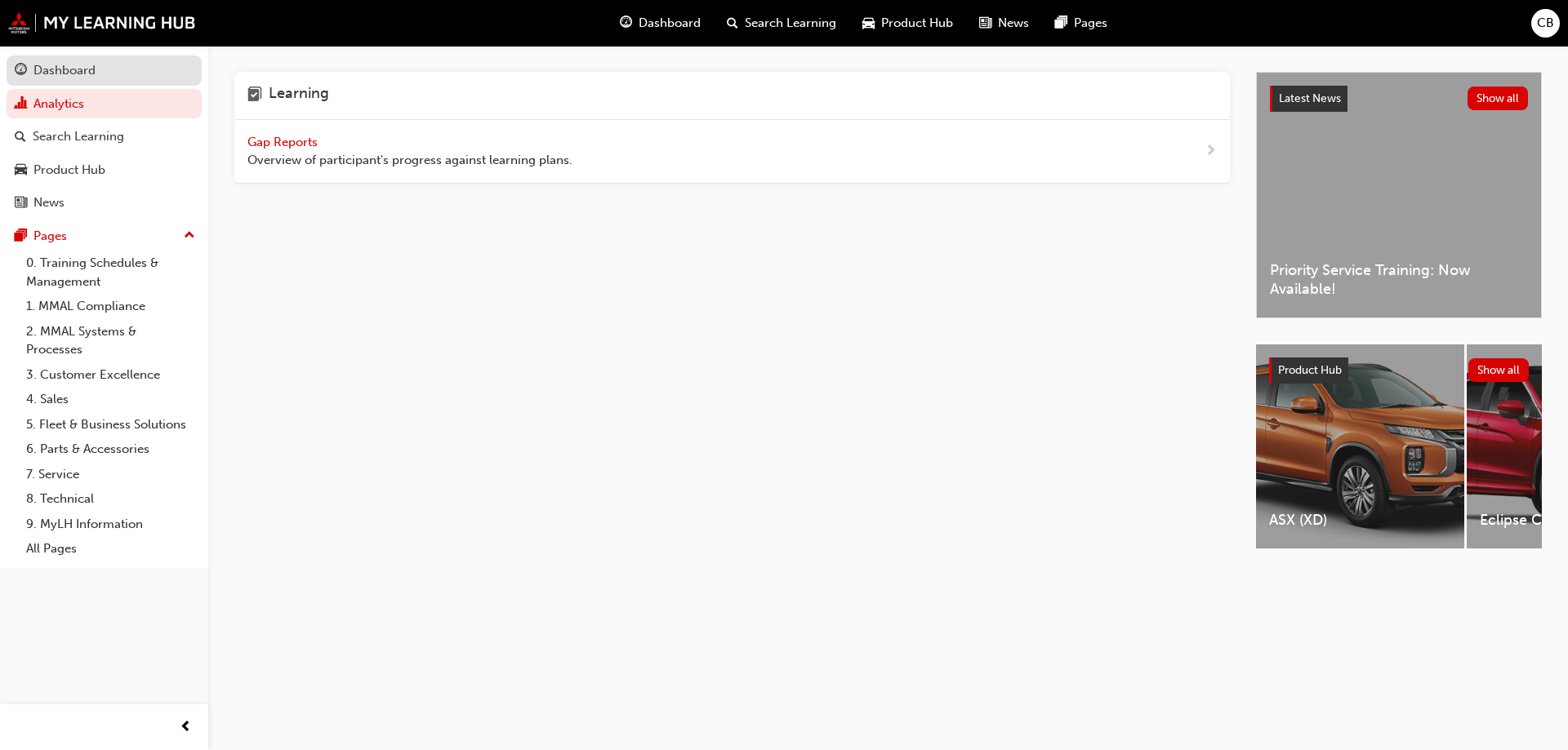
click at [99, 75] on div "Dashboard" at bounding box center [104, 71] width 179 height 21
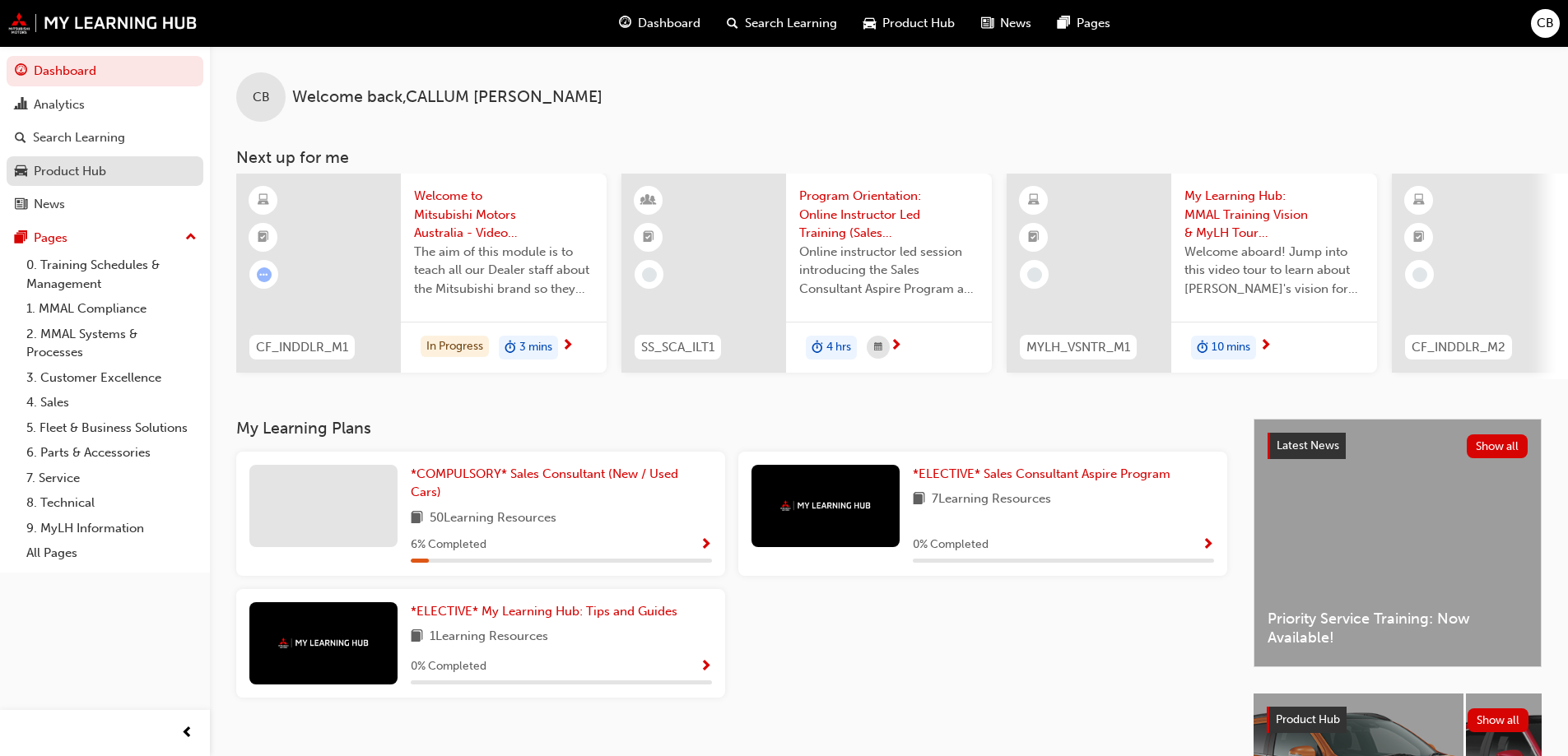
click at [117, 173] on div "Product Hub" at bounding box center [104, 172] width 180 height 21
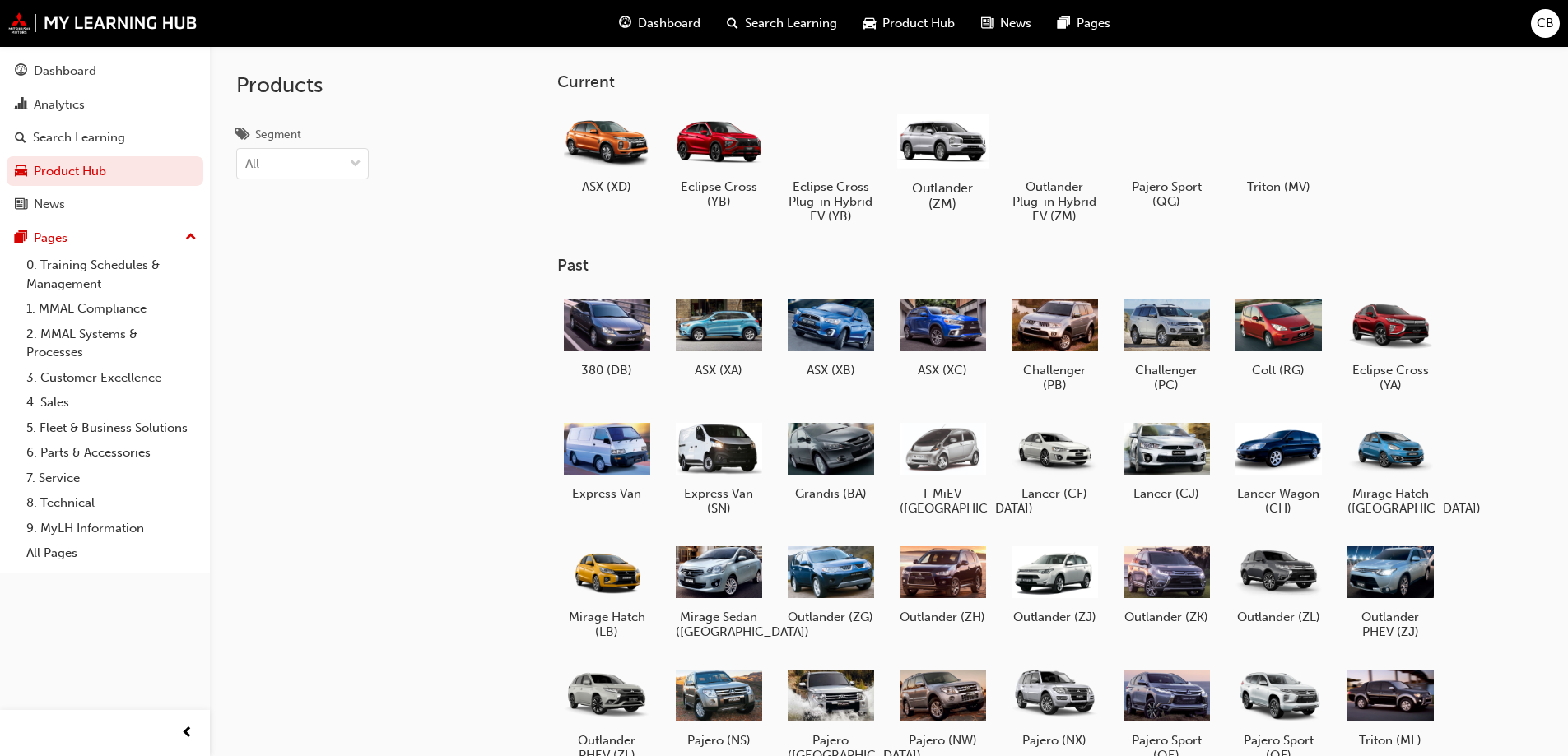
click at [933, 145] on div at bounding box center [941, 140] width 91 height 65
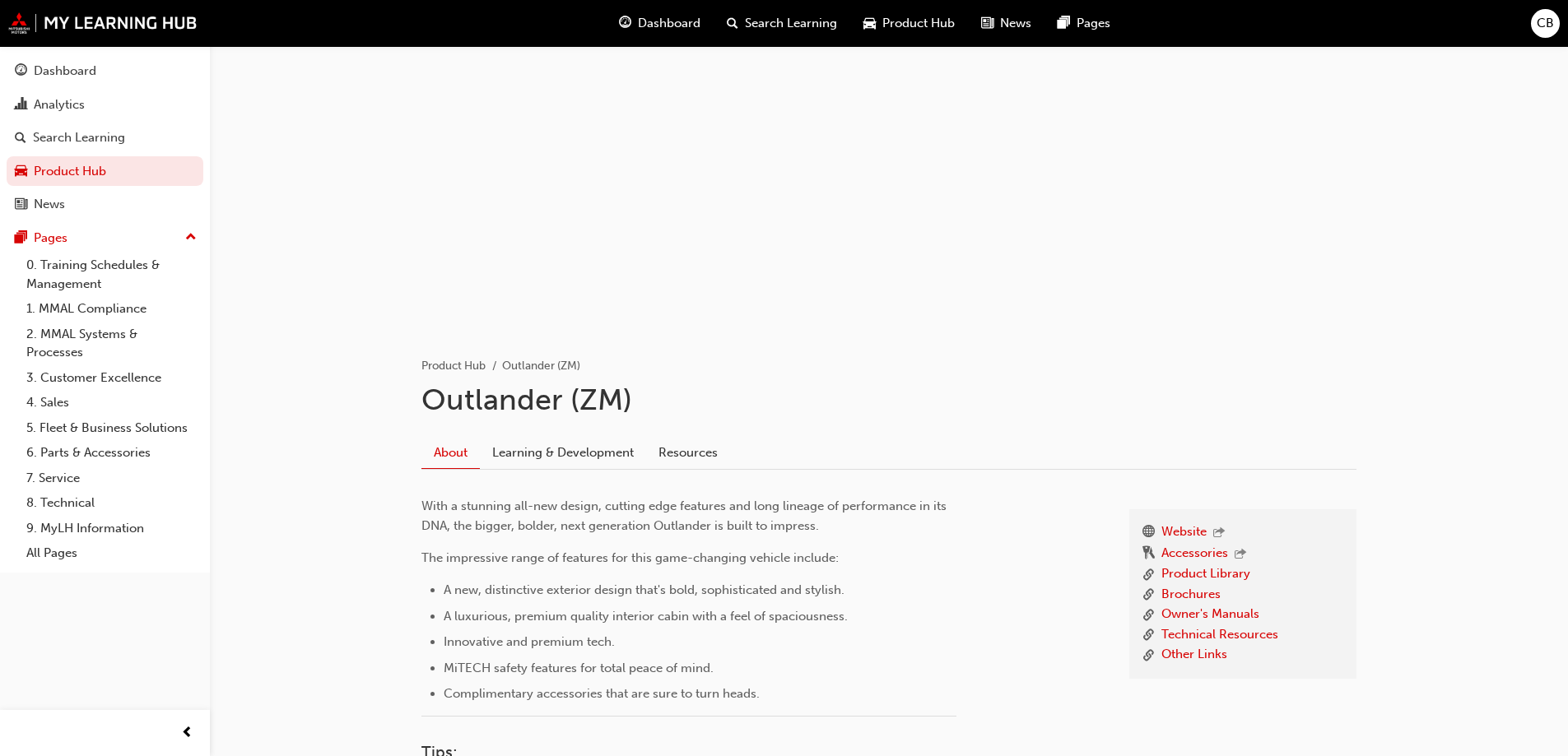
scroll to position [82, 0]
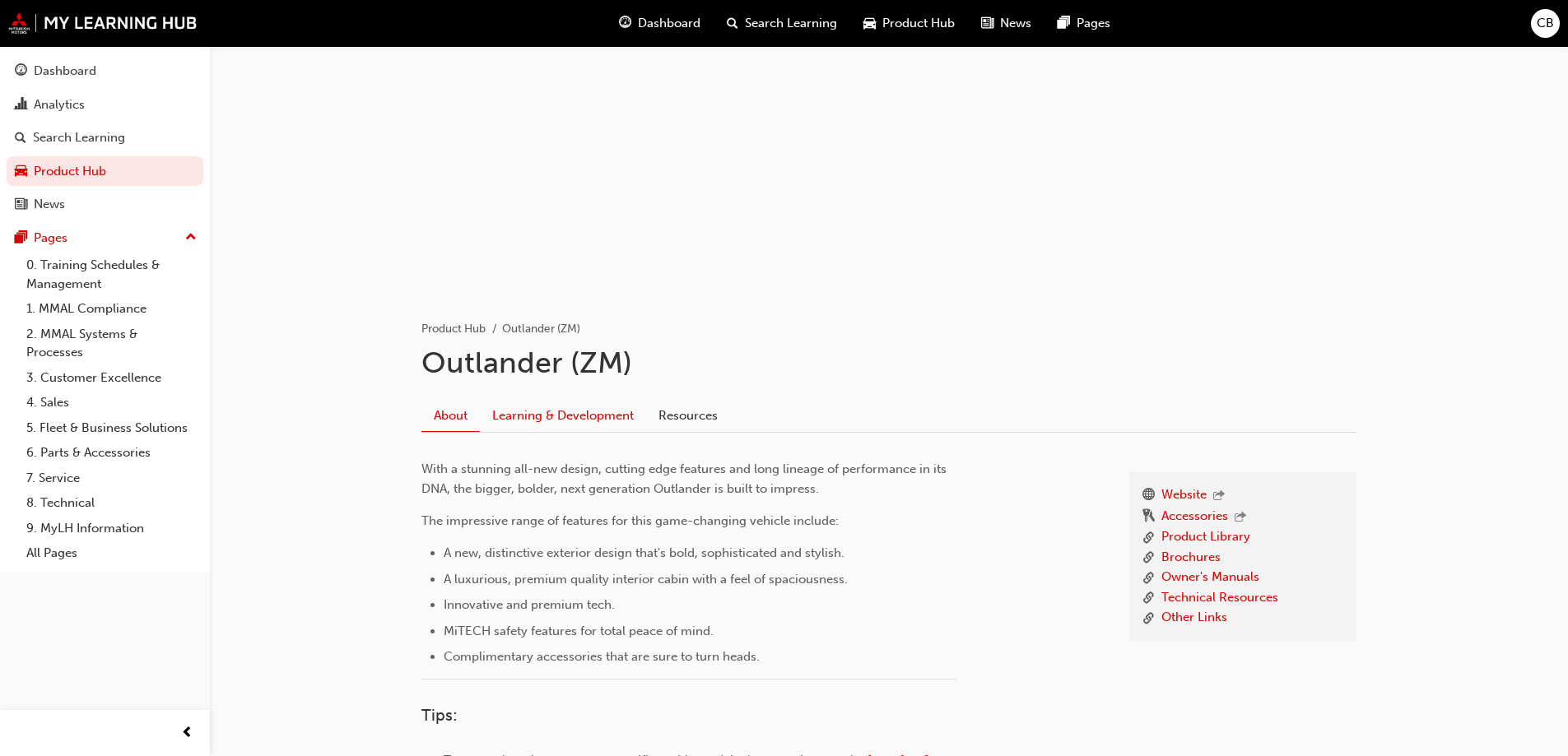
click at [573, 413] on link "Learning & Development" at bounding box center [563, 416] width 167 height 31
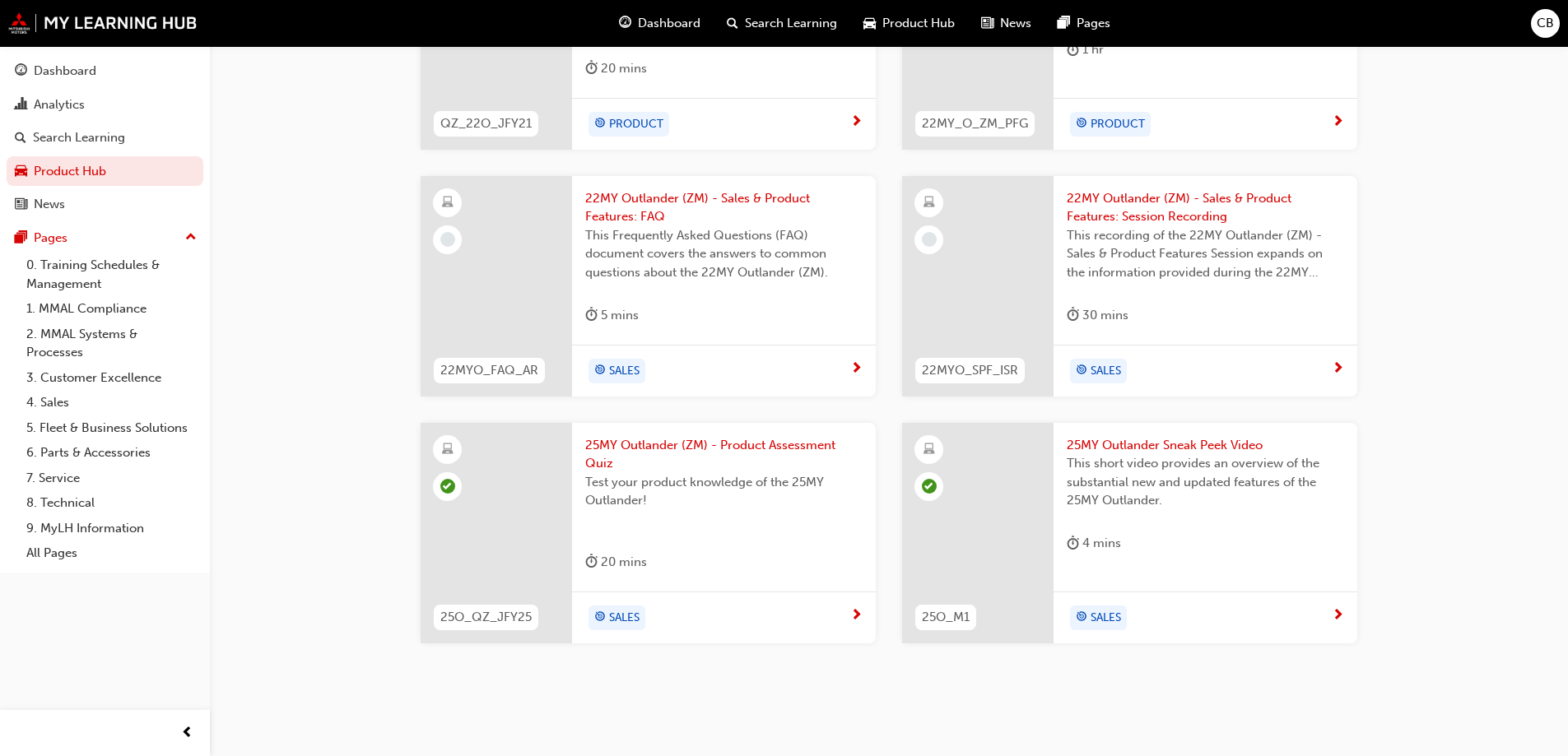
scroll to position [873, 0]
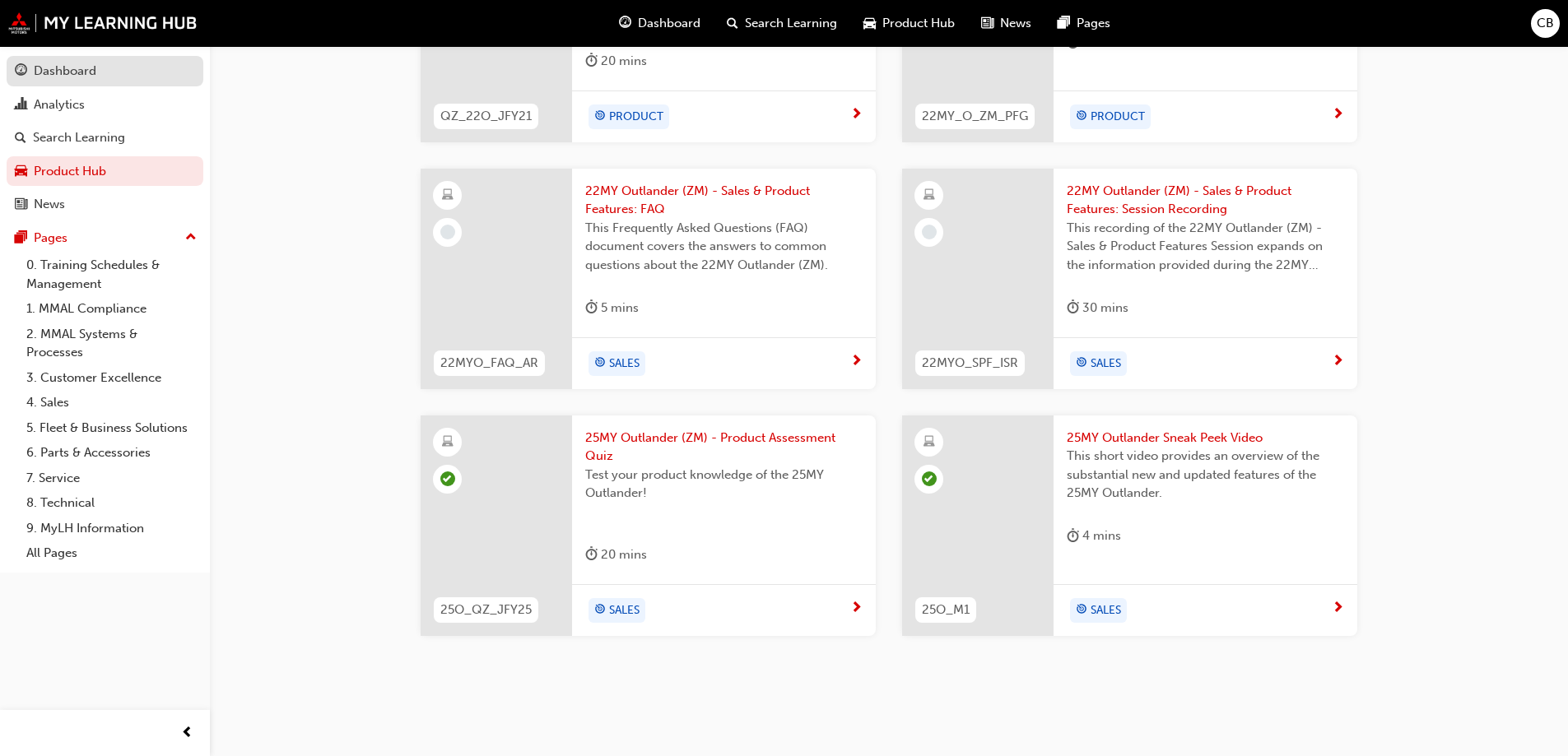
click at [25, 66] on span "guage-icon" at bounding box center [21, 71] width 12 height 15
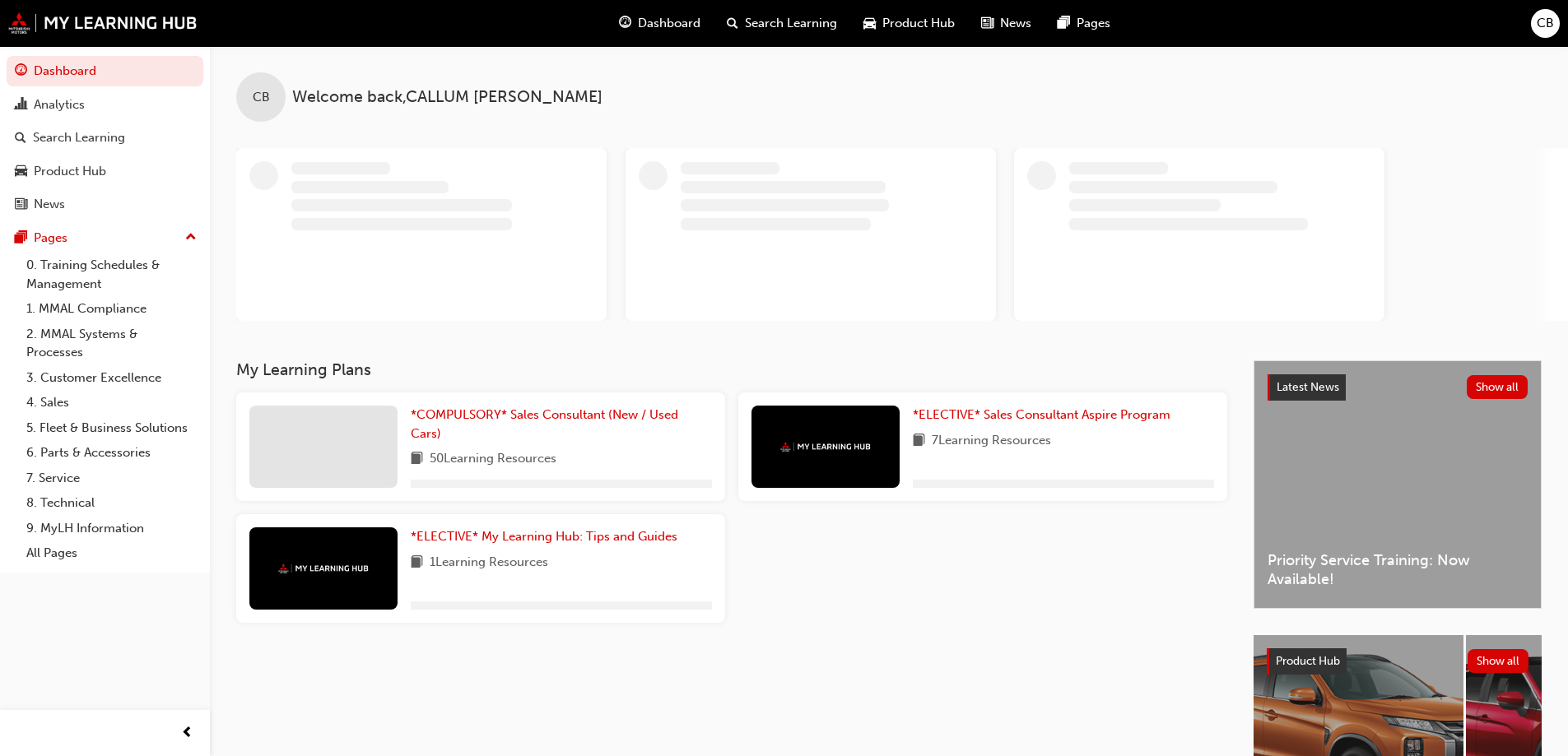
click at [1537, 25] on span "CB" at bounding box center [1545, 23] width 17 height 19
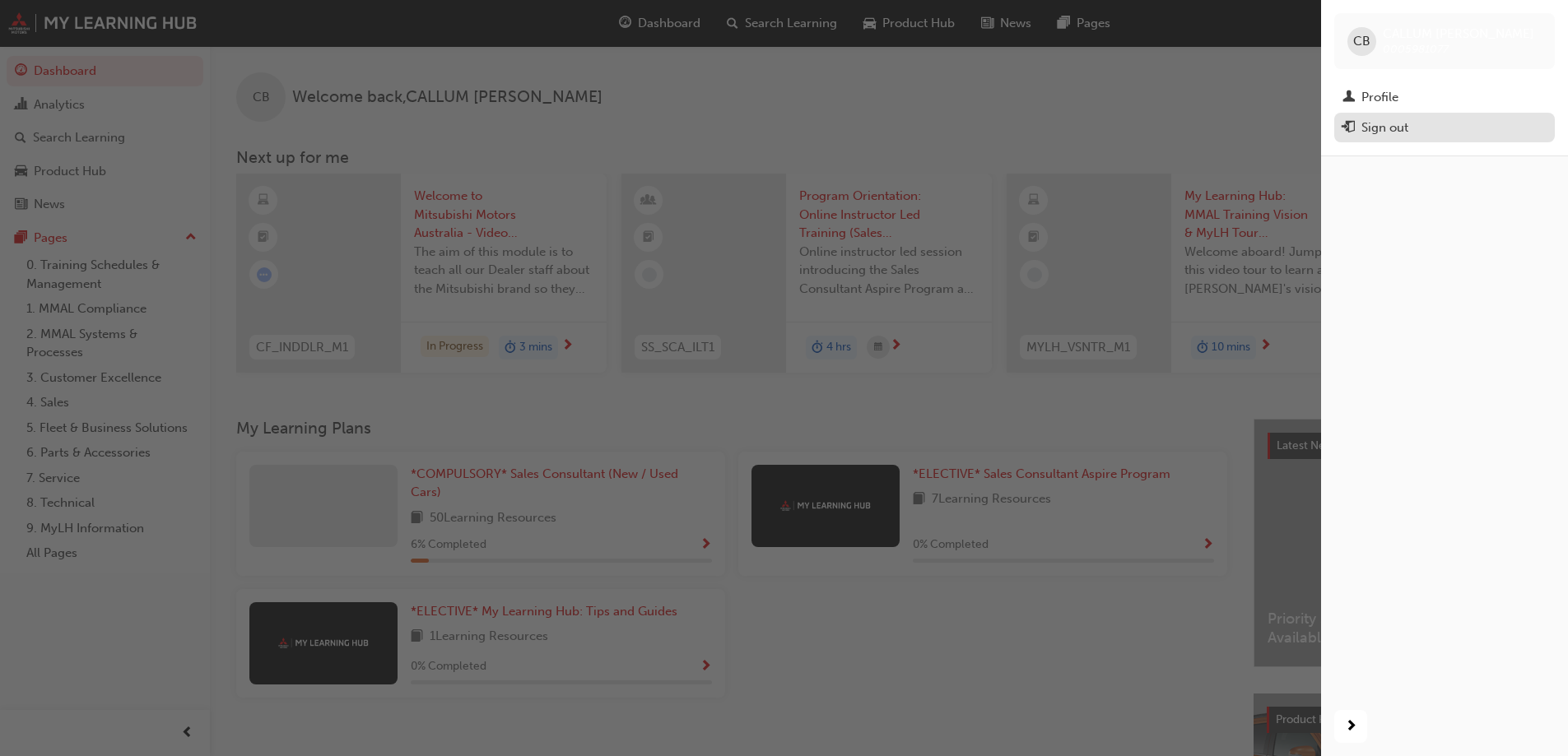
click at [1370, 129] on div "Sign out" at bounding box center [1384, 128] width 47 height 19
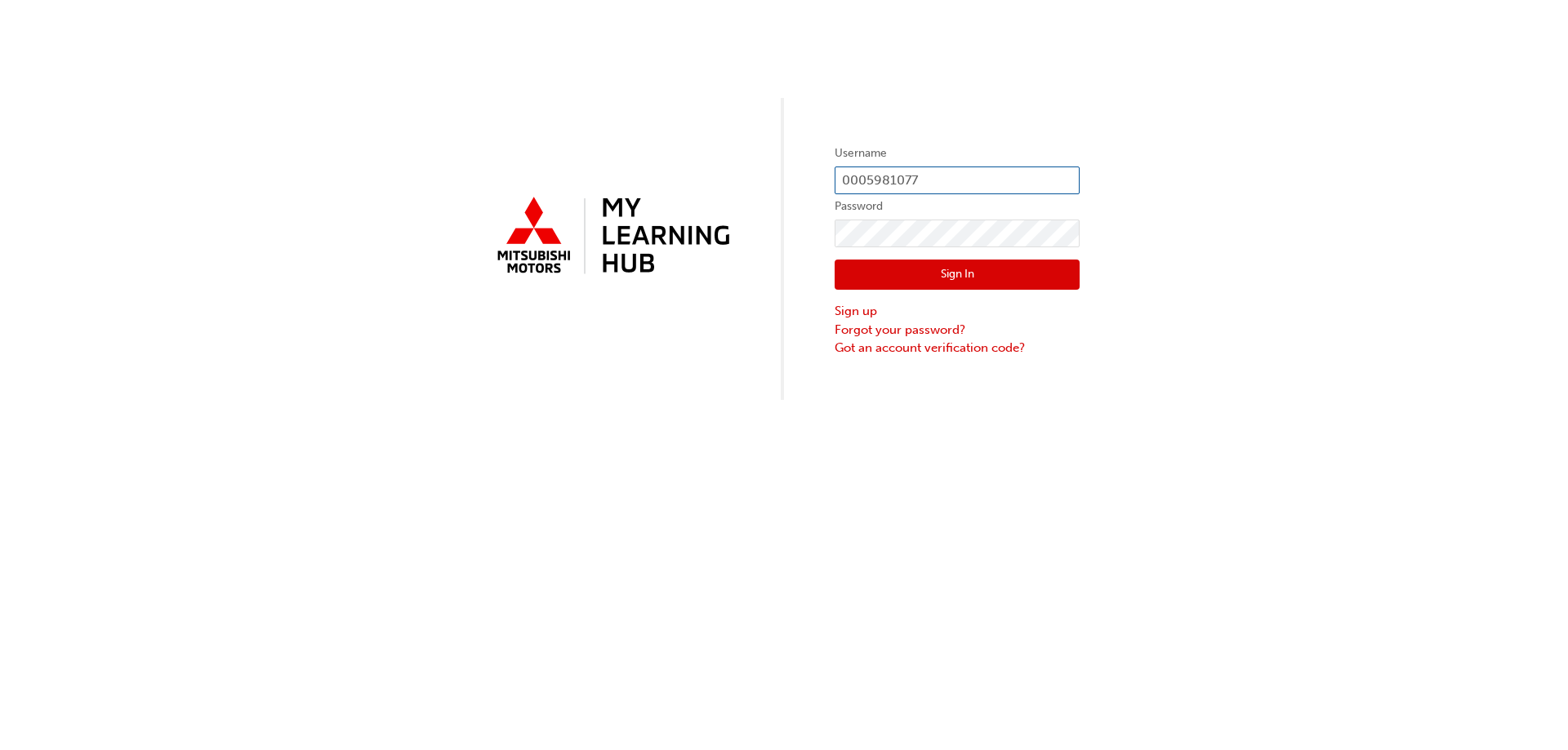
click at [915, 185] on input "0005981077" at bounding box center [957, 181] width 245 height 27
click at [939, 178] on input "0005981077" at bounding box center [957, 181] width 245 height 27
drag, startPoint x: 939, startPoint y: 178, endPoint x: 891, endPoint y: 172, distance: 48.4
click at [891, 172] on input "0005981077" at bounding box center [957, 181] width 245 height 27
paste input "168781"
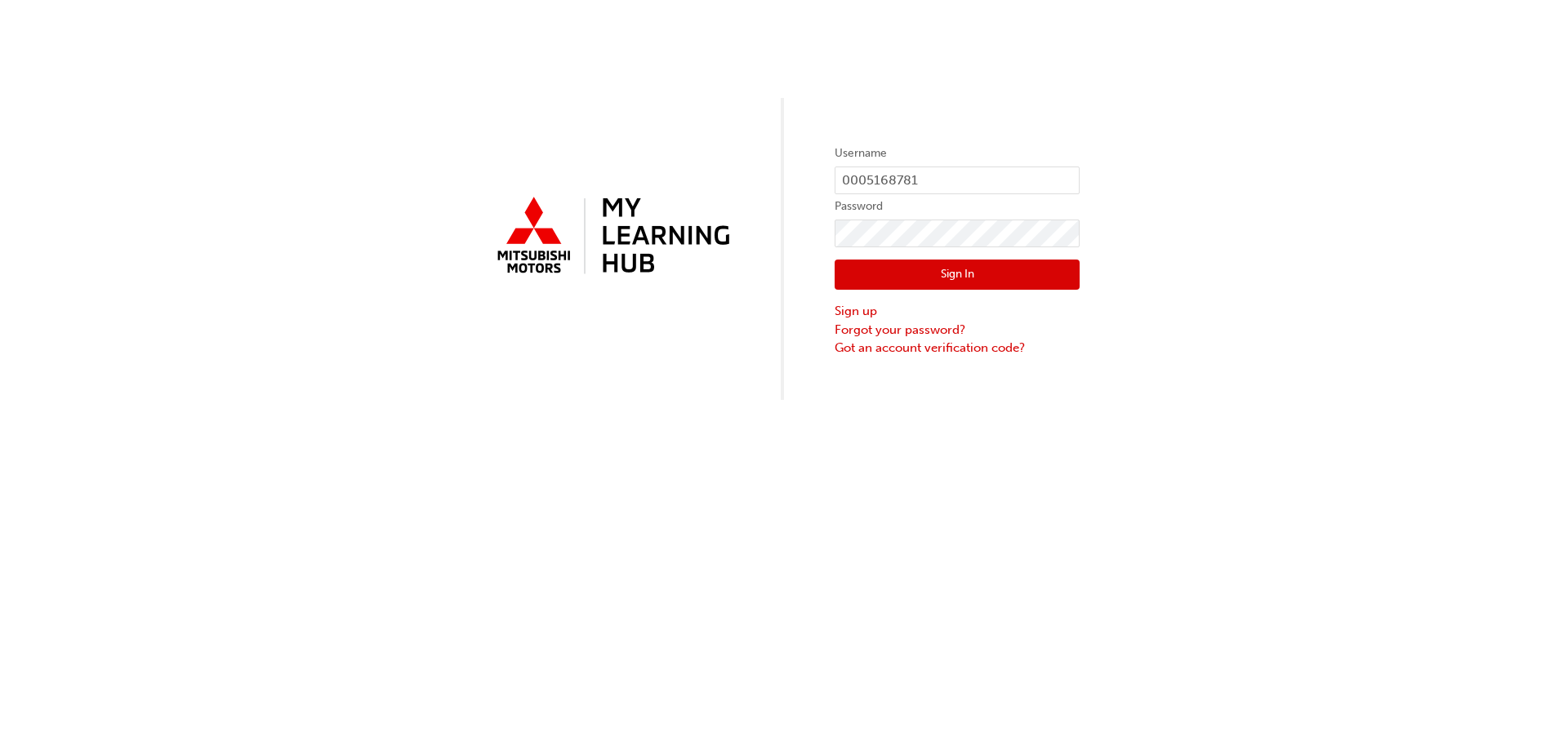
type input "0005168781"
click at [954, 272] on button "Sign In" at bounding box center [957, 275] width 245 height 31
